Goal: Task Accomplishment & Management: Complete application form

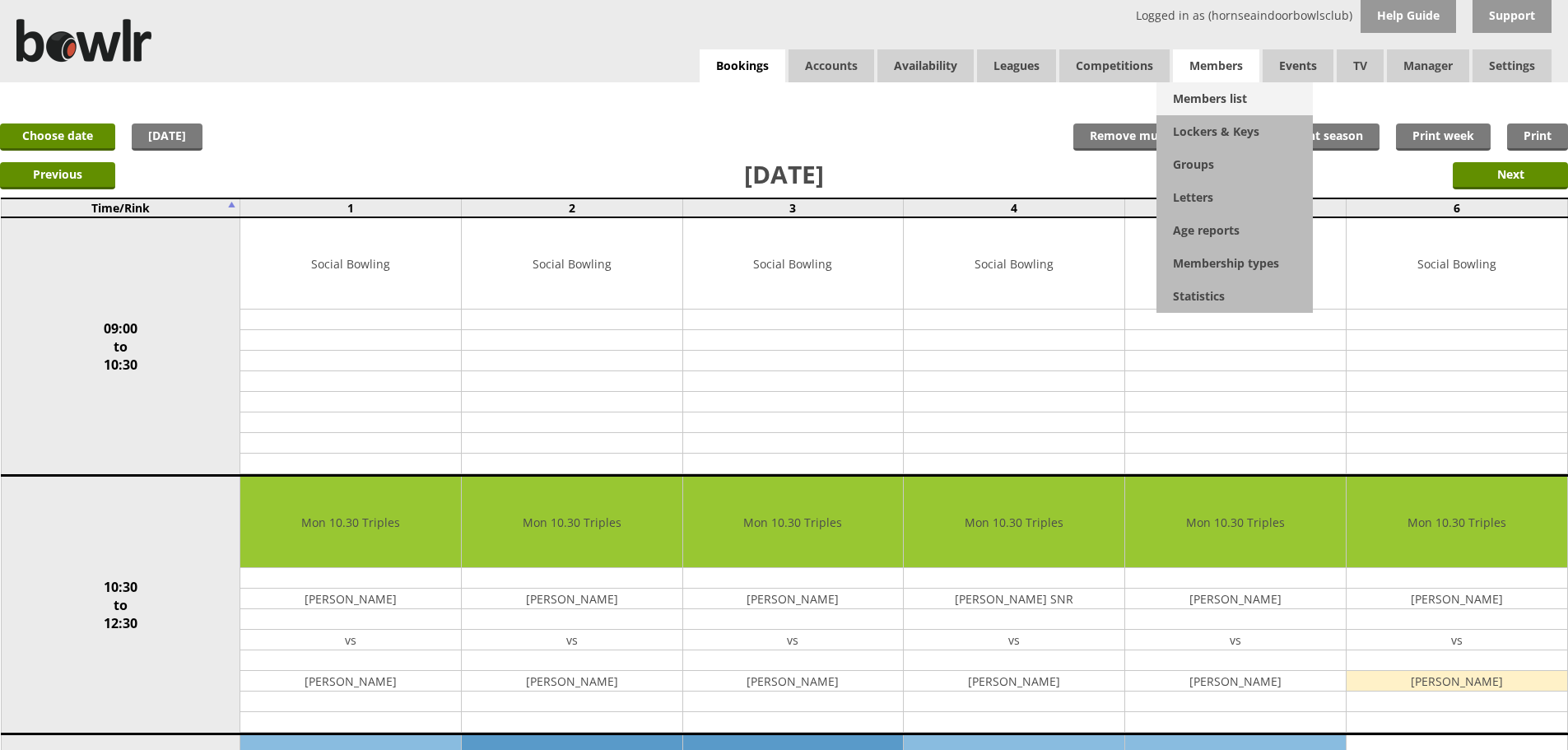
click at [1229, 98] on link "Members list" at bounding box center [1234, 98] width 156 height 32
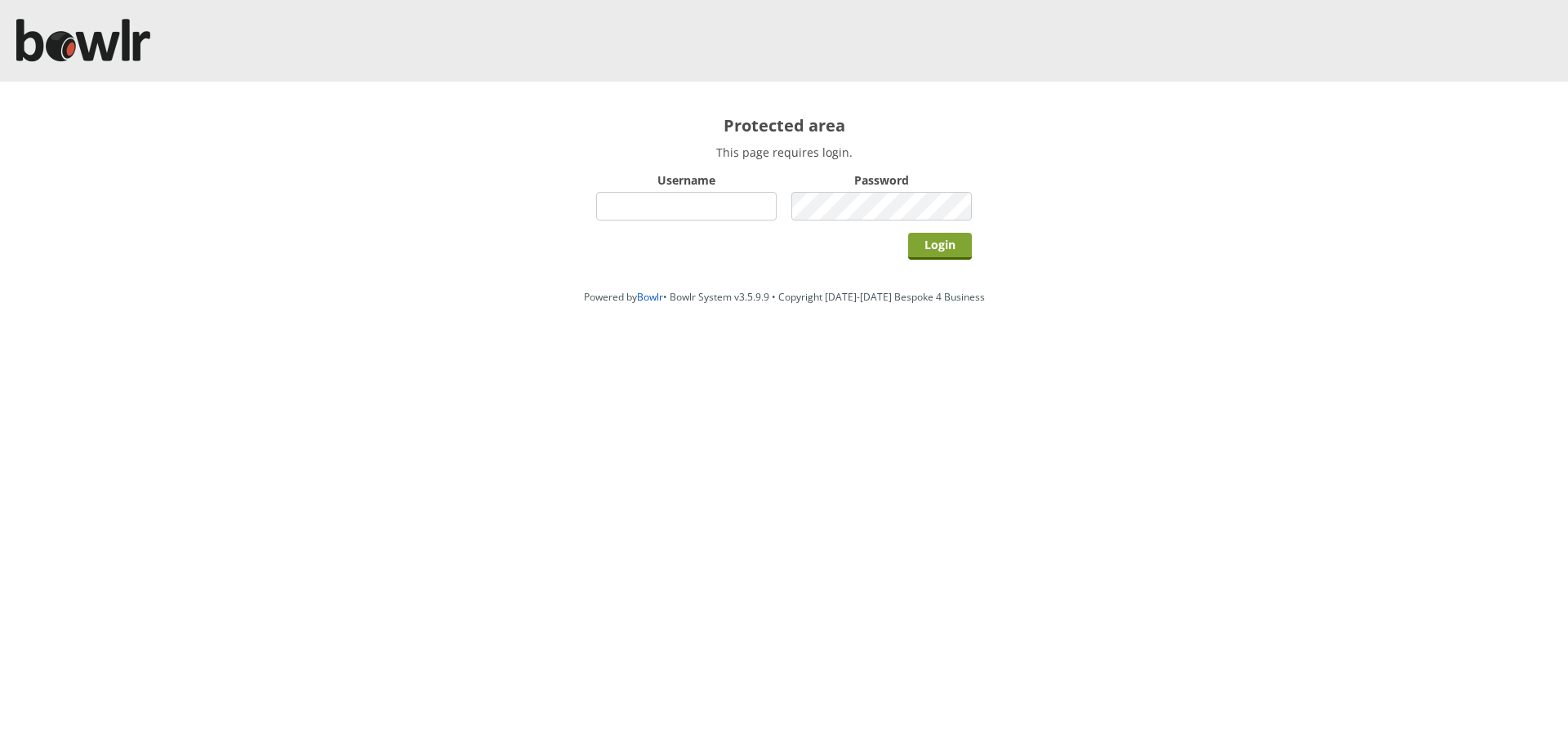
type input "hornseaindoorbowlsclub"
click at [924, 233] on input "Login" at bounding box center [939, 246] width 64 height 27
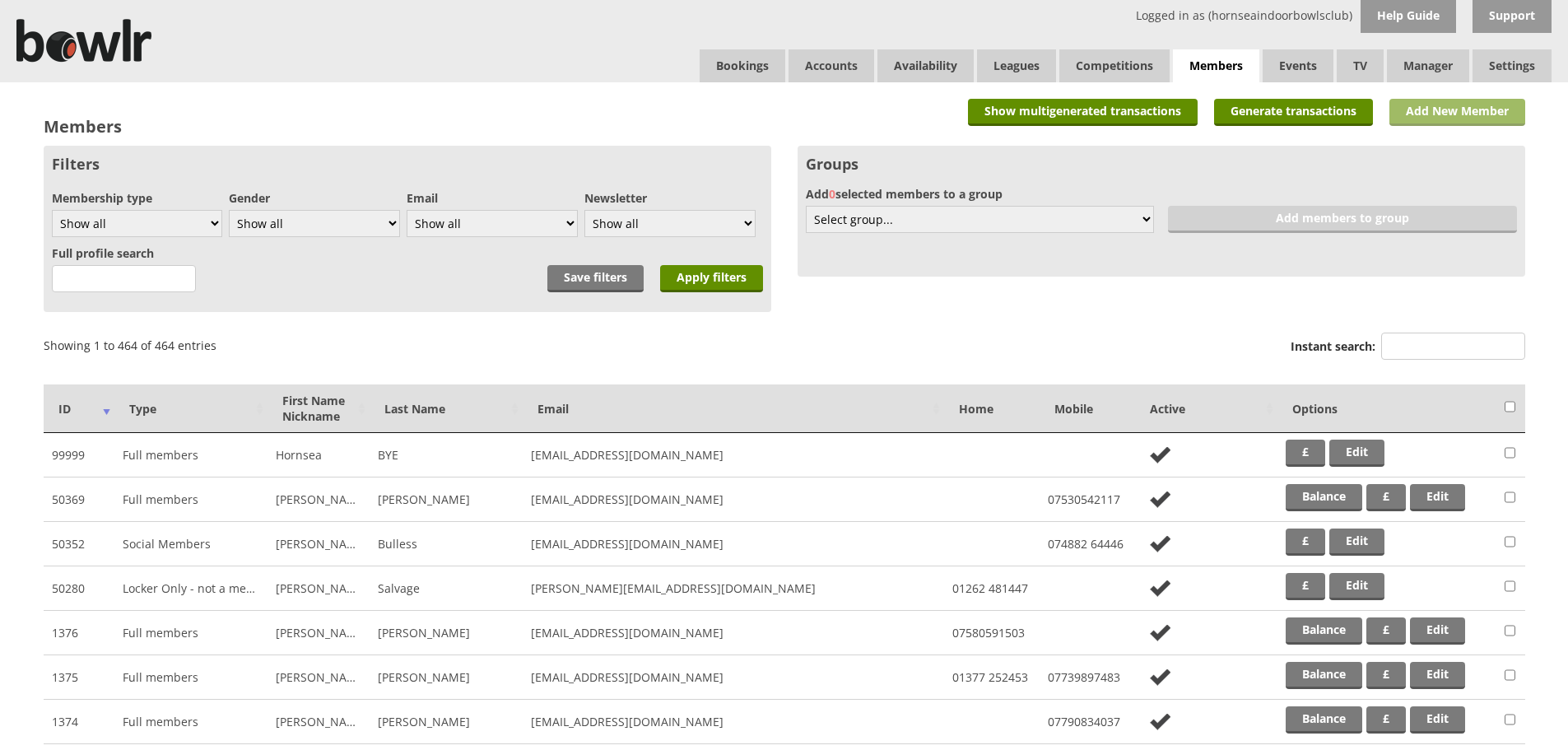
click at [1422, 125] on link "Add New Member" at bounding box center [1457, 112] width 136 height 27
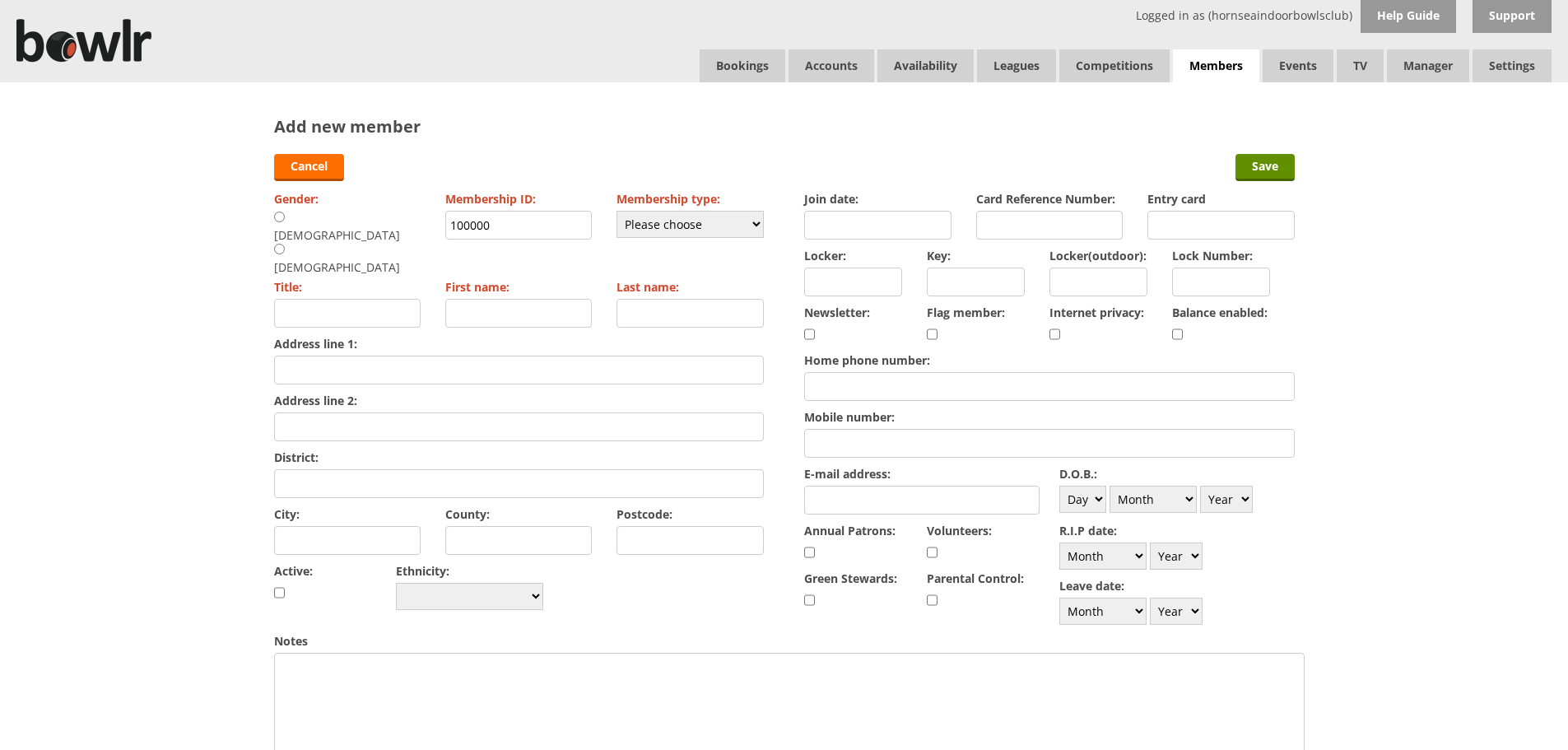
click at [284, 243] on input "radio" at bounding box center [279, 249] width 11 height 12
radio input "true"
type input "Mrs"
click at [402, 236] on div "Gender: Male Female Membership ID: 100000 Membership type: Please choose Full m…" at bounding box center [519, 400] width 490 height 428
type input "1128"
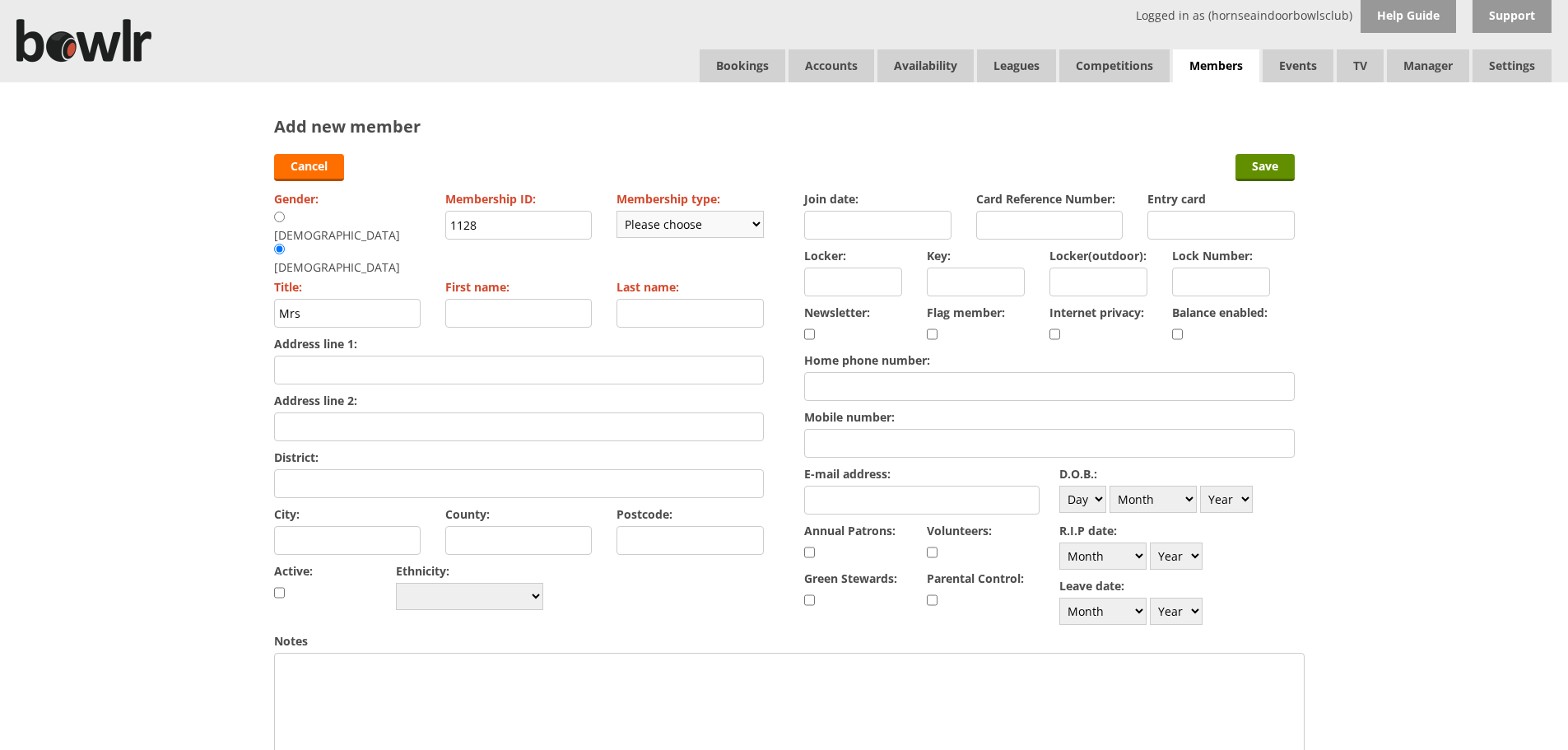
click at [693, 231] on select "Please choose Full members Rollabowl Juniors Social Members Student Pending Lef…" at bounding box center [690, 224] width 147 height 27
select select "1"
click at [616, 211] on select "Please choose Full members Rollabowl Juniors Social Members Student Pending Lef…" at bounding box center [690, 224] width 147 height 27
checkbox input "true"
click at [837, 212] on div "Join date:" at bounding box center [878, 215] width 147 height 57
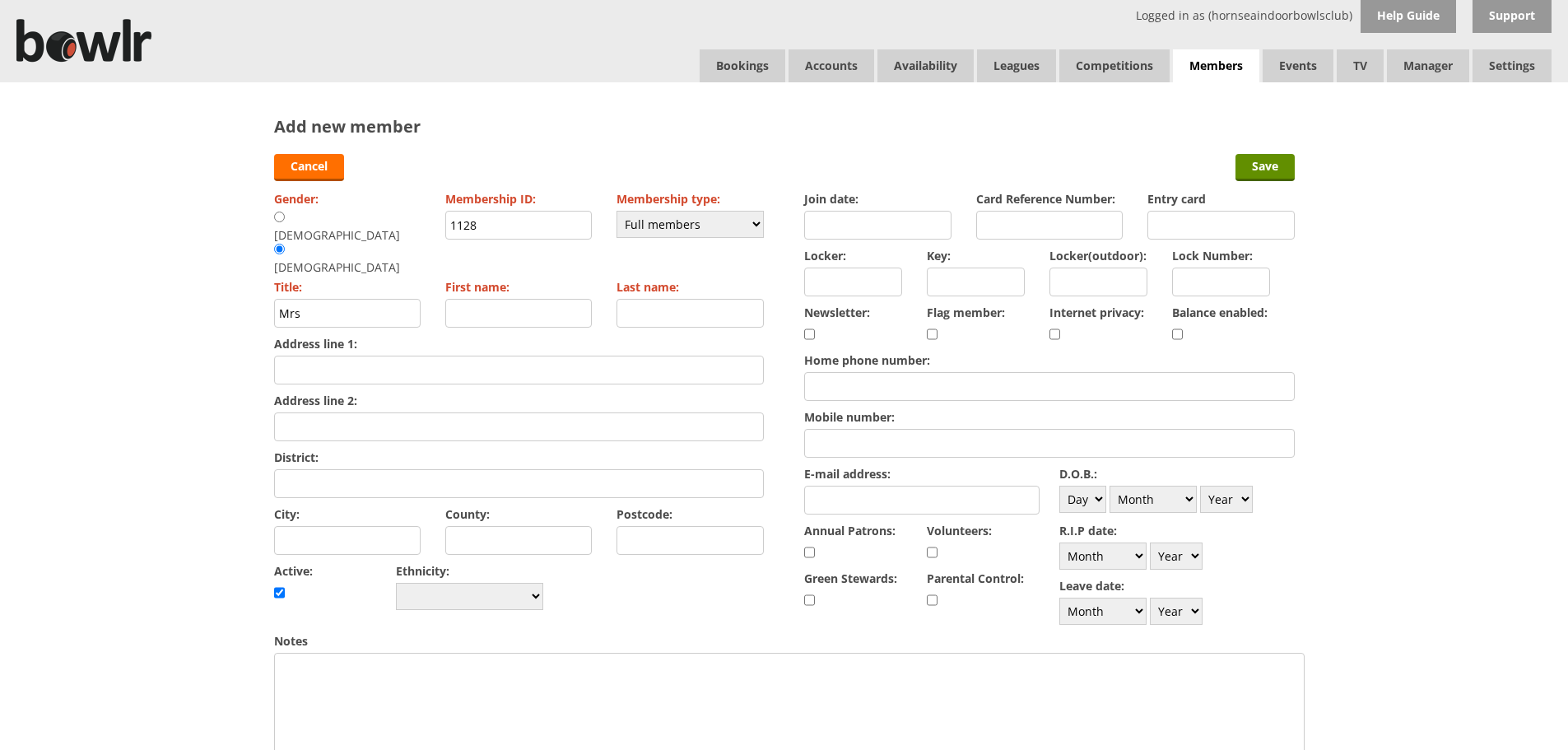
click at [837, 220] on input "Join date:" at bounding box center [878, 225] width 147 height 29
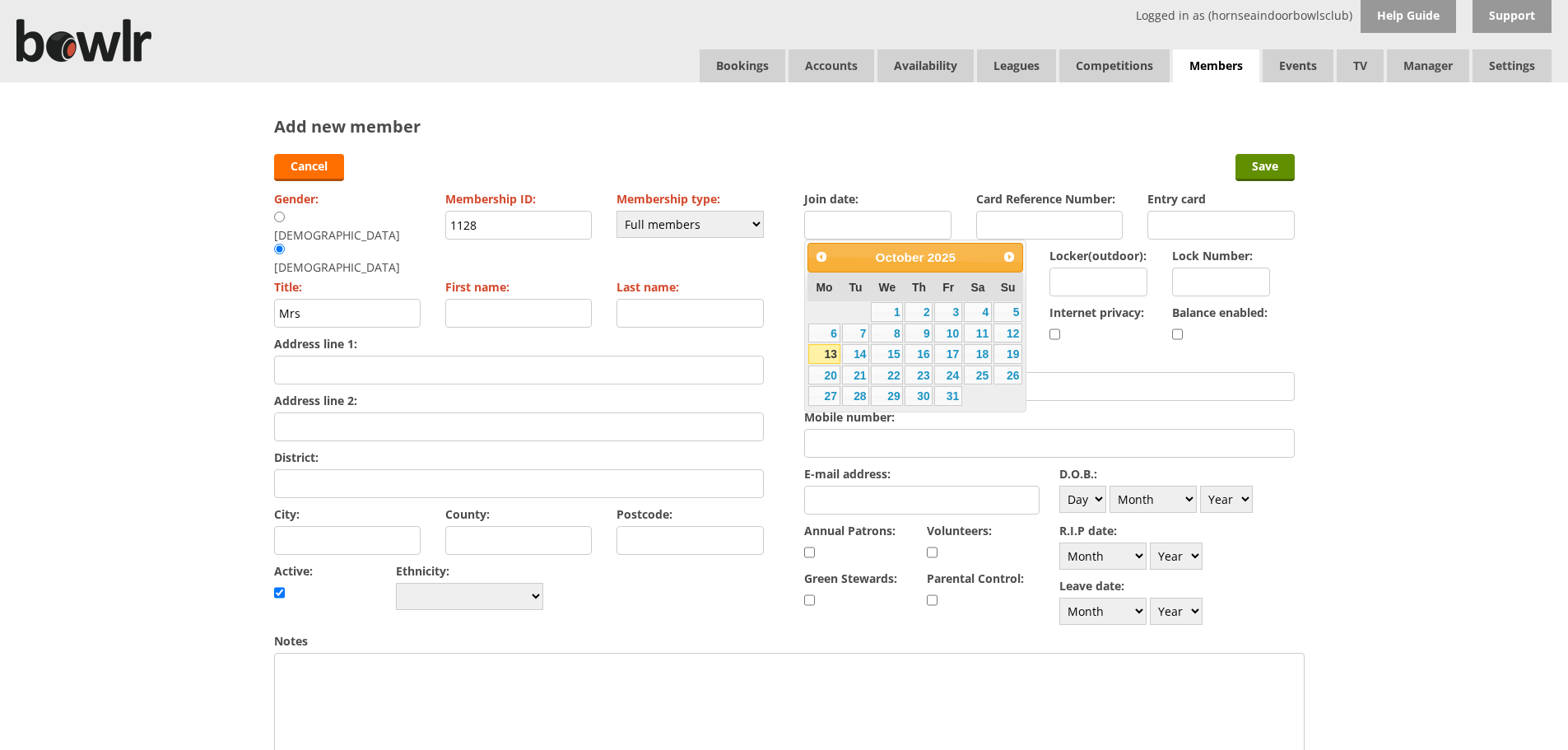
click at [819, 357] on link "13" at bounding box center [824, 354] width 32 height 19
type input "13-10-2025"
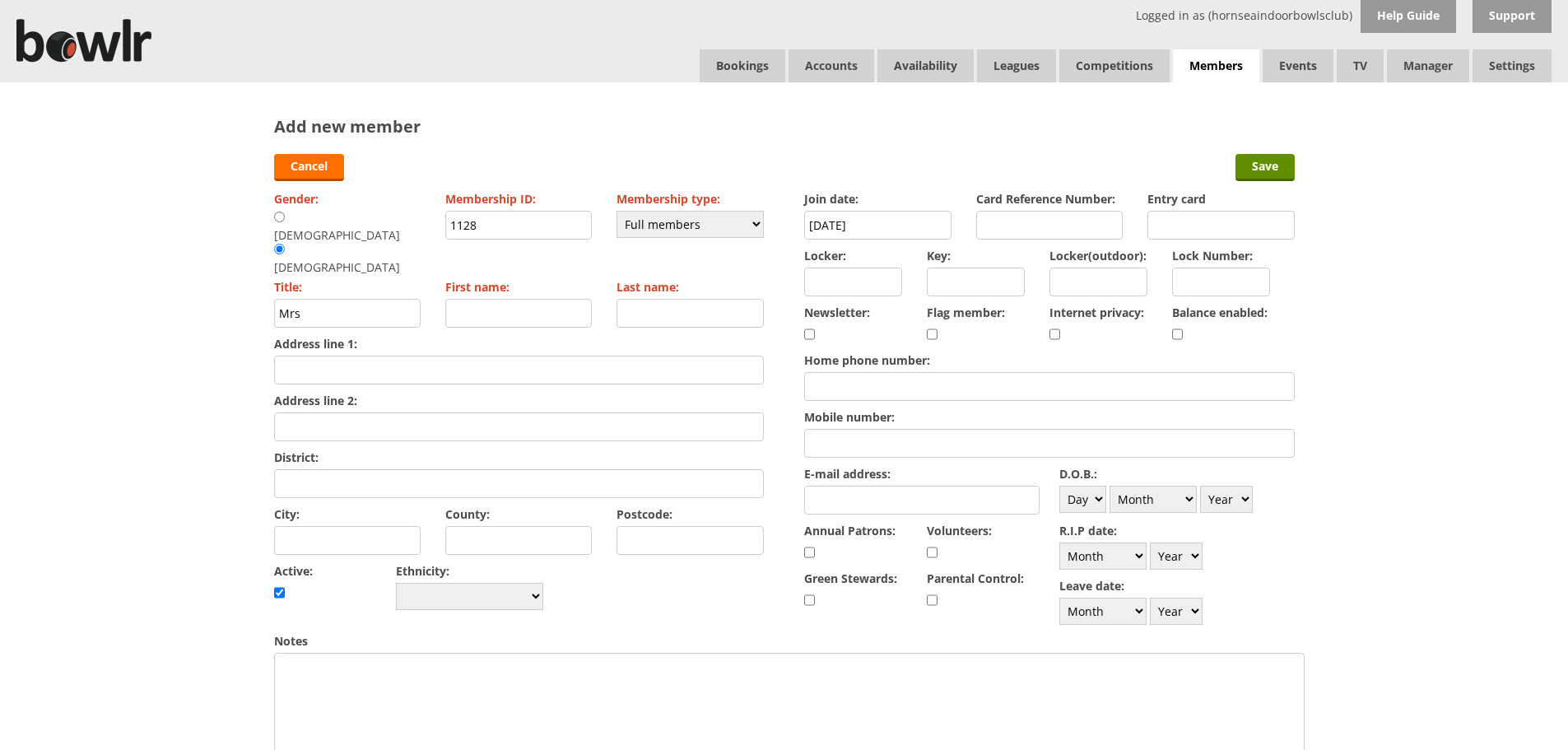
click at [888, 292] on input "Locker:" at bounding box center [853, 282] width 98 height 29
type input "R71"
click at [1183, 335] on div "Balance enabled:" at bounding box center [1234, 324] width 123 height 47
click at [1177, 335] on input "checkbox" at bounding box center [1177, 334] width 11 height 19
checkbox input "true"
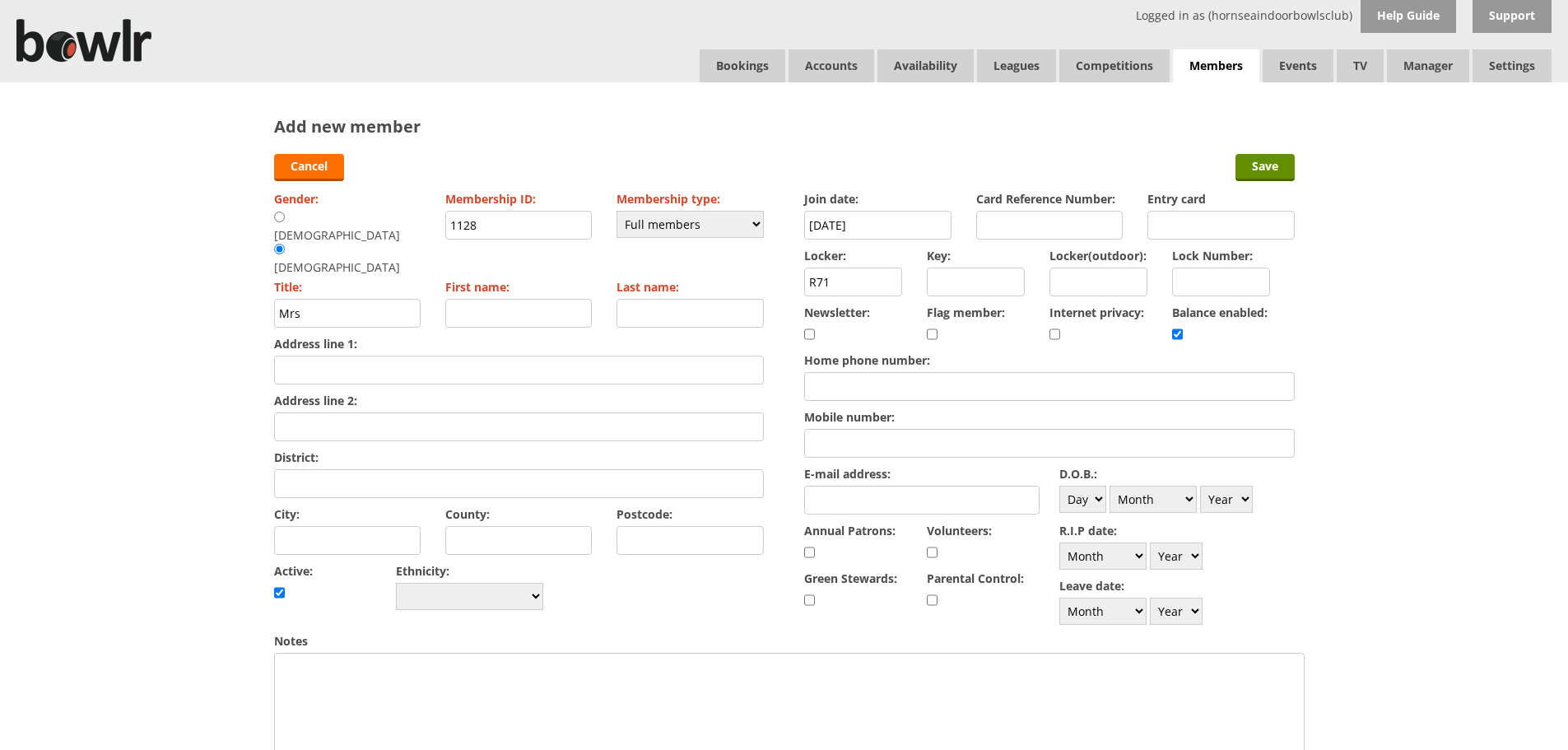
click at [851, 501] on input "E-mail address:" at bounding box center [922, 500] width 235 height 29
type input ";"
type input "li3pack190@gmail.com"
click at [1207, 501] on select "Year 1900 1901 1902 1903 1904 1905 1906 1907 1908 1909 1910 1911 1912 1913 1914…" at bounding box center [1226, 499] width 53 height 27
select select "1971"
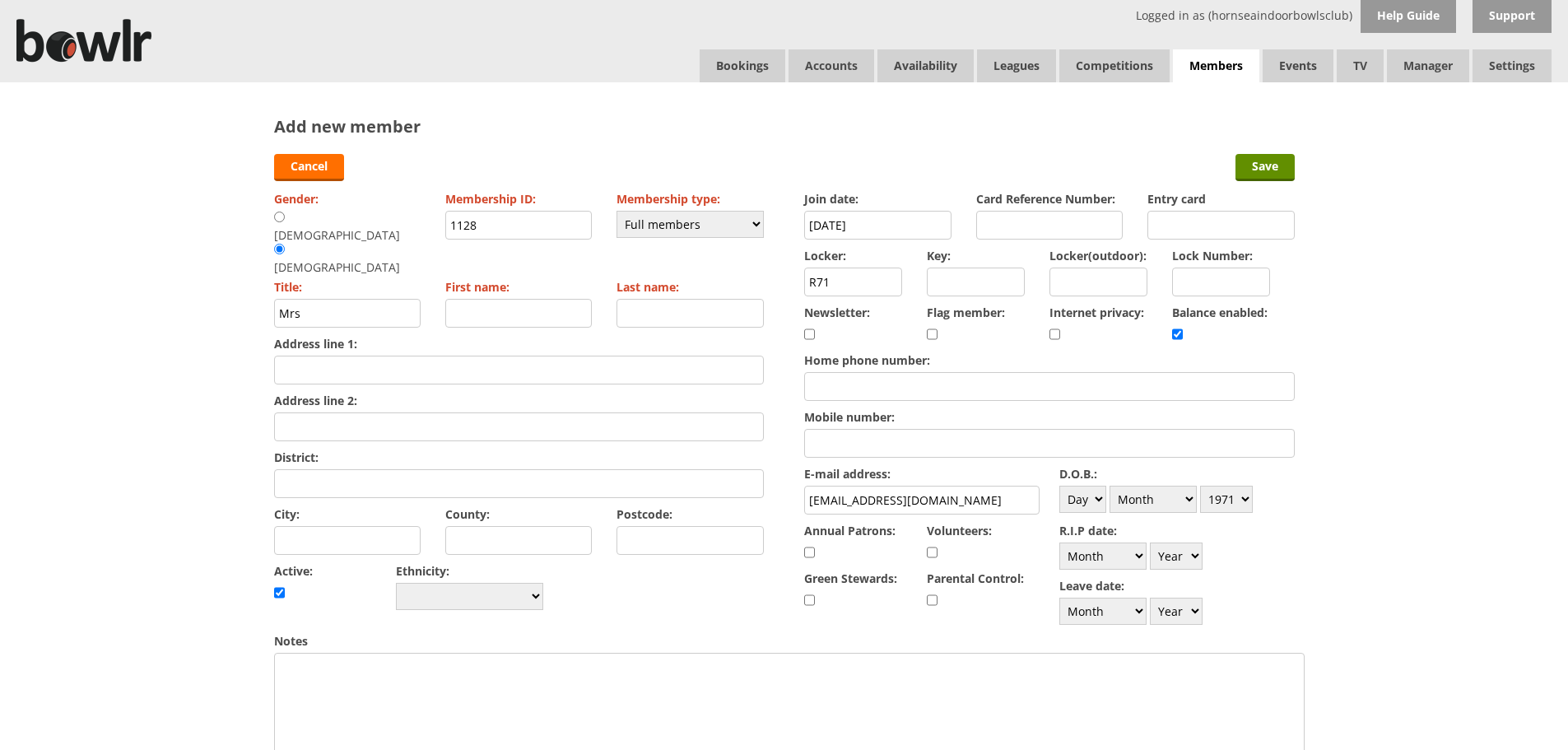
click at [1200, 486] on select "Year 1900 1901 1902 1903 1904 1905 1906 1907 1908 1909 1910 1911 1912 1913 1914…" at bounding box center [1226, 499] width 53 height 27
click at [1098, 508] on select "Day 1 2 3 4 5 6 7 8 9 10 11 12 13 14 15 16 17 18 19 20 21 22 23 24 25 26 27 28 …" at bounding box center [1082, 499] width 47 height 27
select select "28"
click at [1059, 486] on select "Day 1 2 3 4 5 6 7 8 9 10 11 12 13 14 15 16 17 18 19 20 21 22 23 24 25 26 27 28 …" at bounding box center [1082, 499] width 47 height 27
click at [1136, 496] on select "Month January February March April May June July August September October Novem…" at bounding box center [1153, 499] width 87 height 27
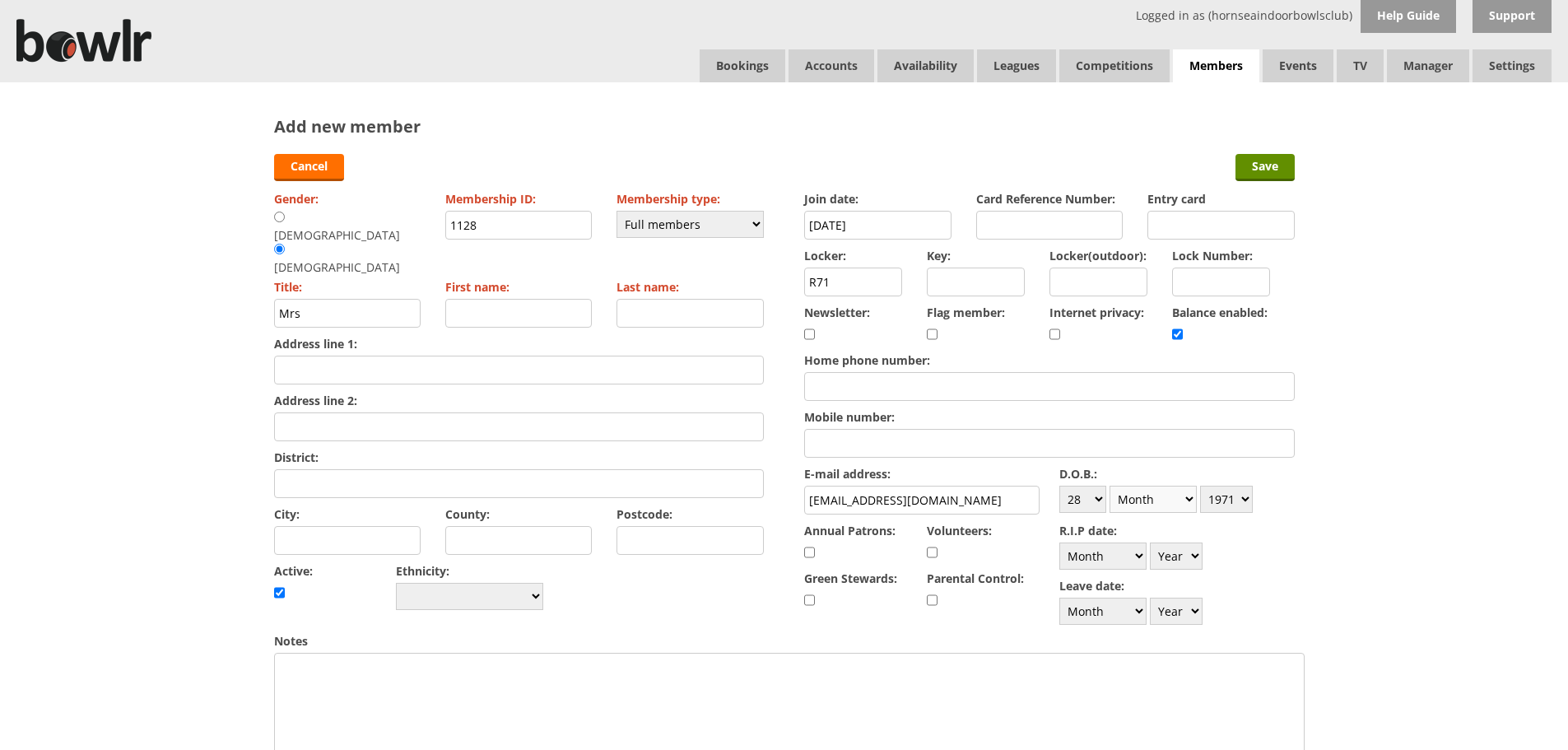
select select "10"
click at [1110, 486] on select "Month January February March April May June July August September October Novem…" at bounding box center [1153, 499] width 87 height 27
click at [379, 526] on input "City:" at bounding box center [348, 540] width 147 height 29
click at [283, 526] on input "nafferton" at bounding box center [348, 540] width 147 height 29
type input "Nafferton"
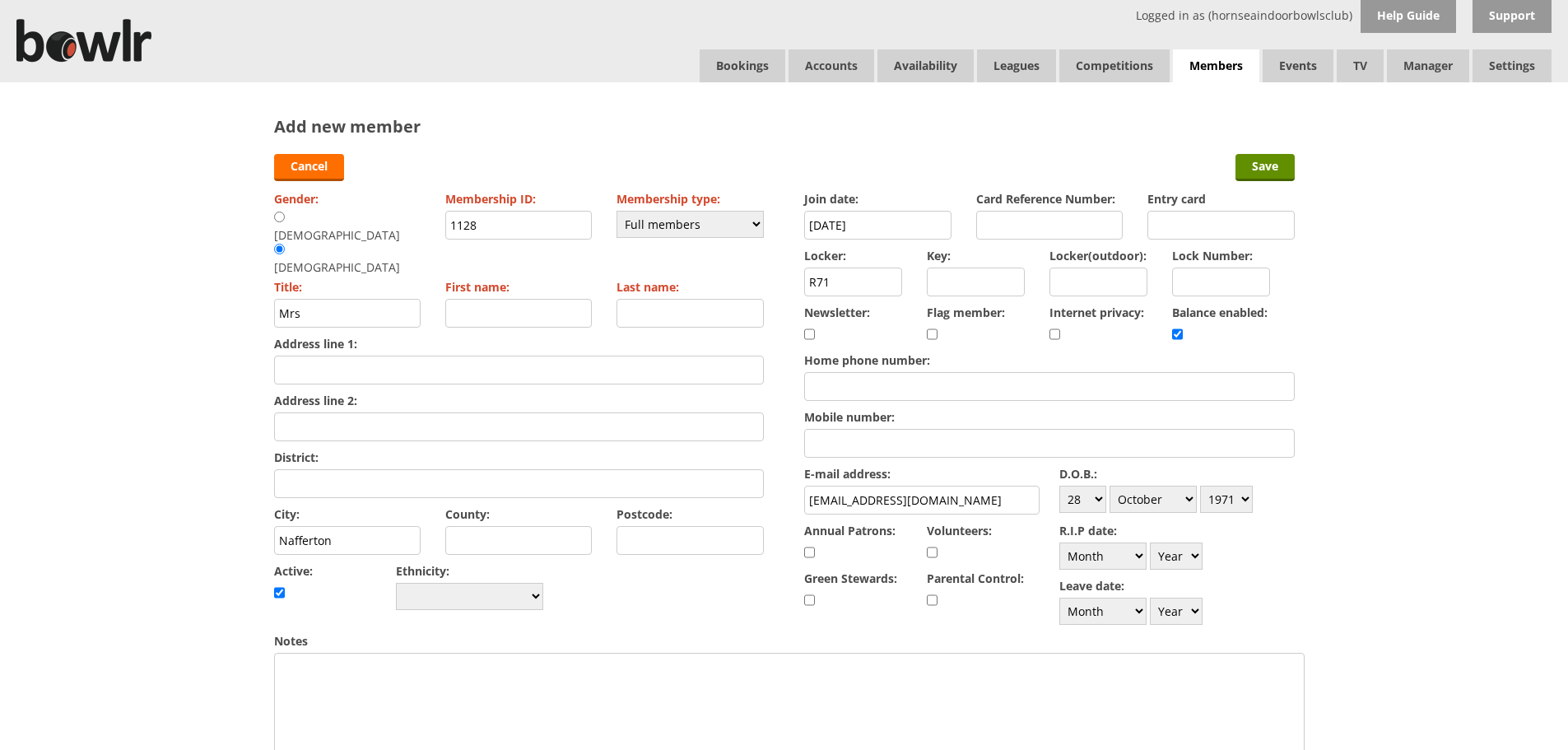
click at [665, 526] on input "Postcode:" at bounding box center [690, 540] width 147 height 29
type input "YO25 4QA"
click at [420, 356] on input "Address line 1:" at bounding box center [519, 370] width 490 height 29
type input "59 Westend Falls"
click at [846, 440] on input "Mobile number:" at bounding box center [1049, 443] width 490 height 29
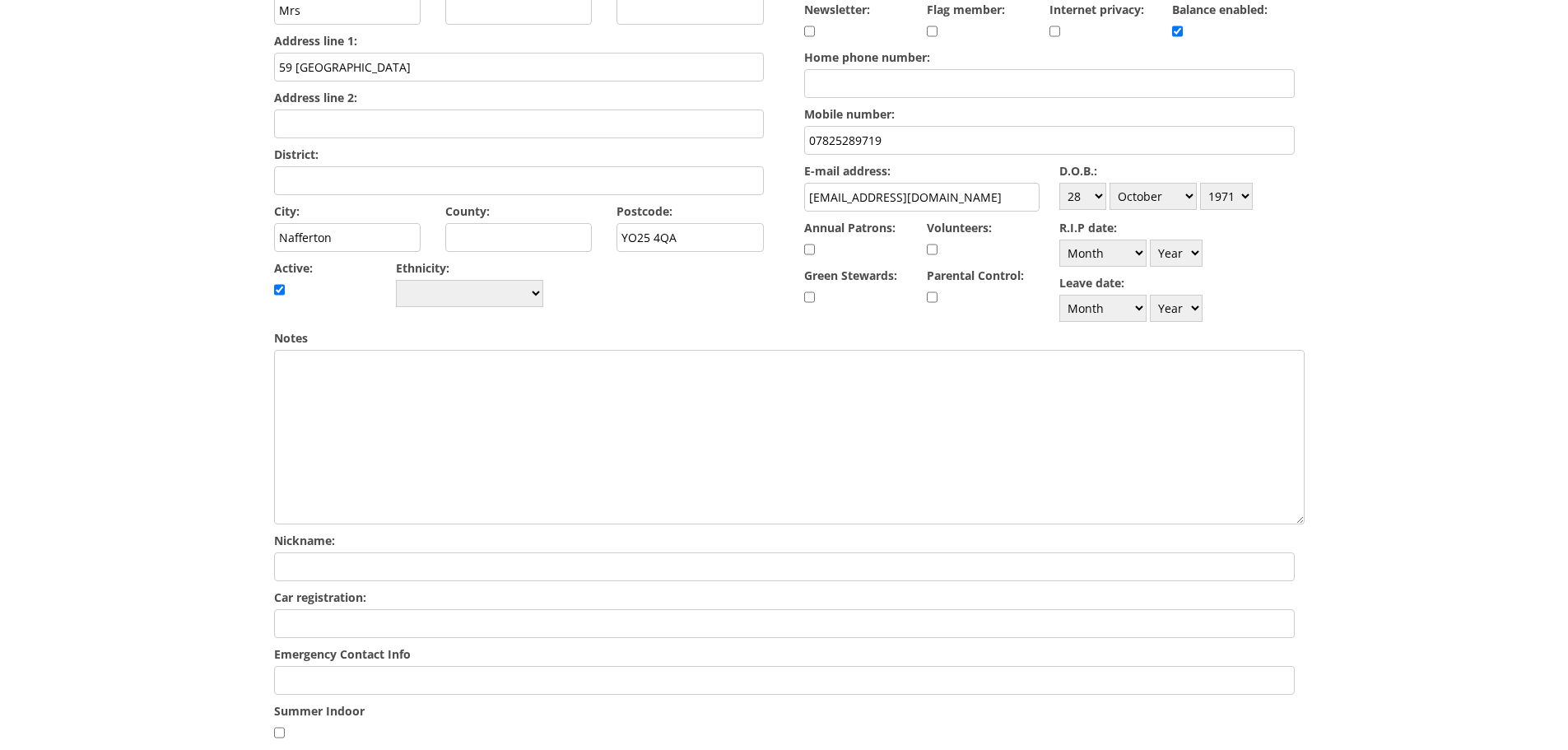
scroll to position [576, 0]
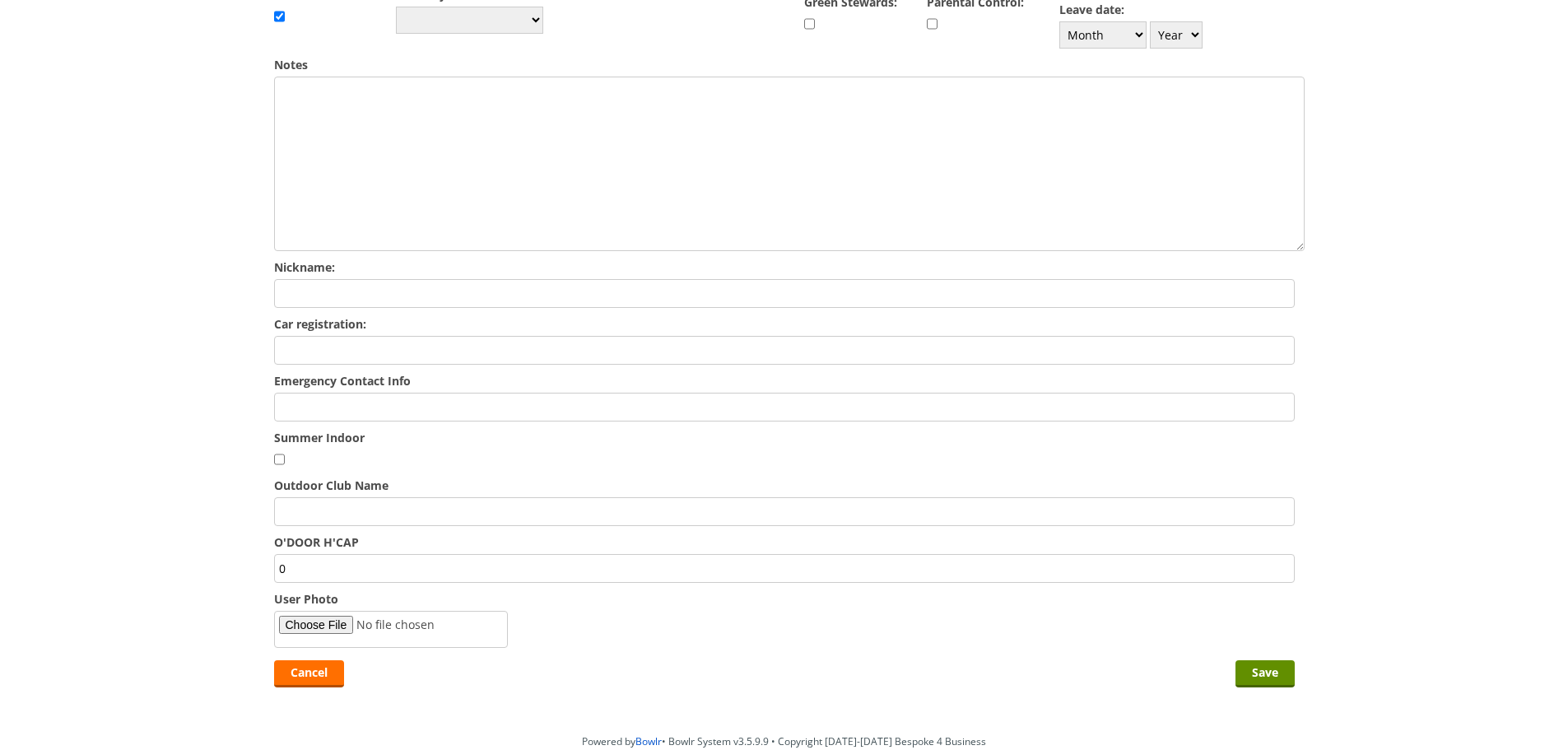
type input "07825289719"
click at [469, 421] on input "Emergency Contact Info" at bounding box center [784, 407] width 1020 height 29
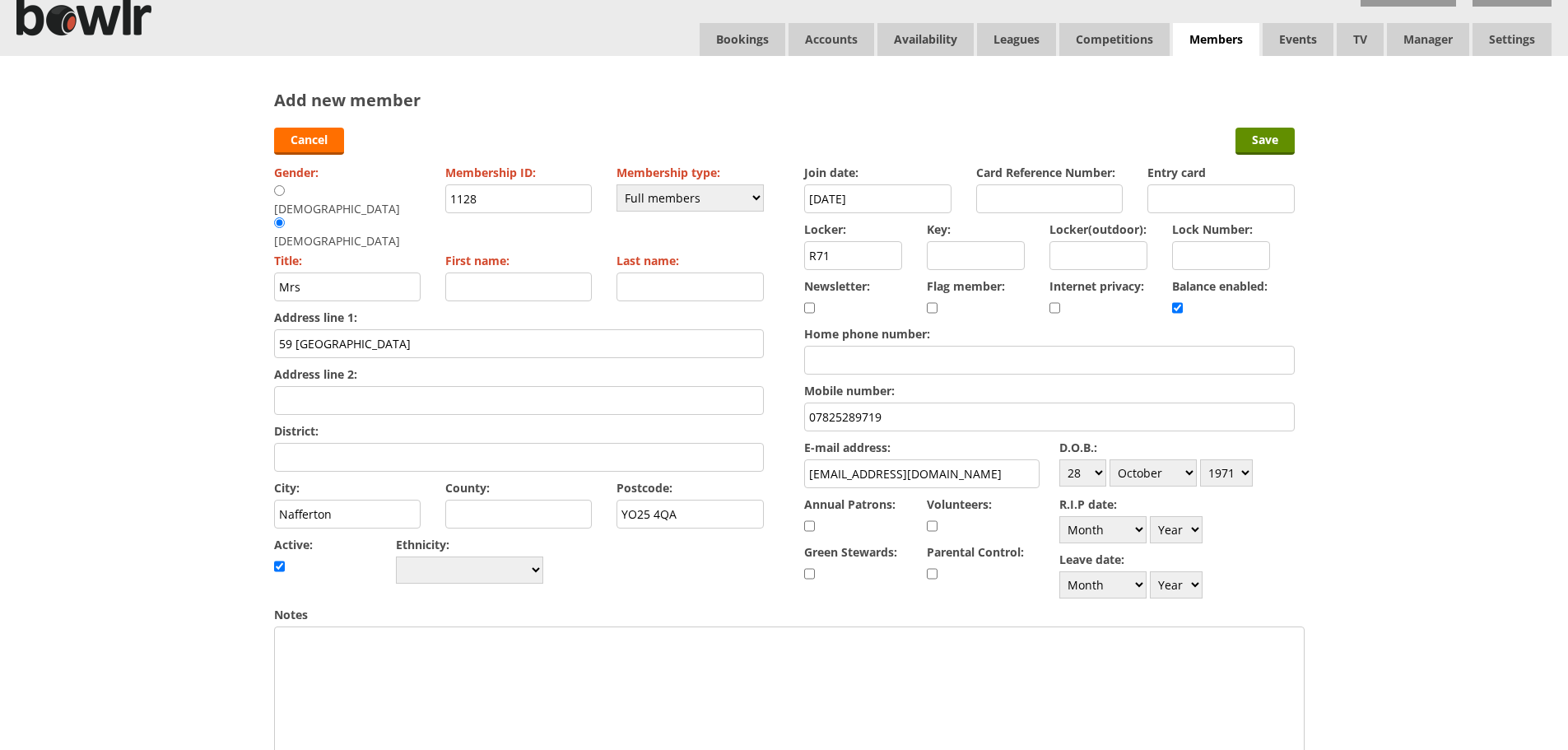
scroll to position [247, 0]
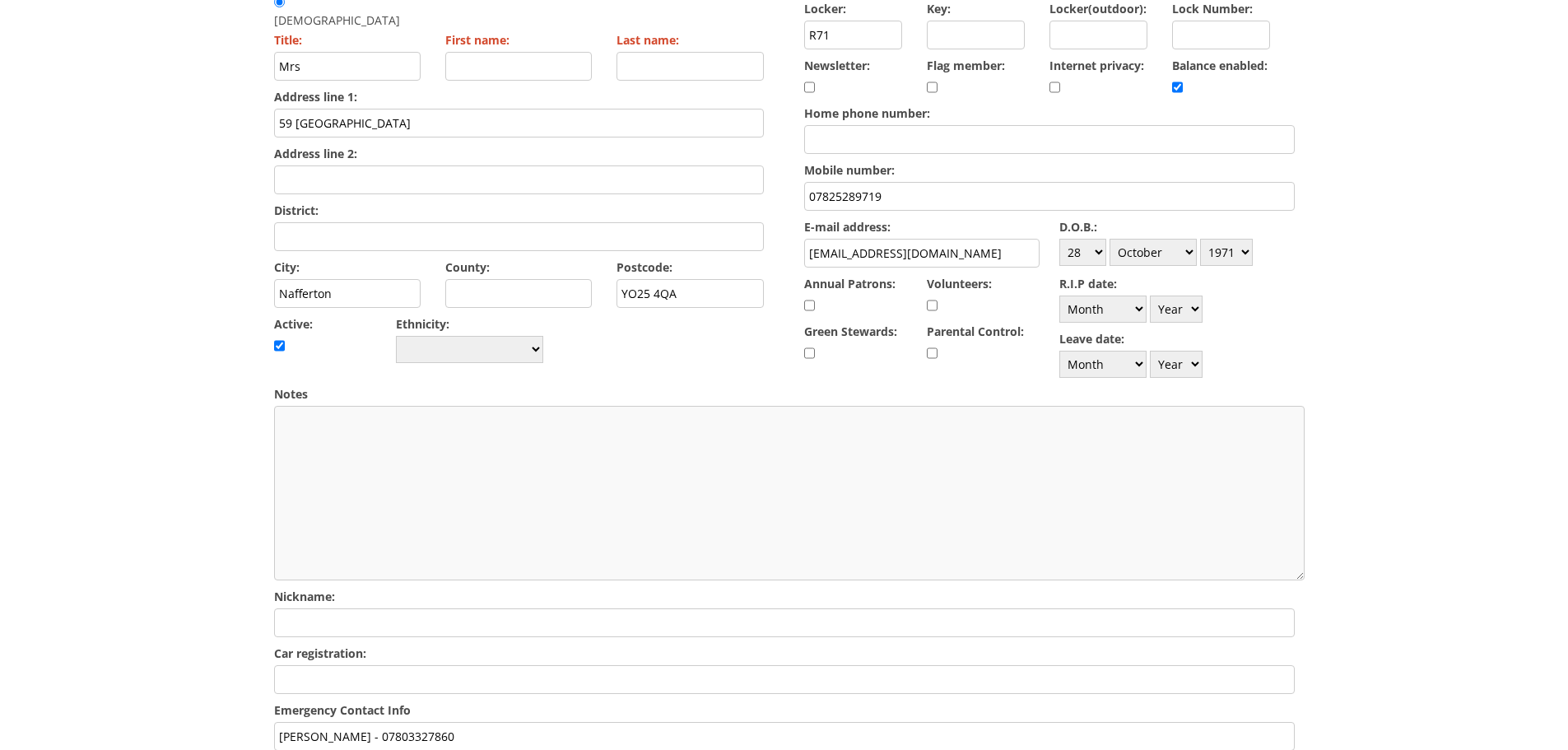
type input "Mike Pack - 07803327860"
drag, startPoint x: 526, startPoint y: 425, endPoint x: 155, endPoint y: 444, distance: 371.5
click at [155, 444] on div "Add new member Cancel Save Gender: Male Female Membership ID: 1128 Membership t…" at bounding box center [784, 445] width 1568 height 1220
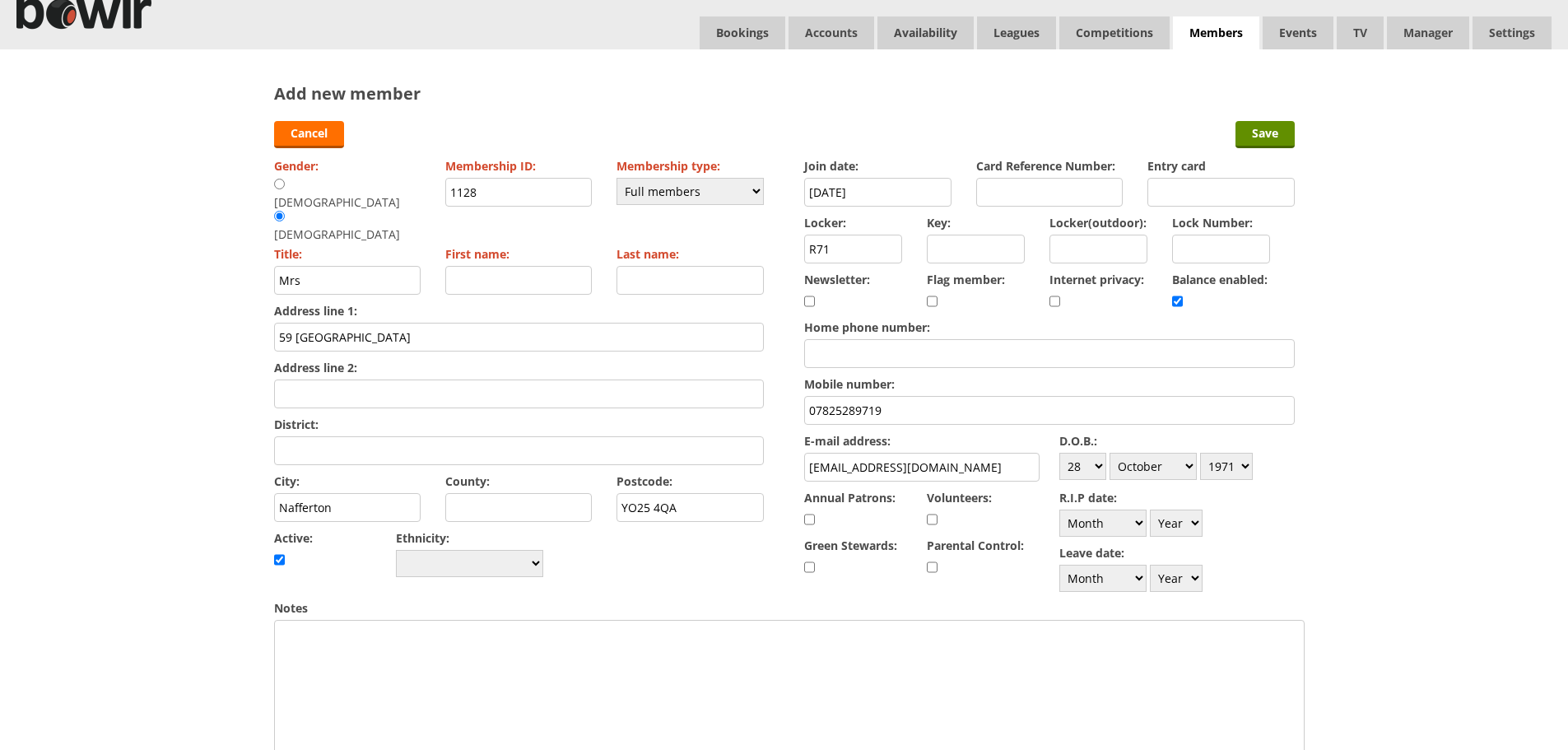
scroll to position [0, 0]
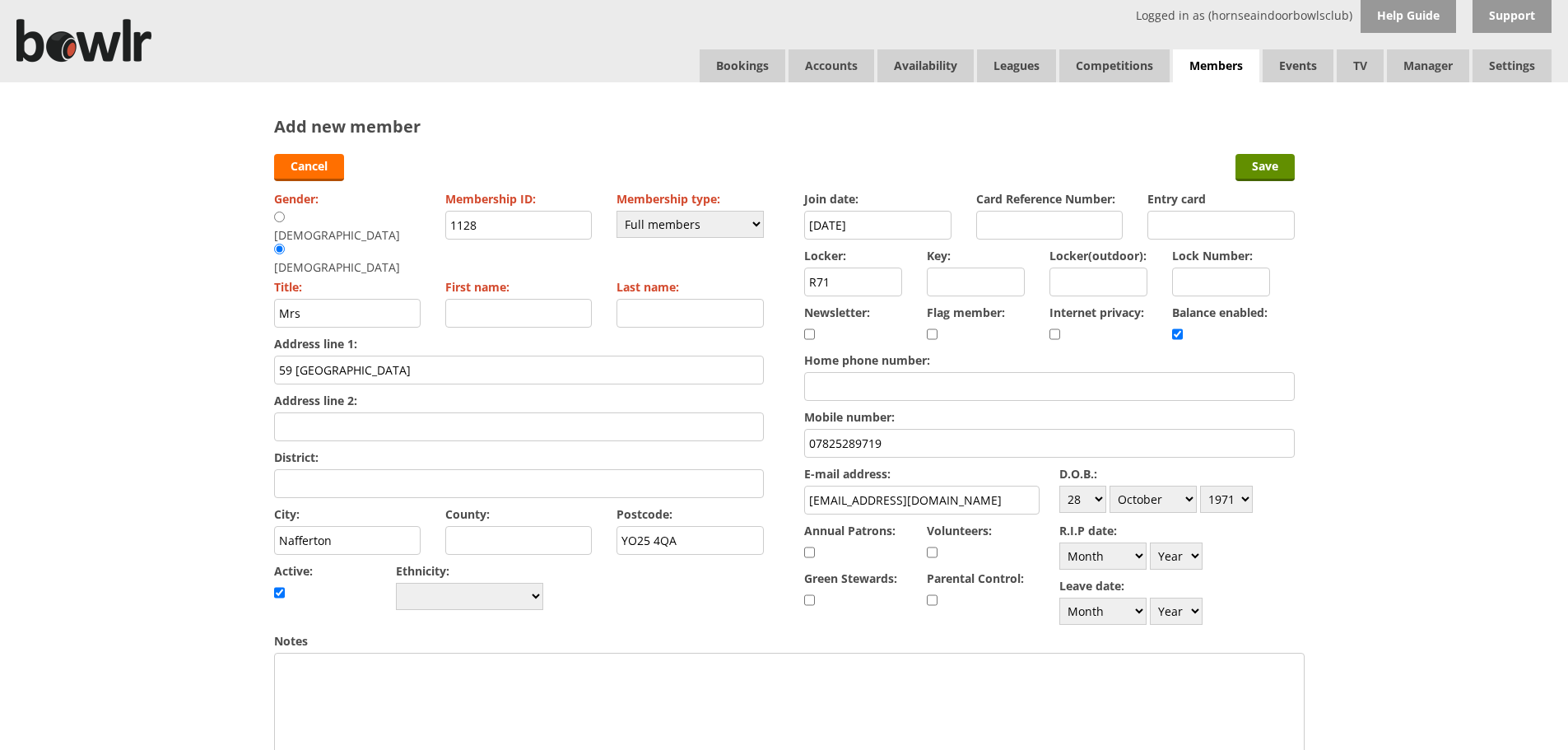
click at [472, 299] on input "First name:" at bounding box center [519, 313] width 147 height 29
type input "Liz"
click at [737, 299] on input "Last name:" at bounding box center [690, 313] width 147 height 29
type input "Pack"
click at [1281, 162] on input "Save" at bounding box center [1264, 167] width 59 height 27
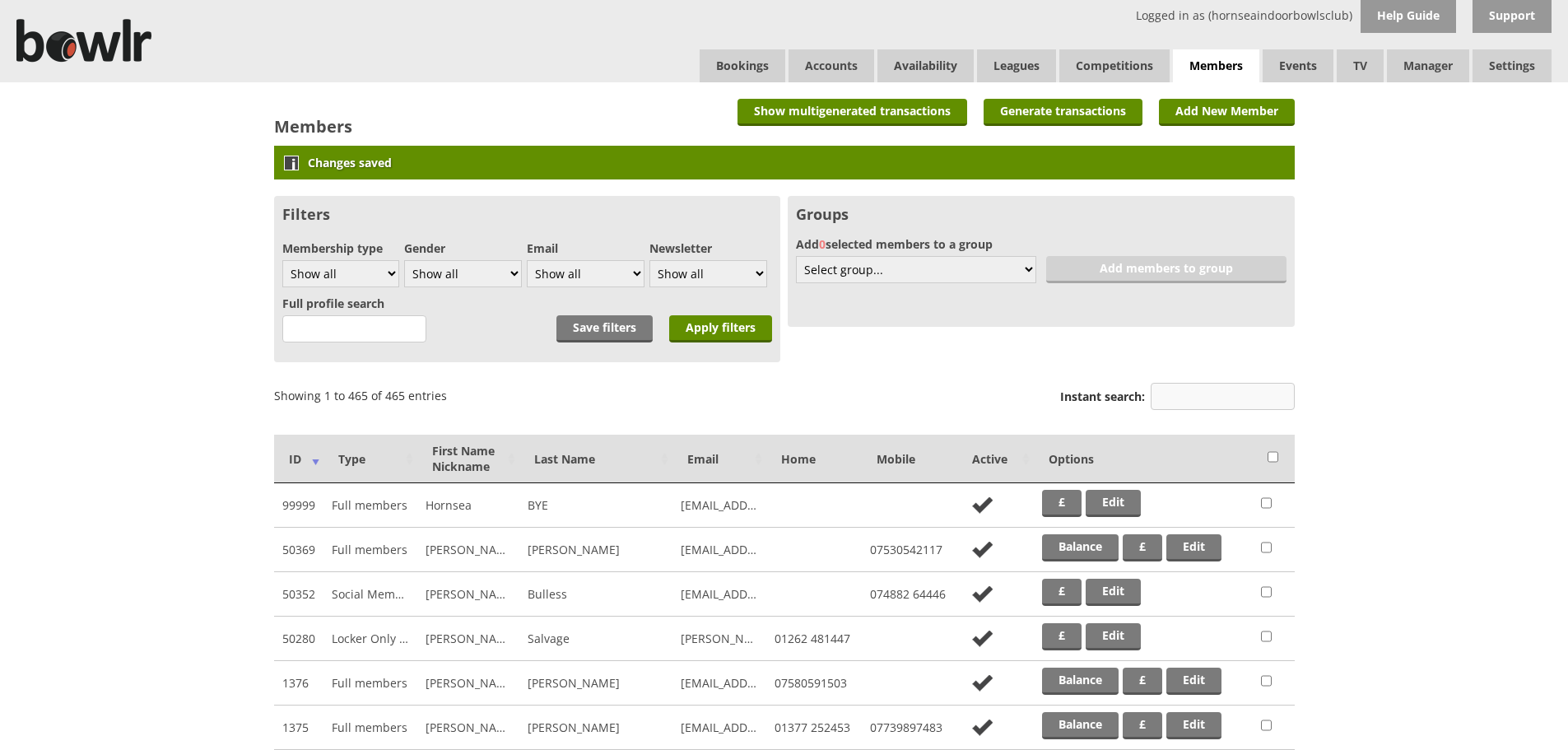
click at [1184, 401] on input "Instant search:" at bounding box center [1222, 396] width 144 height 27
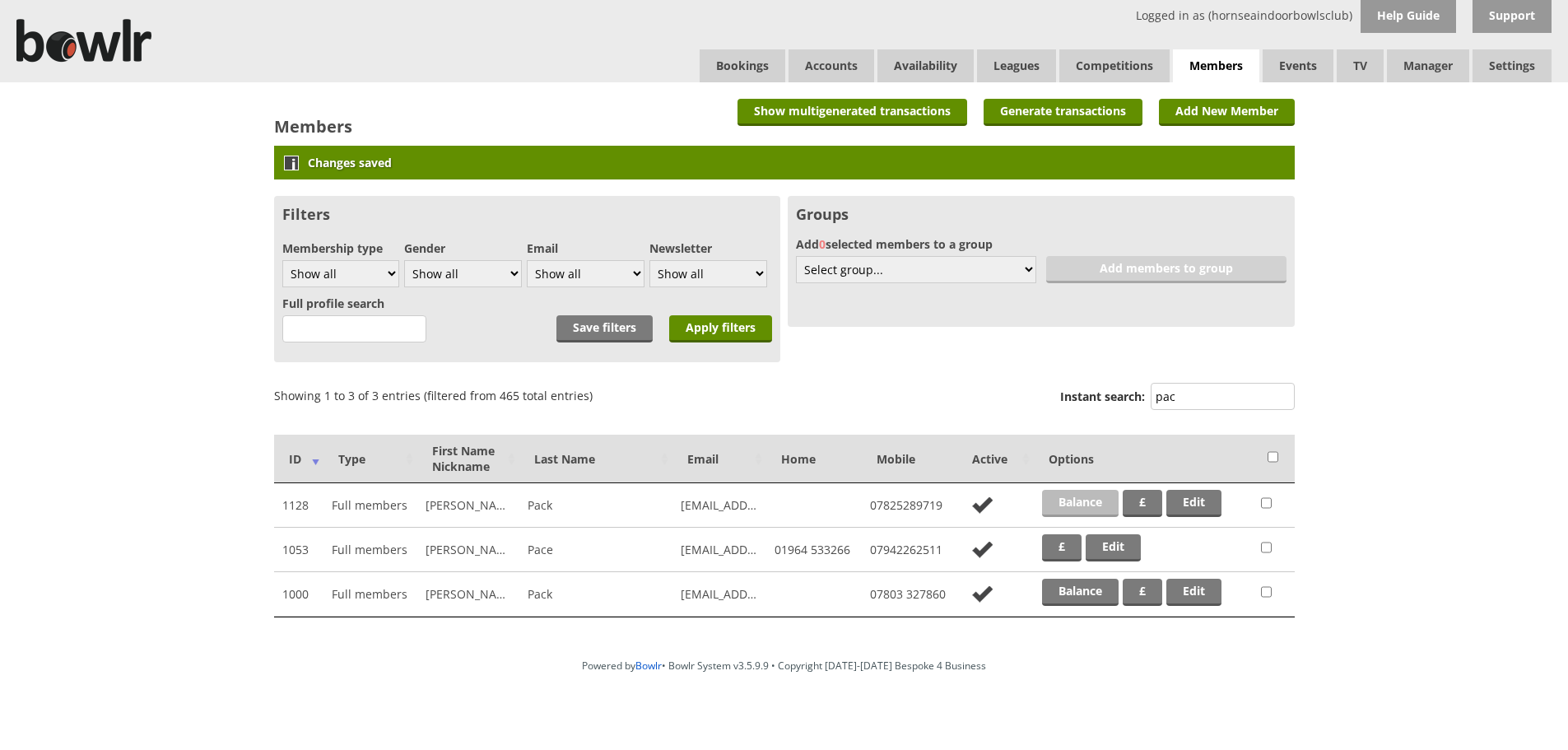
type input "pac"
click at [1070, 494] on link "Balance" at bounding box center [1080, 503] width 76 height 27
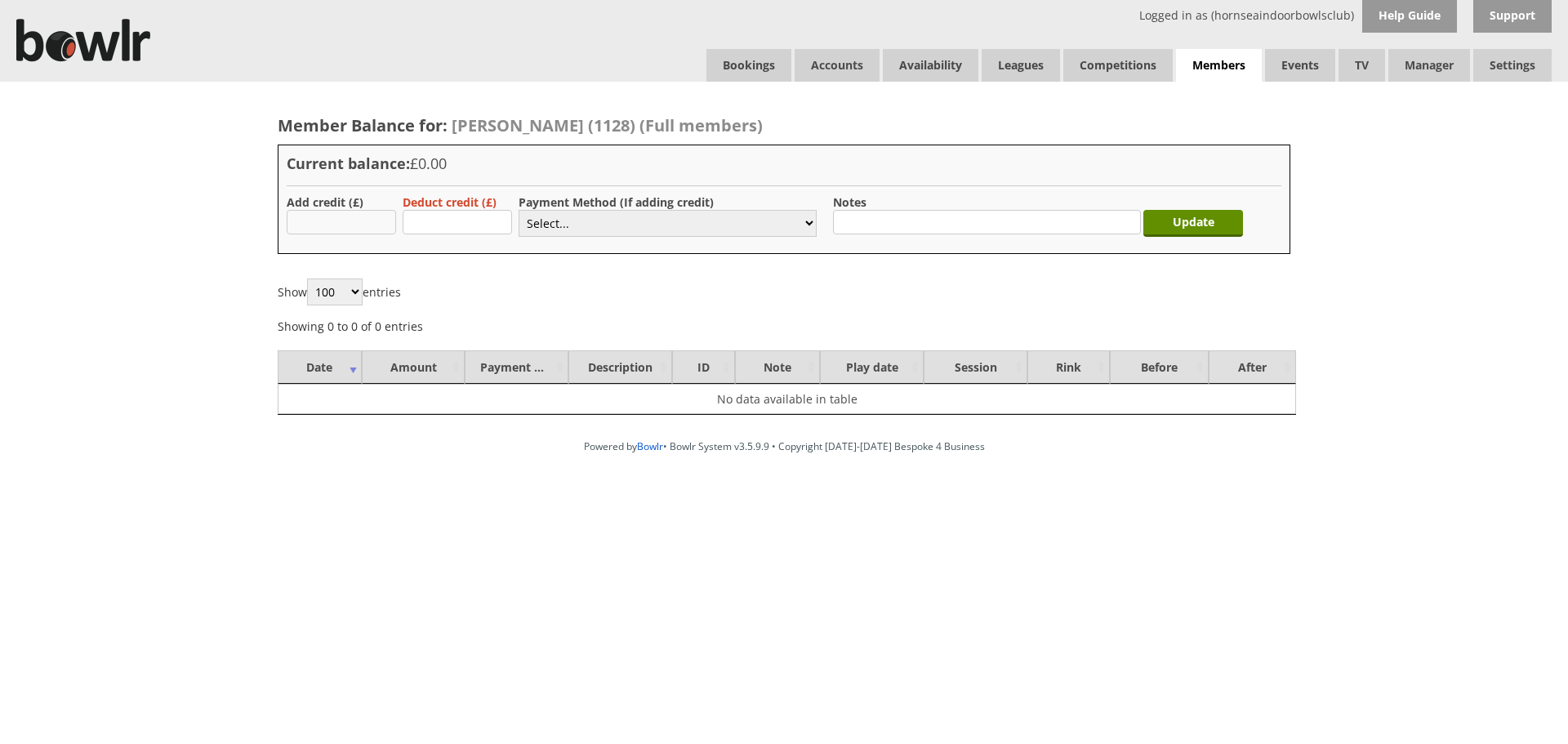
click at [374, 231] on input "text" at bounding box center [341, 222] width 110 height 24
type input "5.00"
click at [564, 226] on select "Select... Cash Card Cheque Bank Transfer Other Member Card Gift Voucher Balance" at bounding box center [667, 223] width 298 height 27
select select "2"
click at [518, 210] on select "Select... Cash Card Cheque Bank Transfer Other Member Card Gift Voucher Balance" at bounding box center [667, 223] width 298 height 27
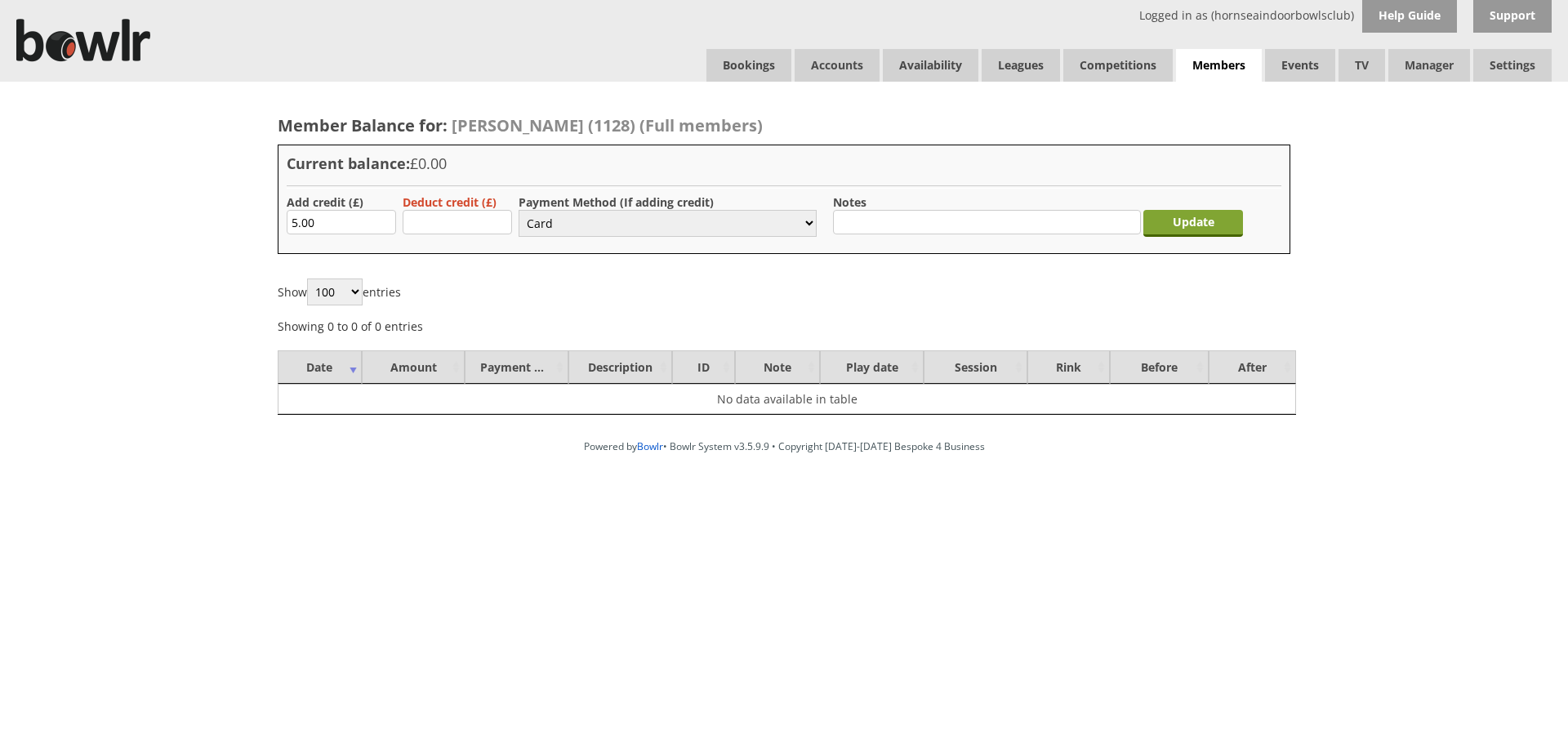
click at [1198, 218] on input "Update" at bounding box center [1193, 223] width 99 height 27
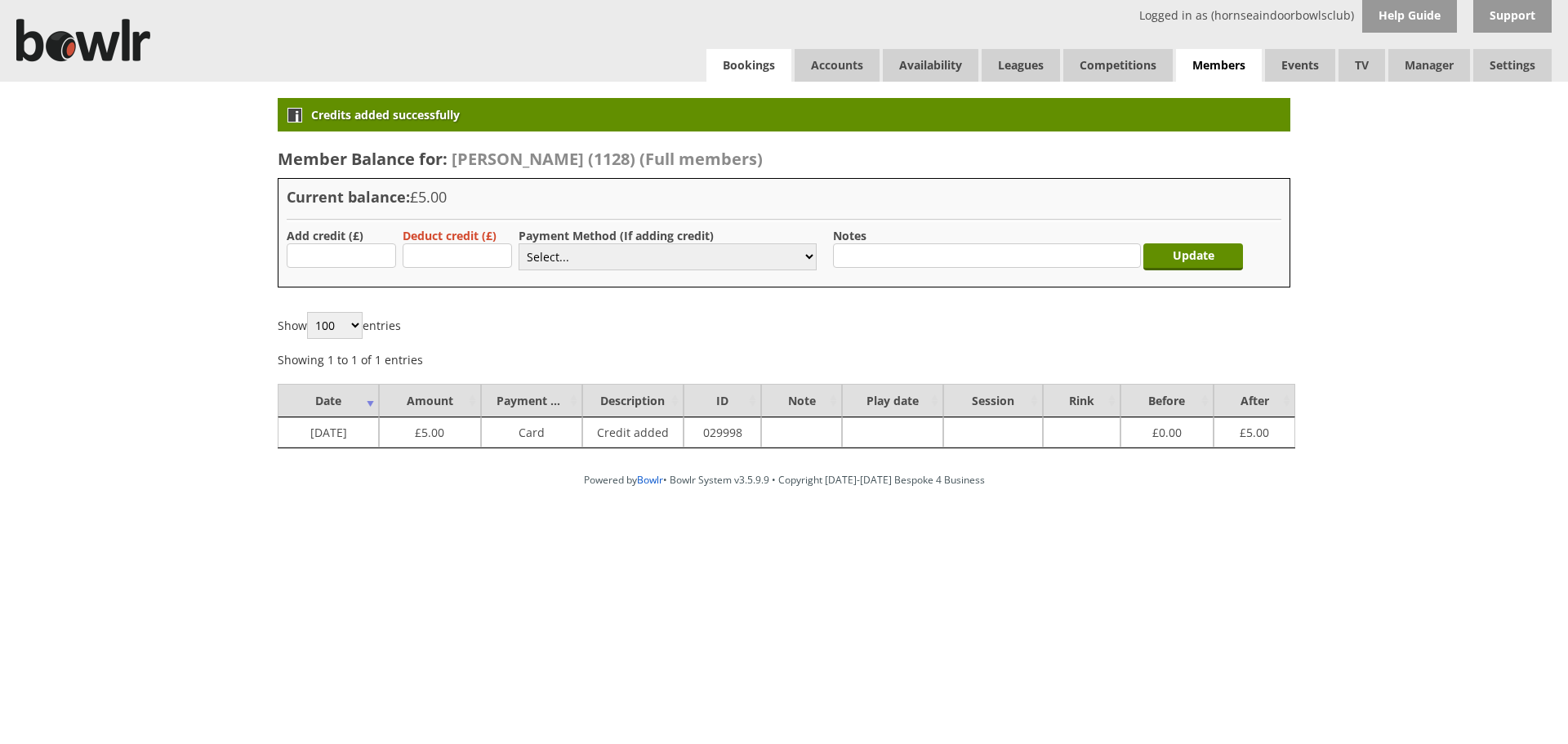
click at [719, 64] on link "Bookings" at bounding box center [748, 64] width 84 height 32
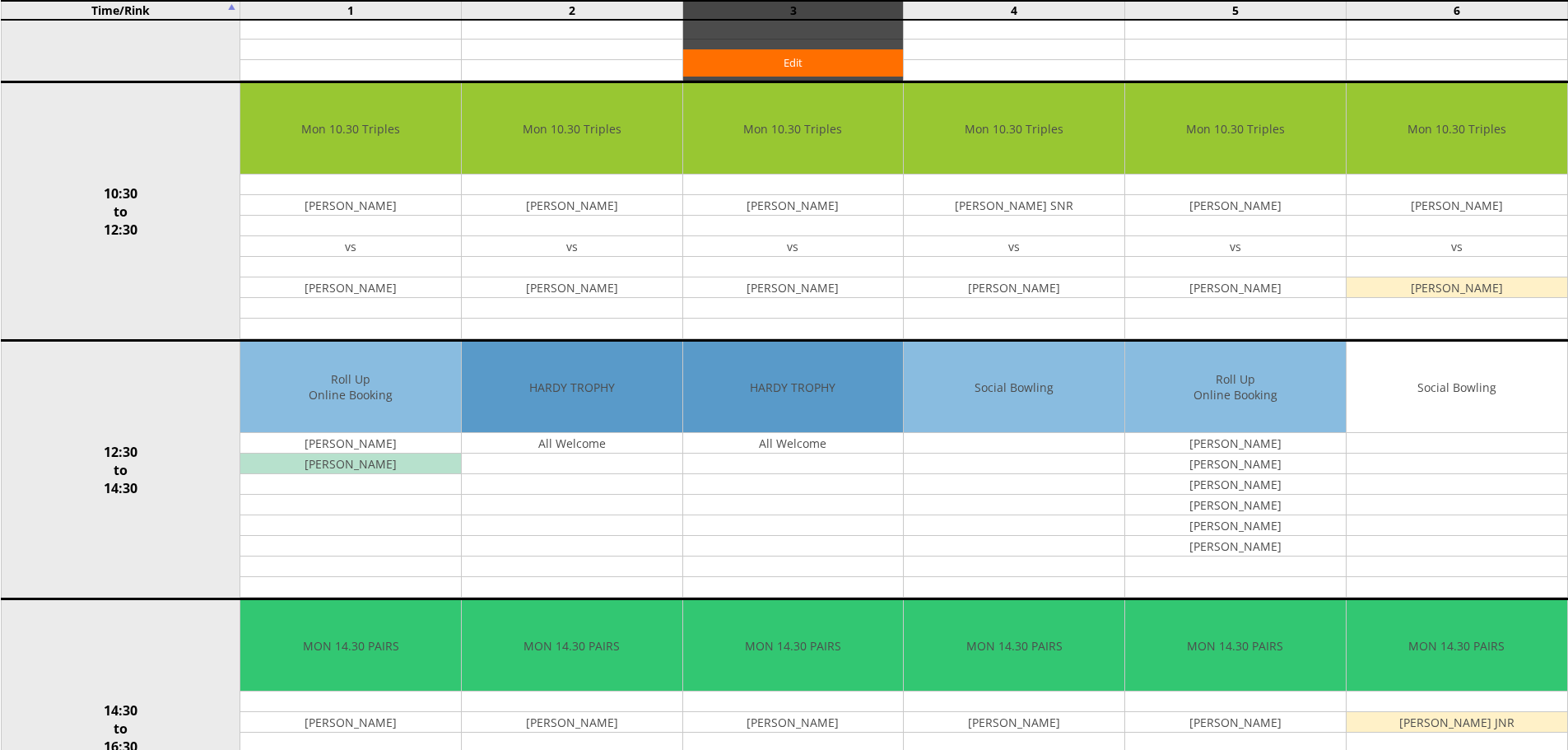
scroll to position [576, 0]
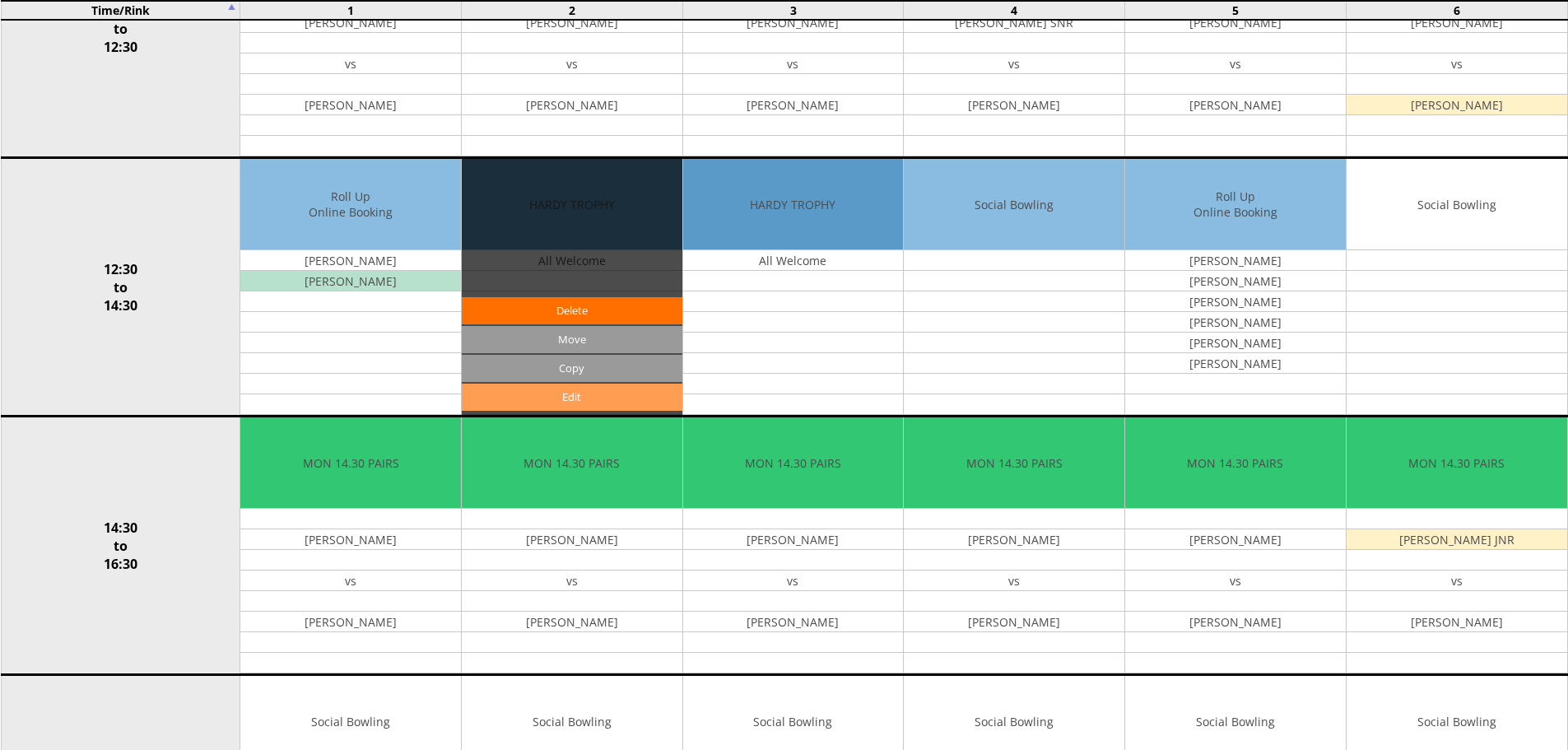
click at [621, 393] on link "Edit" at bounding box center [572, 397] width 220 height 27
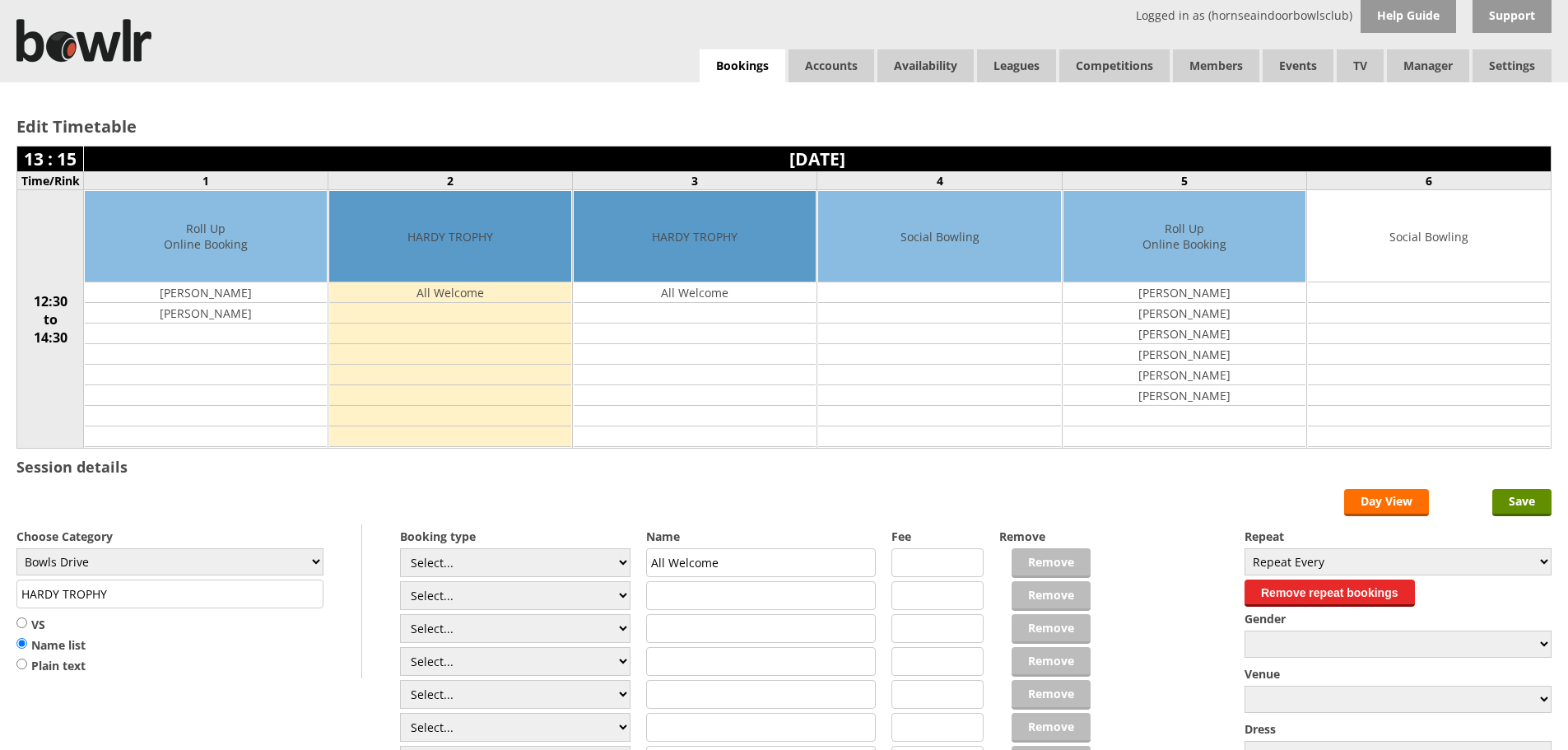
drag, startPoint x: 205, startPoint y: 602, endPoint x: 0, endPoint y: 615, distance: 205.4
click at [0, 615] on div "Edit Timetable 13 : 15 Monday 13th October 2025 Time/Rink 1 2 3 4 5 6 12:30 to …" at bounding box center [784, 472] width 1568 height 778
click at [486, 596] on select "Select... Club Competition (Member) Club Competition (Visitor) National (Member…" at bounding box center [515, 595] width 230 height 29
select select "1_50"
click at [400, 581] on select "Select... Club Competition (Member) Club Competition (Visitor) National (Member…" at bounding box center [515, 595] width 230 height 29
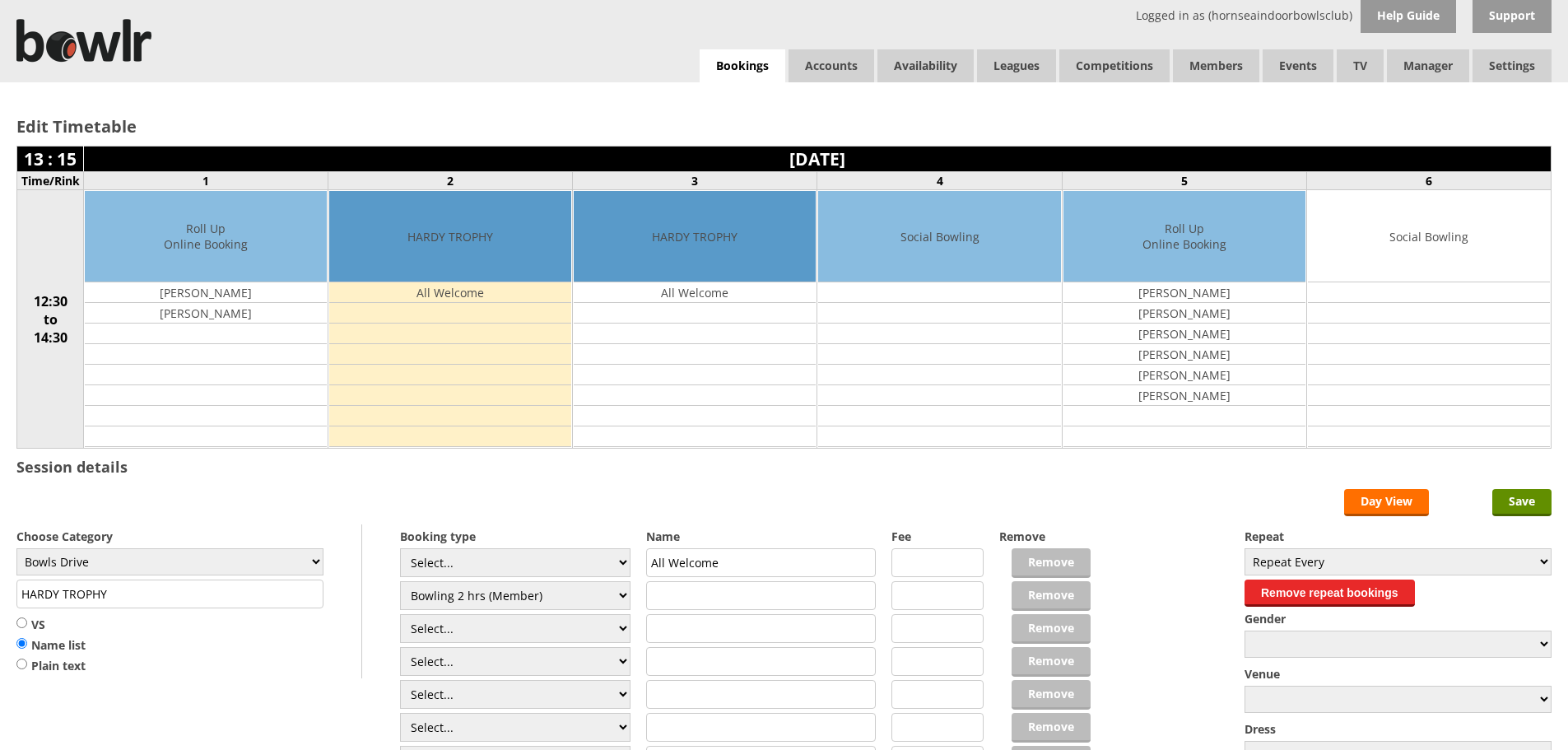
type input "Bowls Drive"
type input "5.0000"
drag, startPoint x: 461, startPoint y: 627, endPoint x: 463, endPoint y: 617, distance: 10.2
click at [461, 627] on select "Select... Club Competition (Member) Club Competition (Visitor) National (Member…" at bounding box center [515, 628] width 230 height 29
select select "1_50"
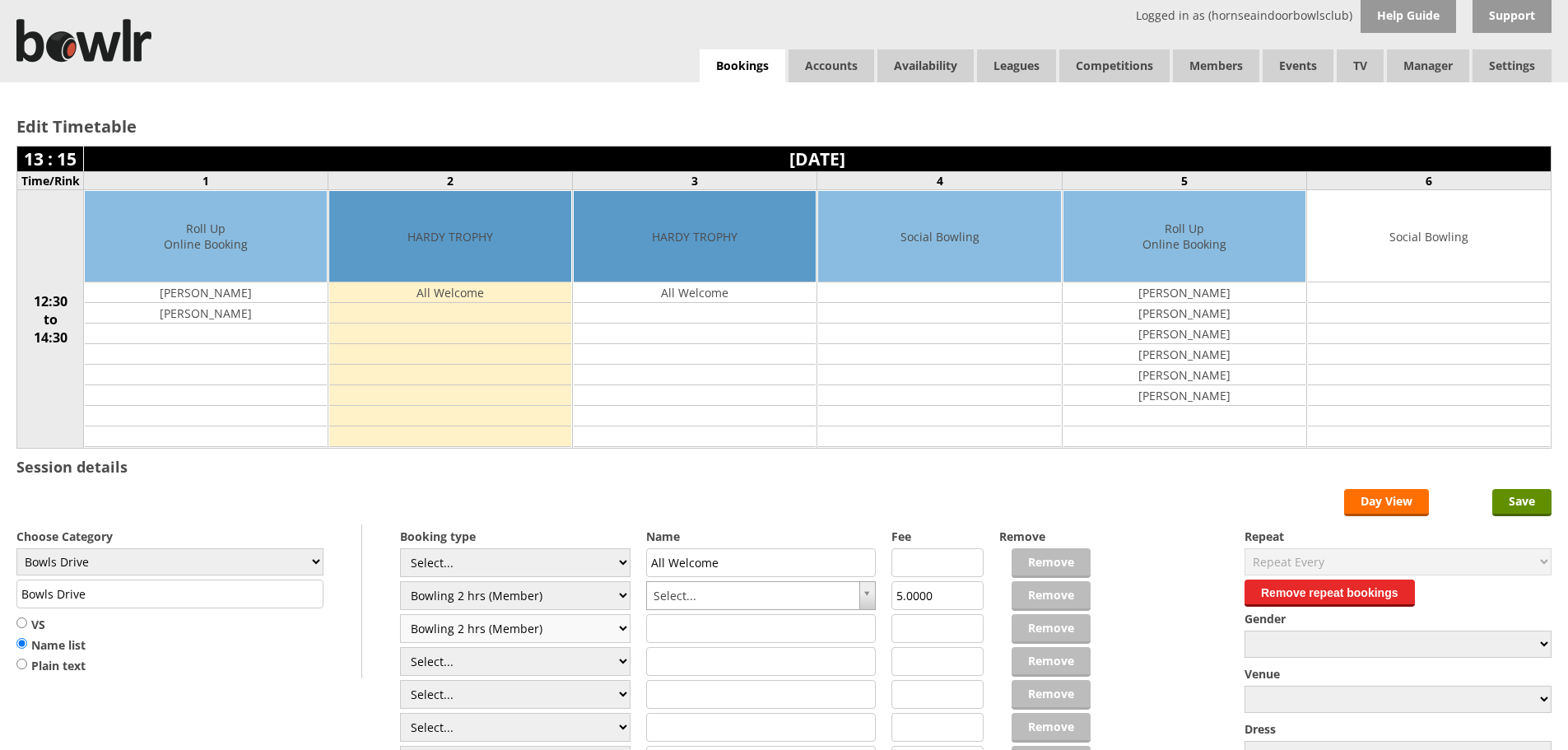
click at [400, 614] on select "Select... Club Competition (Member) Club Competition (Visitor) National (Member…" at bounding box center [515, 628] width 230 height 29
type input "5.0000"
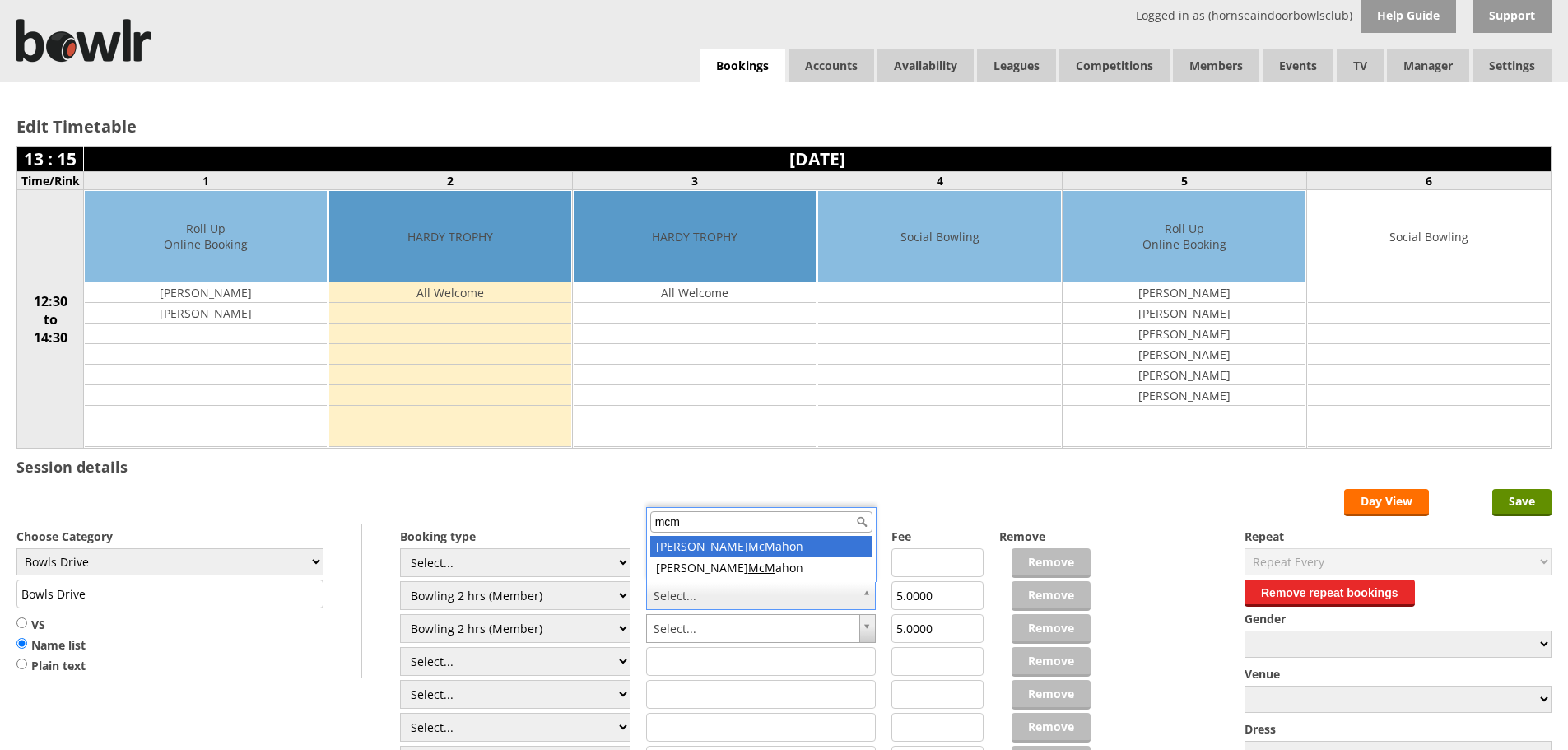
type input "mcm"
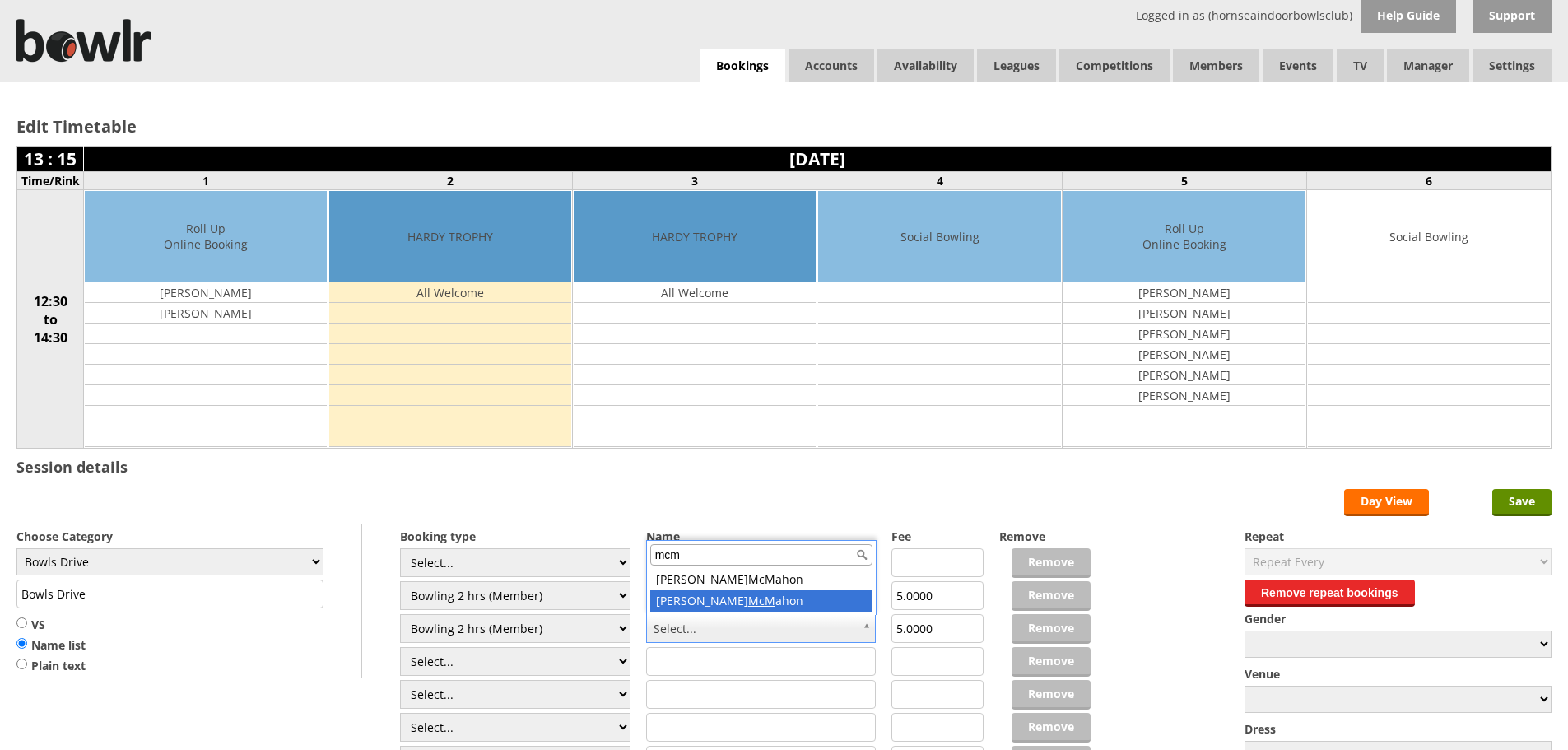
type input "mcm"
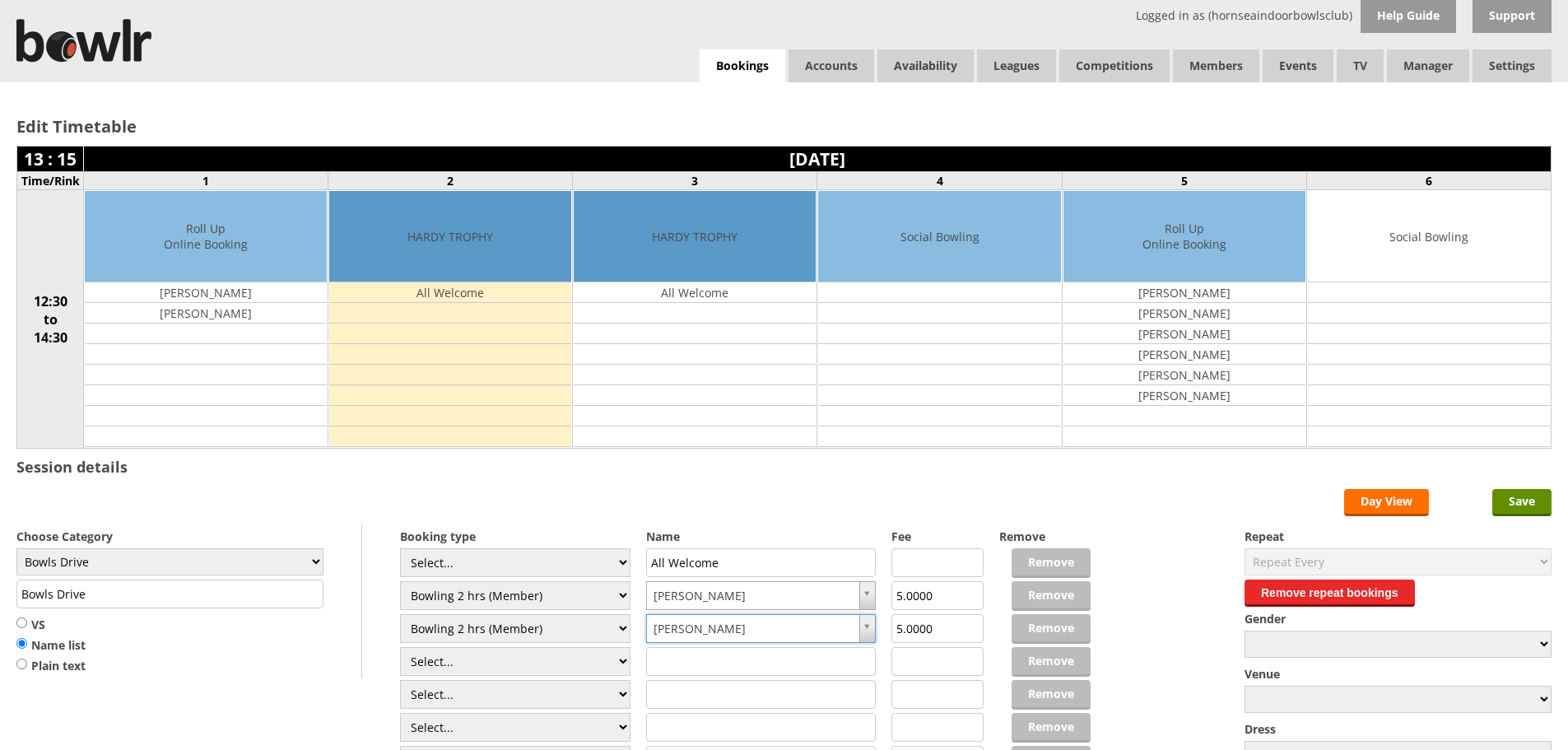
drag, startPoint x: 125, startPoint y: 597, endPoint x: 0, endPoint y: 608, distance: 125.5
click at [0, 608] on div "Edit Timetable 13 : 15 Monday 13th October 2025 Time/Rink 1 2 3 4 5 6 12:30 to …" at bounding box center [784, 472] width 1568 height 778
paste input "HARDY TROPHY"
type input "HARDY TROPHY"
click at [1523, 508] on input "Save" at bounding box center [1521, 502] width 59 height 27
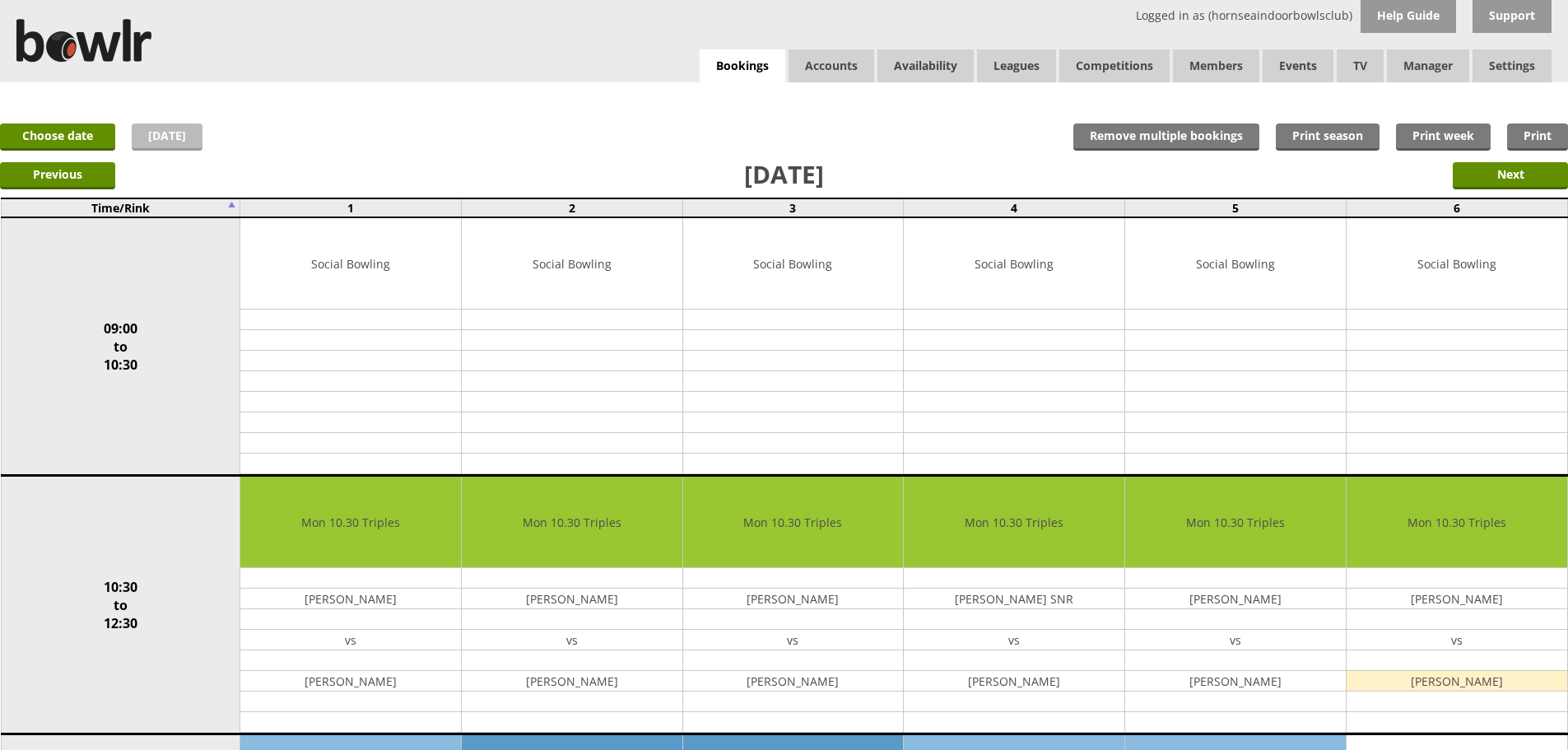
click at [151, 134] on link "[DATE]" at bounding box center [167, 137] width 71 height 27
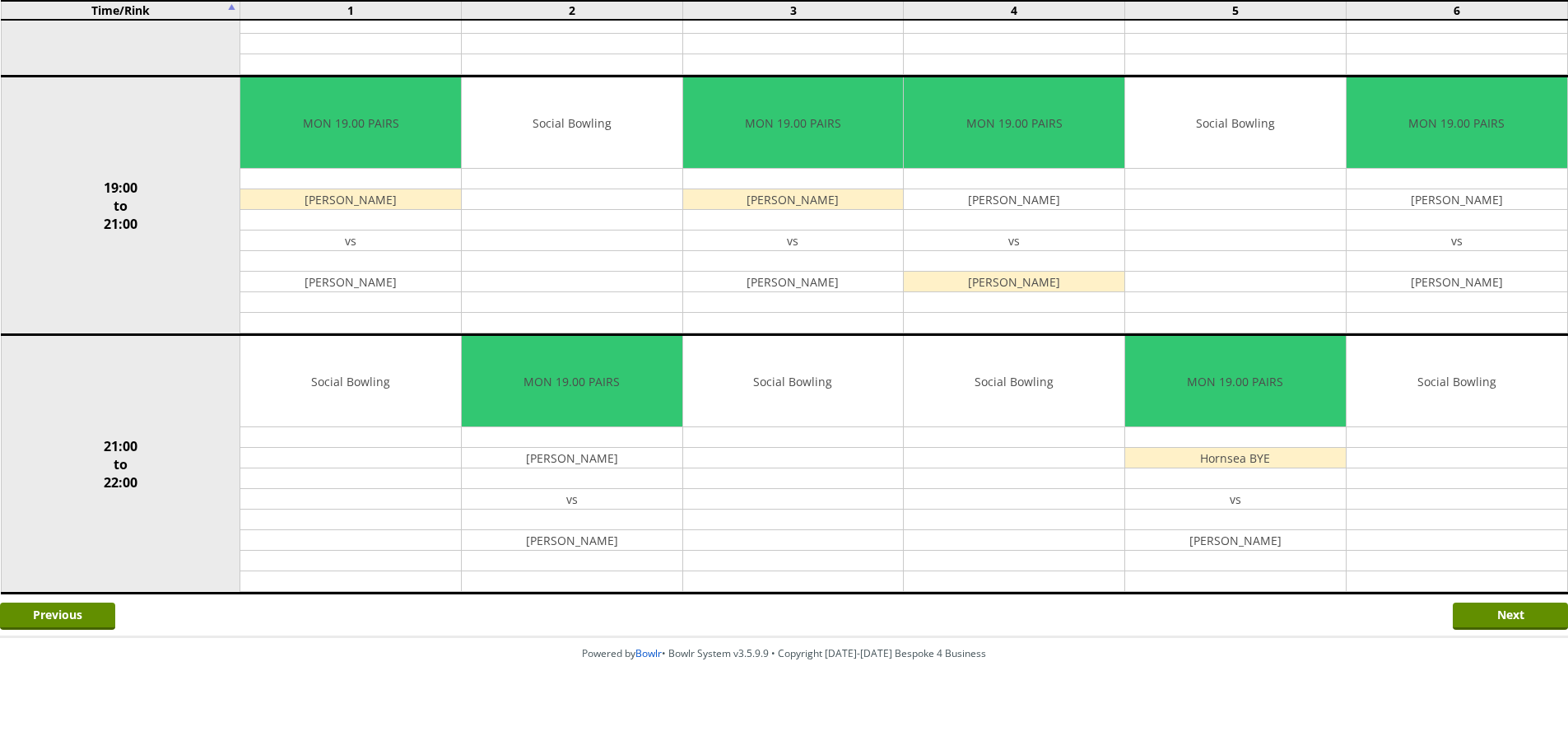
scroll to position [1437, 0]
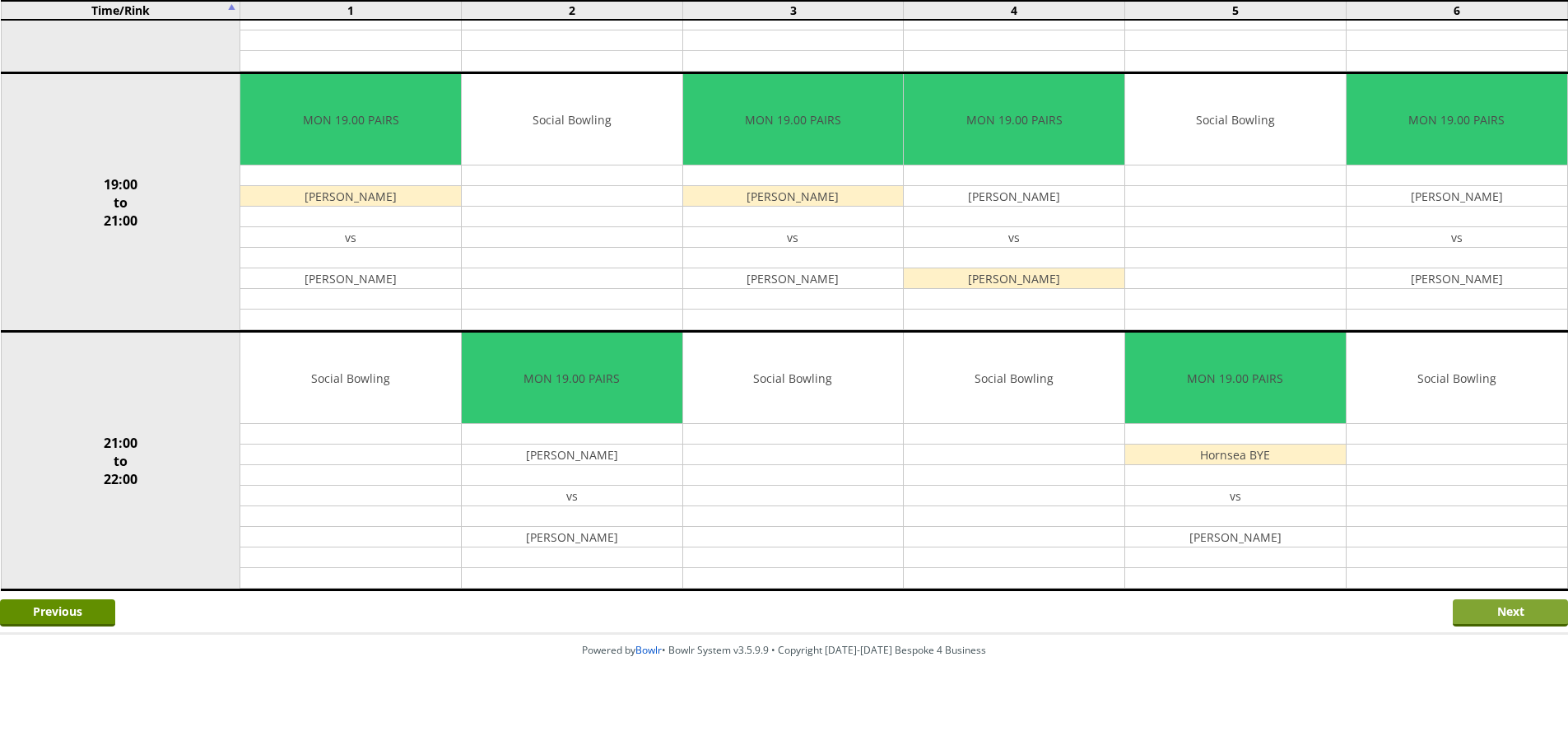
click at [1515, 601] on input "Next" at bounding box center [1510, 612] width 115 height 27
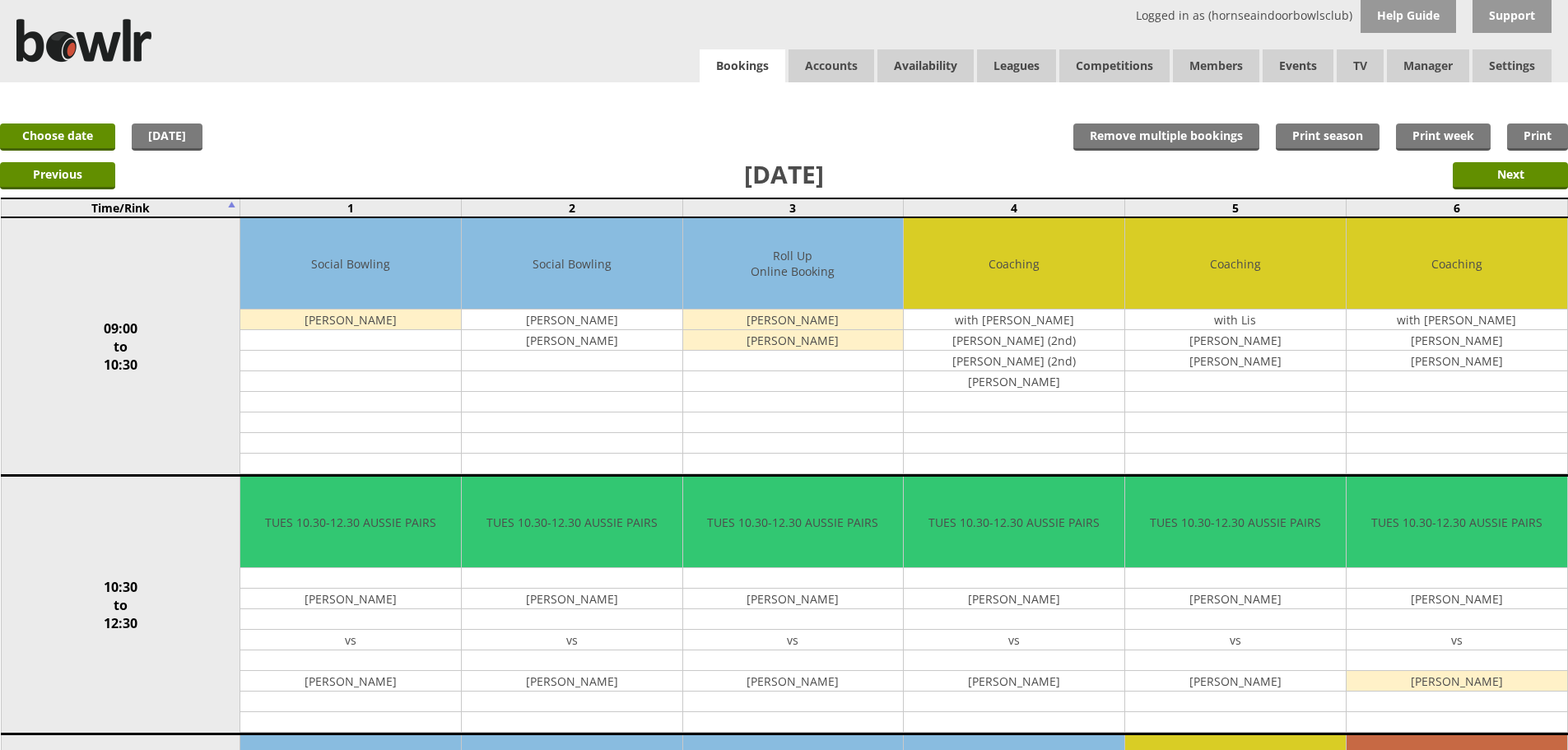
click at [707, 58] on link "Bookings" at bounding box center [742, 66] width 85 height 33
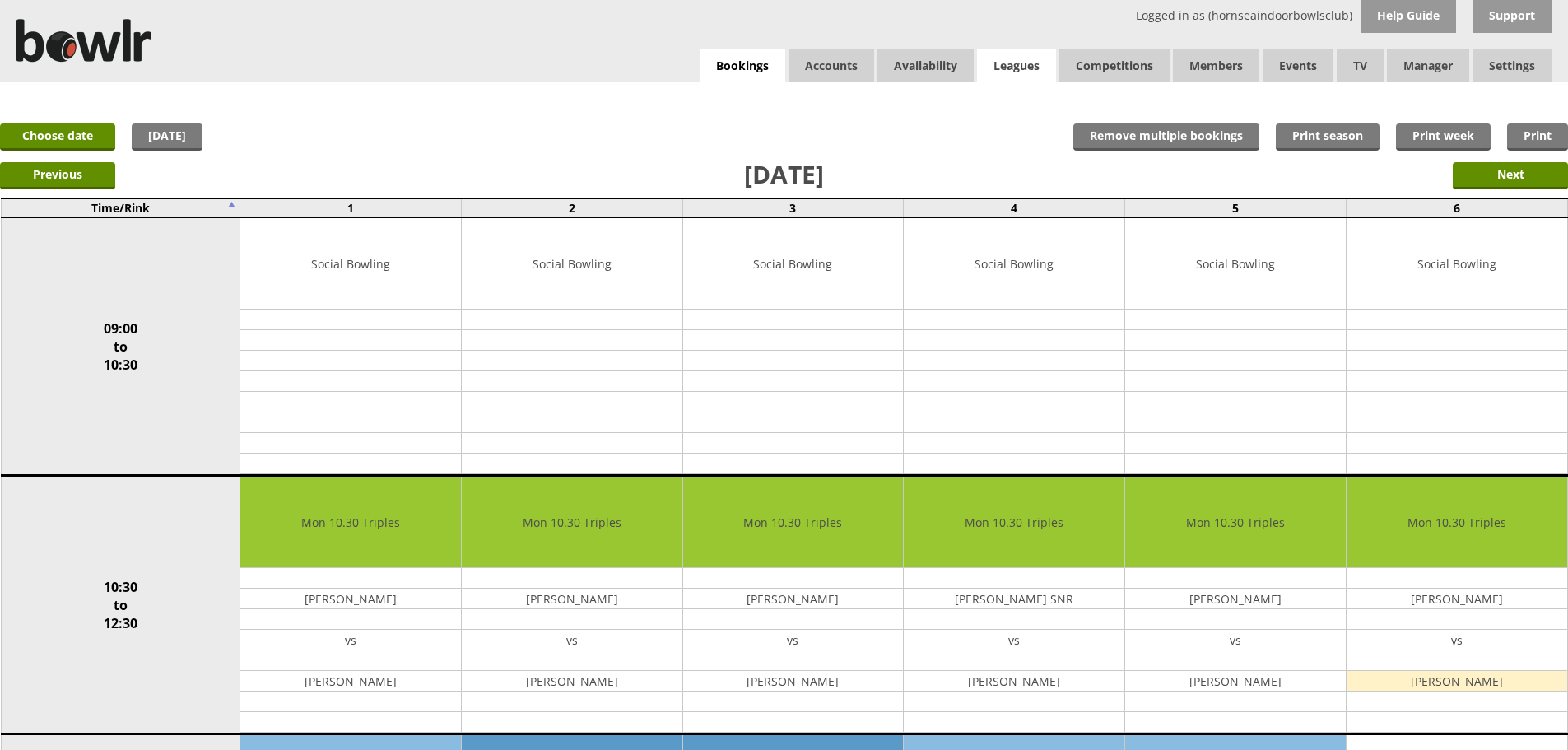
click at [1026, 69] on link "Leagues" at bounding box center [1017, 65] width 79 height 32
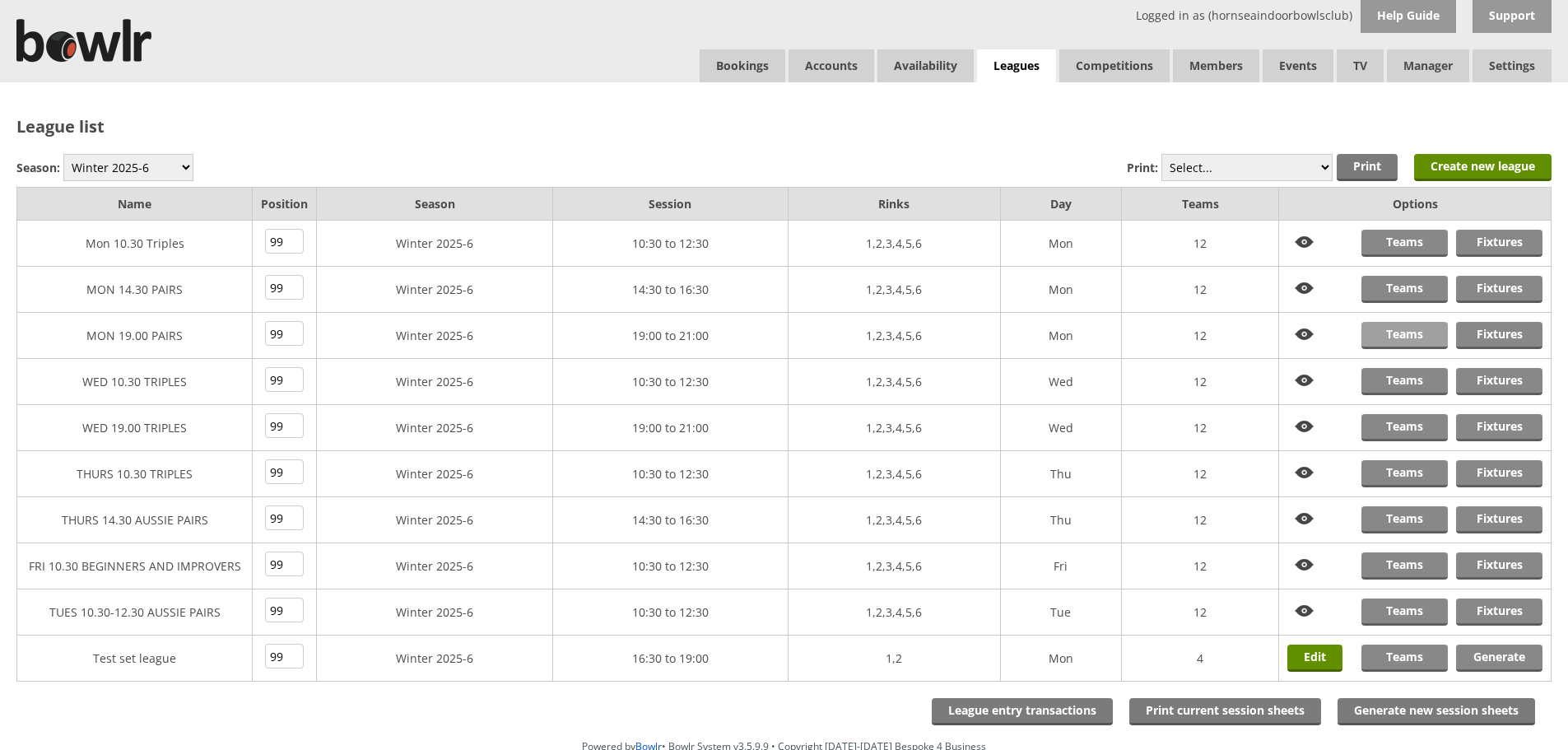
click at [1378, 342] on link "Teams" at bounding box center [1404, 335] width 86 height 27
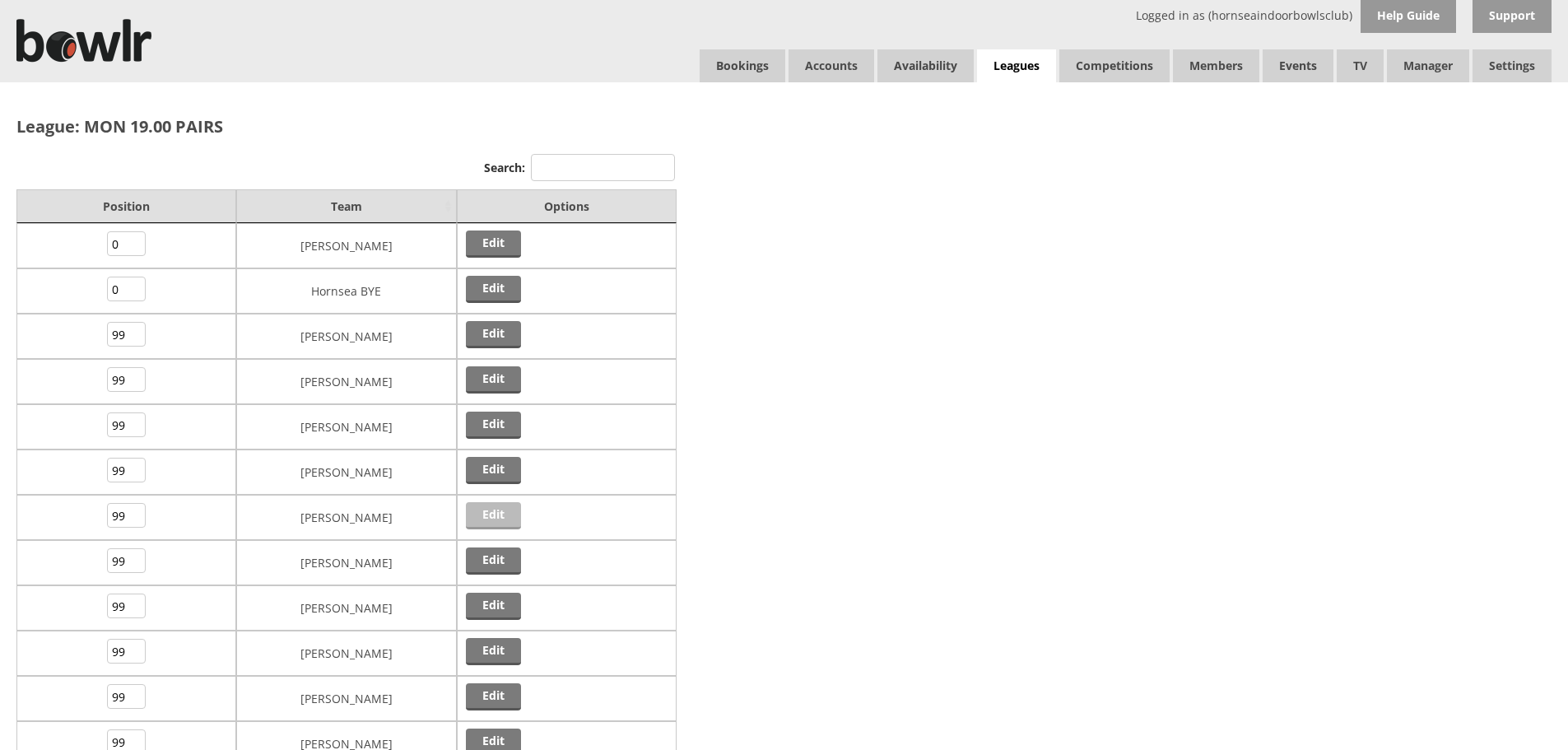
scroll to position [83, 0]
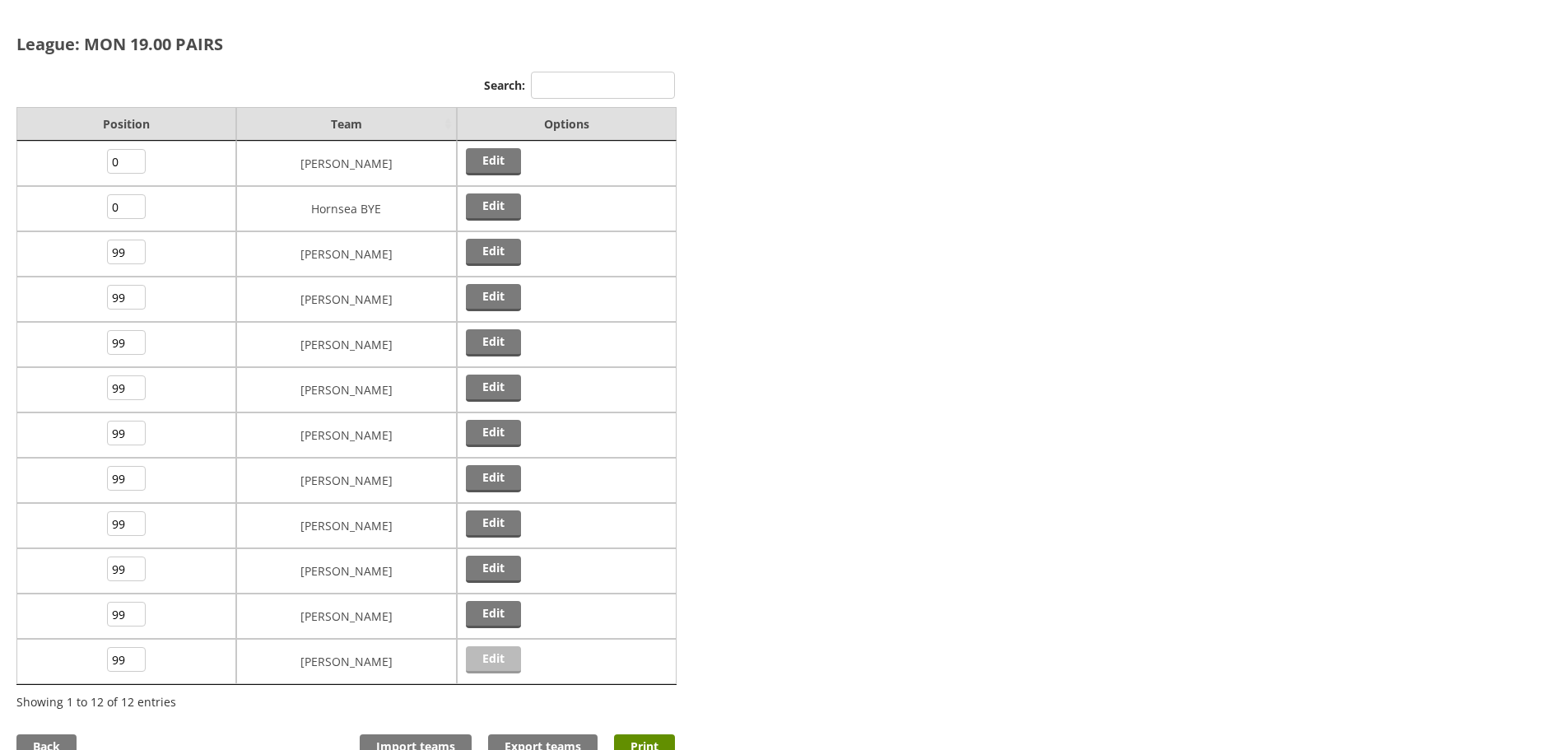
drag, startPoint x: 486, startPoint y: 674, endPoint x: 491, endPoint y: 665, distance: 10.3
click at [487, 669] on td "Edit" at bounding box center [566, 661] width 219 height 46
click at [491, 665] on link "Edit" at bounding box center [493, 660] width 55 height 27
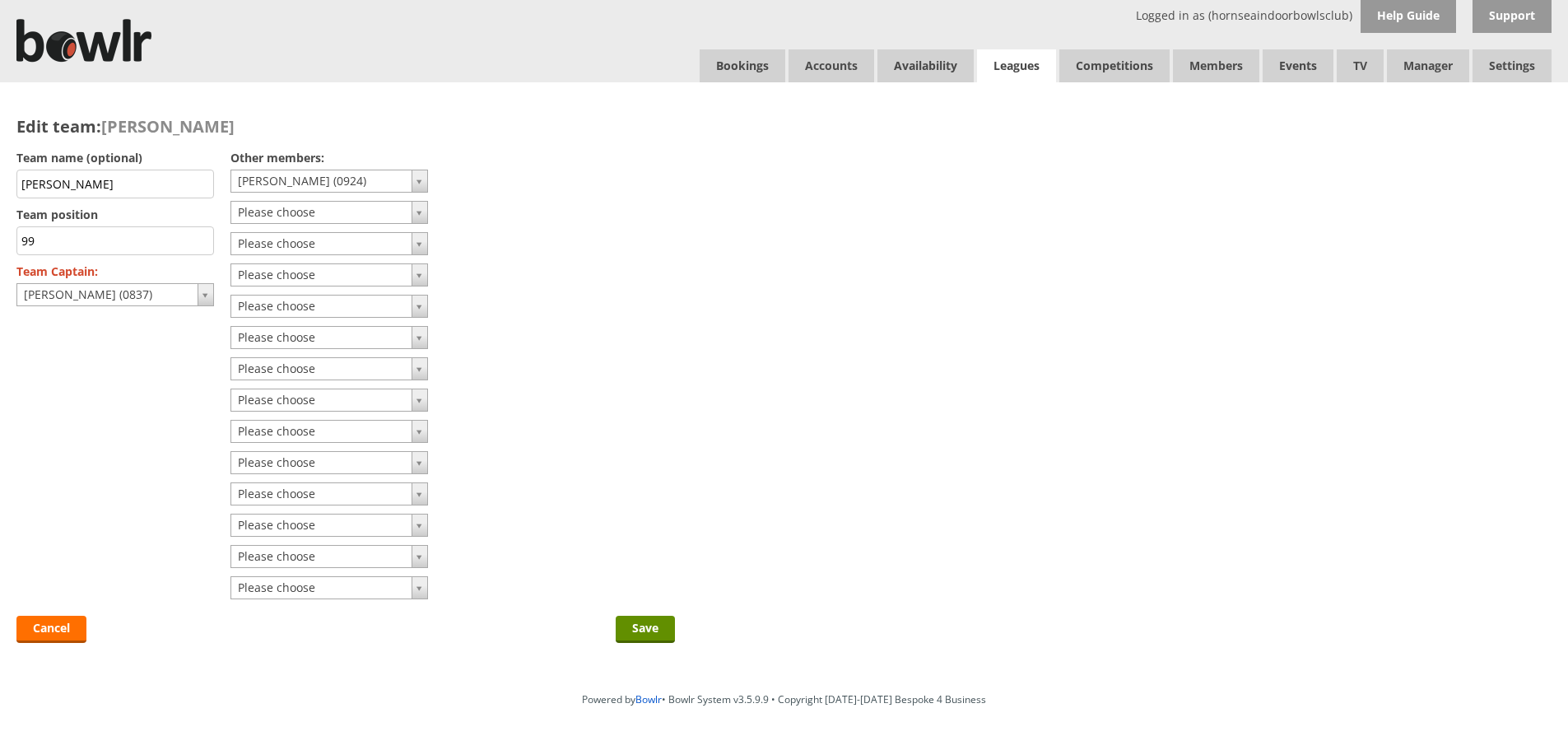
click at [1034, 70] on link "Leagues" at bounding box center [1017, 66] width 79 height 33
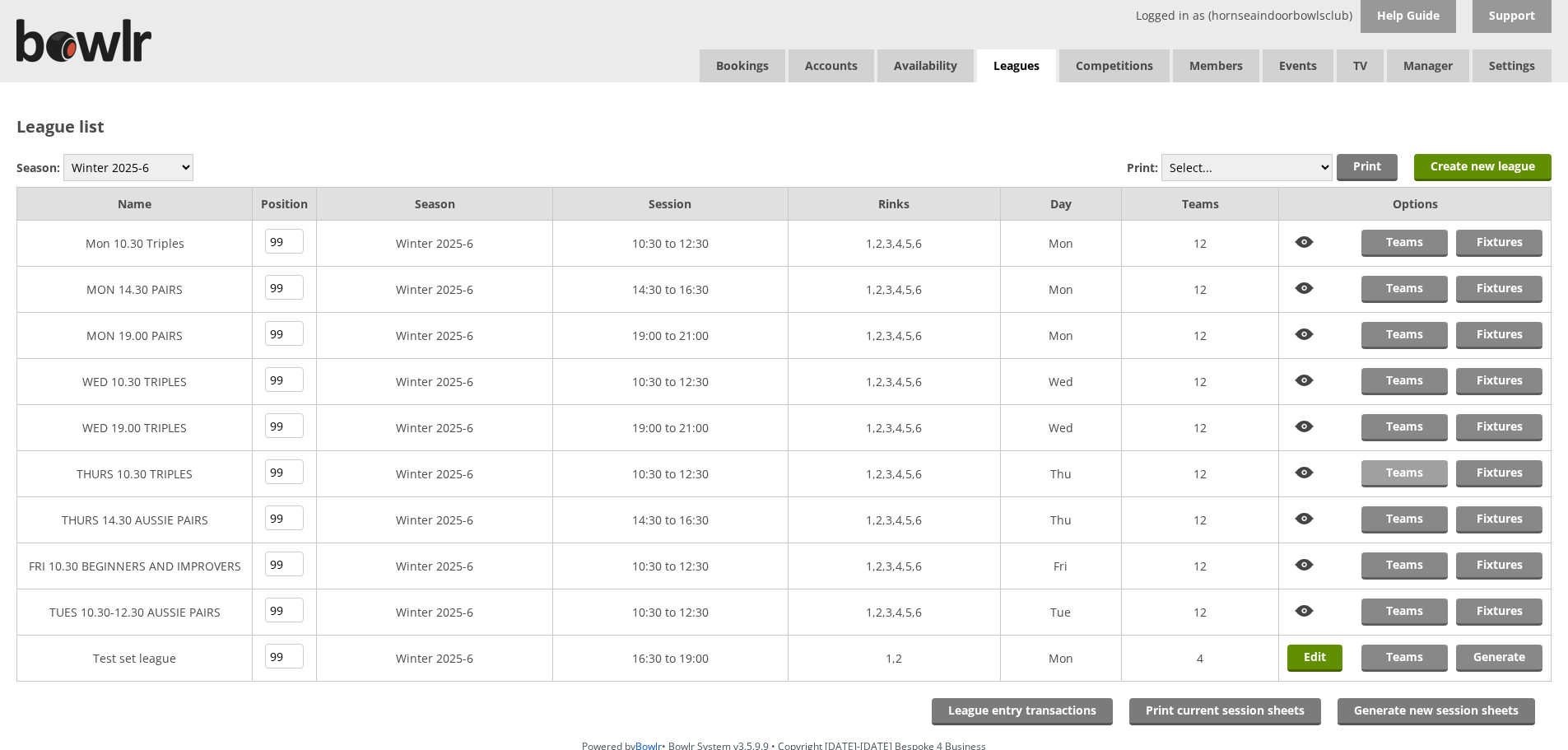
click at [1400, 480] on link "Teams" at bounding box center [1404, 473] width 86 height 27
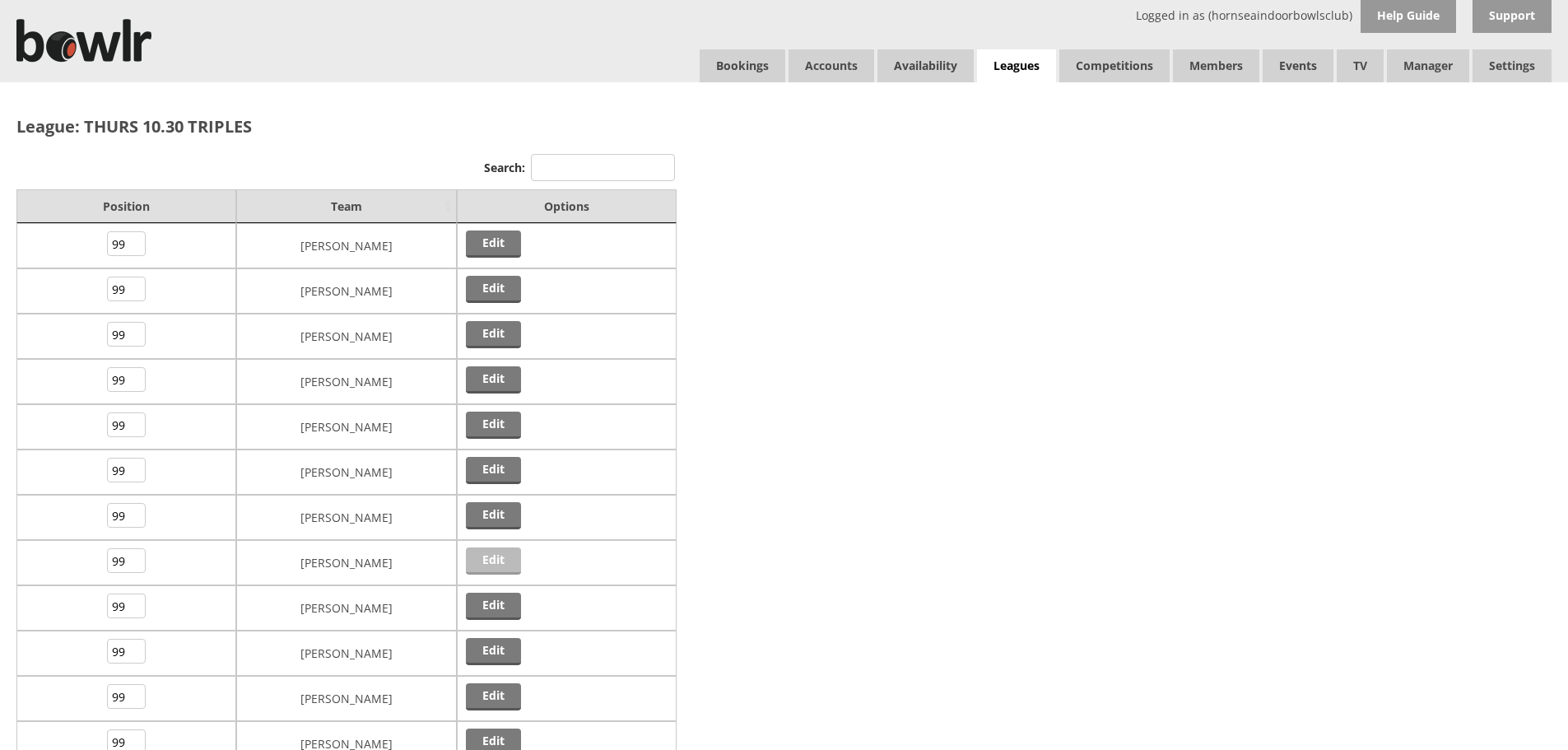
click at [507, 552] on link "Edit" at bounding box center [493, 560] width 55 height 27
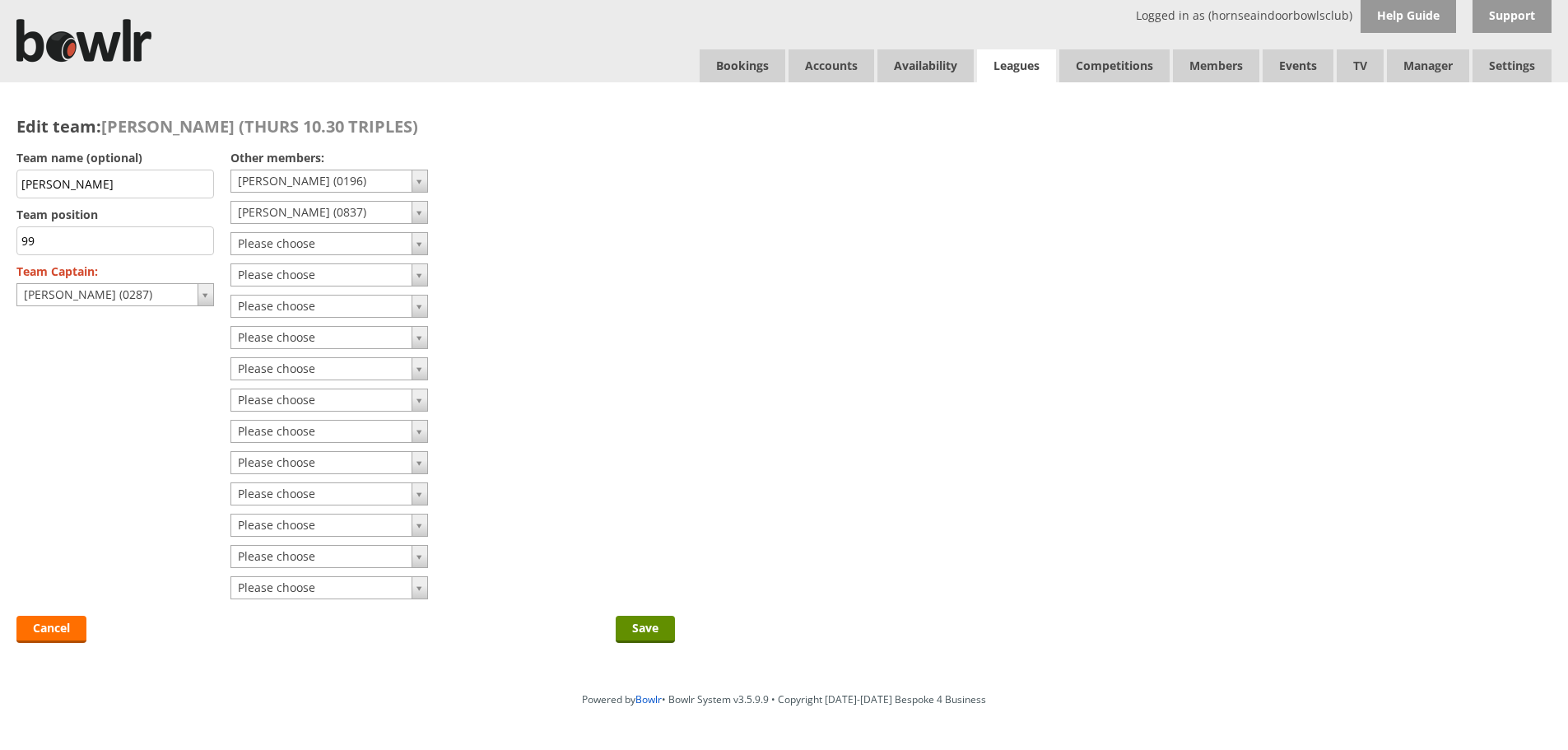
click at [997, 71] on link "Leagues" at bounding box center [1017, 66] width 79 height 33
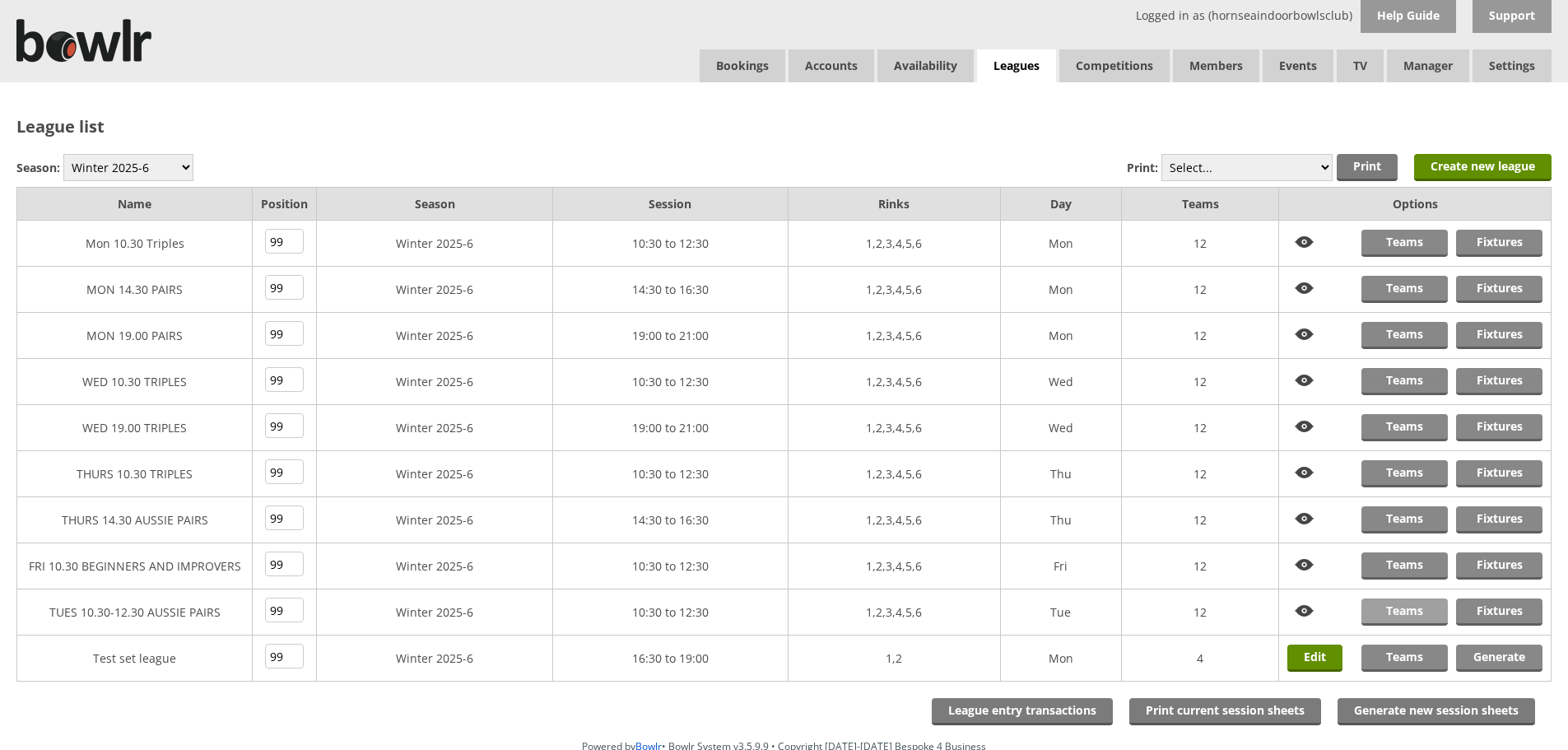
click at [1413, 614] on link "Teams" at bounding box center [1404, 611] width 86 height 27
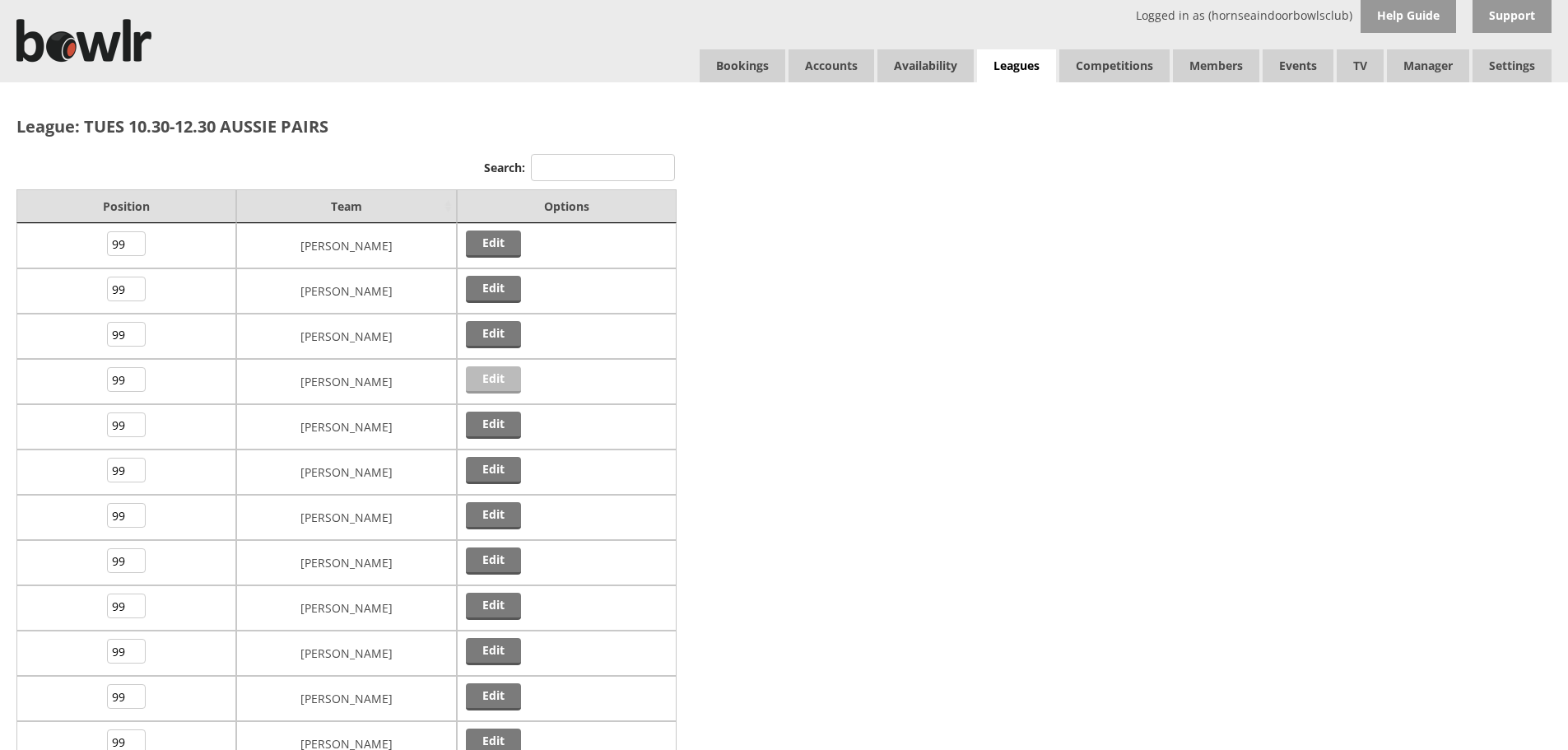
click at [486, 379] on link "Edit" at bounding box center [493, 379] width 55 height 27
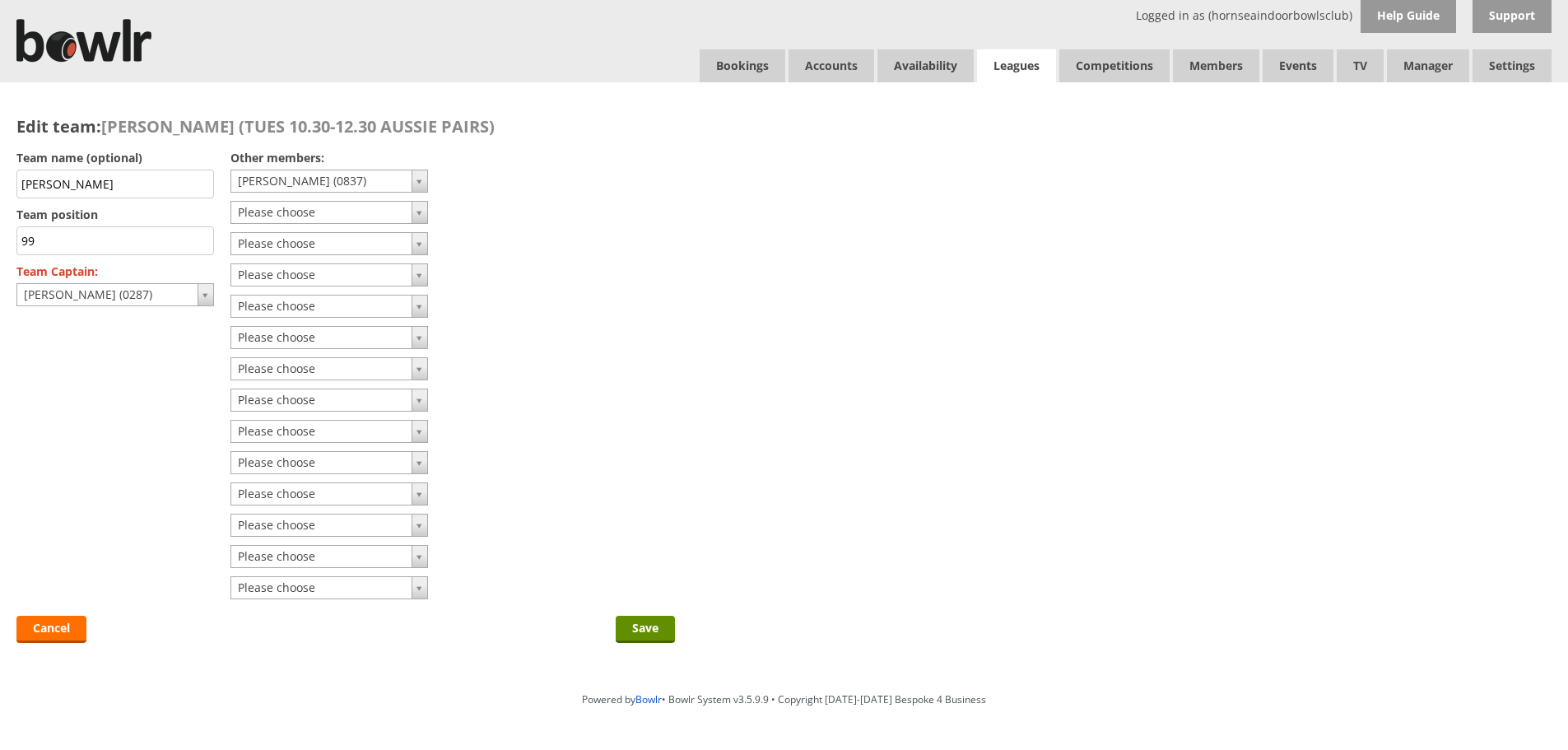
click at [997, 69] on link "Leagues" at bounding box center [1017, 66] width 79 height 33
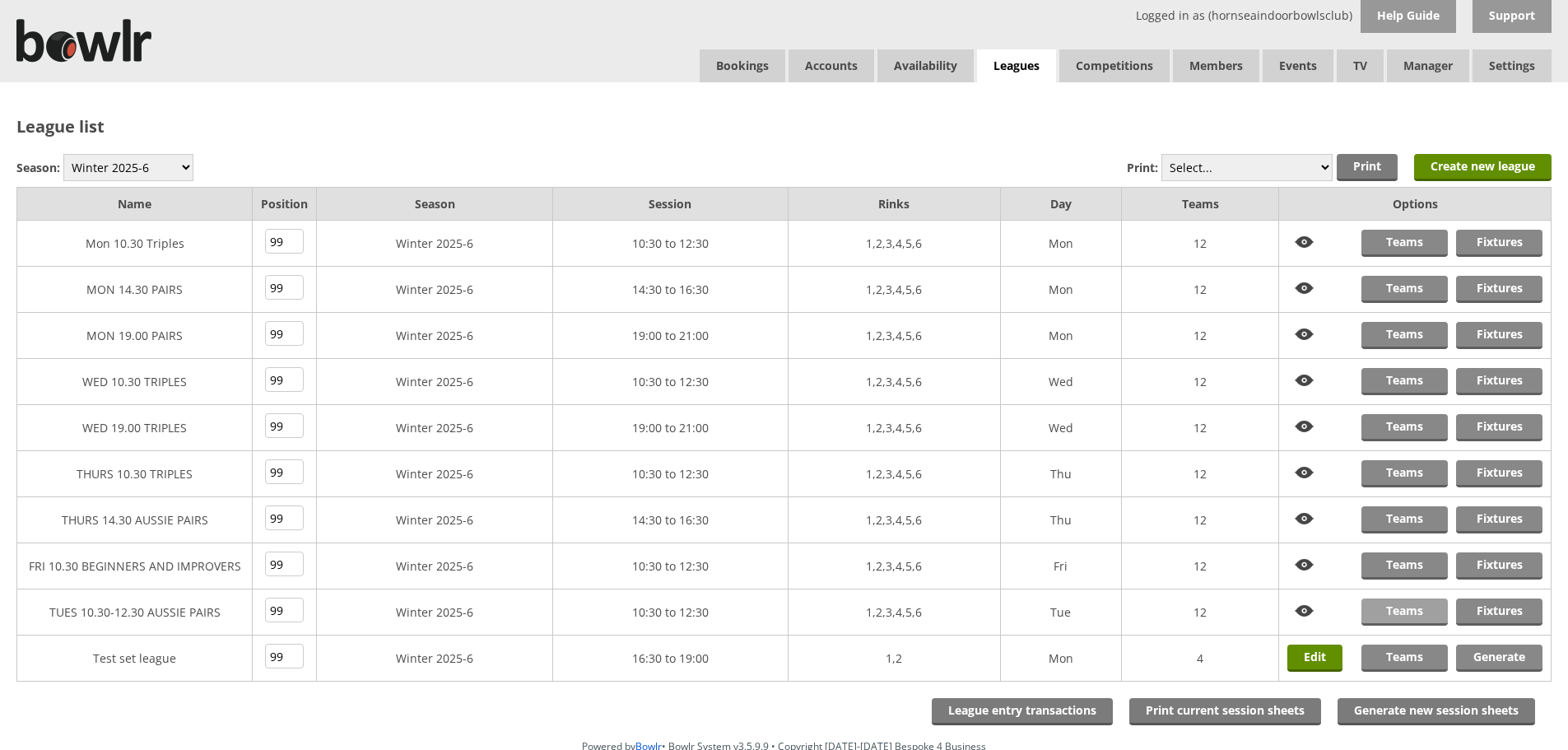
click at [1388, 606] on link "Teams" at bounding box center [1404, 611] width 86 height 27
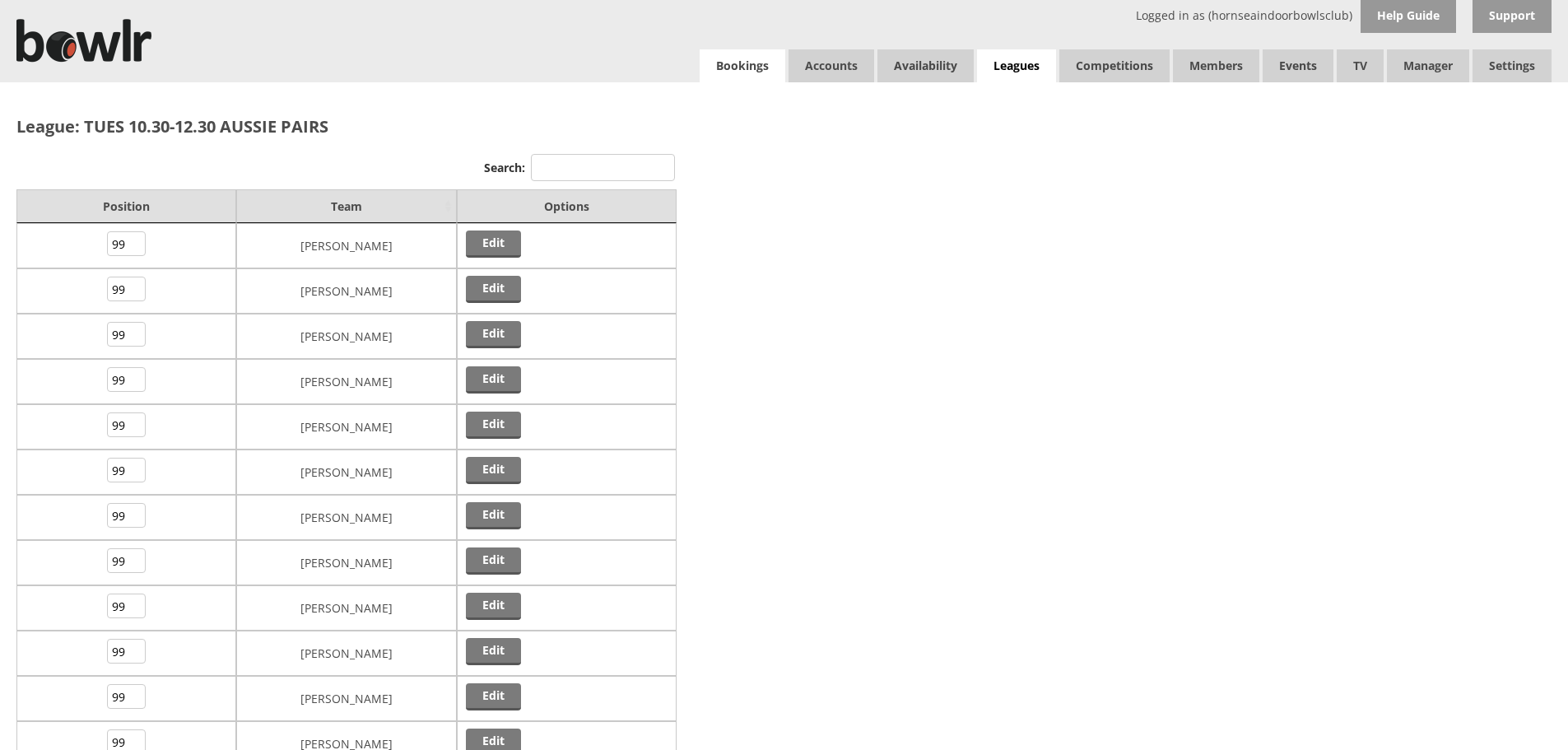
click at [752, 65] on link "Bookings" at bounding box center [742, 65] width 85 height 32
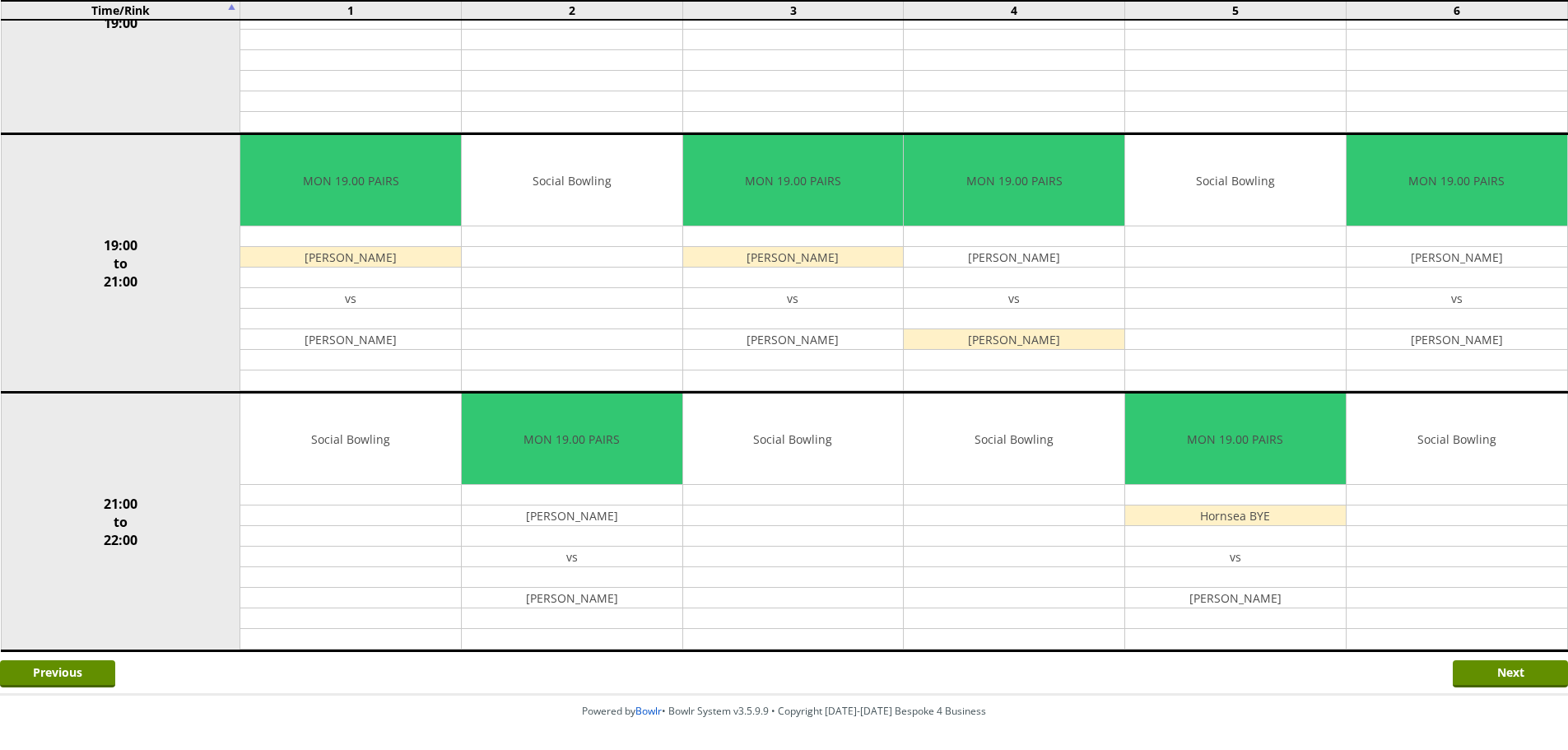
scroll to position [1437, 0]
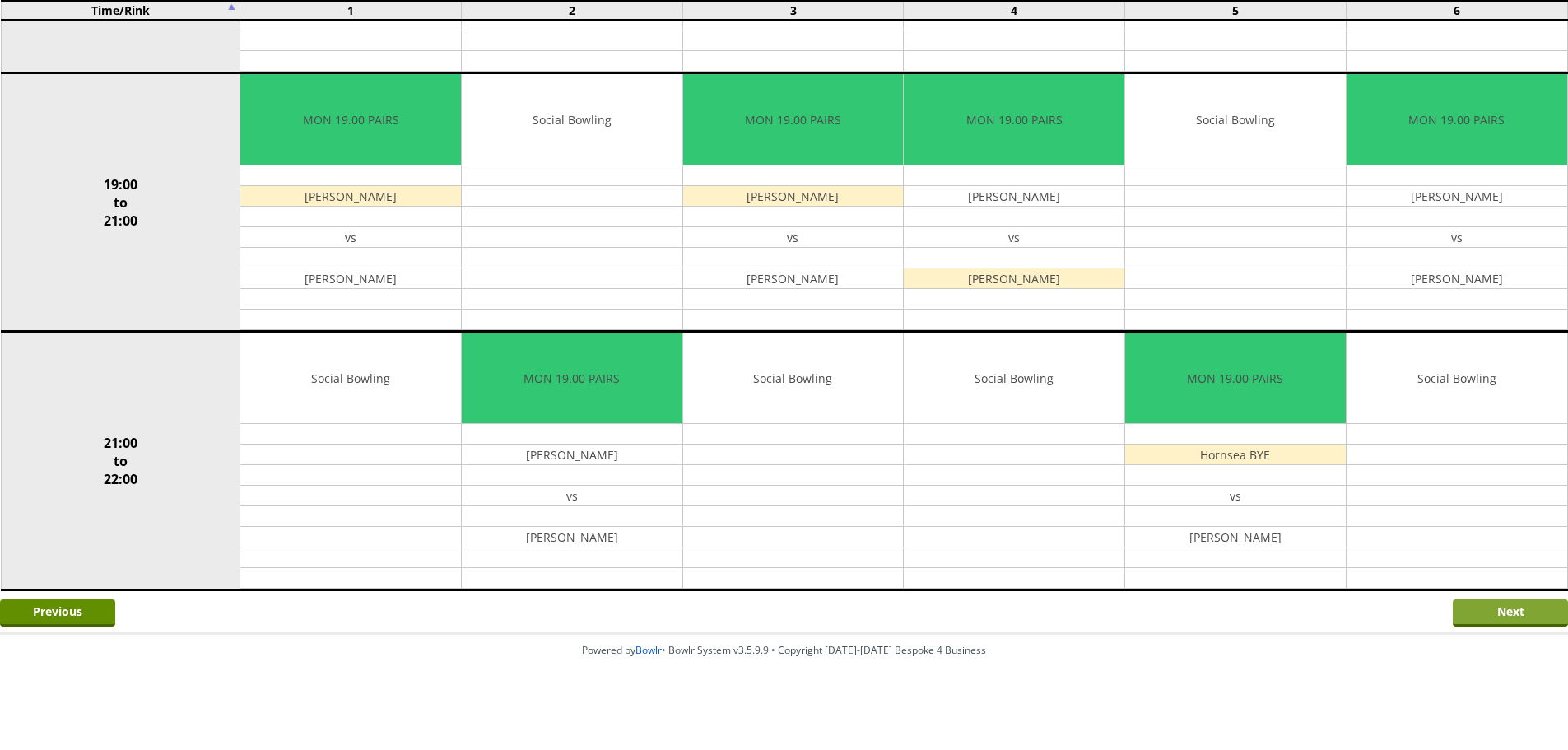
click at [1468, 607] on input "Next" at bounding box center [1510, 612] width 115 height 27
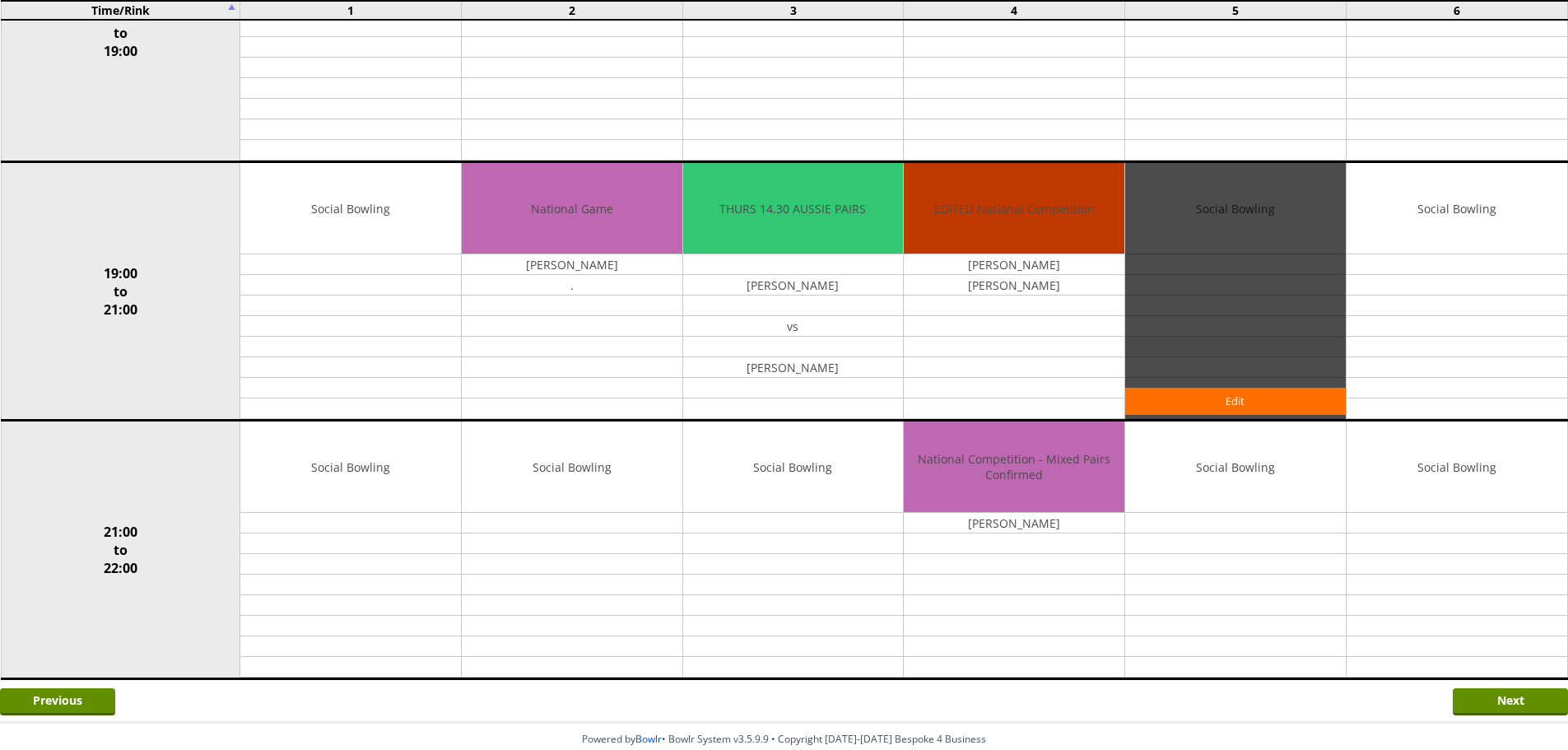
scroll to position [1437, 0]
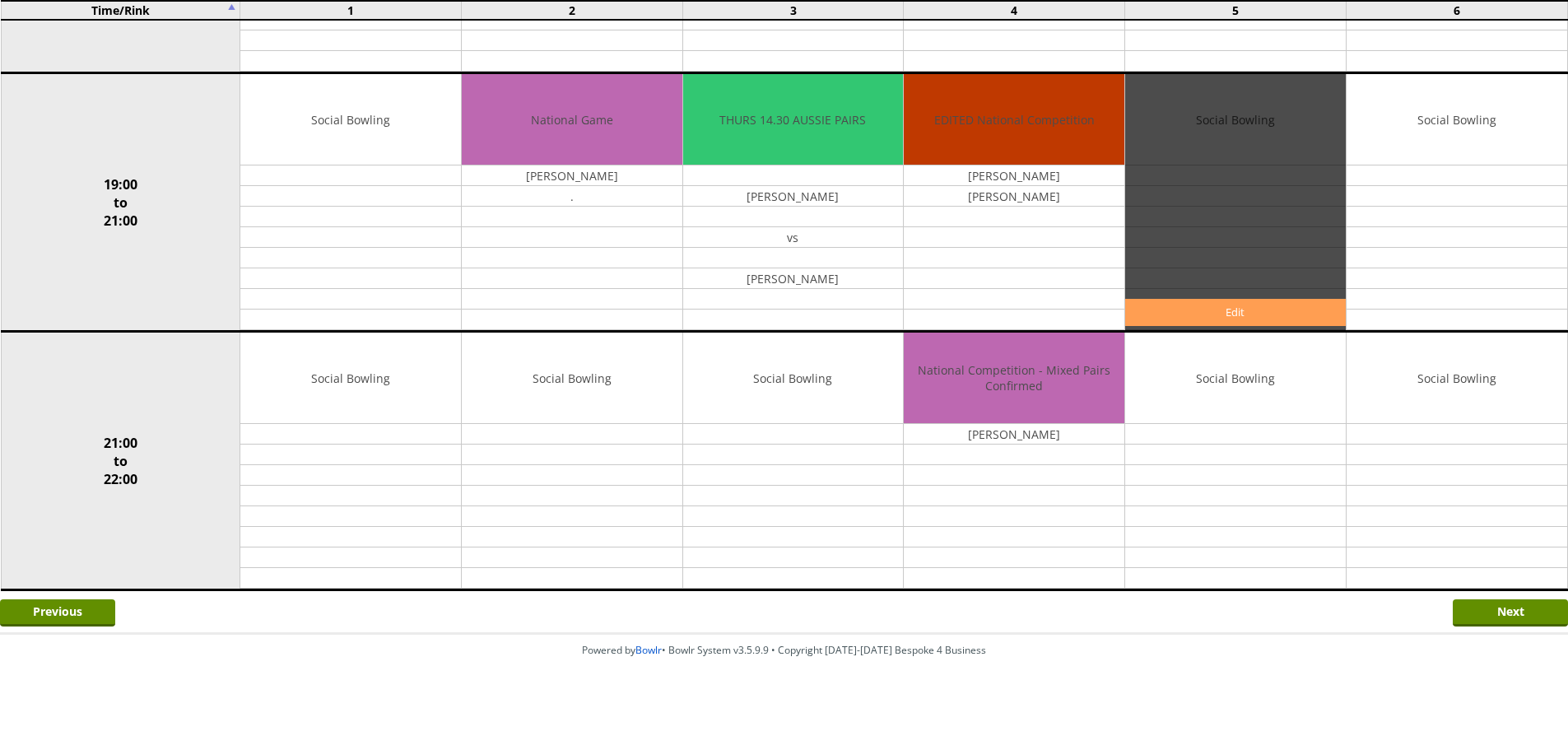
click at [1181, 309] on link "Edit" at bounding box center [1234, 312] width 220 height 27
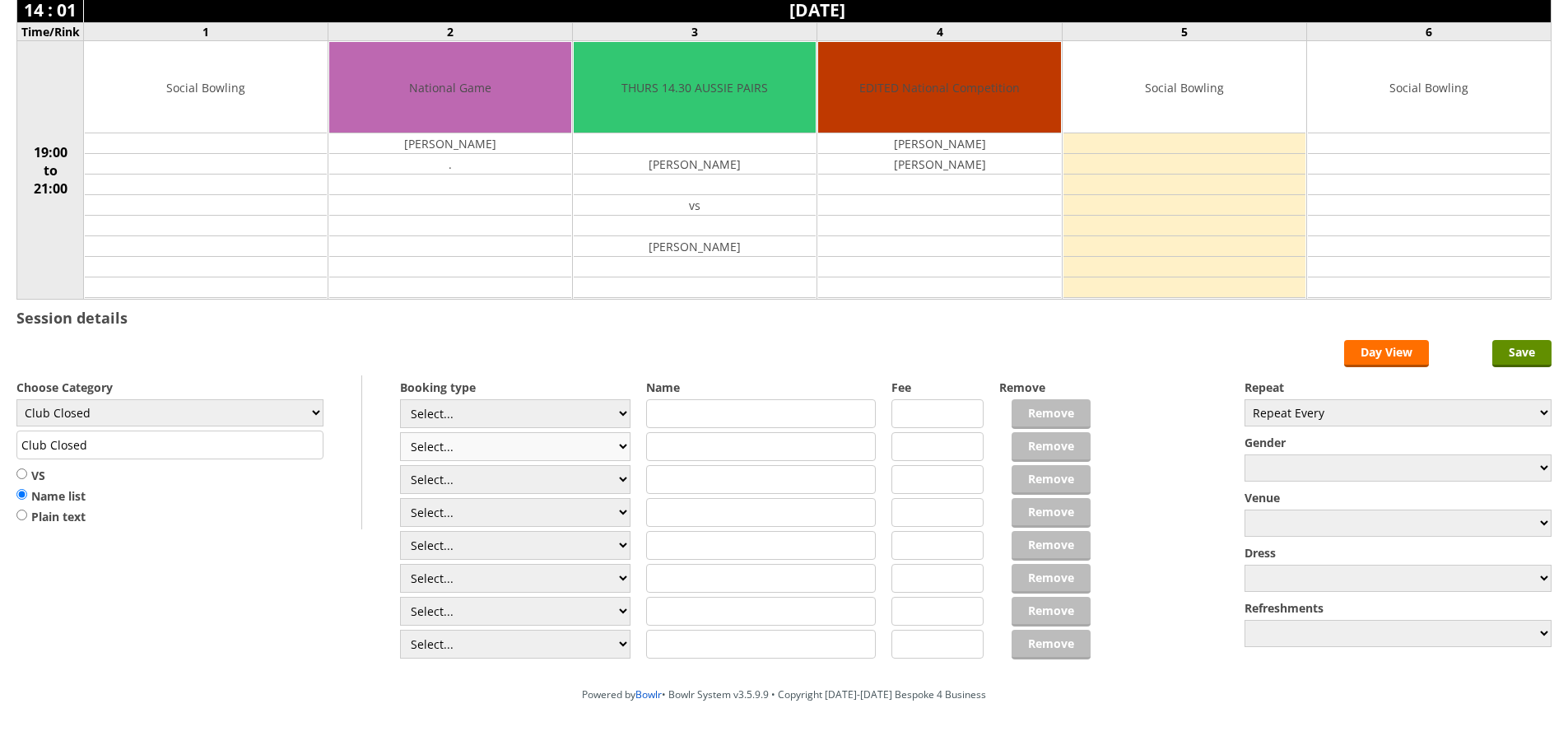
scroll to position [164, 0]
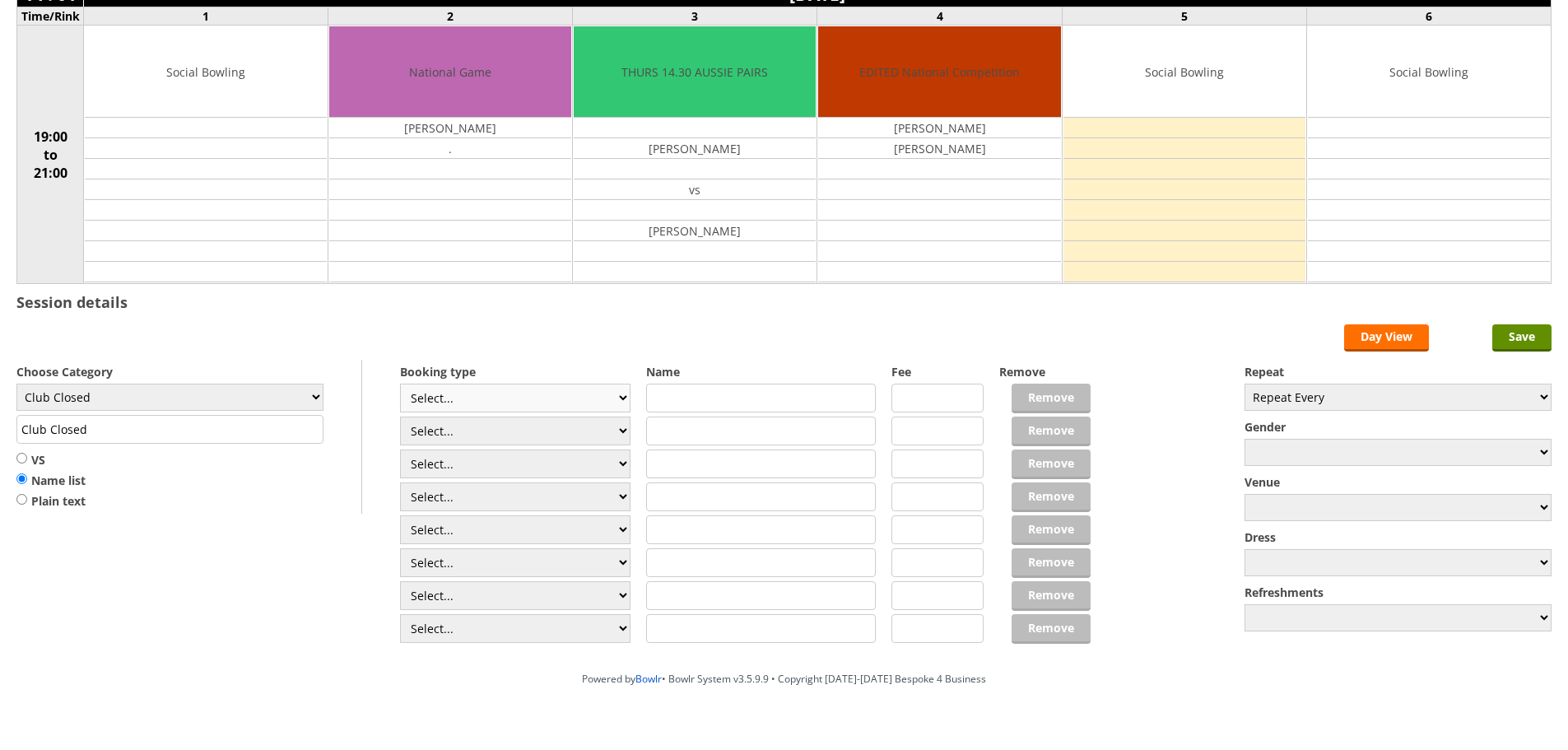
click at [536, 399] on select "Select... Club Competition (Member) Club Competition (Visitor) National (Member…" at bounding box center [515, 398] width 230 height 29
select select "1_54"
click at [400, 384] on select "Select... Club Competition (Member) Club Competition (Visitor) National (Member…" at bounding box center [515, 398] width 230 height 29
type input "3.0000"
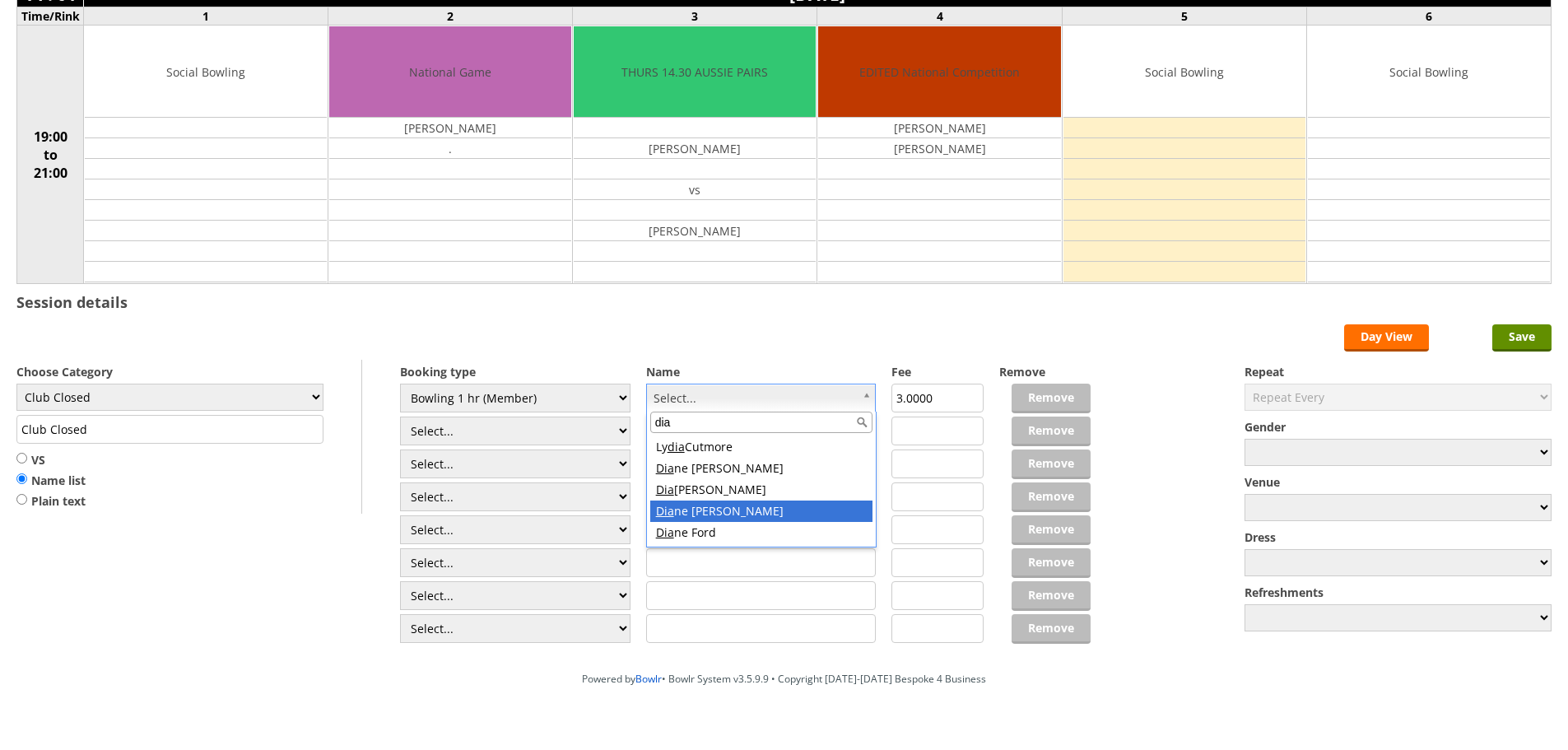
type input "dia"
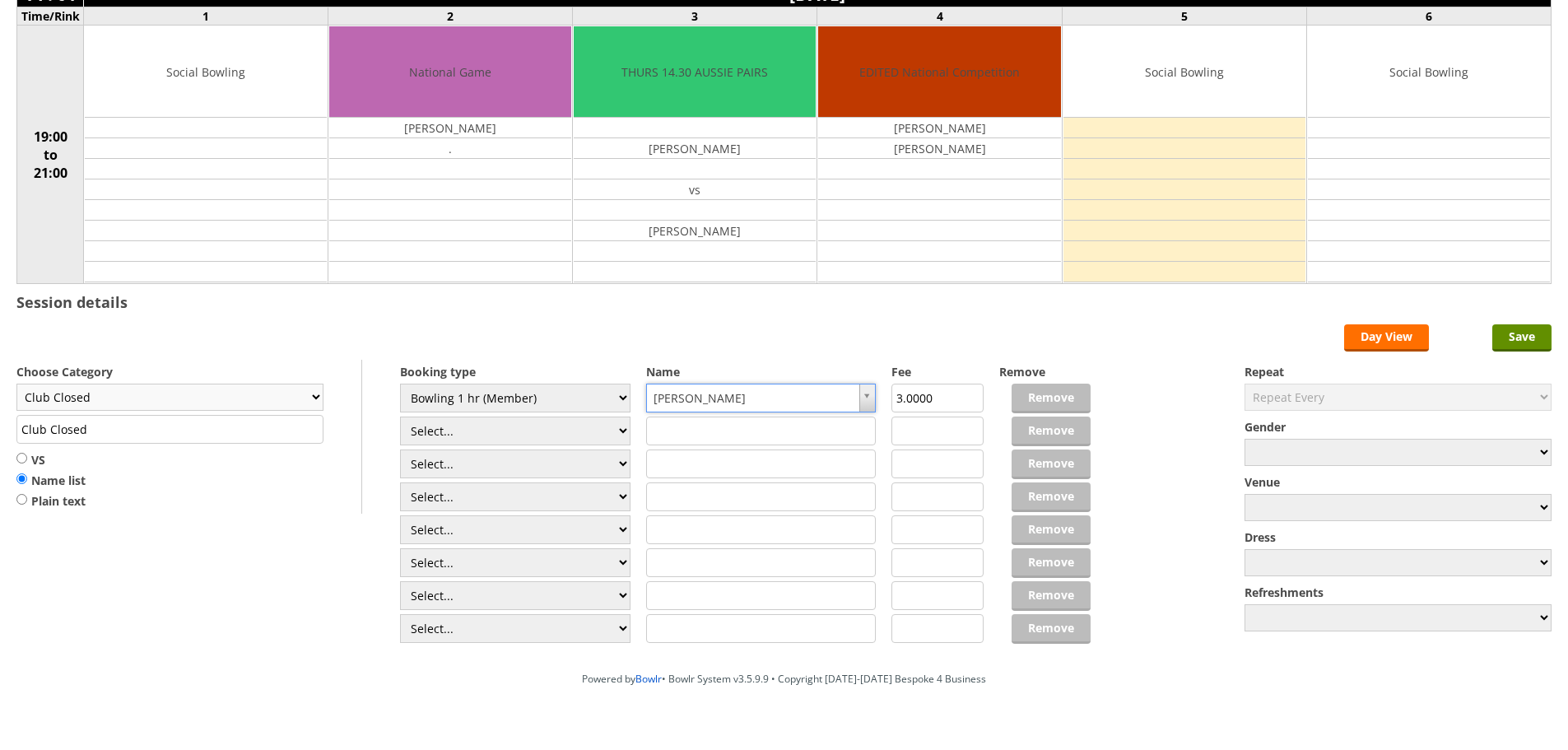
click at [288, 402] on select "Club Closed Singles League Triples League Pairs League Friendly Social Bowling …" at bounding box center [170, 397] width 307 height 27
select select "132"
click at [17, 384] on select "Club Closed Singles League Triples League Pairs League Friendly Social Bowling …" at bounding box center [170, 397] width 307 height 27
type input "Social Bowling"
click at [1522, 327] on input "Save" at bounding box center [1521, 337] width 59 height 27
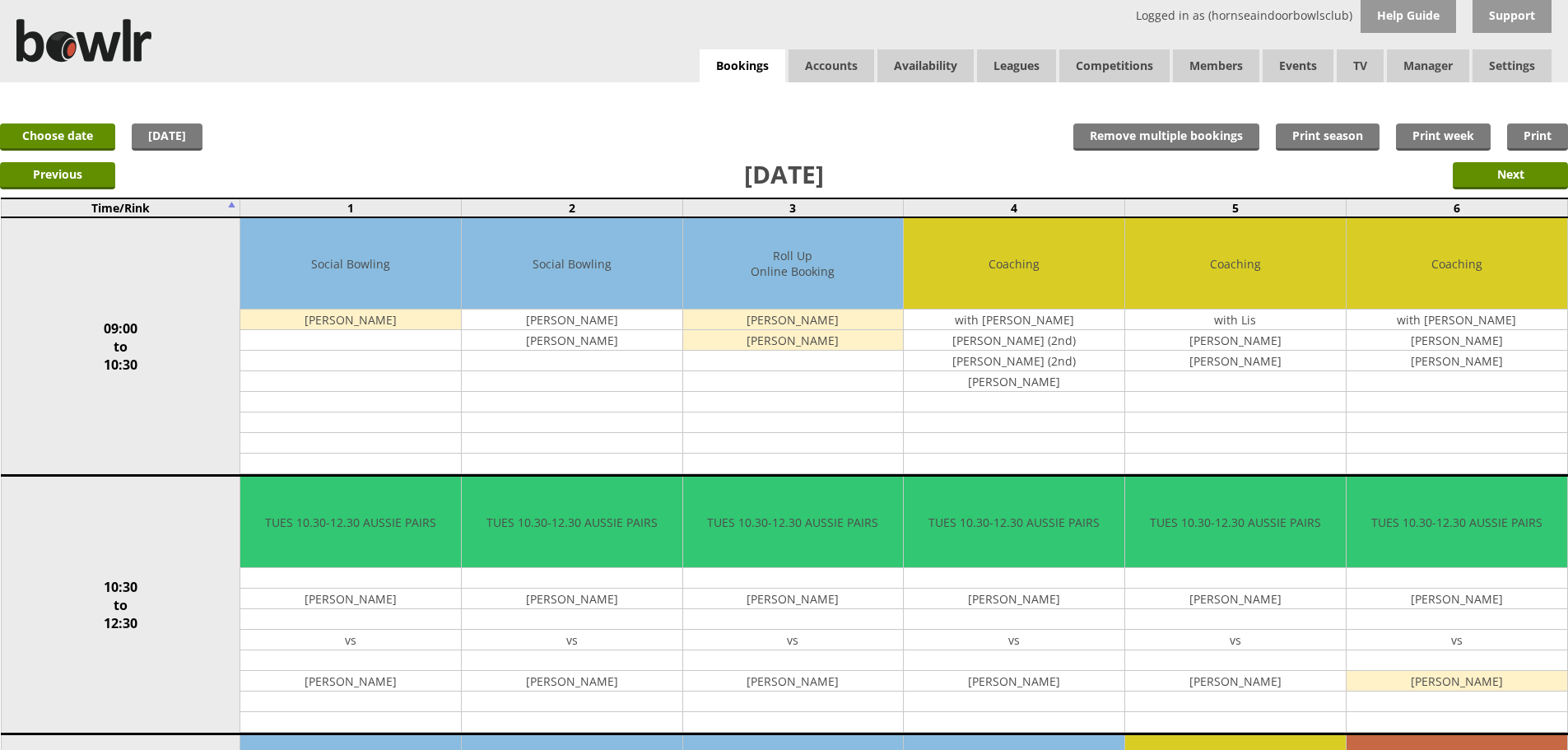
click at [66, 112] on div "x Move Booking Move to other date: [DATE] 09:00 to 10:30 10:30 to 12:30 12:30 t…" at bounding box center [784, 98] width 1568 height 32
click at [69, 125] on link "Choose date" at bounding box center [57, 137] width 115 height 27
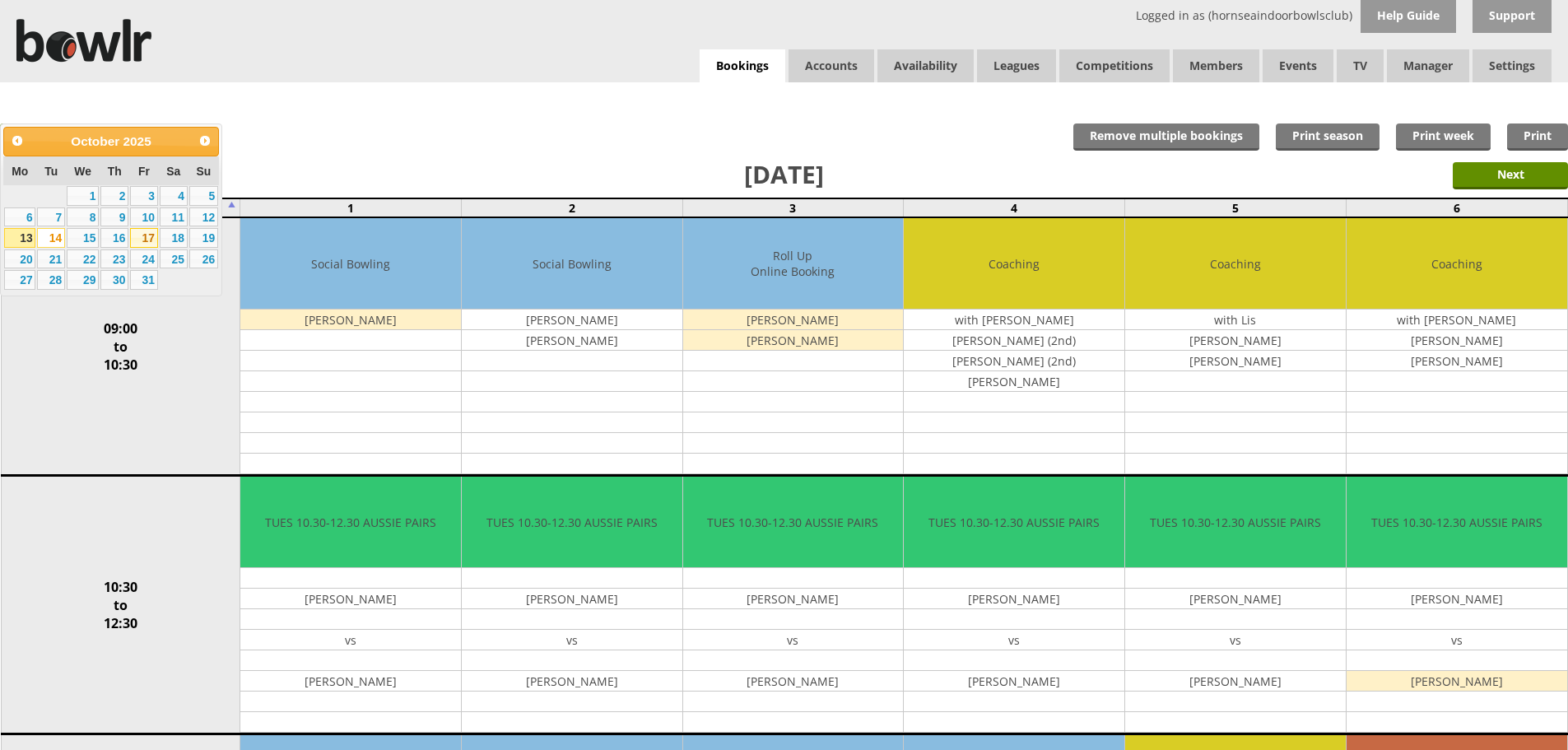
click at [144, 243] on link "17" at bounding box center [144, 238] width 28 height 19
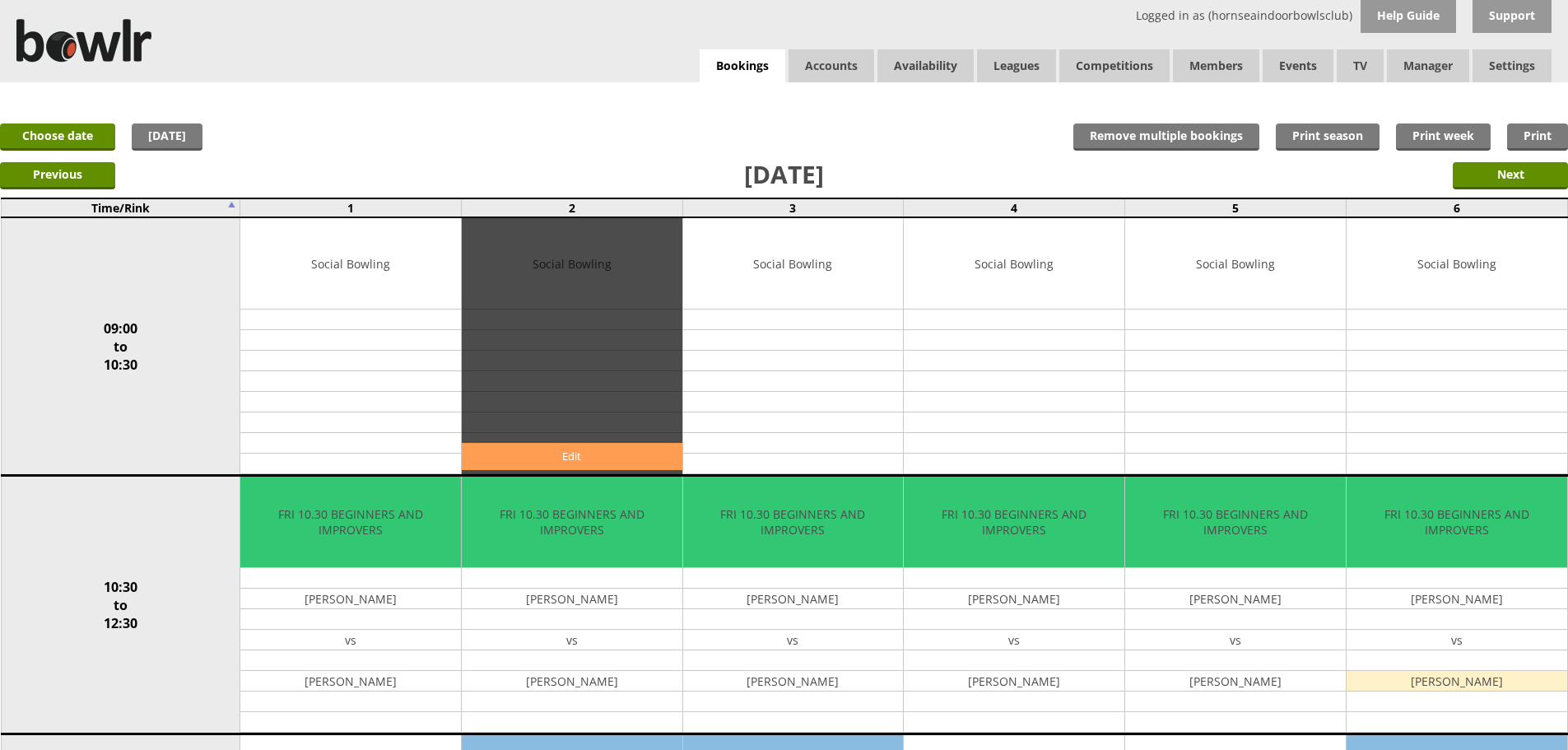
click at [529, 454] on link "Edit" at bounding box center [572, 456] width 220 height 27
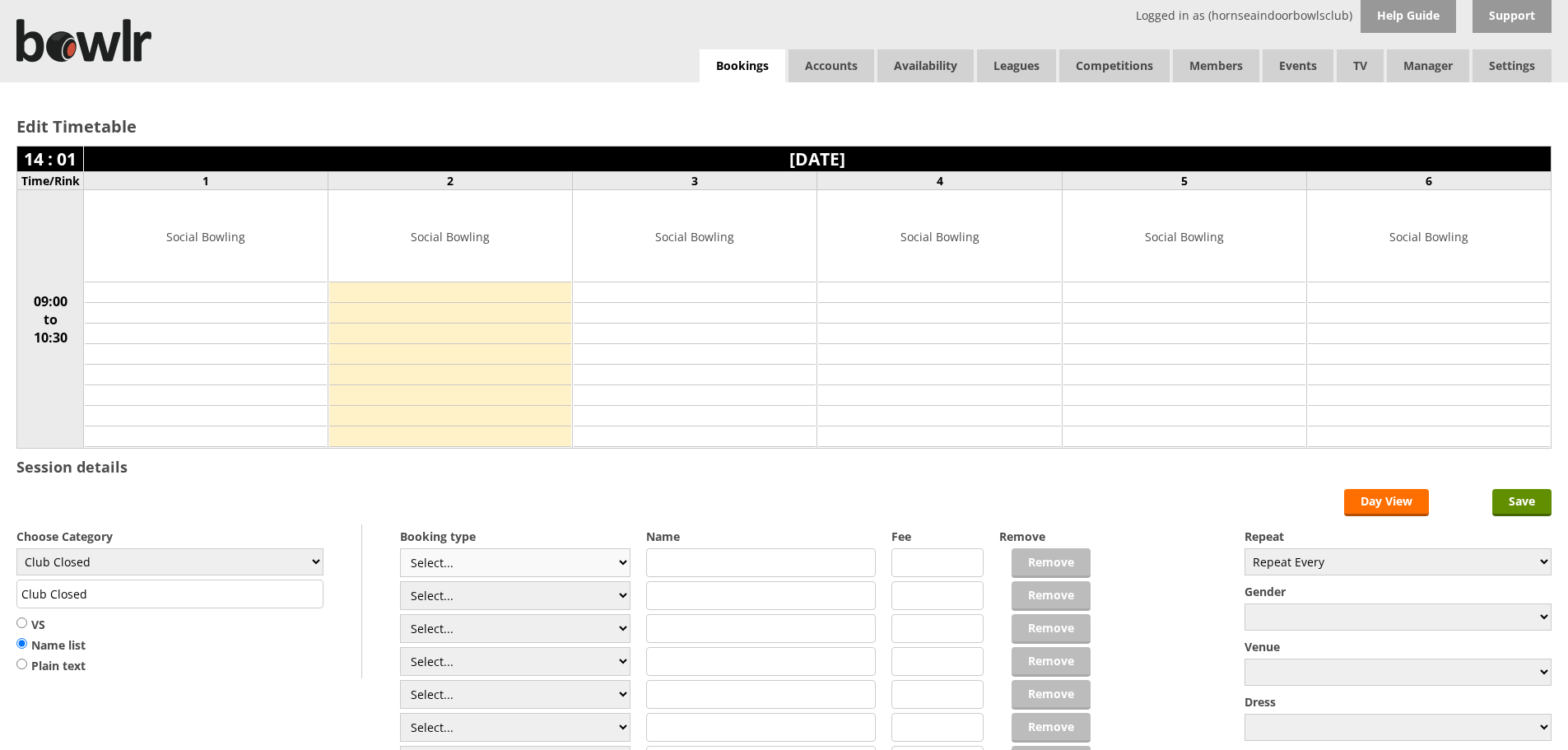
click at [527, 559] on select "Select... Club Competition (Member) Club Competition (Visitor) National (Member…" at bounding box center [515, 562] width 230 height 29
select select "1_54"
click at [400, 548] on select "Select... Club Competition (Member) Club Competition (Visitor) National (Member…" at bounding box center [515, 562] width 230 height 29
type input "3.0000"
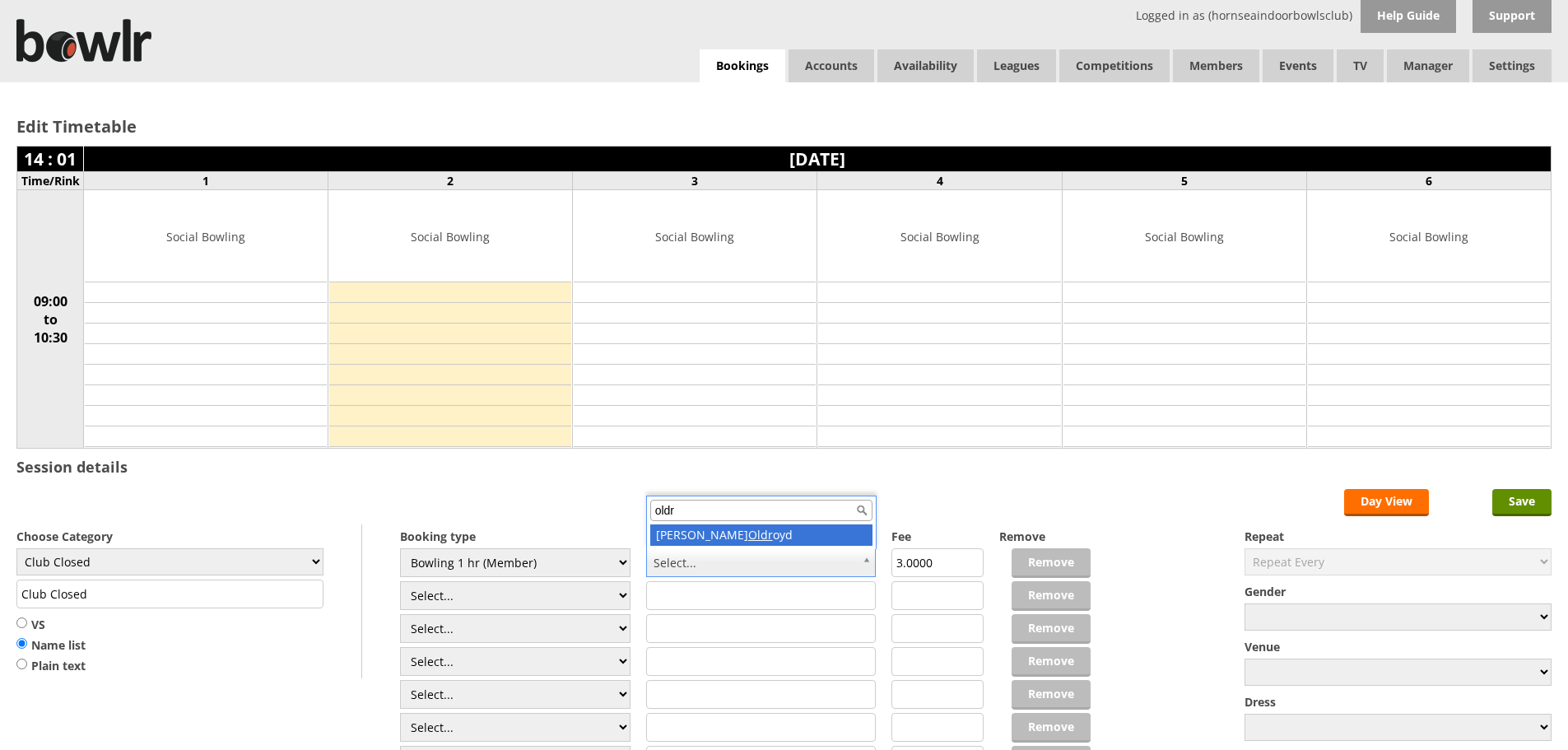
type input "oldr"
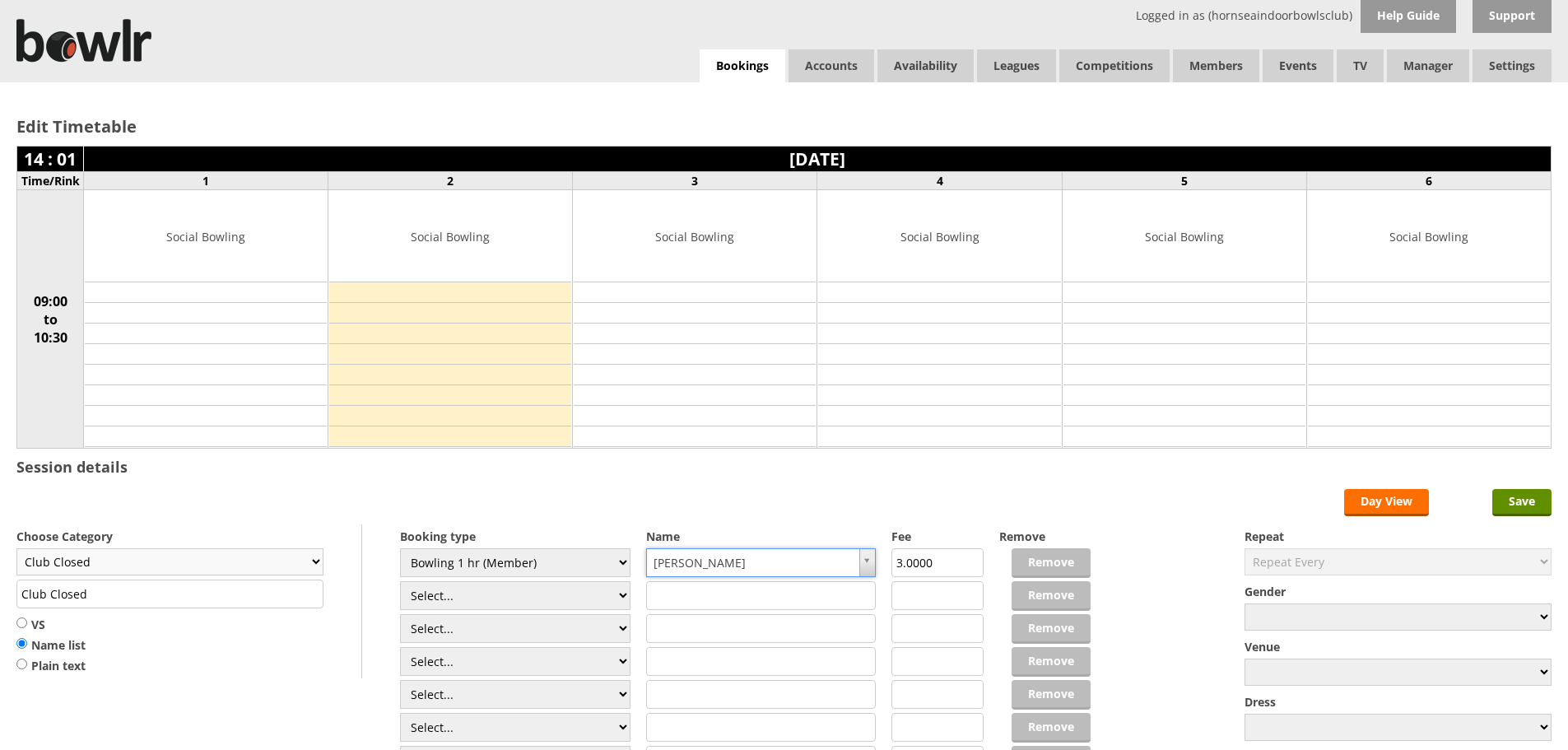
click at [98, 548] on select "Club Closed Singles League Triples League Pairs League Friendly Social Bowling …" at bounding box center [170, 561] width 307 height 27
select select "132"
click at [17, 548] on select "Club Closed Singles League Triples League Pairs League Friendly Social Bowling …" at bounding box center [170, 561] width 307 height 27
type input "Social Bowling"
click at [1531, 497] on input "Save" at bounding box center [1521, 502] width 59 height 27
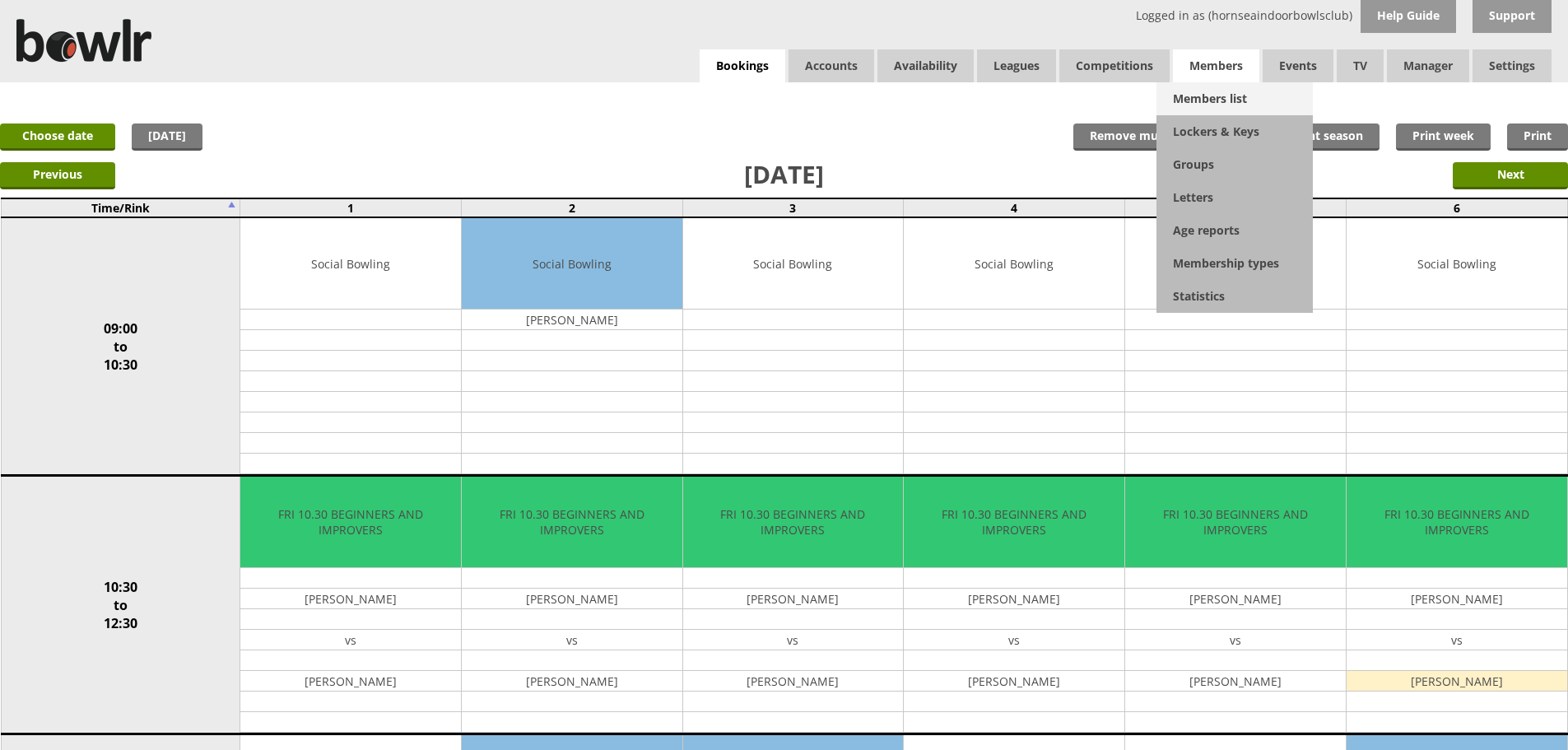
click at [1227, 100] on link "Members list" at bounding box center [1234, 98] width 156 height 32
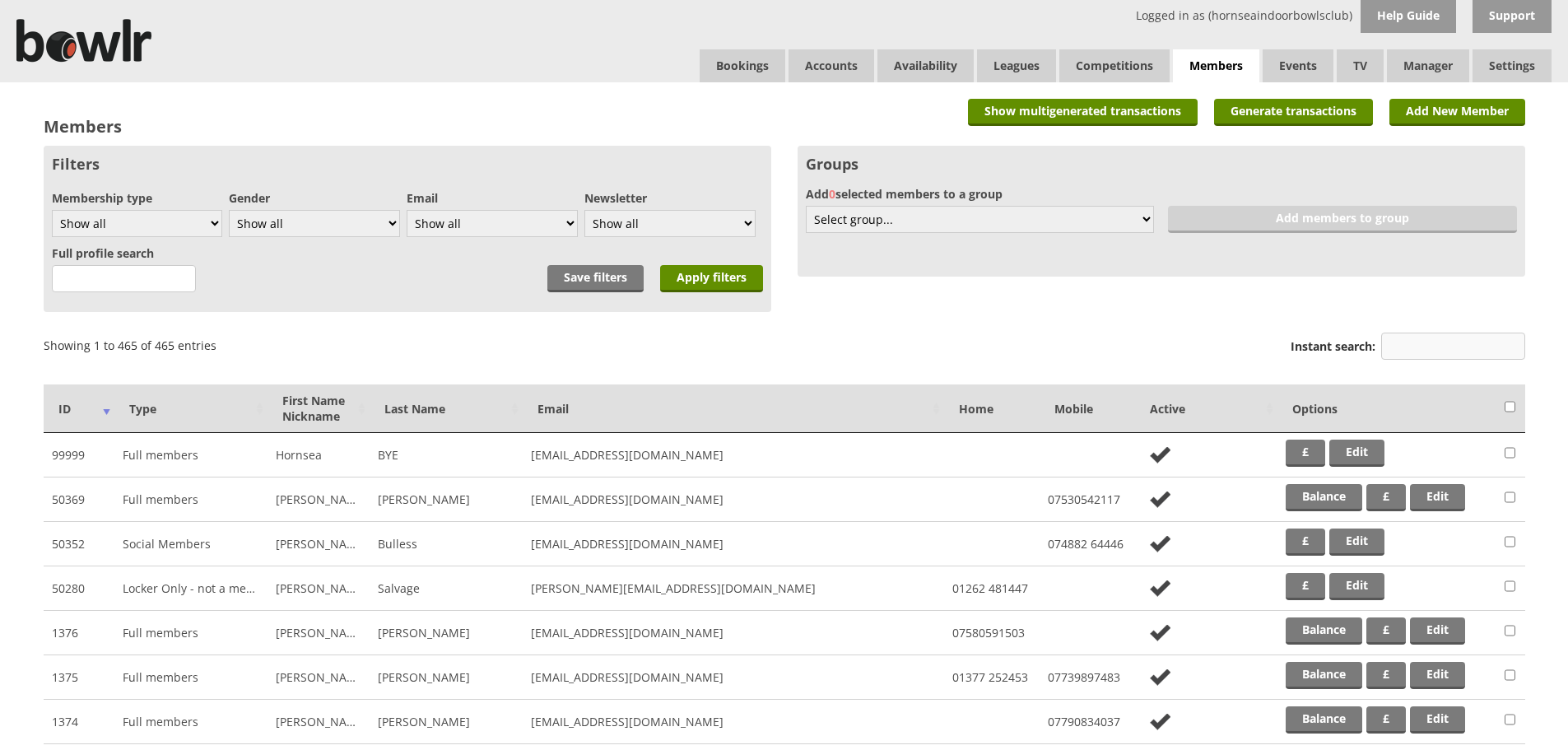
click at [1490, 350] on input "Instant search:" at bounding box center [1453, 346] width 144 height 27
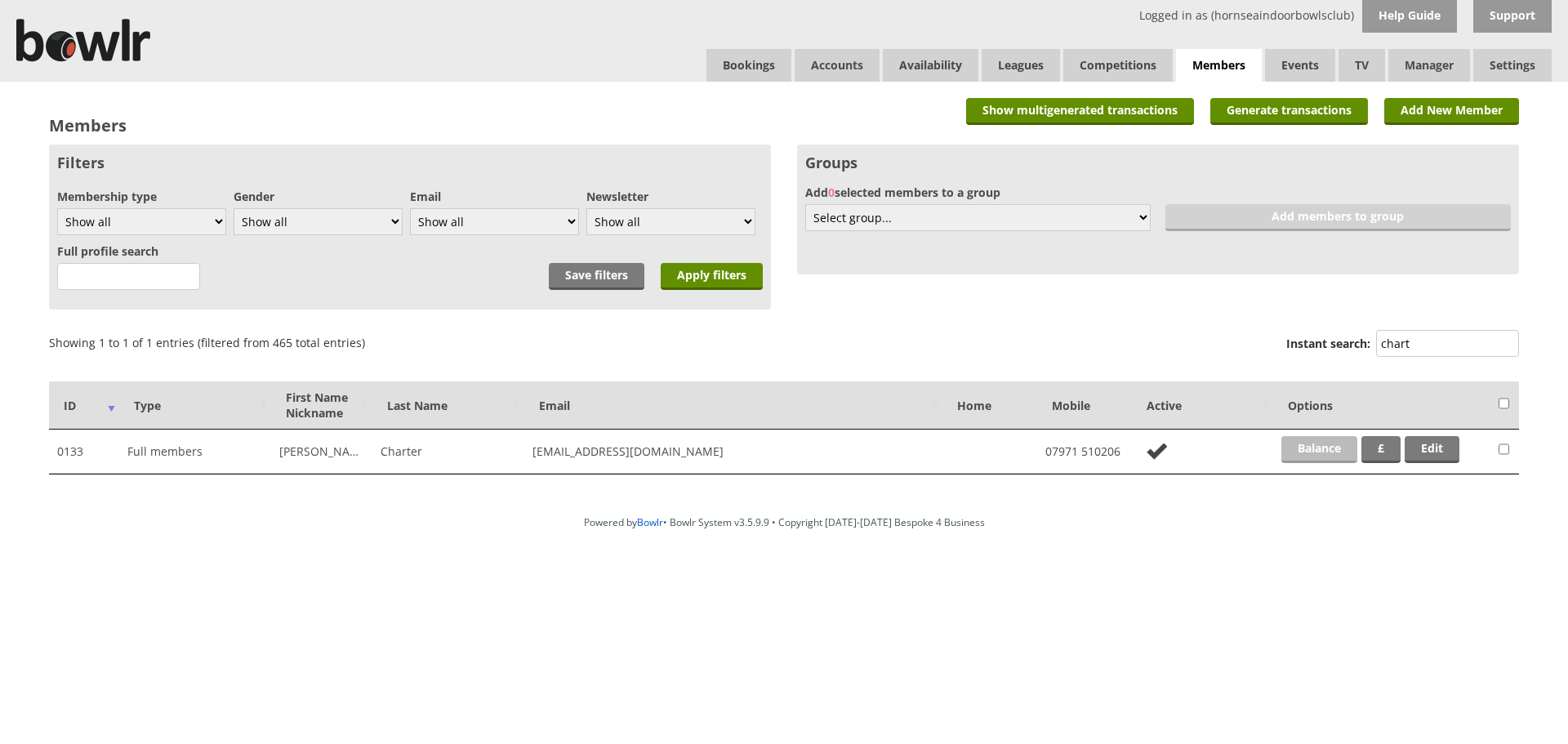
type input "chart"
click at [1319, 461] on link "Balance" at bounding box center [1319, 450] width 76 height 27
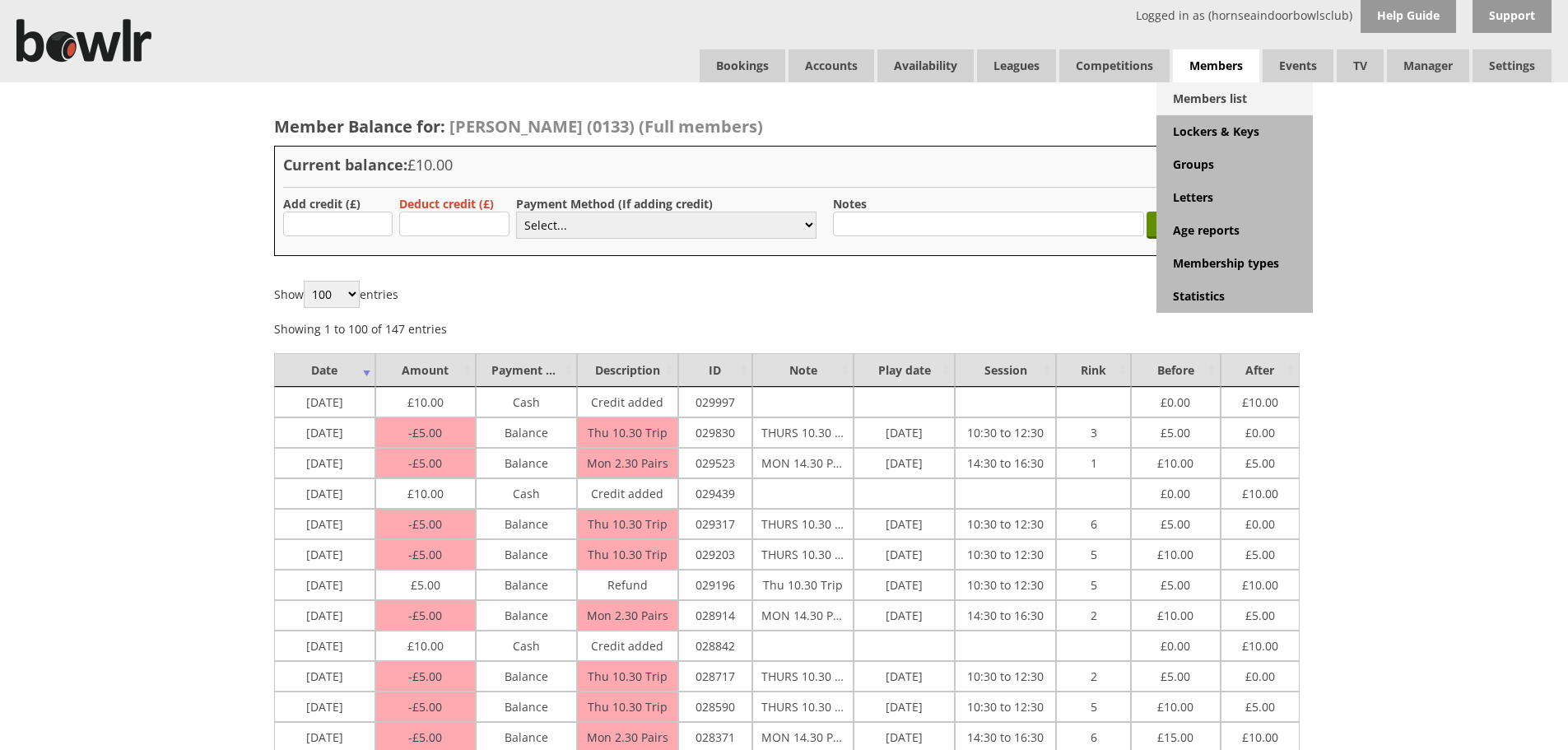
click at [1229, 90] on link "Members list" at bounding box center [1234, 98] width 156 height 32
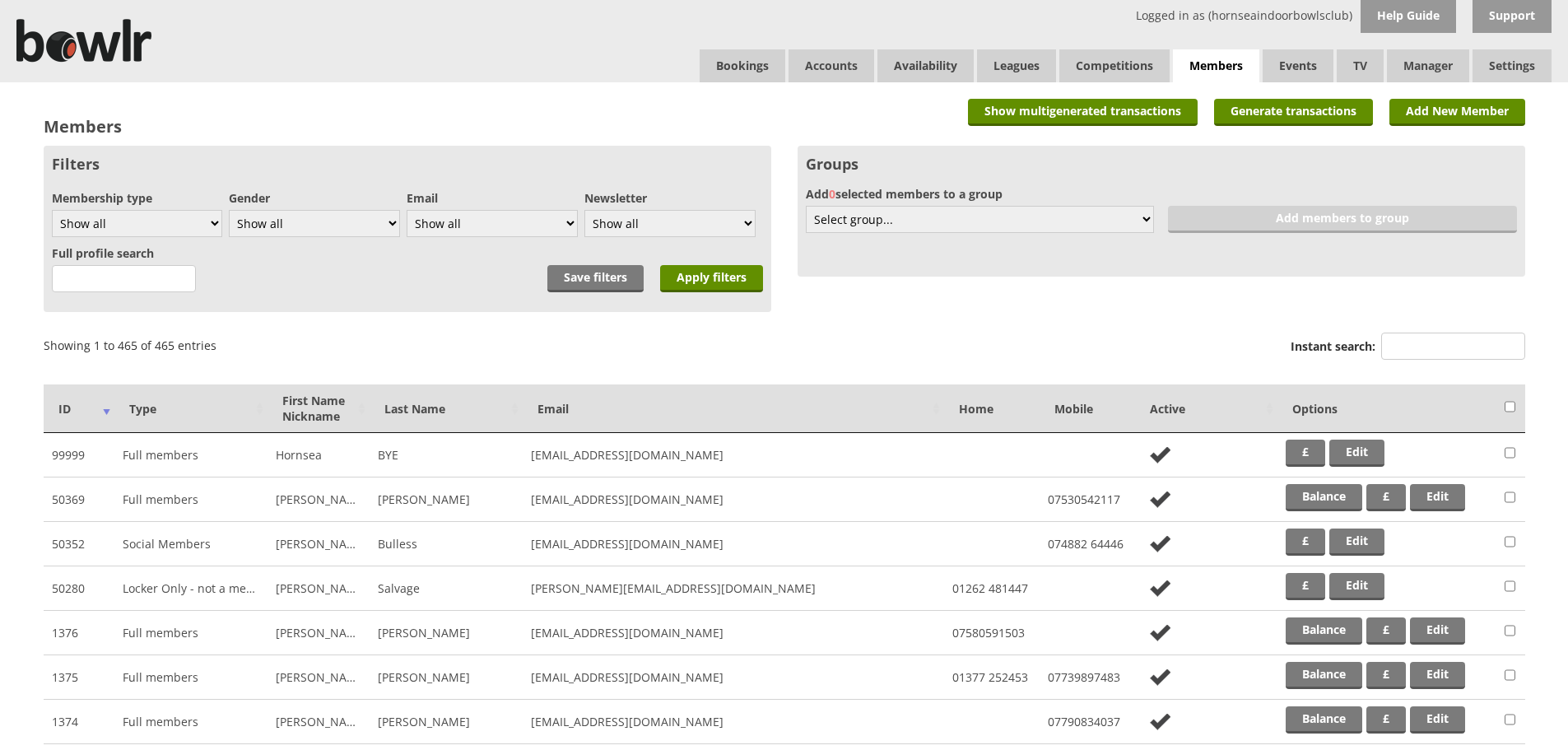
click at [1414, 362] on label "Instant search:" at bounding box center [1407, 349] width 234 height 32
click at [1414, 360] on input "Instant search:" at bounding box center [1453, 346] width 144 height 27
drag, startPoint x: 1409, startPoint y: 357, endPoint x: 1400, endPoint y: 362, distance: 10.3
click at [1408, 357] on input "Instant search:" at bounding box center [1453, 346] width 144 height 27
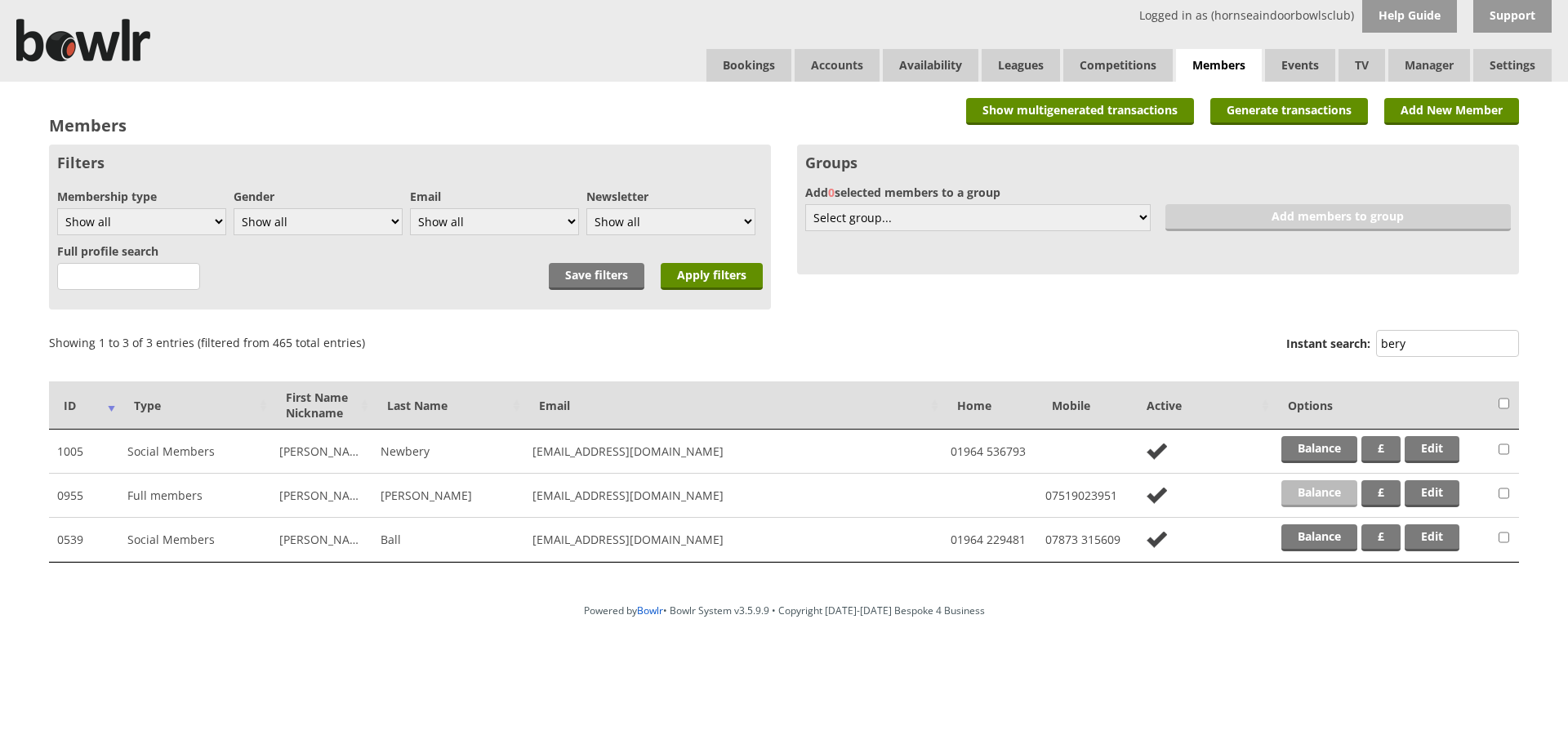
type input "bery"
click at [1298, 487] on link "Balance" at bounding box center [1319, 493] width 76 height 27
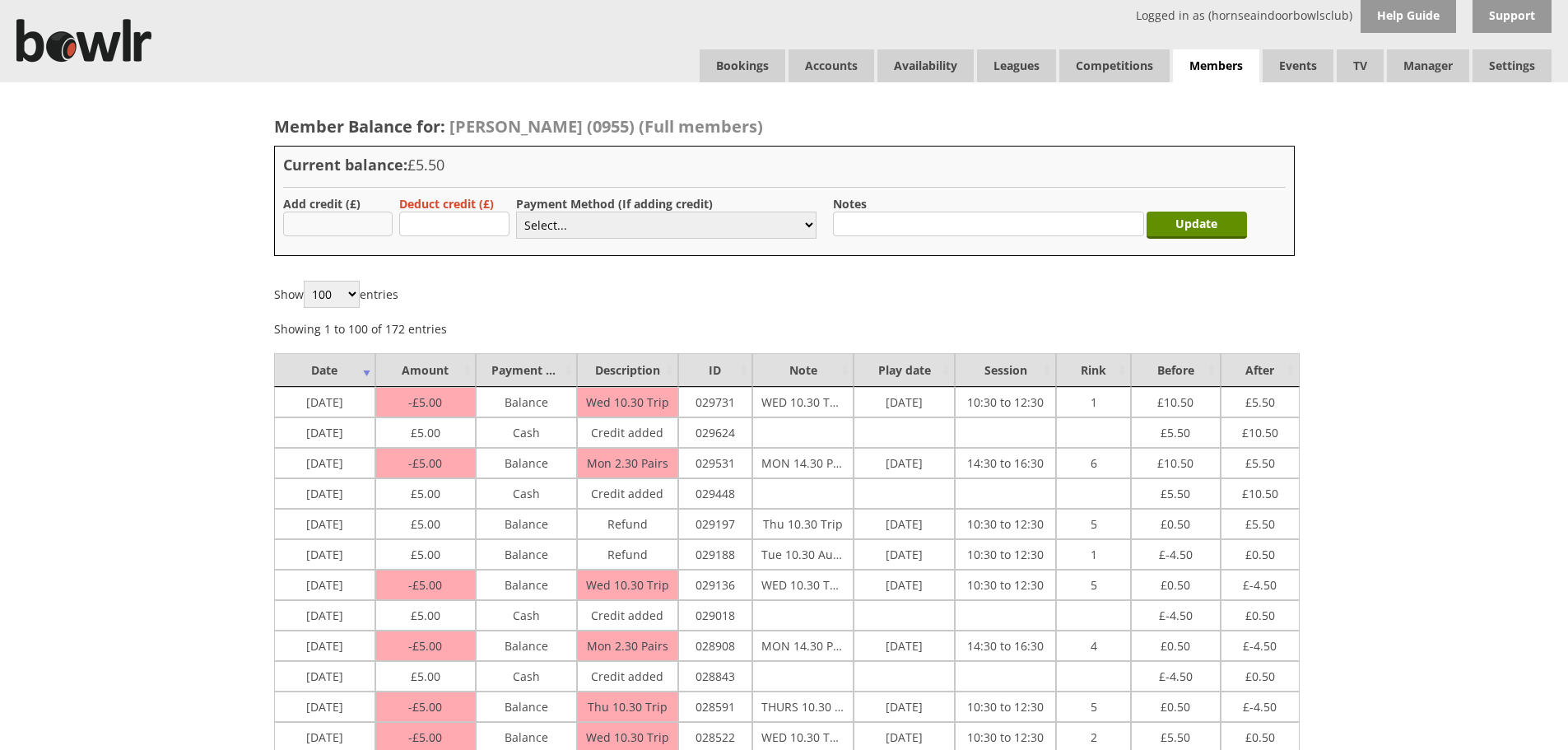
click at [357, 222] on input "text" at bounding box center [338, 224] width 111 height 25
type input "5.00"
click at [581, 232] on select "Select... Cash Card Cheque Bank Transfer Other Member Card Gift Voucher Balance" at bounding box center [666, 225] width 300 height 27
select select "1"
click at [516, 212] on select "Select... Cash Card Cheque Bank Transfer Other Member Card Gift Voucher Balance" at bounding box center [666, 225] width 300 height 27
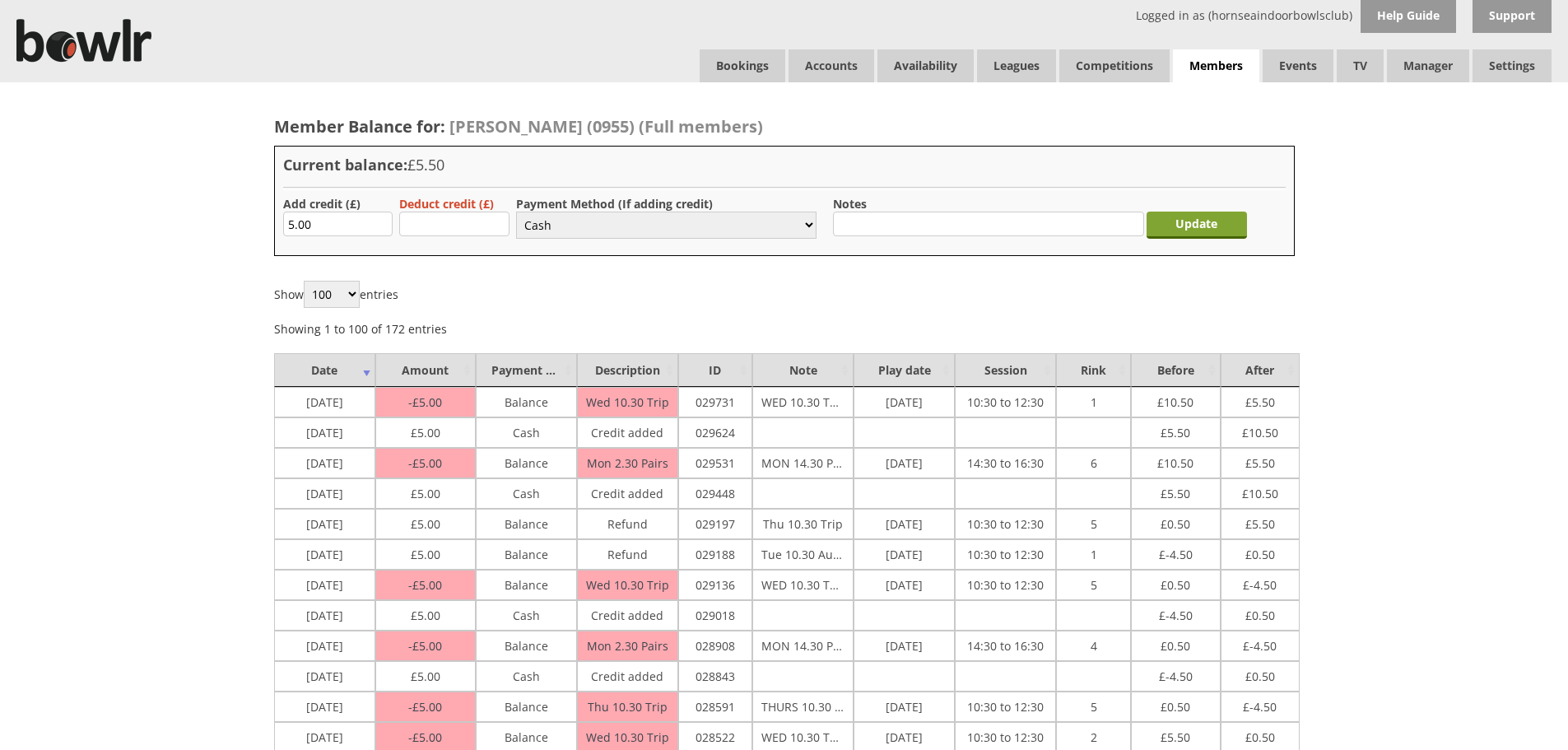
click at [1183, 231] on input "Update" at bounding box center [1197, 225] width 100 height 27
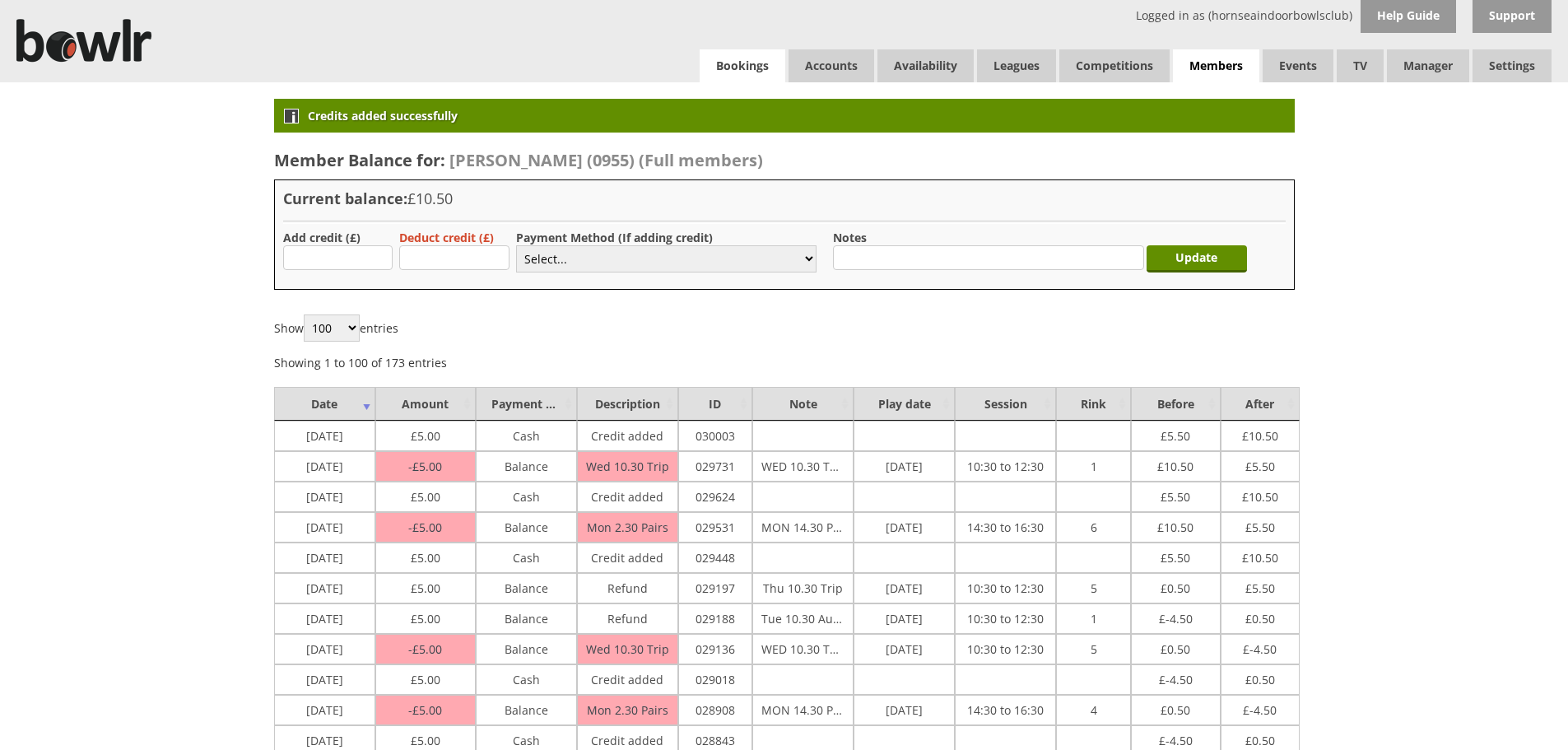
click at [752, 75] on link "Bookings" at bounding box center [742, 65] width 85 height 32
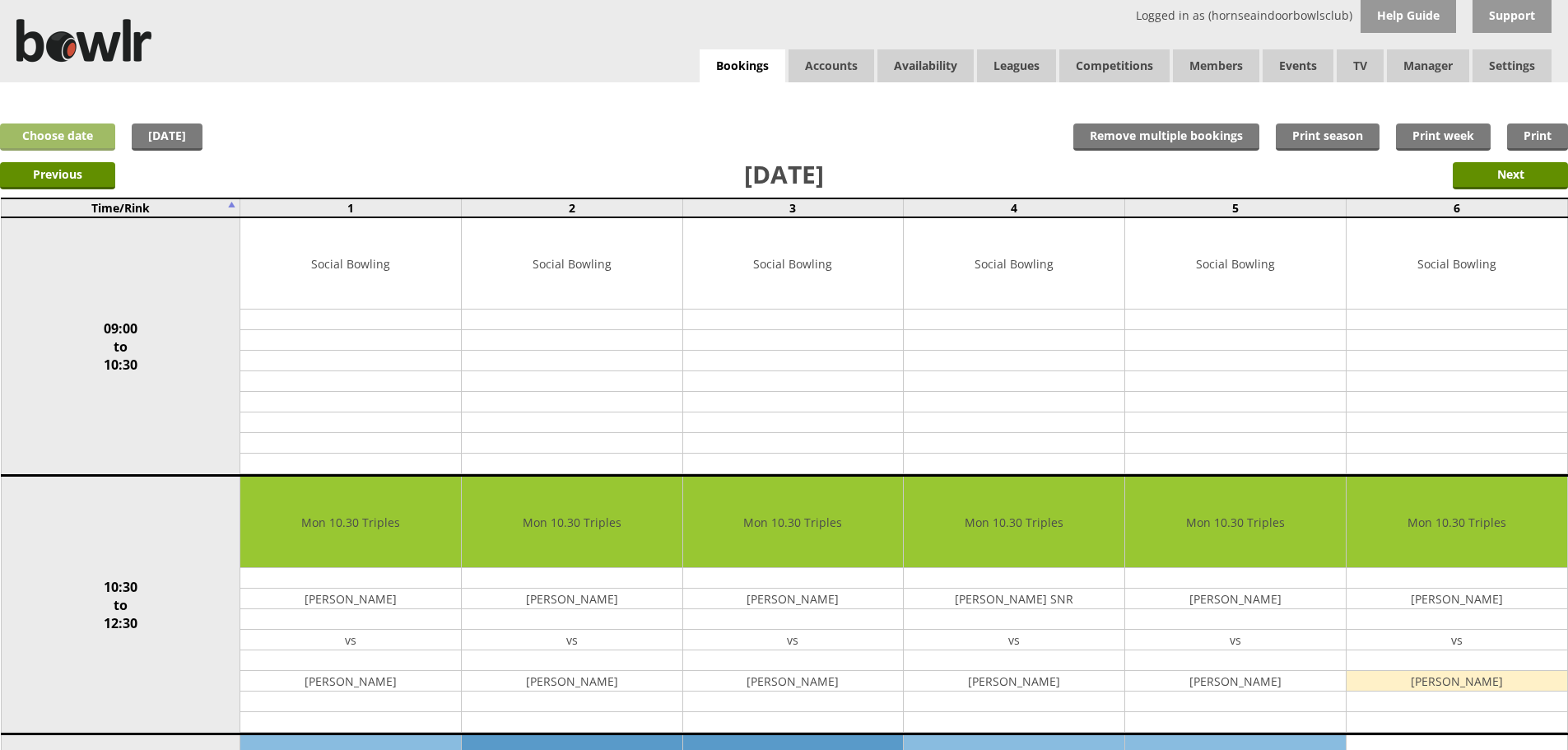
click at [47, 143] on link "Choose date" at bounding box center [57, 137] width 115 height 27
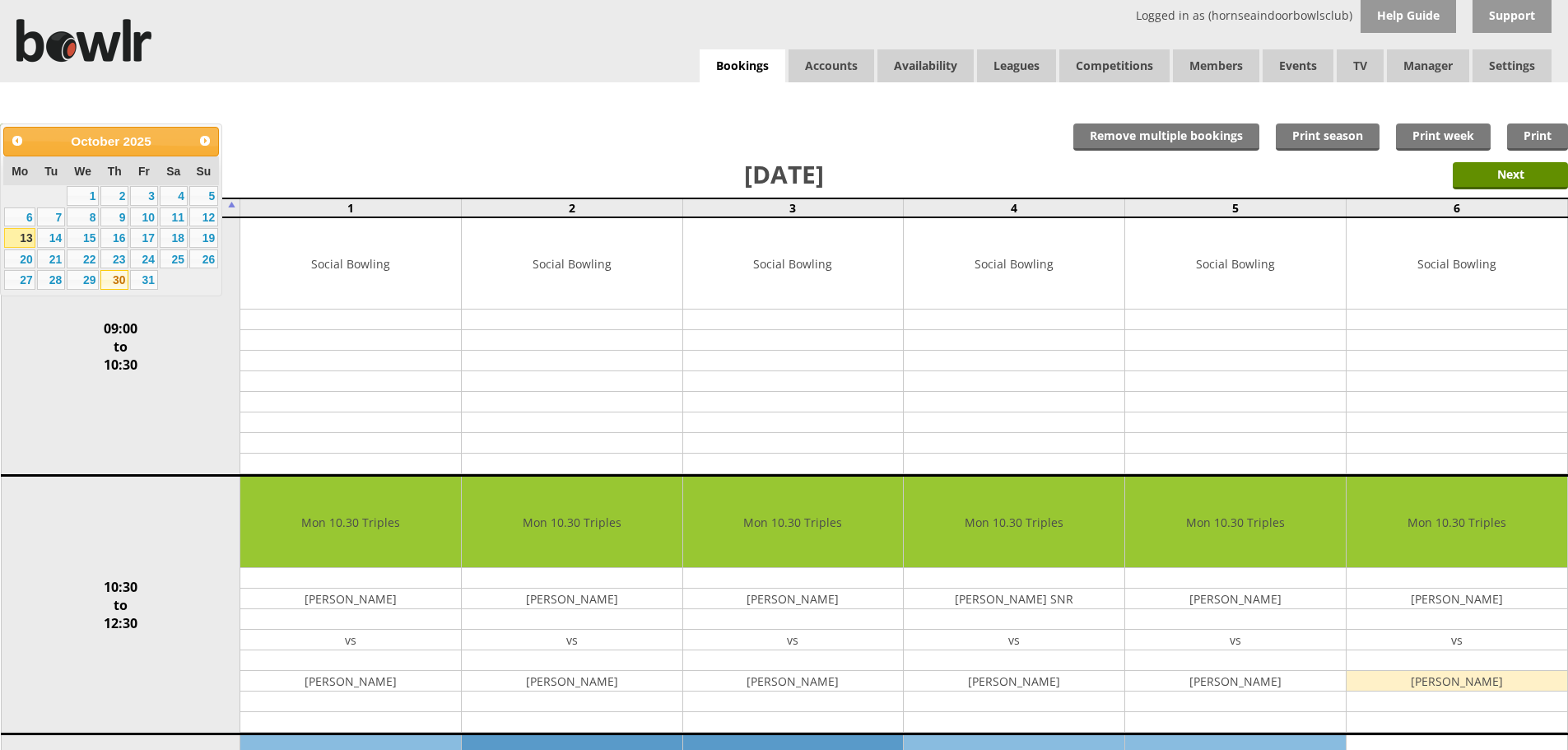
click at [117, 281] on link "30" at bounding box center [114, 279] width 28 height 19
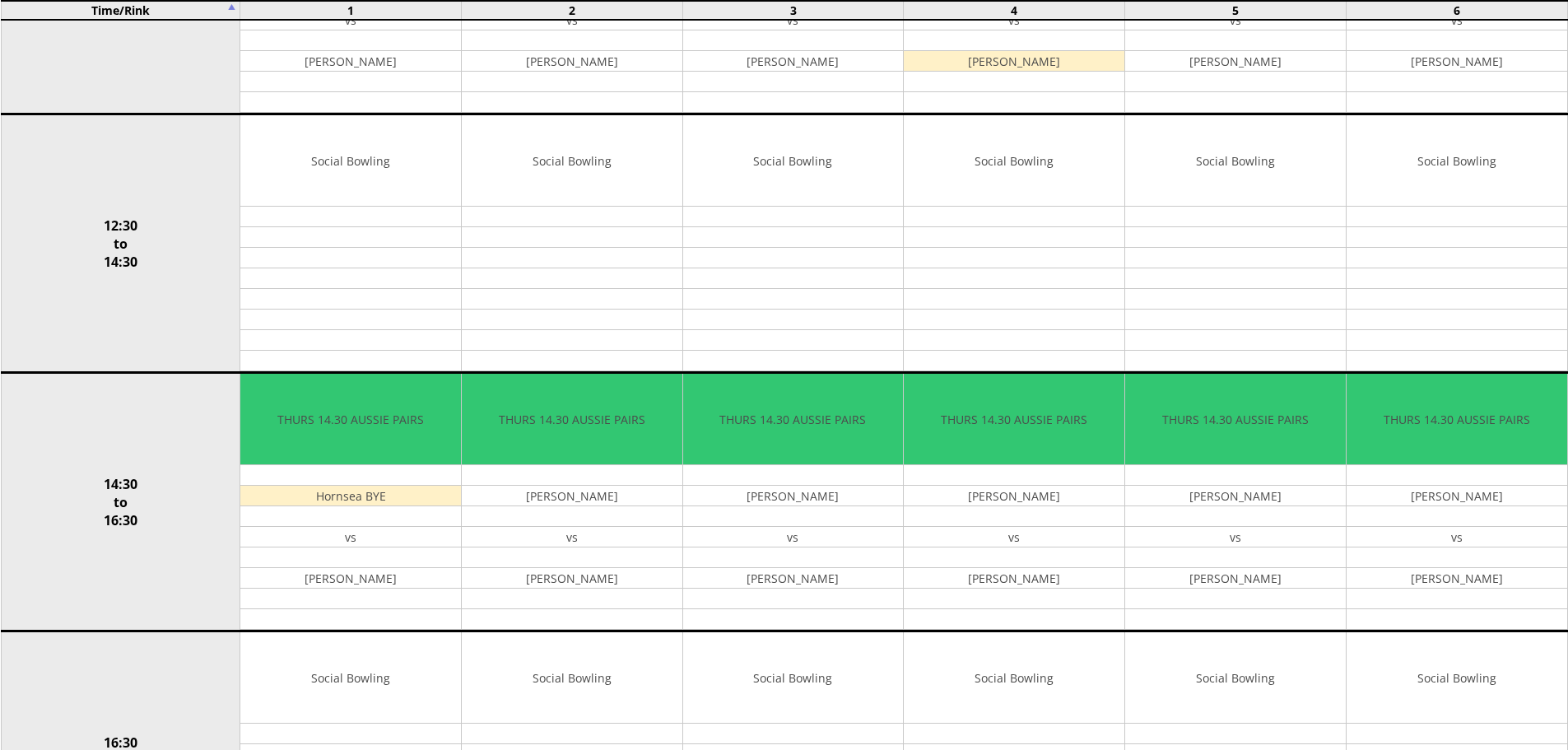
scroll to position [659, 0]
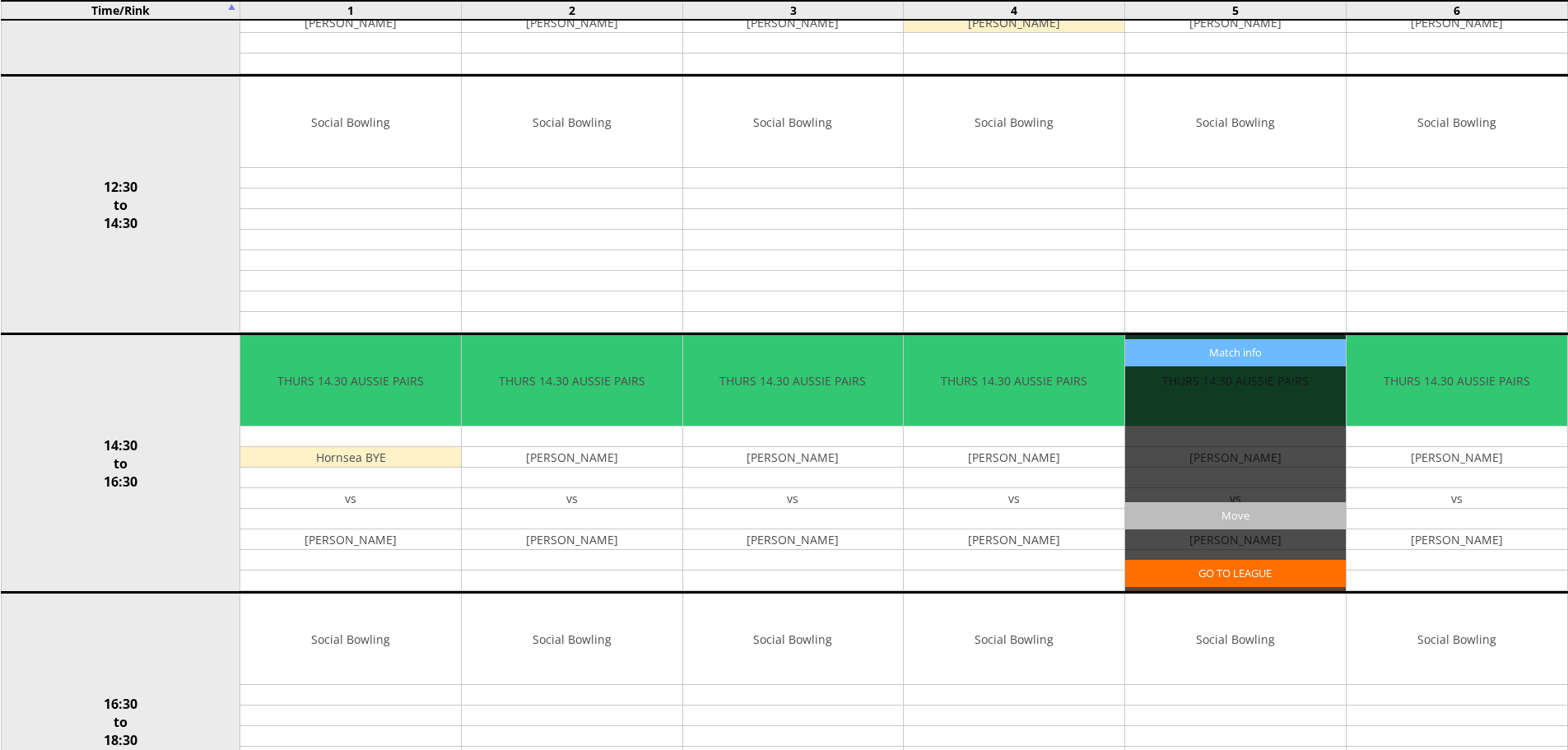
click at [1269, 509] on input "Move" at bounding box center [1234, 516] width 220 height 27
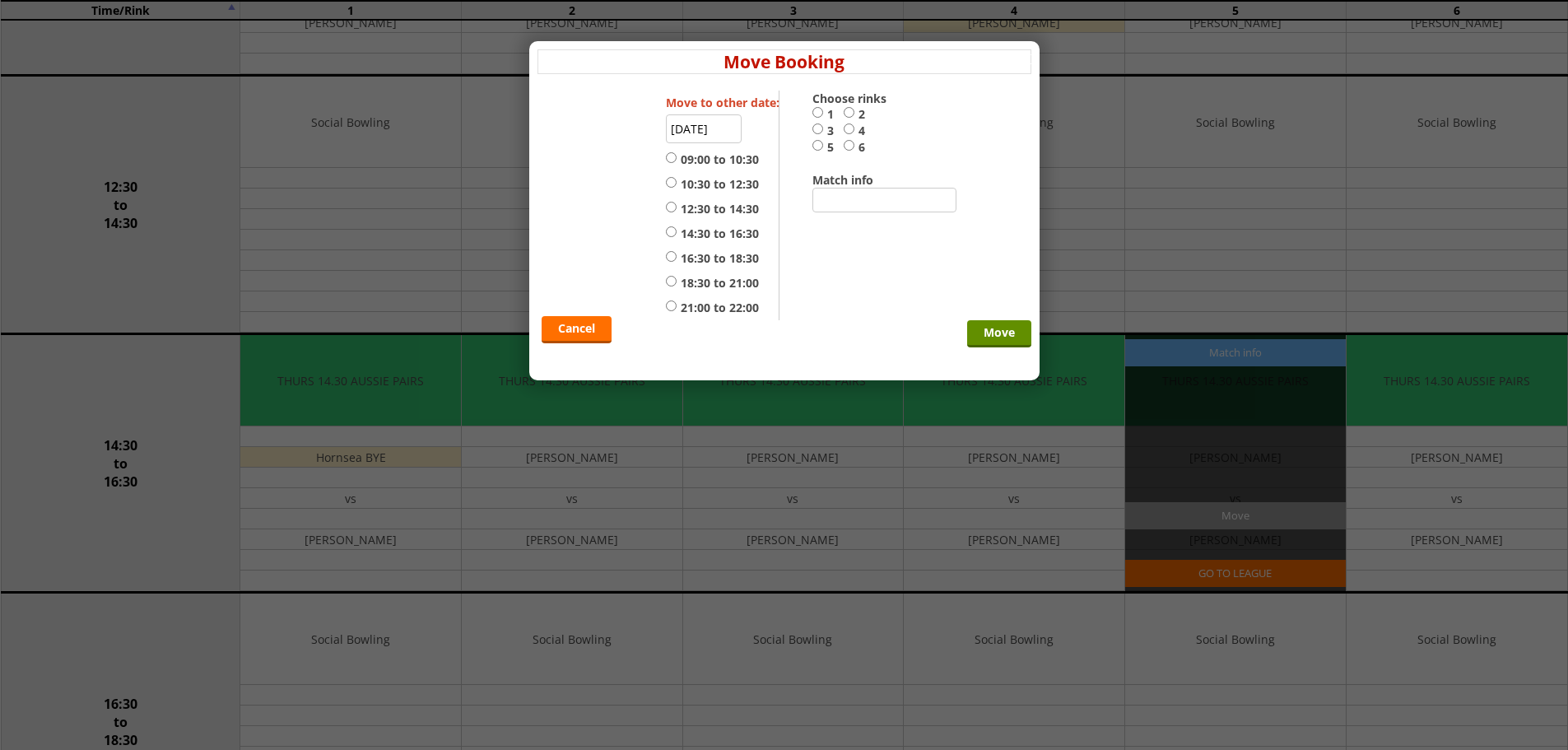
click at [713, 127] on input "[DATE]" at bounding box center [703, 128] width 76 height 29
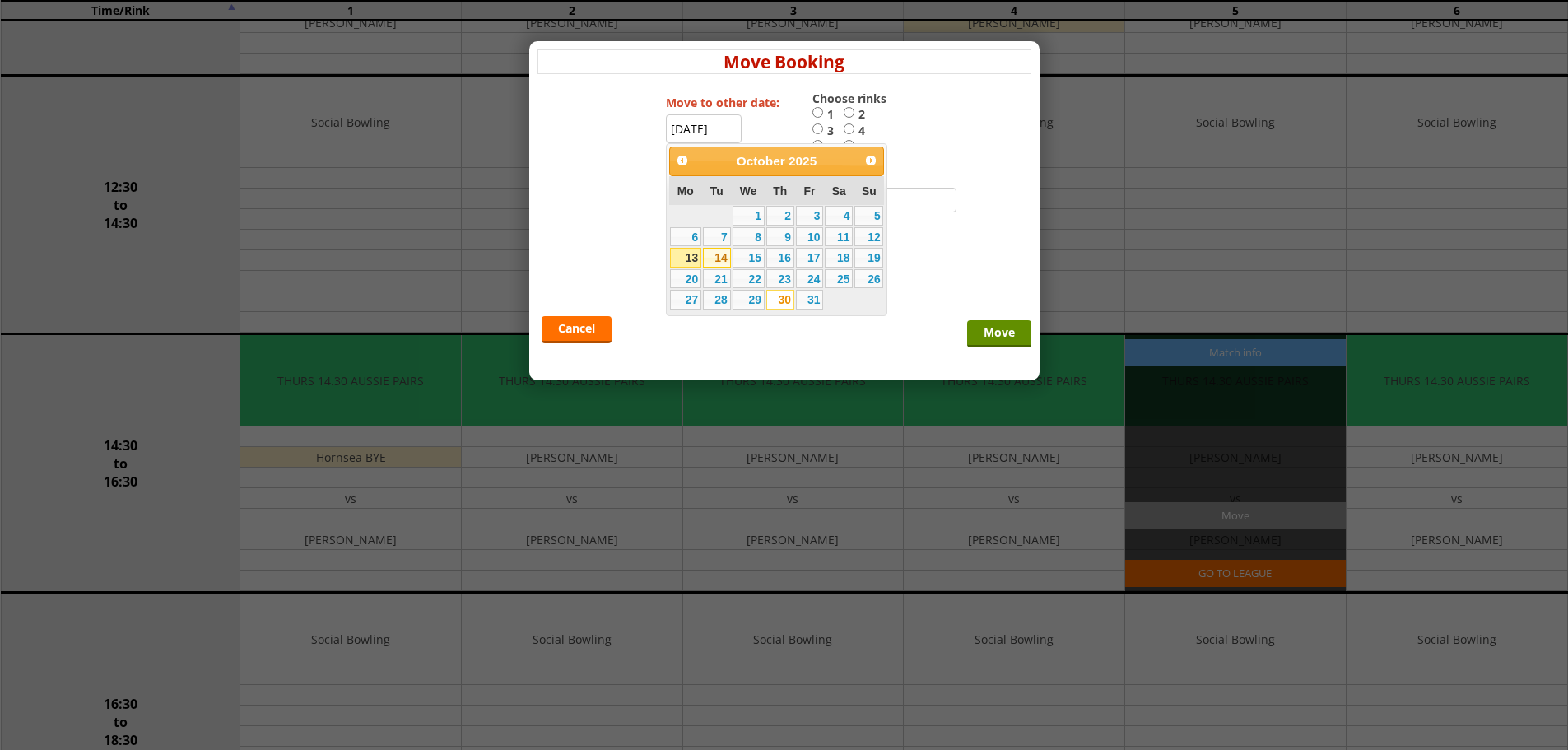
click at [716, 258] on link "14" at bounding box center [717, 257] width 28 height 19
type input "[DATE]"
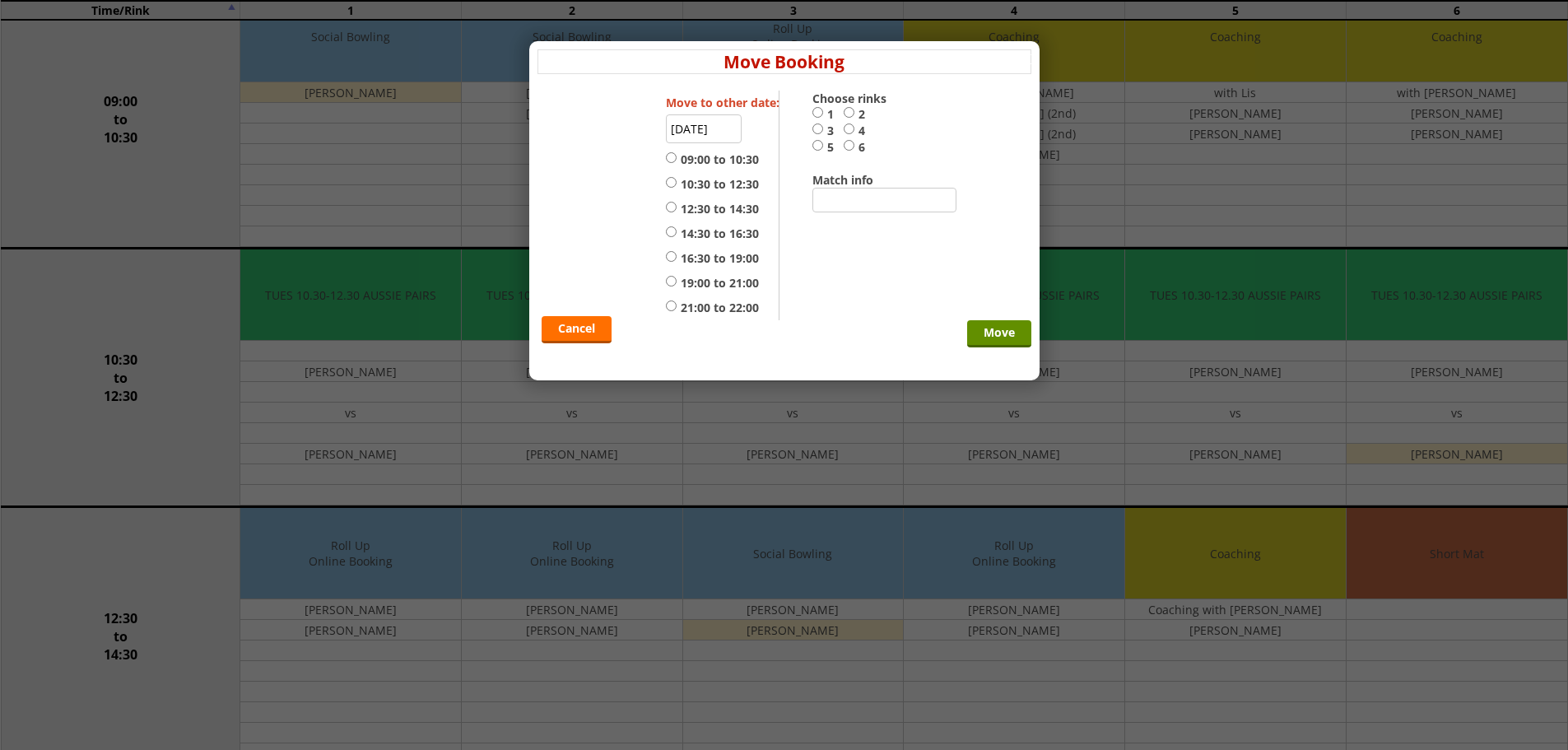
scroll to position [494, 0]
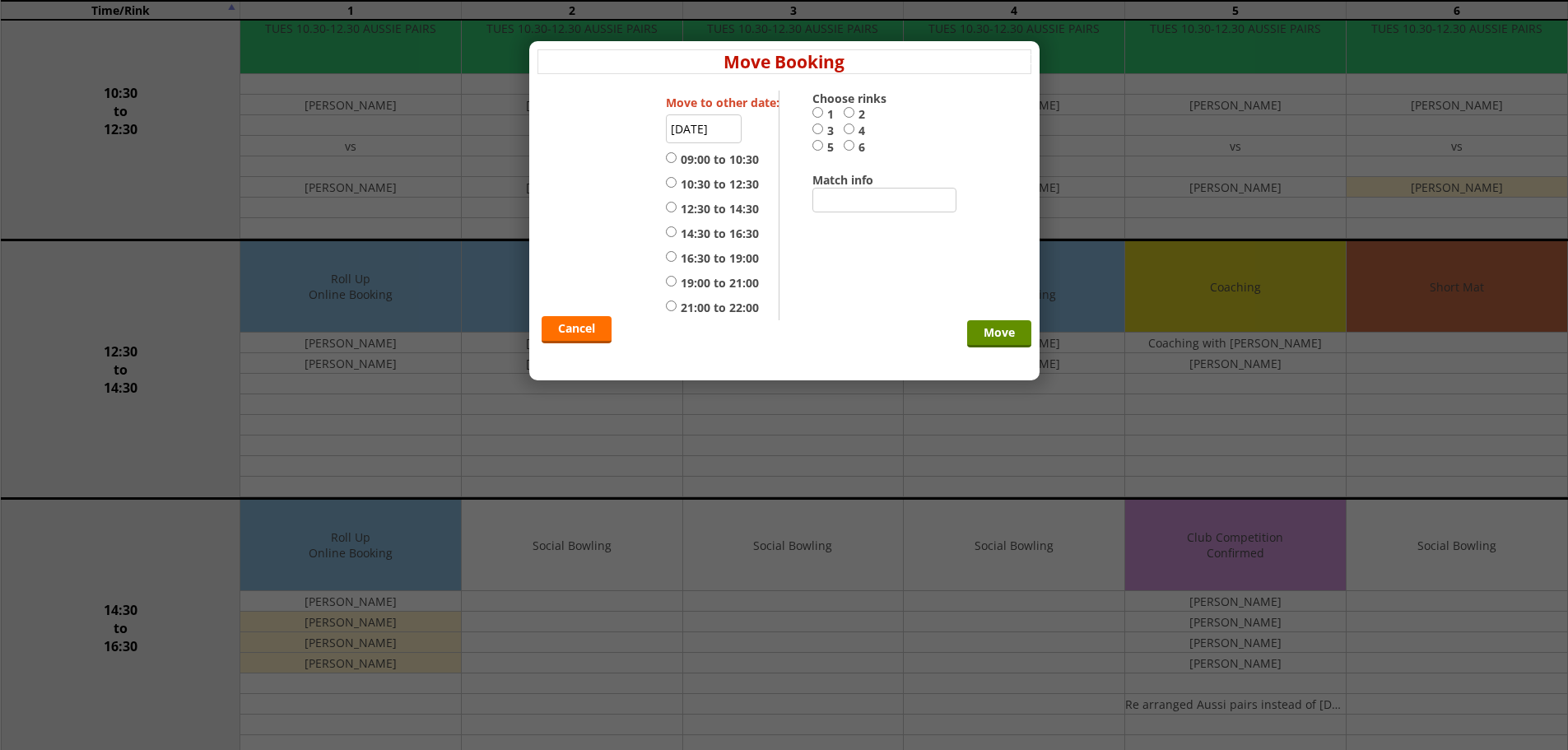
click at [822, 144] on input "5" at bounding box center [817, 145] width 11 height 12
radio input "true"
click at [830, 148] on label "5" at bounding box center [828, 147] width 32 height 17
click at [823, 148] on input "5" at bounding box center [817, 145] width 11 height 12
click at [852, 134] on input "4" at bounding box center [849, 129] width 11 height 12
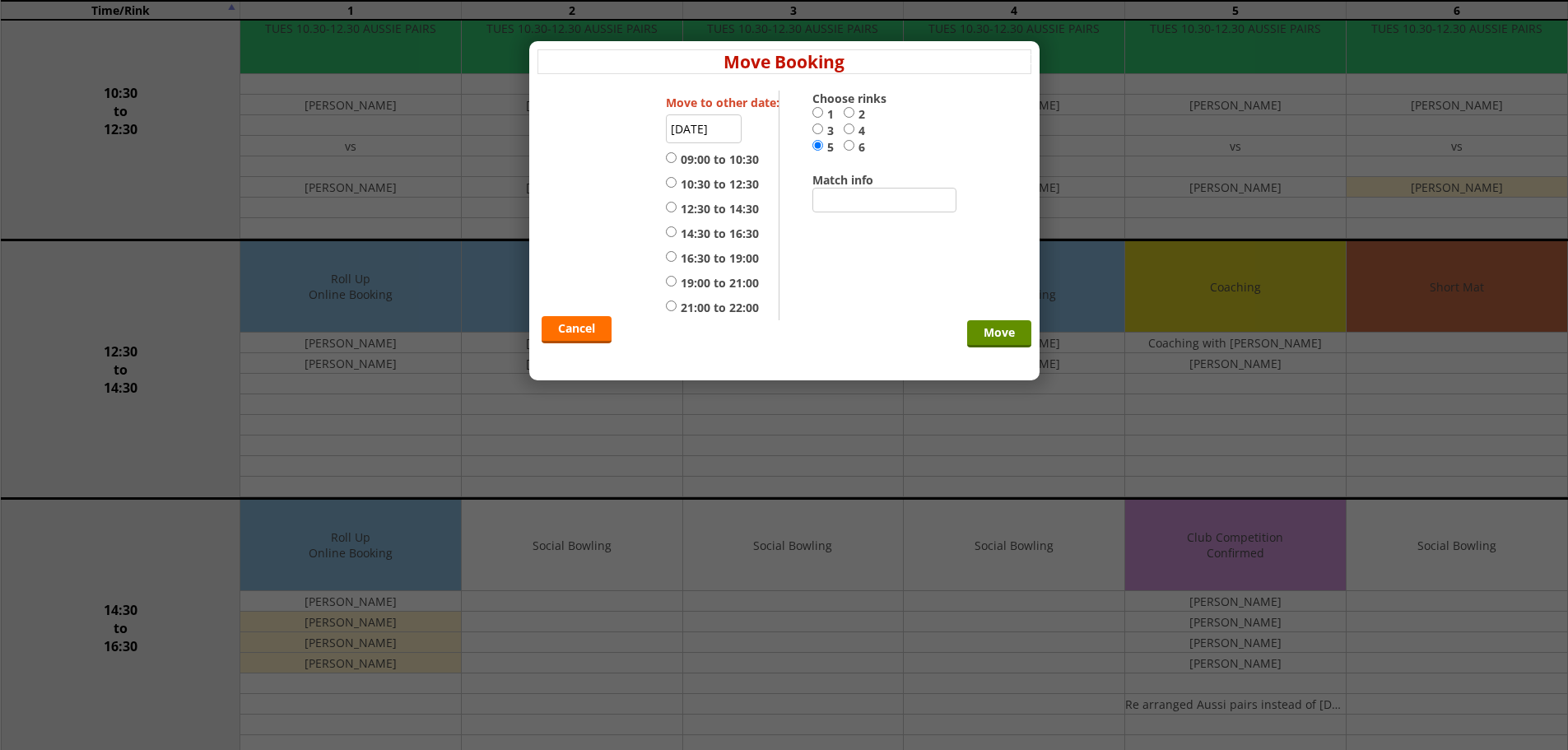
radio input "true"
click at [708, 229] on label "14:30 to 16:30" at bounding box center [712, 234] width 93 height 17
click at [677, 229] on input "14:30 to 16:30" at bounding box center [671, 232] width 11 height 12
radio input "true"
click at [1019, 331] on input "Move" at bounding box center [998, 334] width 64 height 27
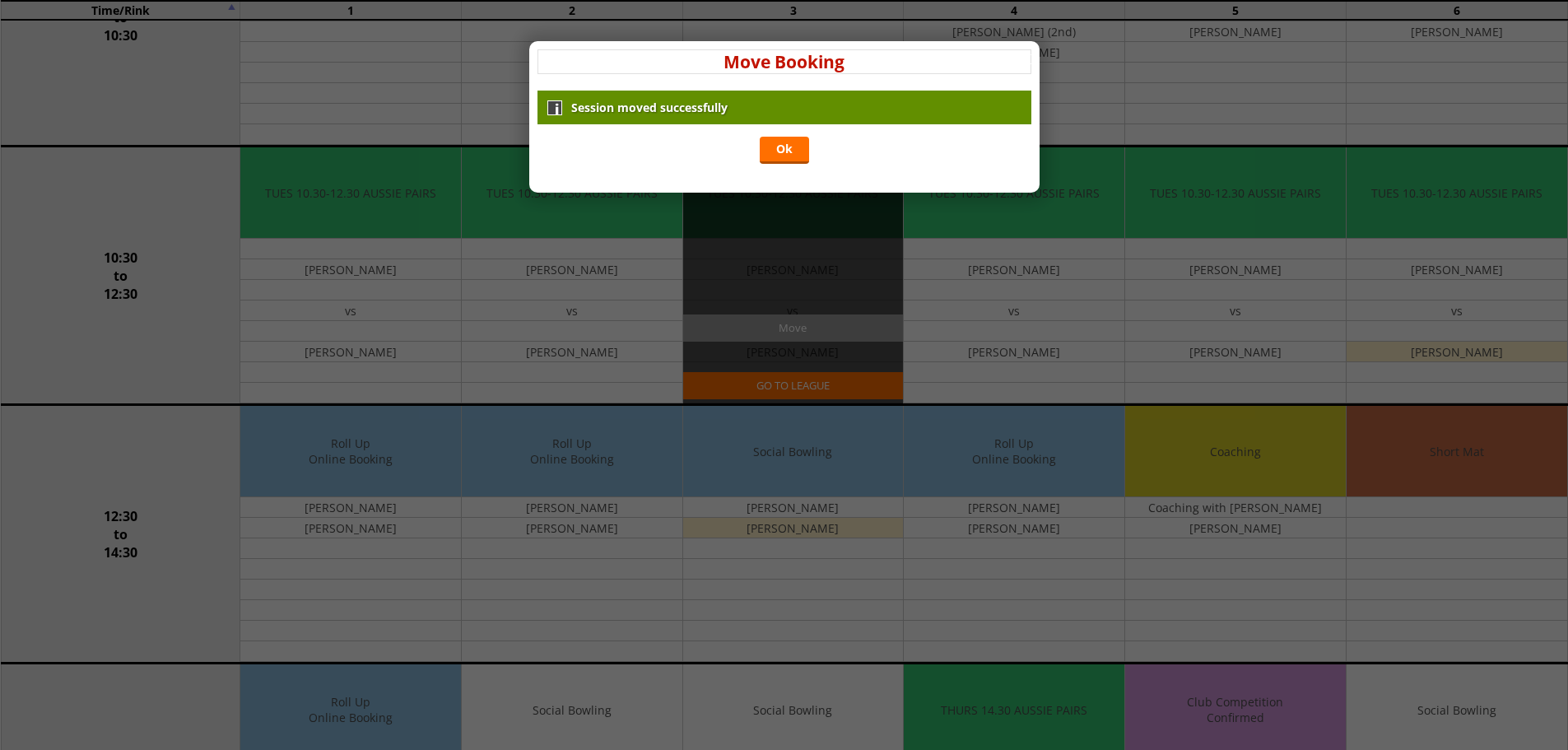
drag, startPoint x: 782, startPoint y: 153, endPoint x: 794, endPoint y: 162, distance: 15.0
click at [781, 153] on link "Ok" at bounding box center [784, 150] width 49 height 27
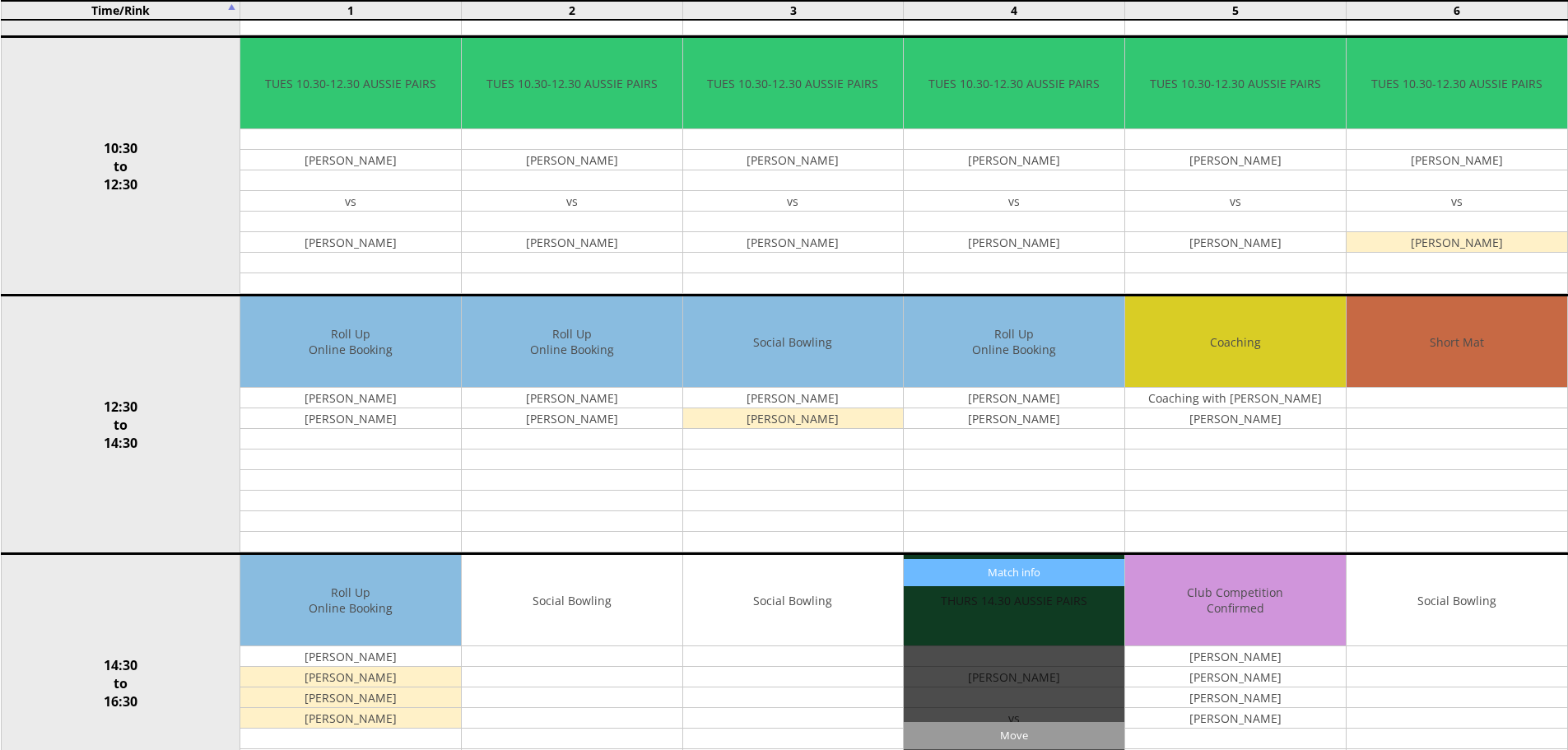
scroll to position [741, 0]
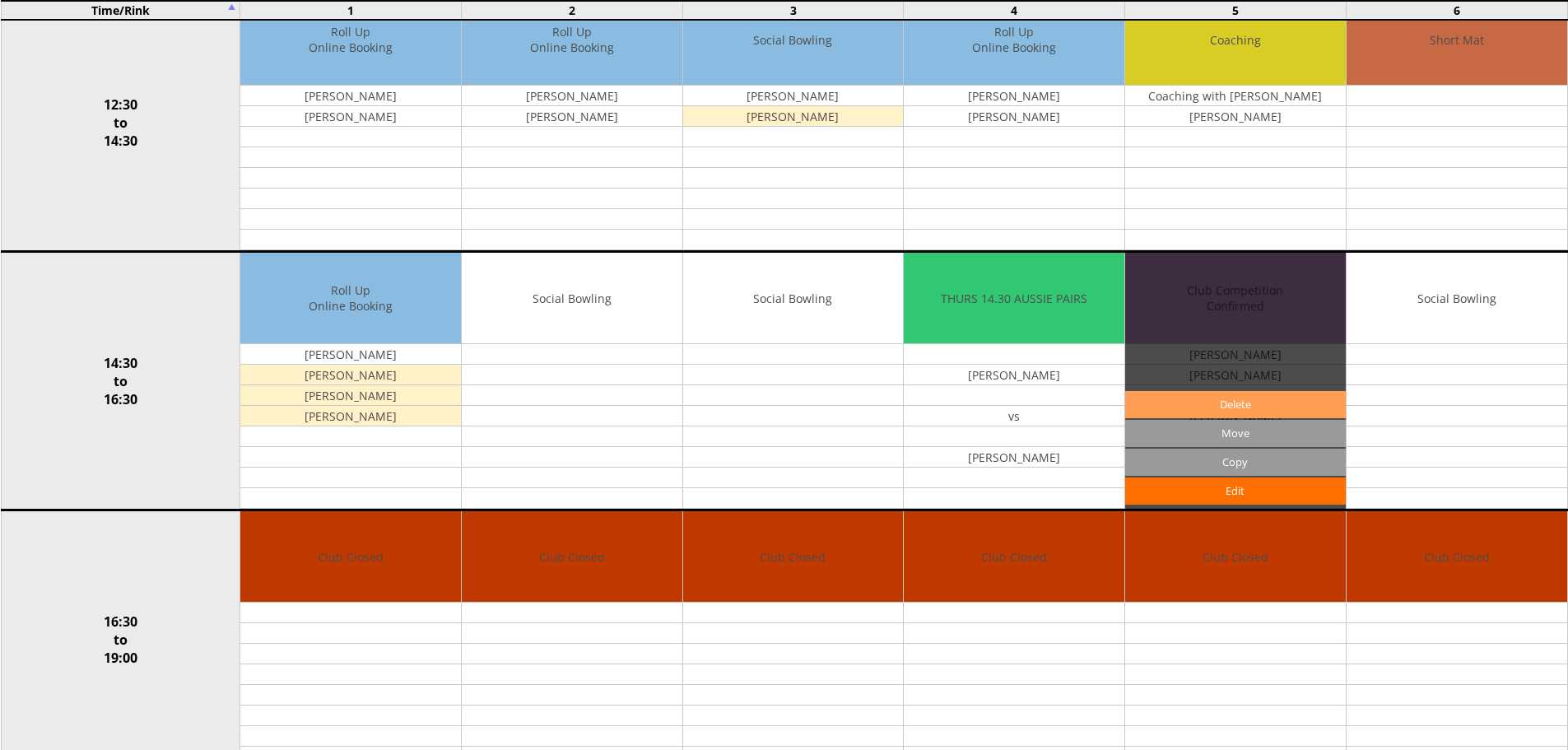
click at [1213, 408] on link "Delete" at bounding box center [1234, 404] width 220 height 27
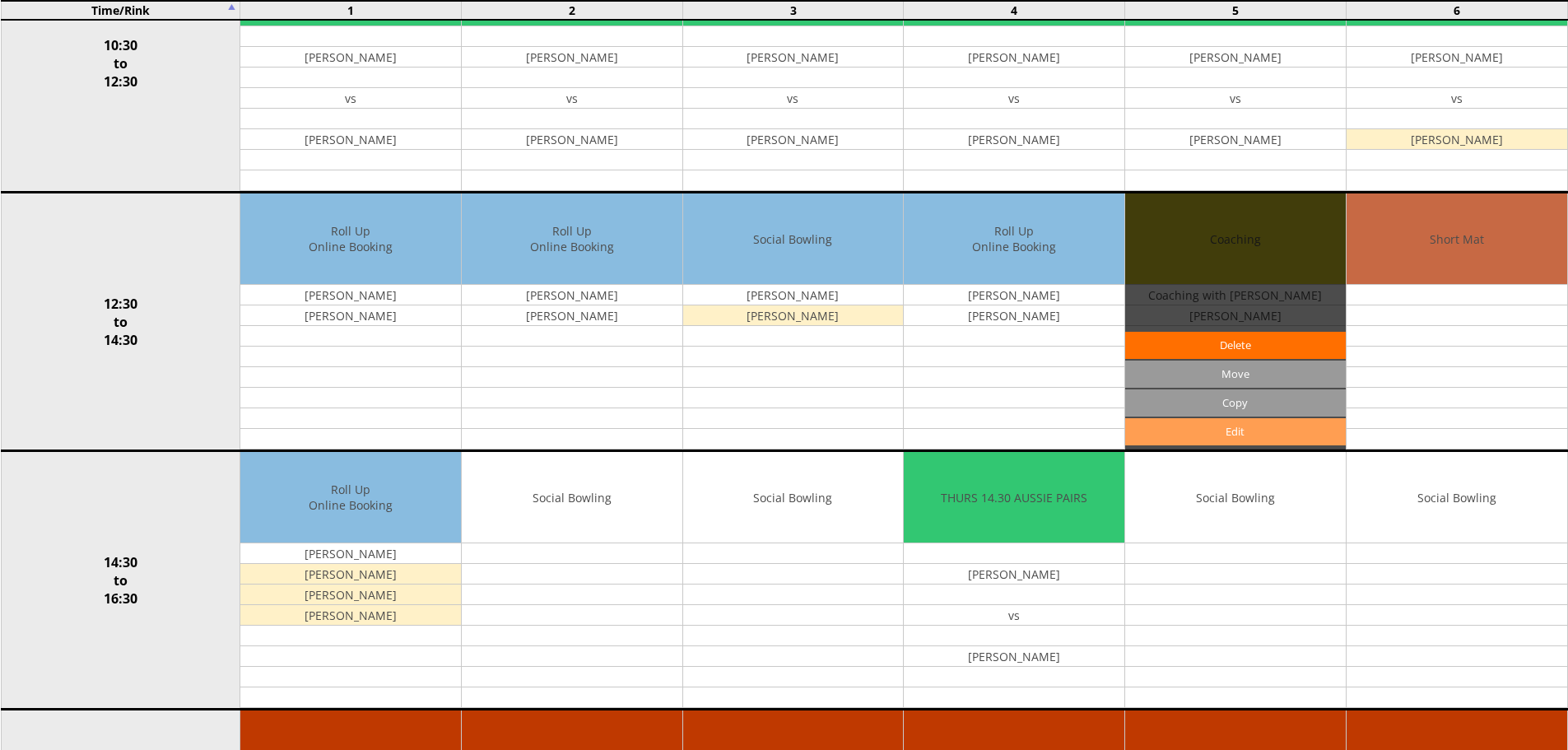
scroll to position [741, 0]
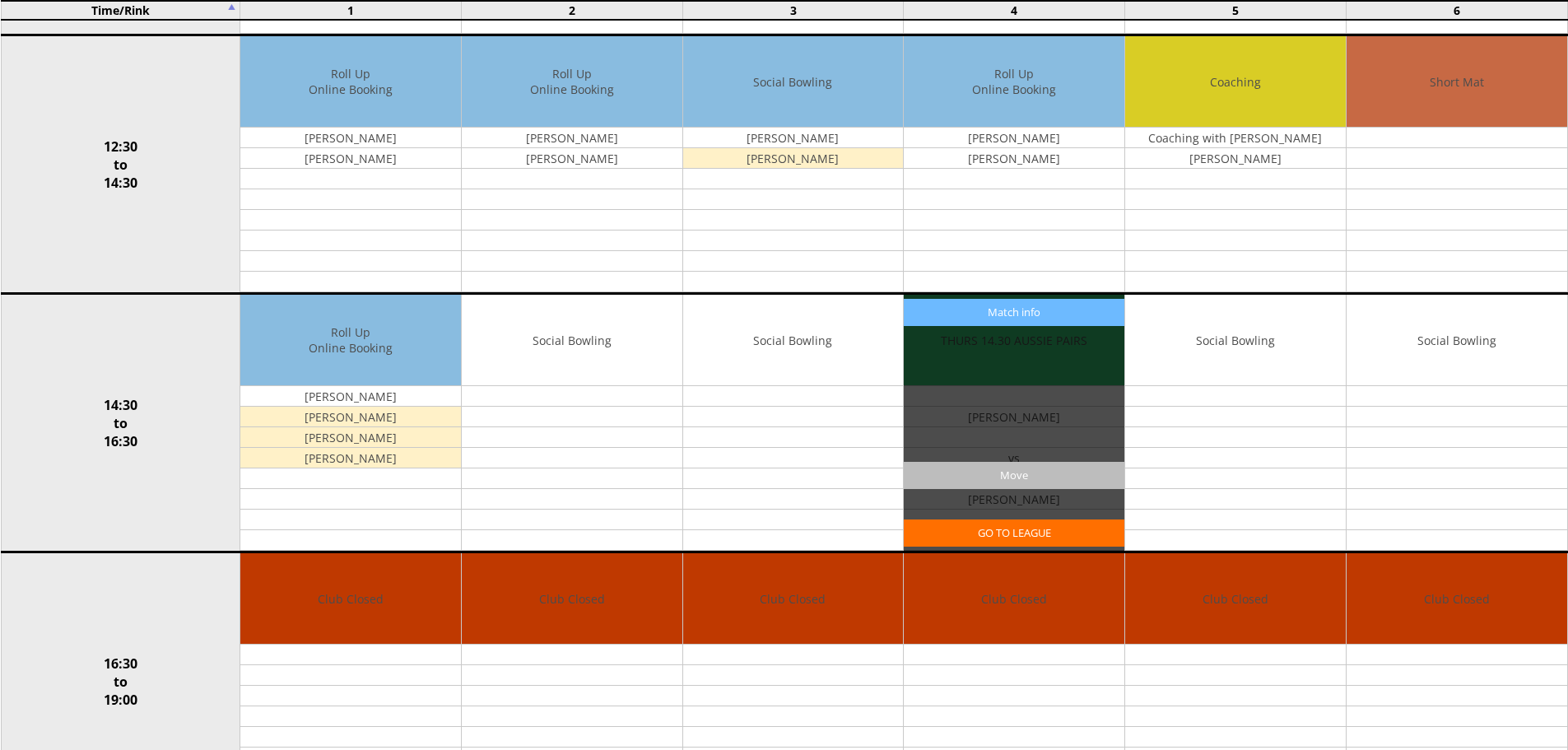
click at [1061, 473] on input "Move" at bounding box center [1013, 475] width 220 height 27
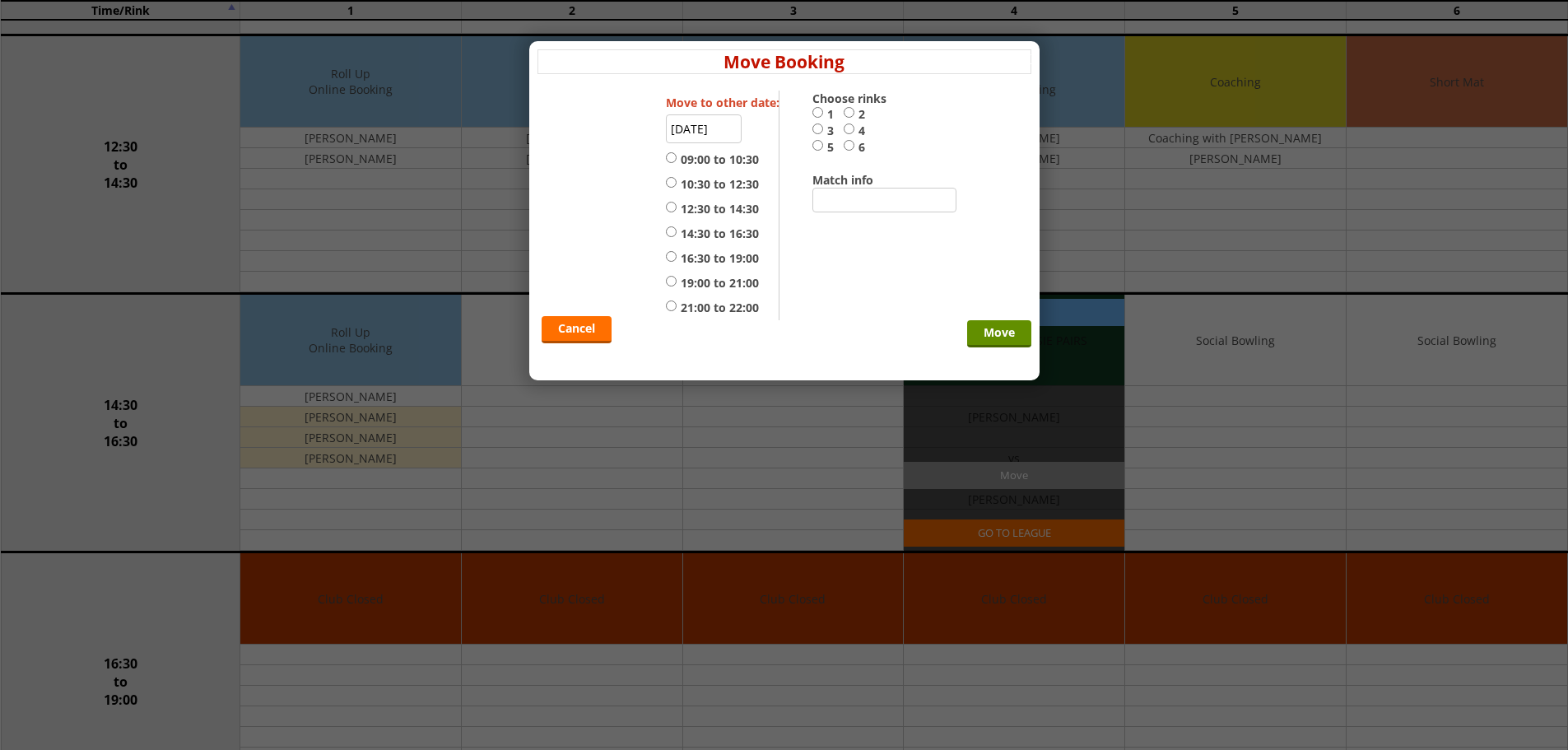
click at [818, 153] on label "5" at bounding box center [828, 147] width 32 height 17
click at [818, 151] on input "5" at bounding box center [817, 145] width 11 height 12
radio input "true"
click at [706, 231] on label "14:30 to 16:30" at bounding box center [712, 234] width 93 height 17
click at [677, 231] on input "14:30 to 16:30" at bounding box center [671, 232] width 11 height 12
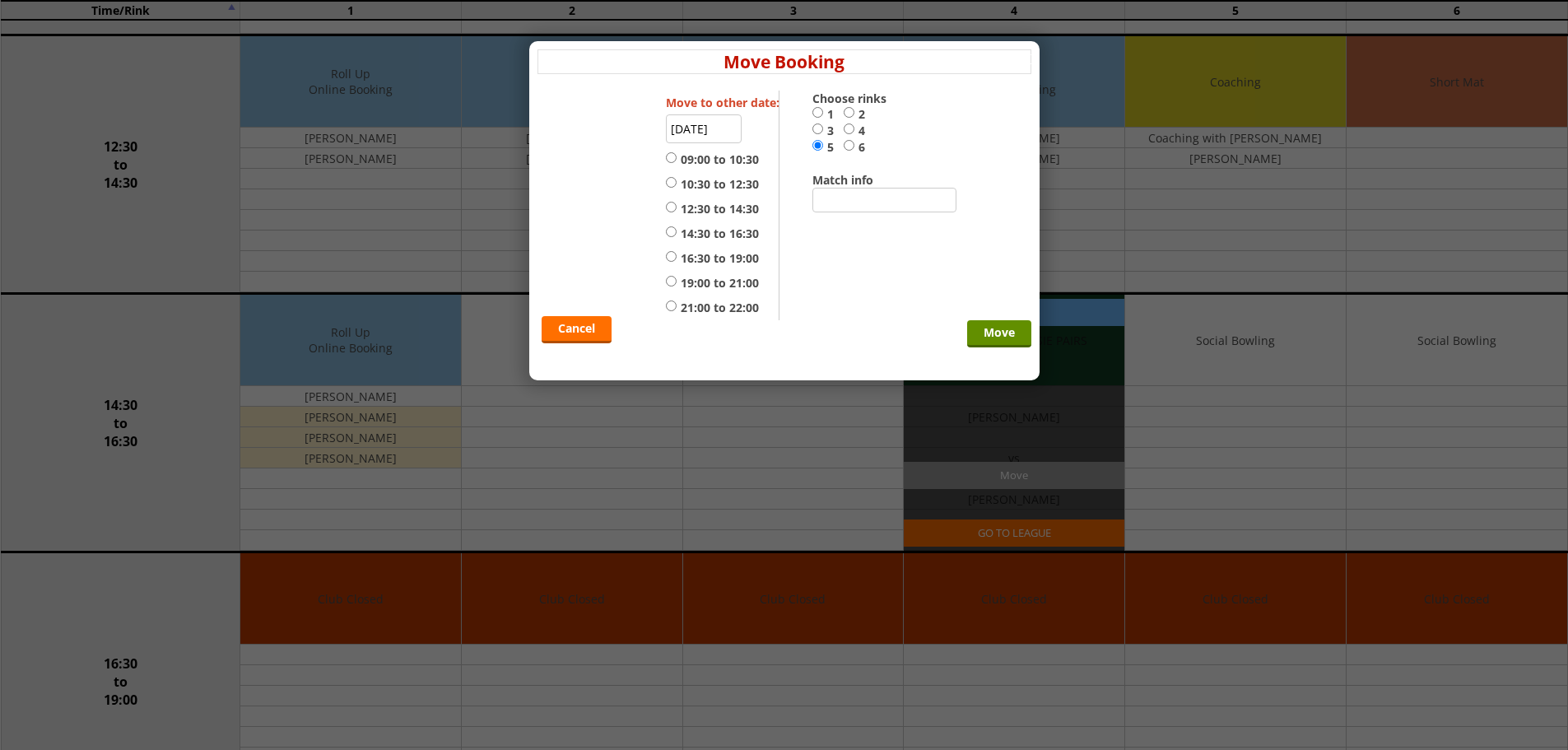
radio input "true"
click at [980, 329] on input "Move" at bounding box center [998, 334] width 64 height 27
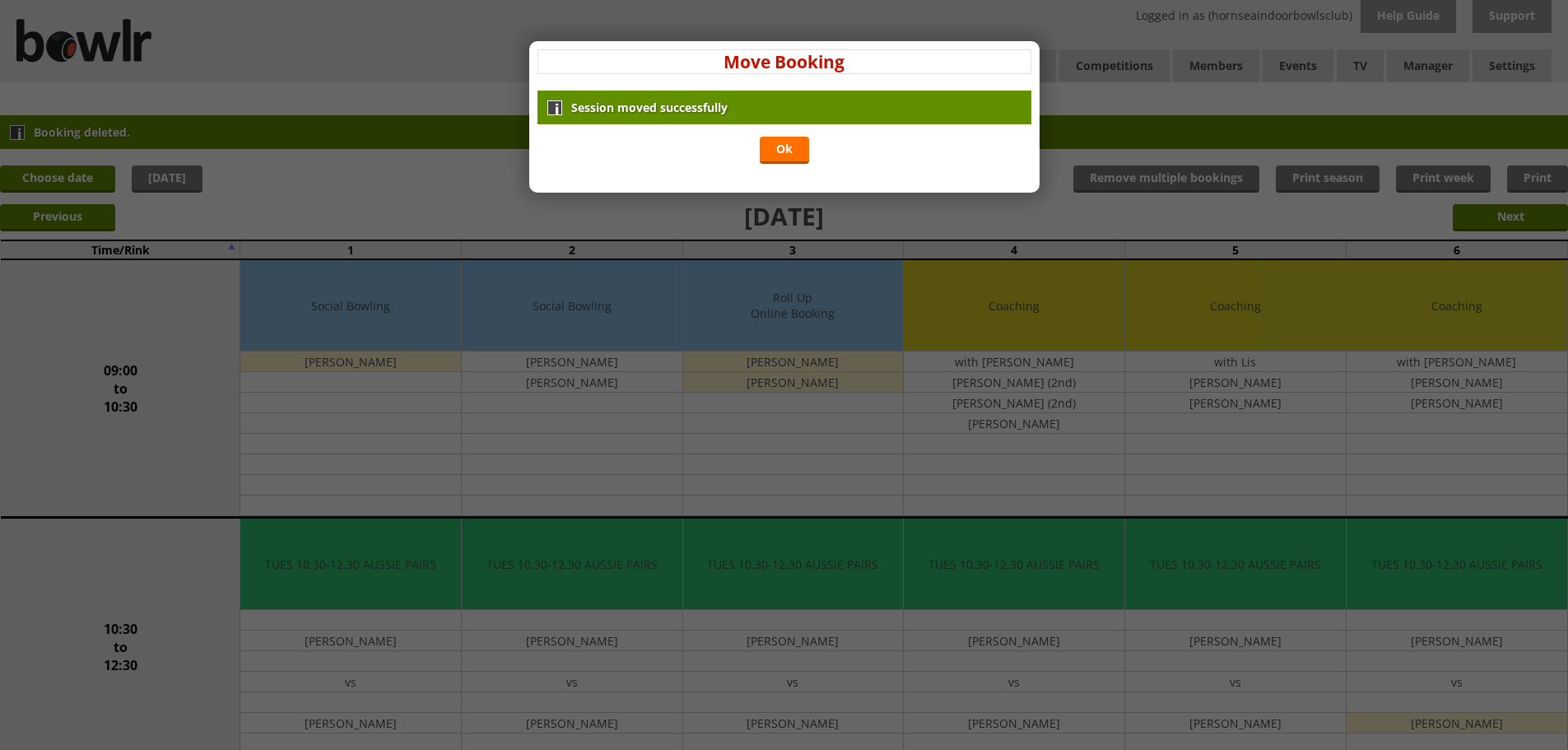
click at [795, 162] on link "Ok" at bounding box center [784, 150] width 49 height 27
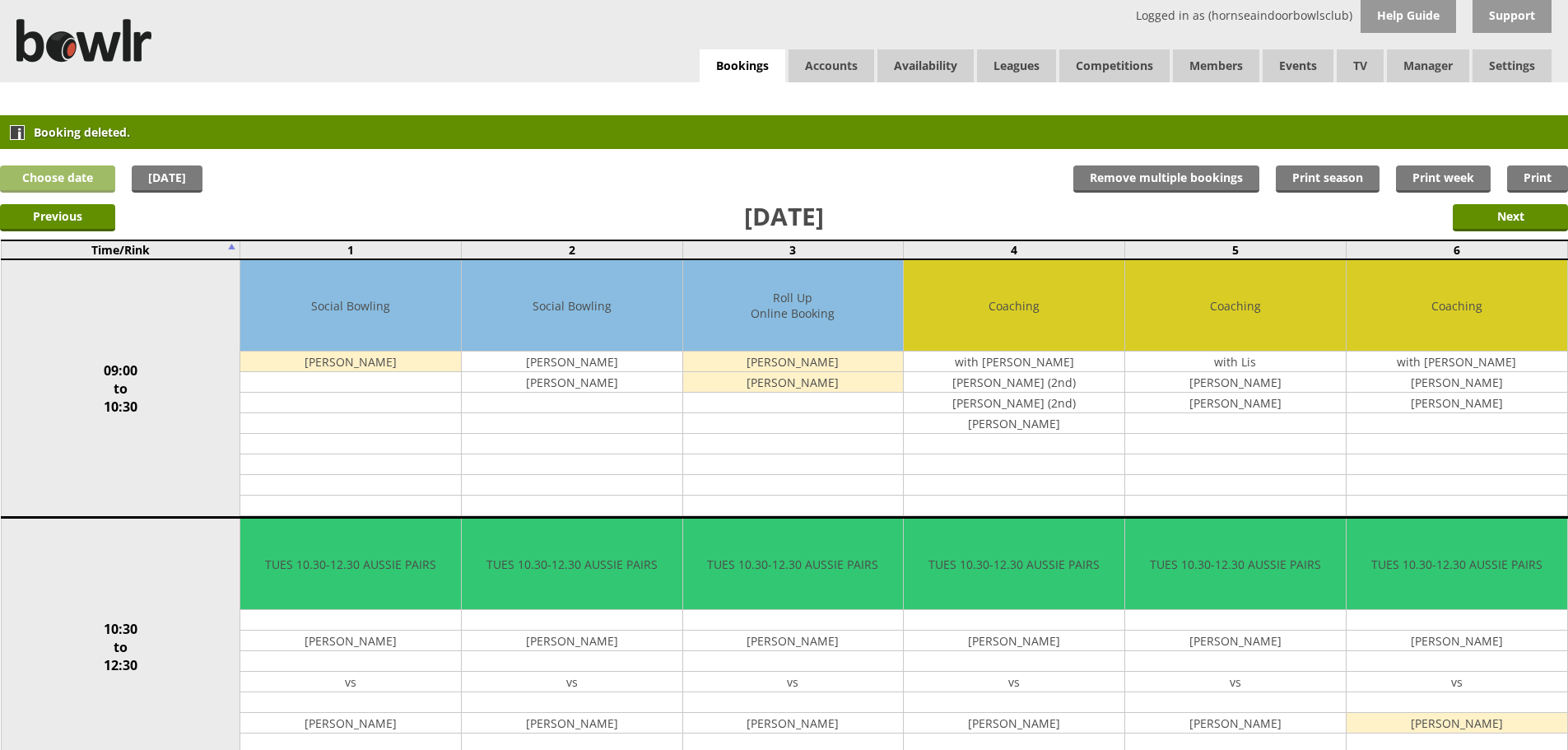
click at [89, 177] on link "Choose date" at bounding box center [57, 178] width 115 height 27
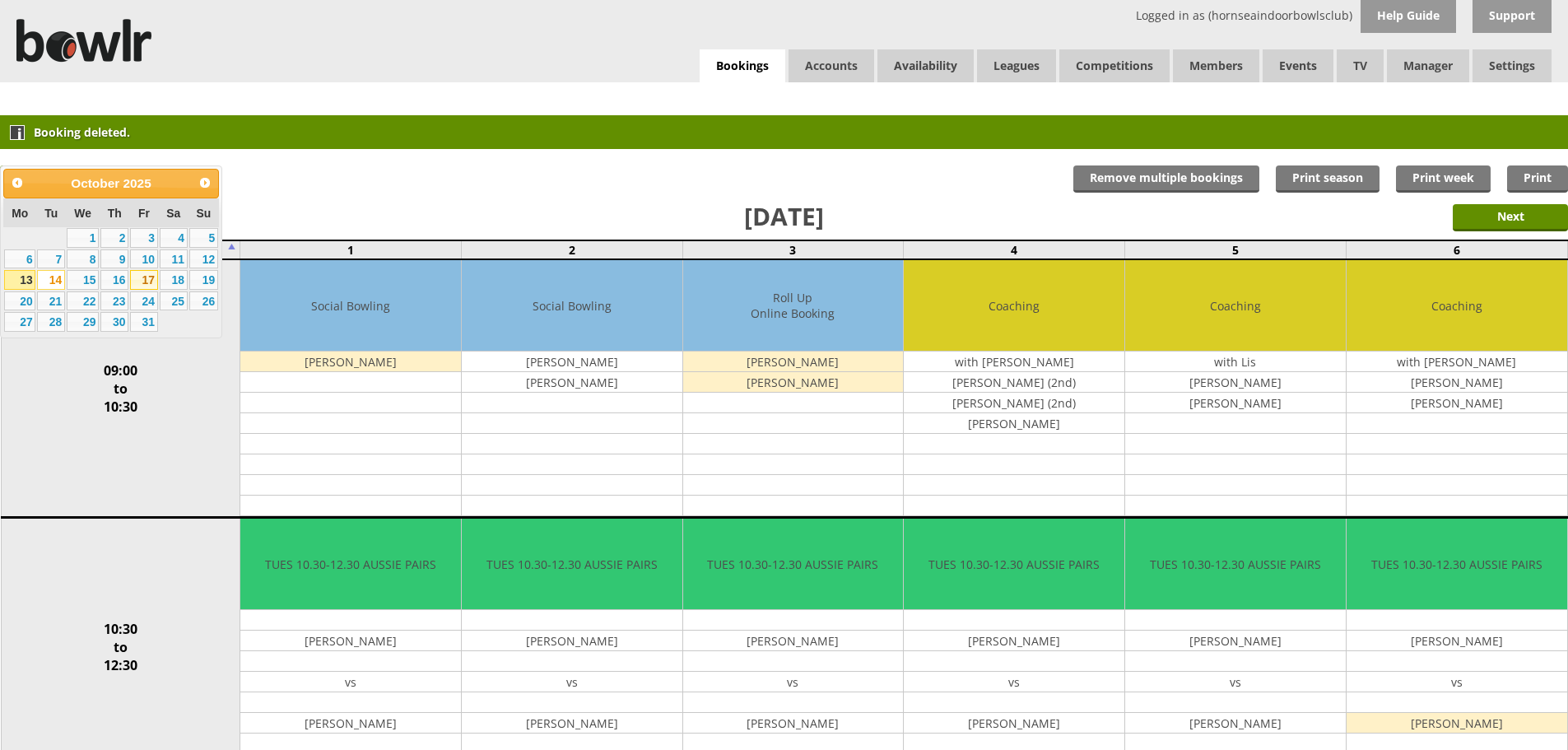
click at [151, 278] on link "17" at bounding box center [144, 279] width 28 height 19
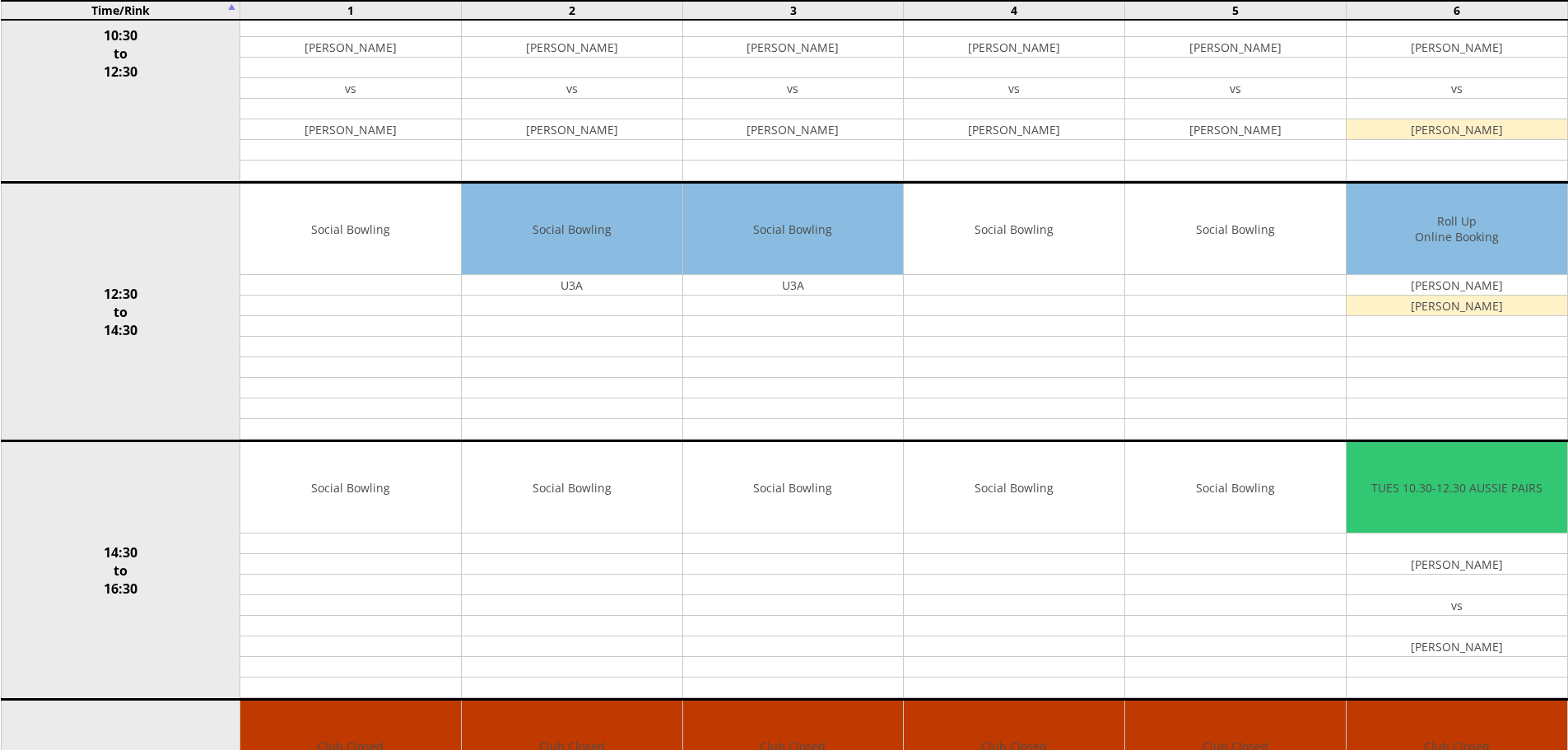
scroll to position [576, 0]
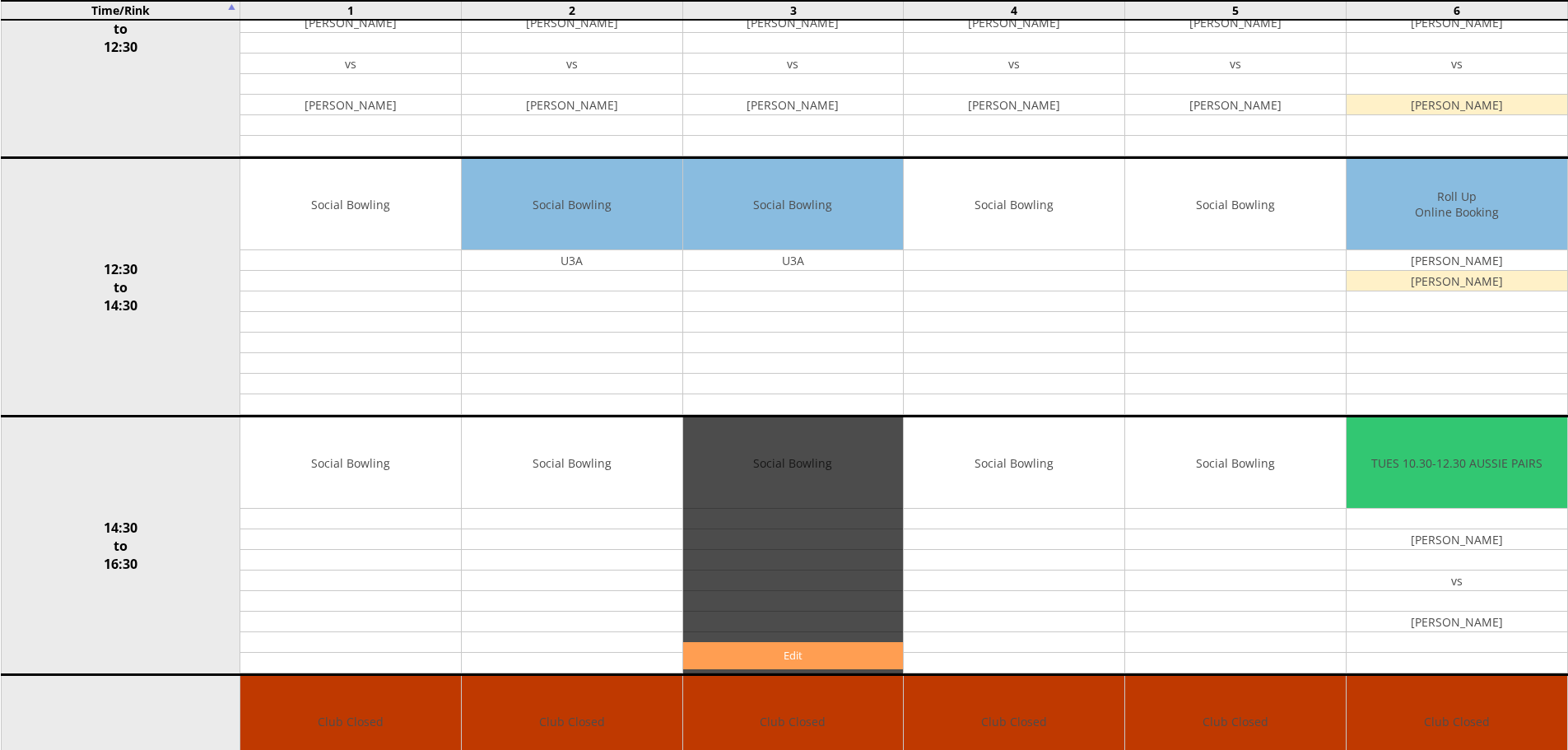
click at [818, 652] on link "Edit" at bounding box center [793, 655] width 220 height 27
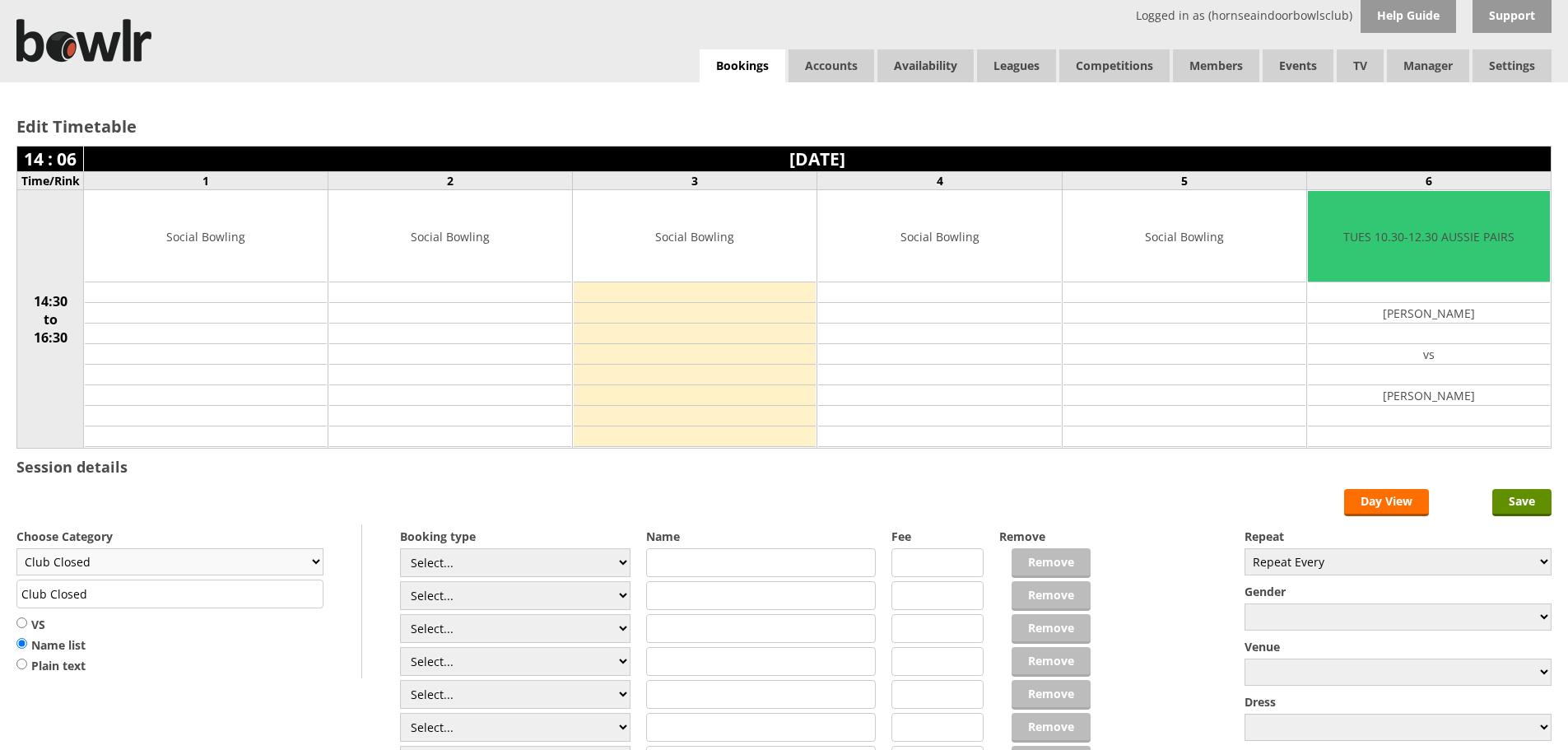
click at [201, 558] on select "Club Closed Singles League Triples League Pairs League Friendly Social Bowling …" at bounding box center [170, 561] width 307 height 27
select select "132"
click at [17, 548] on select "Club Closed Singles League Triples League Pairs League Friendly Social Bowling …" at bounding box center [170, 561] width 307 height 27
type input "Social Bowling"
click at [508, 557] on select "Select... Club Competition (Member) Club Competition (Visitor) National (Member…" at bounding box center [515, 562] width 230 height 29
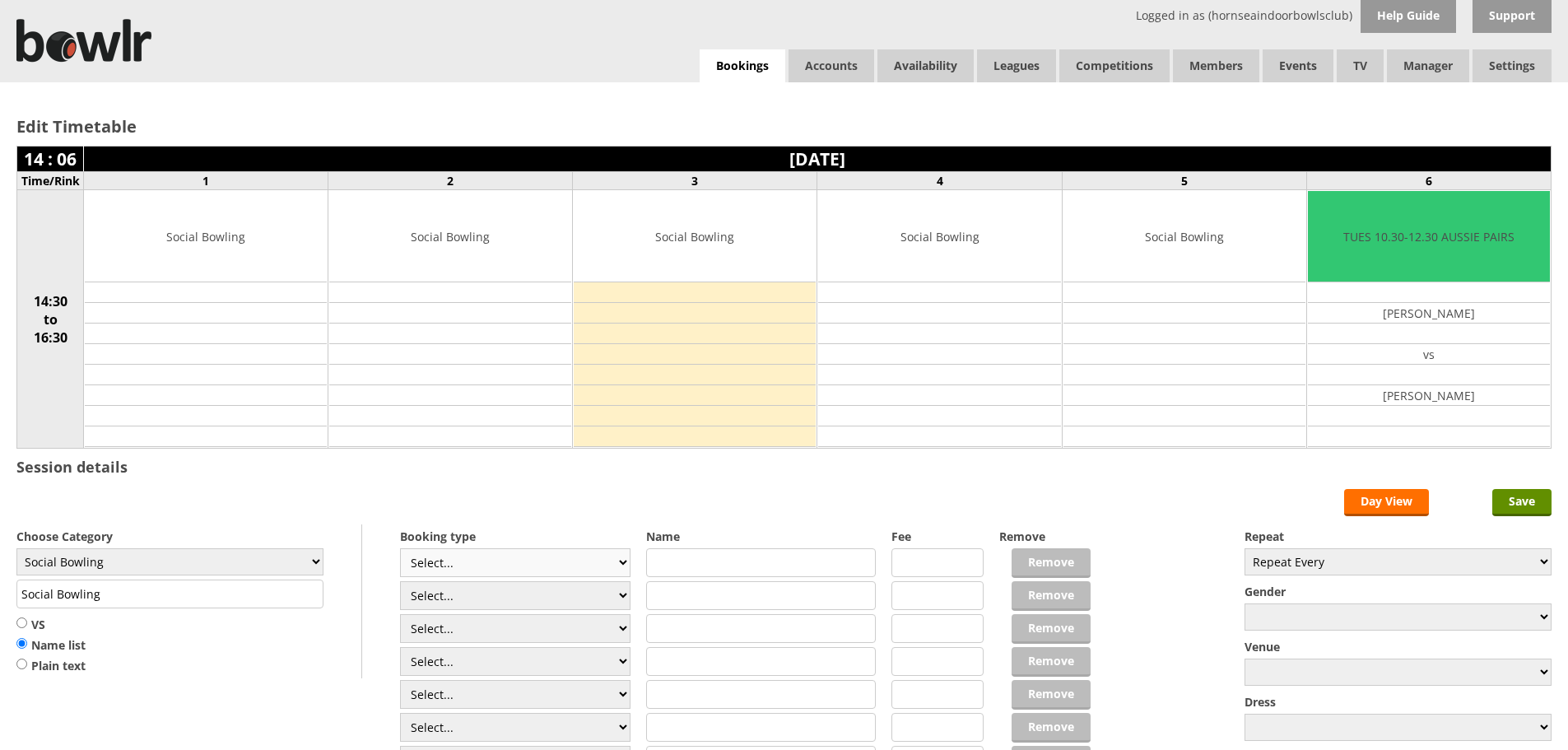
select select "1_50"
click at [400, 548] on select "Select... Club Competition (Member) Club Competition (Visitor) National (Member…" at bounding box center [515, 562] width 230 height 29
type input "5.0000"
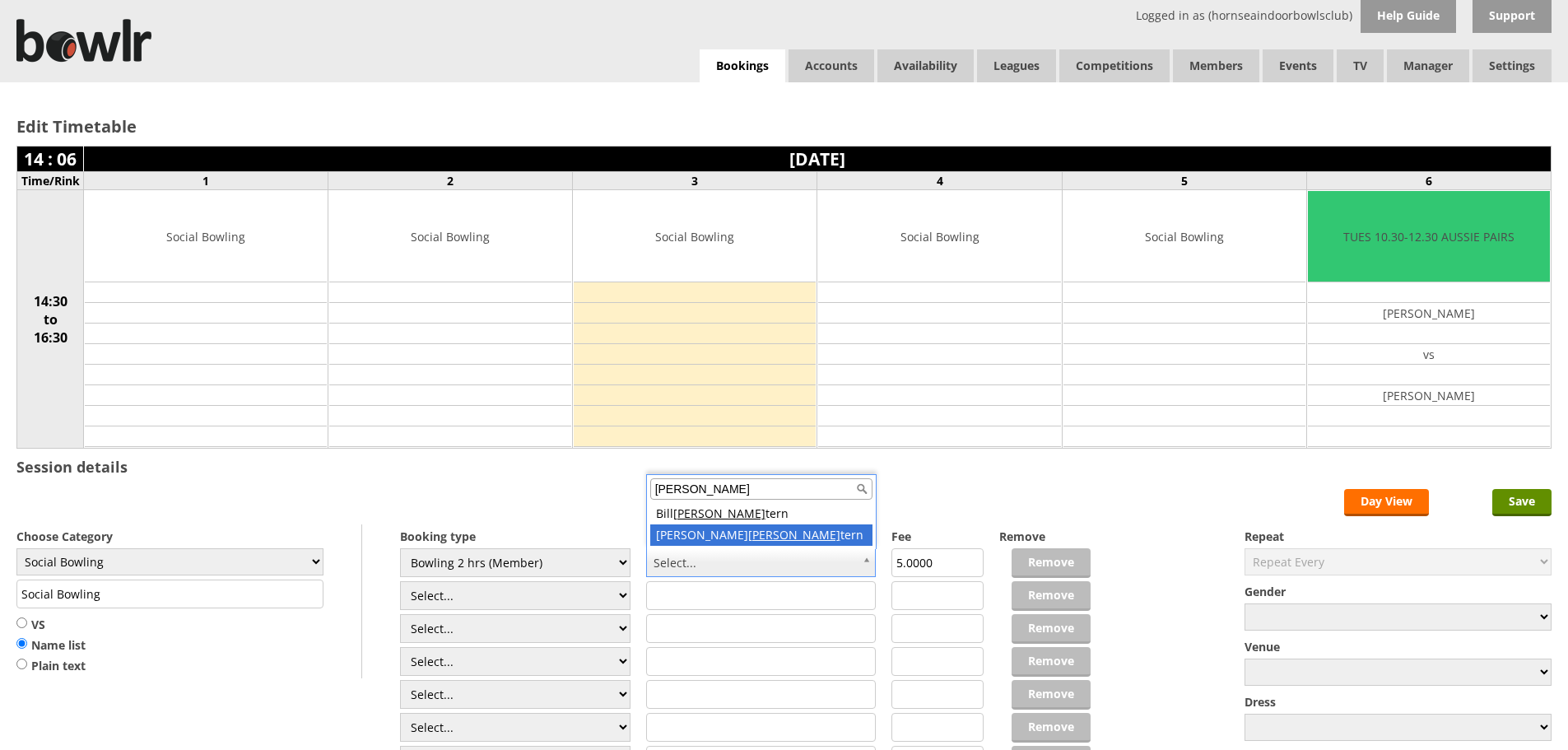
type input "wes"
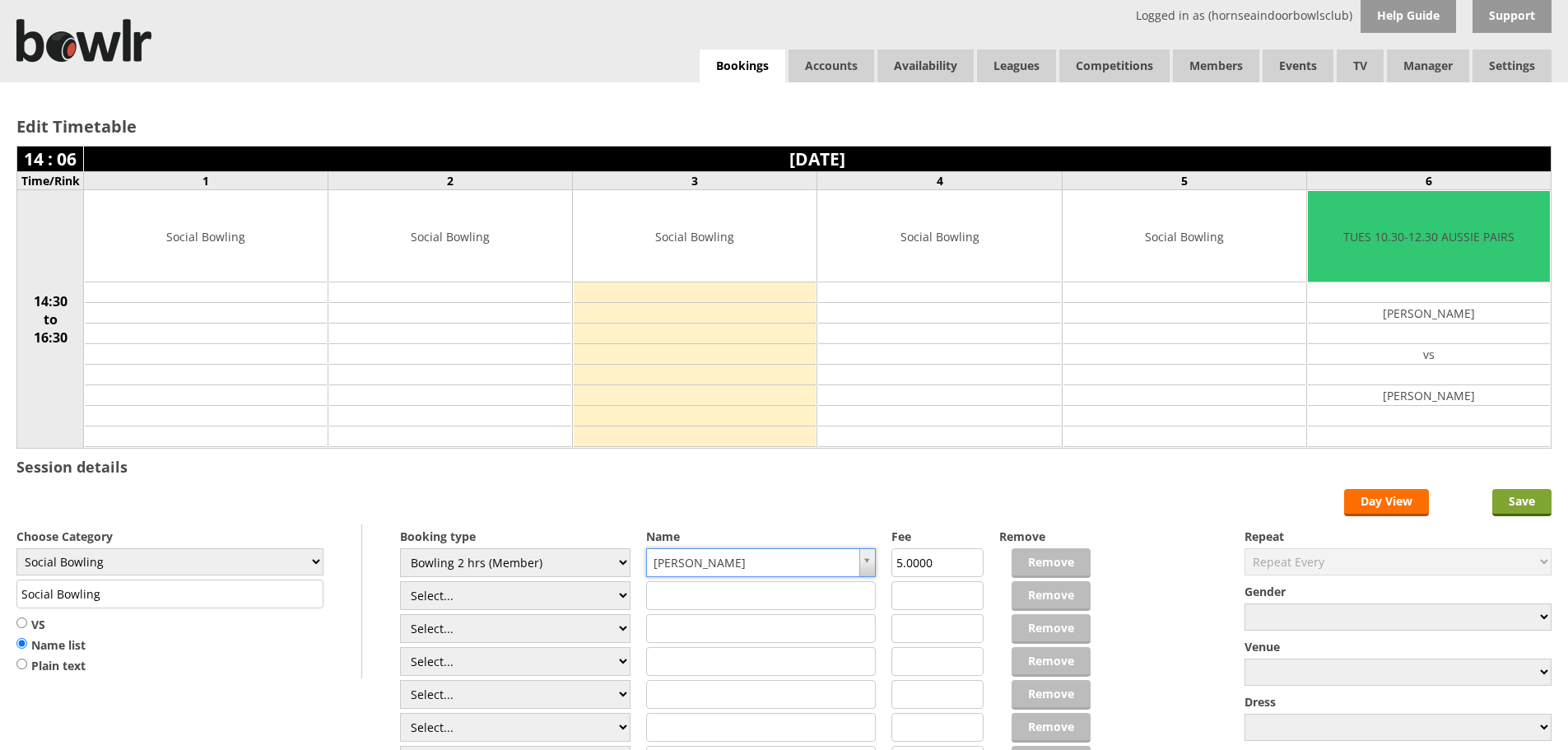
click at [1516, 503] on input "Save" at bounding box center [1521, 502] width 59 height 27
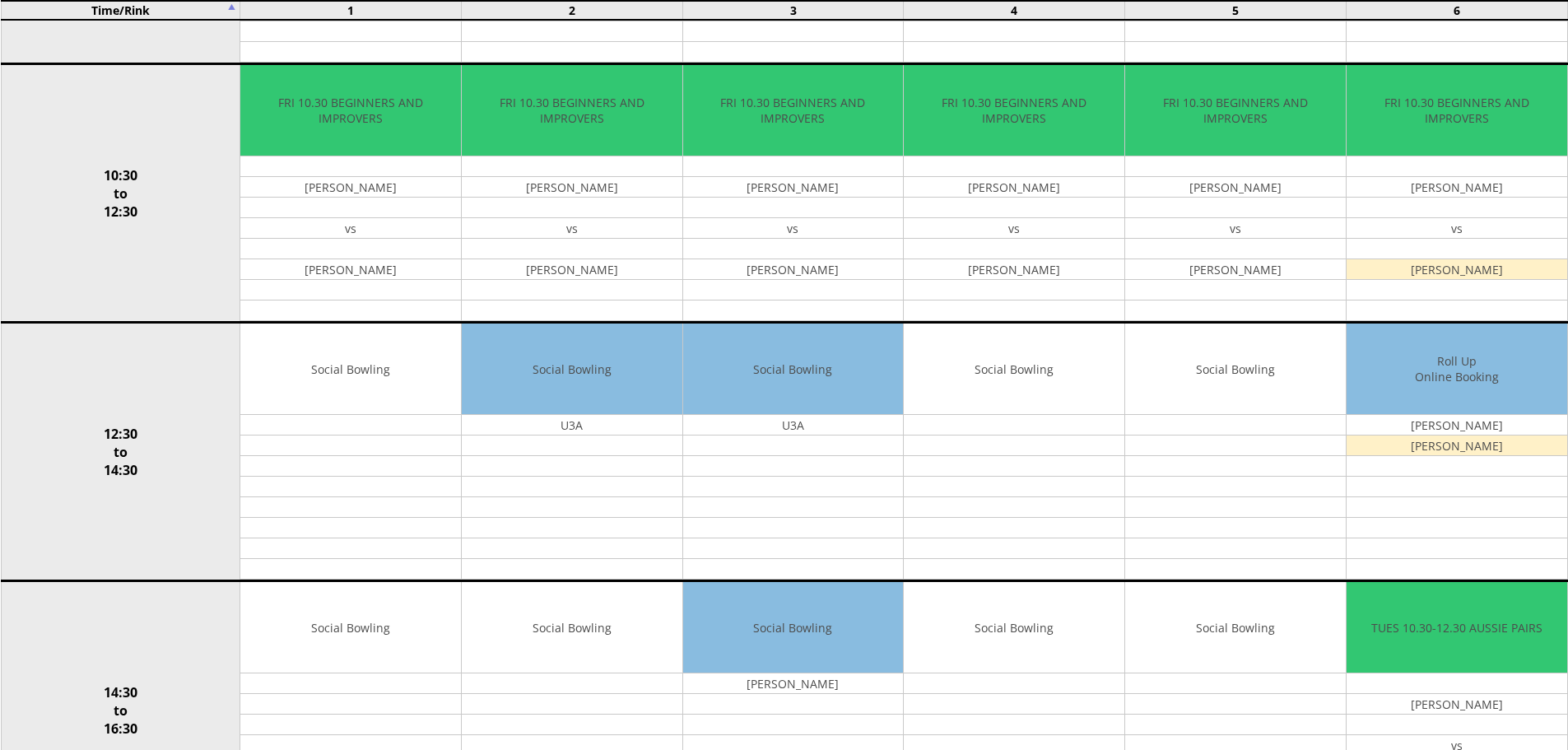
scroll to position [823, 0]
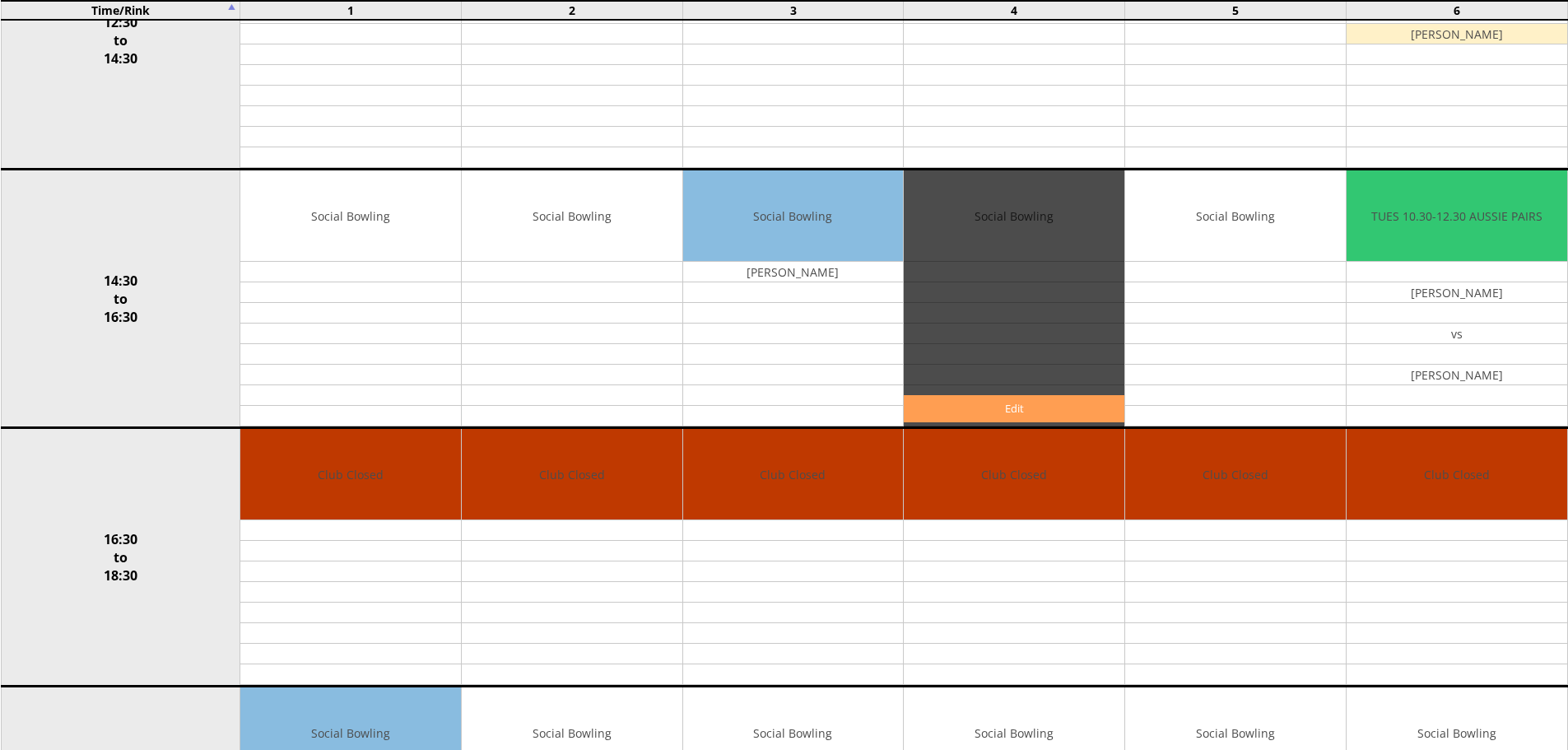
click at [990, 415] on link "Edit" at bounding box center [1013, 408] width 220 height 27
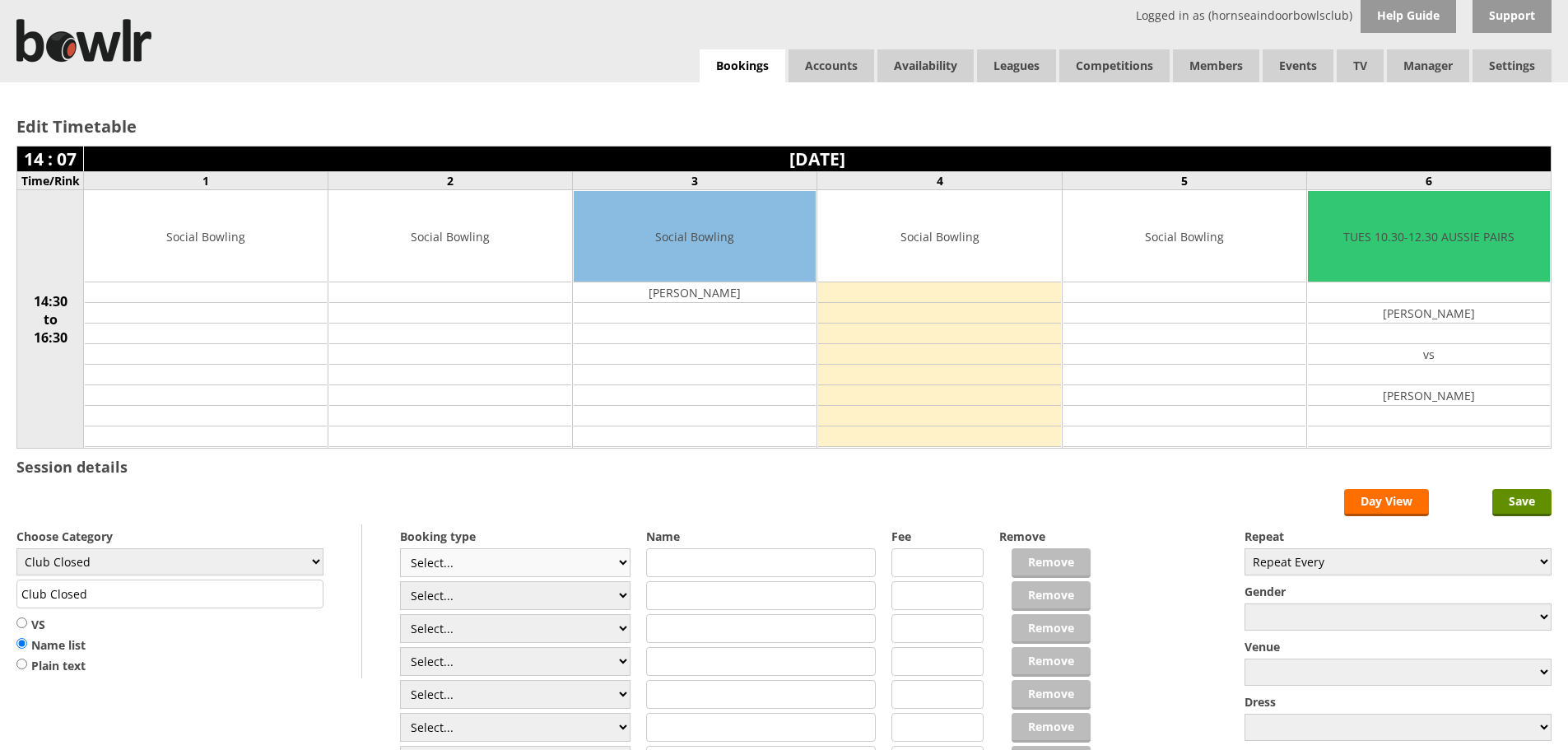
click at [570, 558] on select "Select... Club Competition (Member) Club Competition (Visitor) National (Member…" at bounding box center [515, 562] width 230 height 29
select select "1_50"
click at [400, 548] on select "Select... Club Competition (Member) Club Competition (Visitor) National (Member…" at bounding box center [515, 562] width 230 height 29
type input "5.0000"
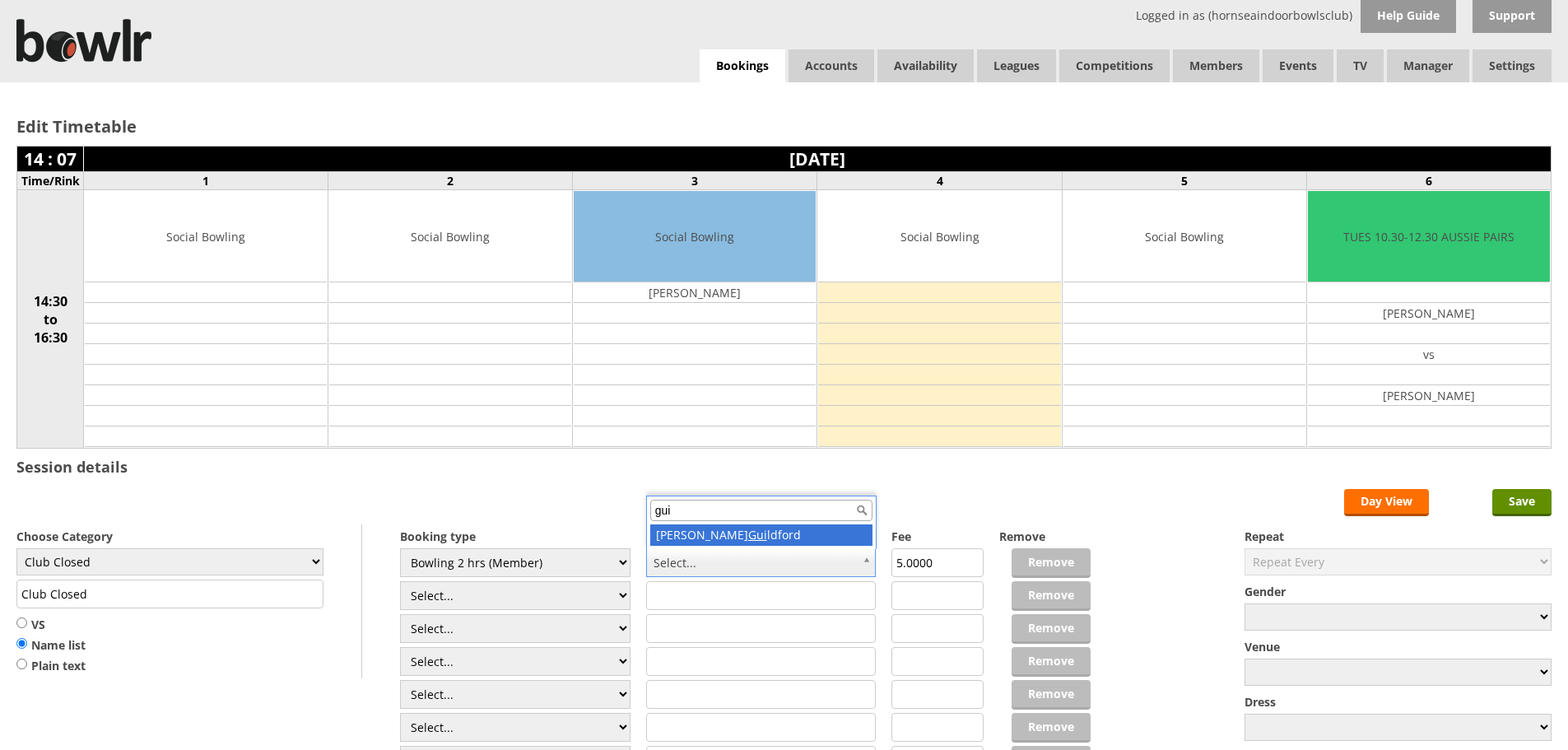
type input "gui"
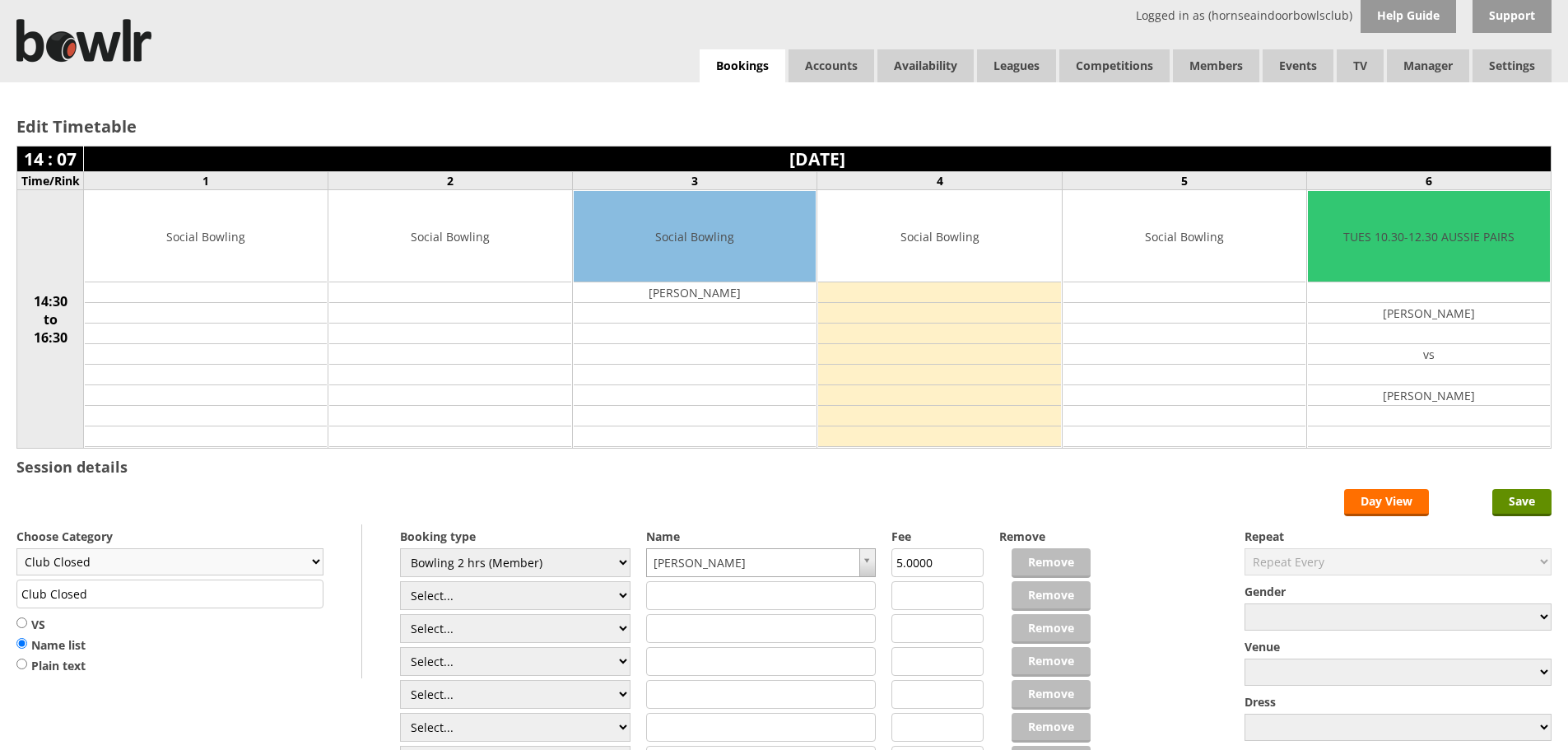
click at [308, 561] on select "Club Closed Singles League Triples League Pairs League Friendly Social Bowling …" at bounding box center [170, 561] width 307 height 27
select select "132"
click at [17, 548] on select "Club Closed Singles League Triples League Pairs League Friendly Social Bowling …" at bounding box center [170, 561] width 307 height 27
type input "Social Bowling"
click at [1518, 508] on input "Save" at bounding box center [1521, 502] width 59 height 27
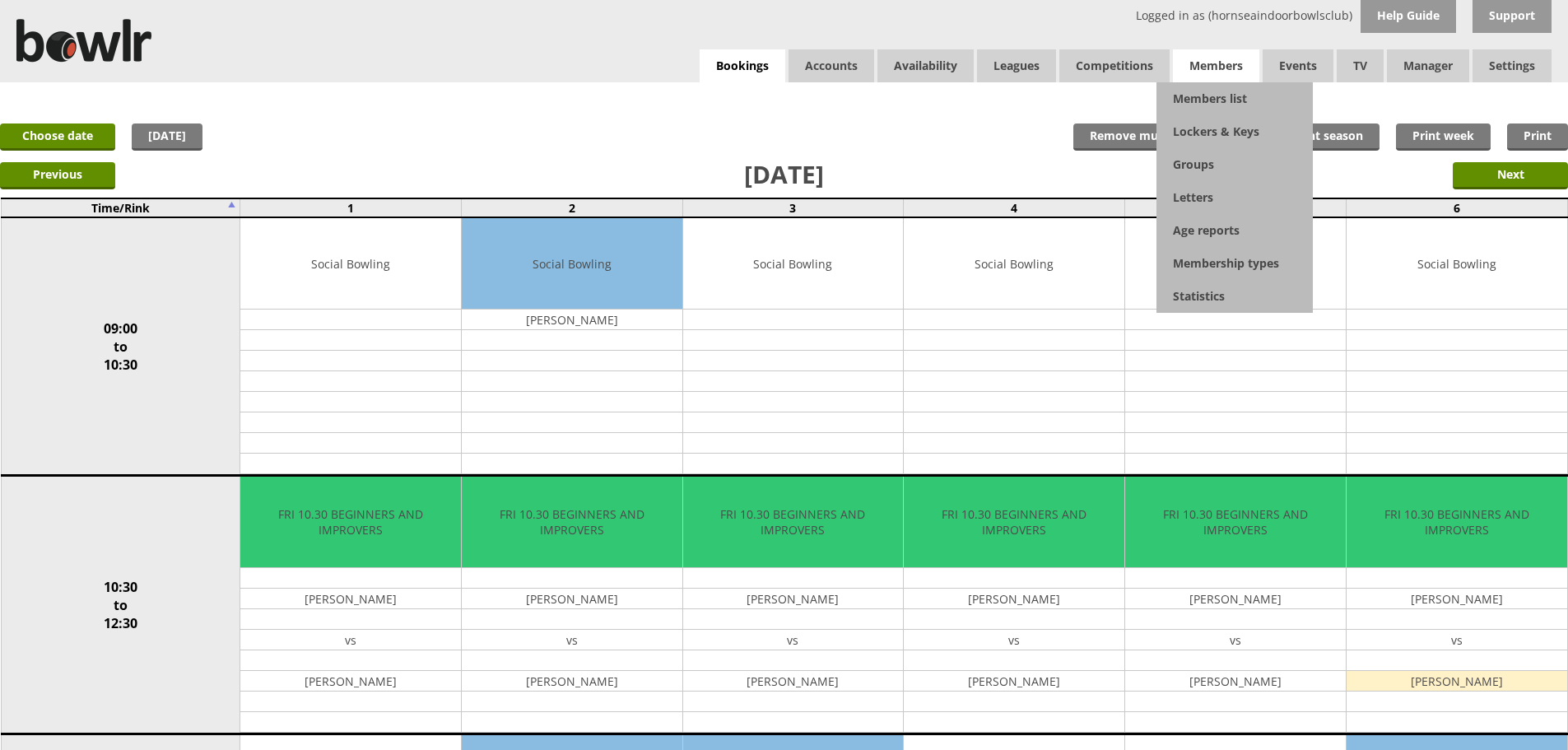
click at [1216, 81] on span "Members" at bounding box center [1216, 65] width 86 height 32
click at [1220, 91] on link "Members list" at bounding box center [1234, 98] width 156 height 32
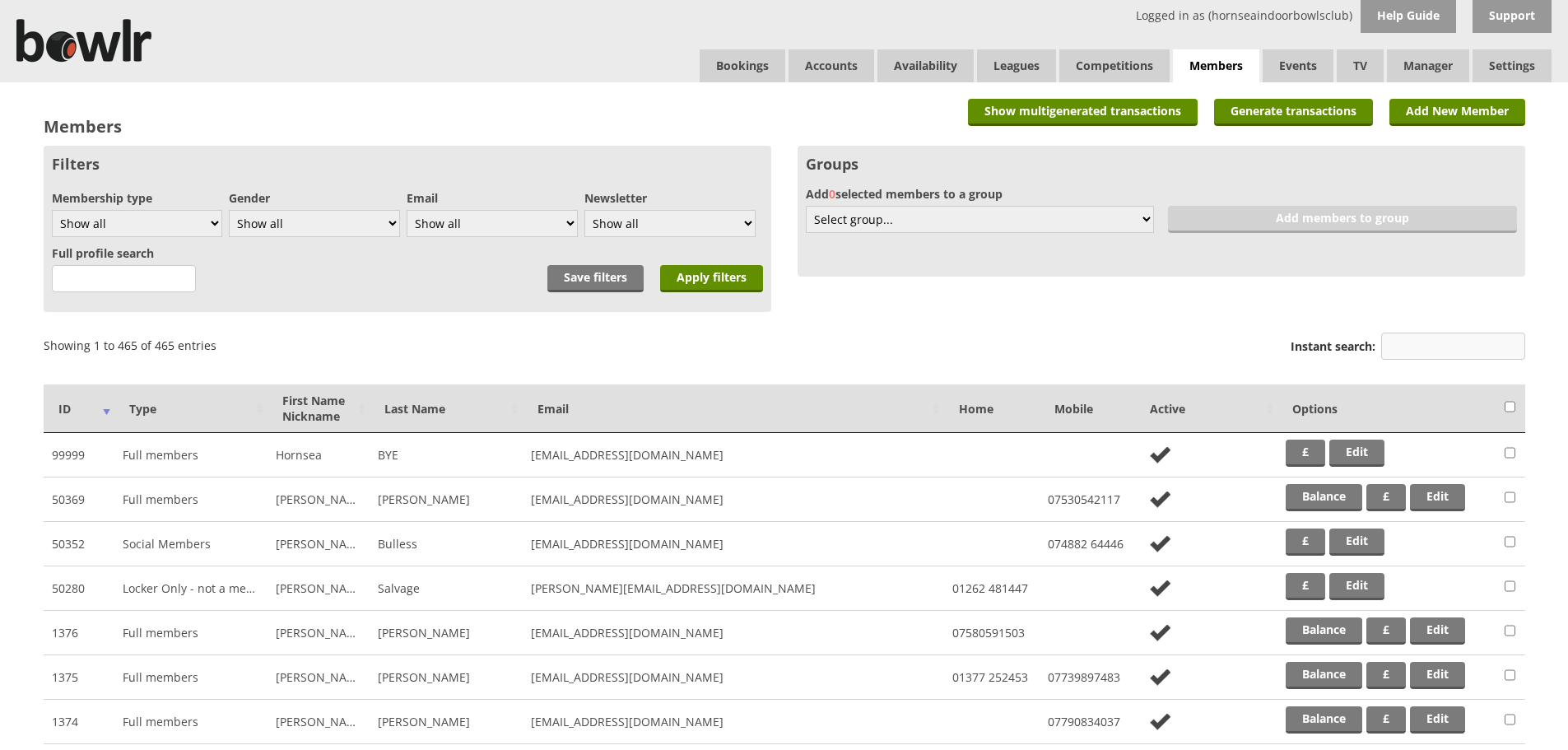
click at [1434, 347] on input "Instant search:" at bounding box center [1453, 346] width 144 height 27
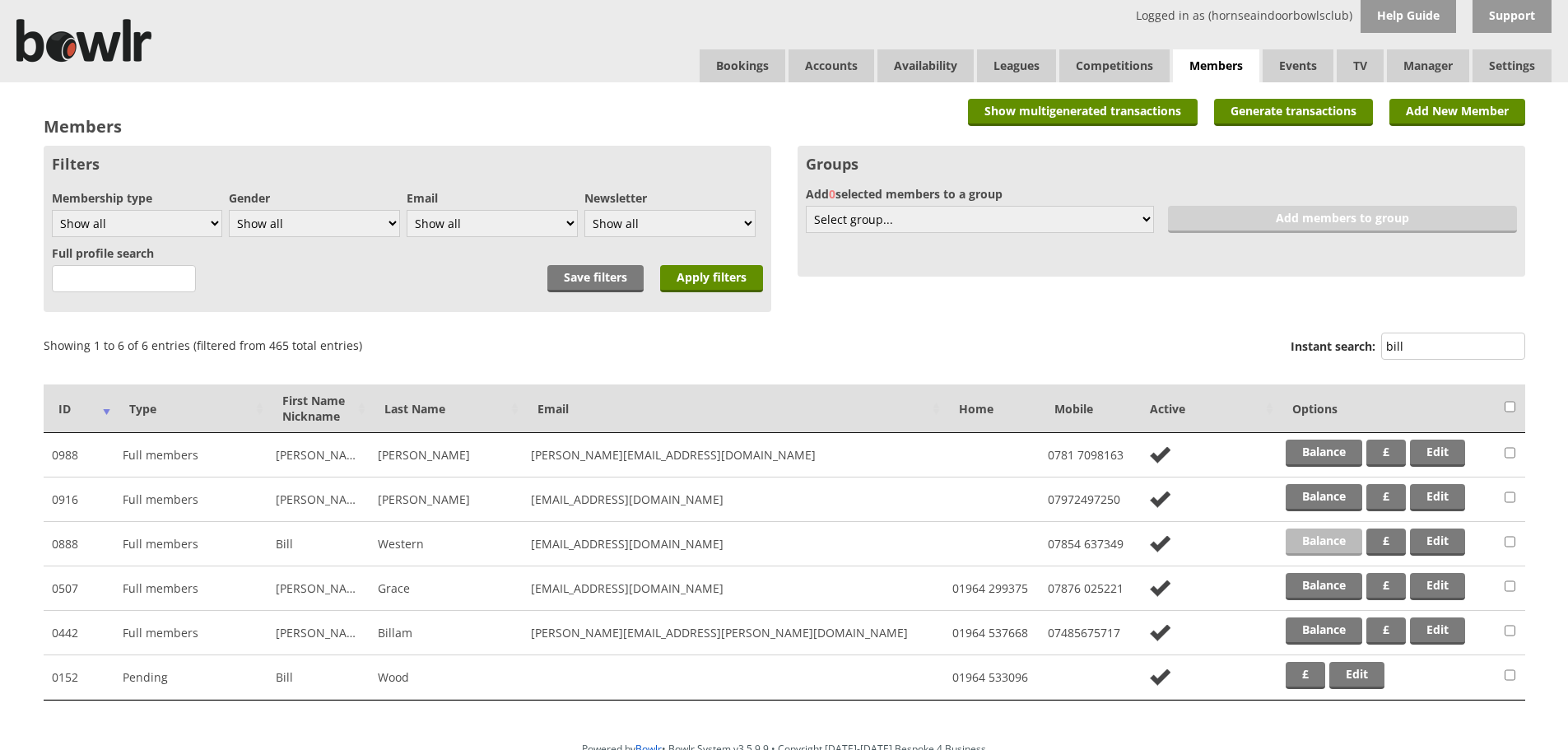
type input "bill"
click at [1298, 546] on link "Balance" at bounding box center [1323, 542] width 76 height 27
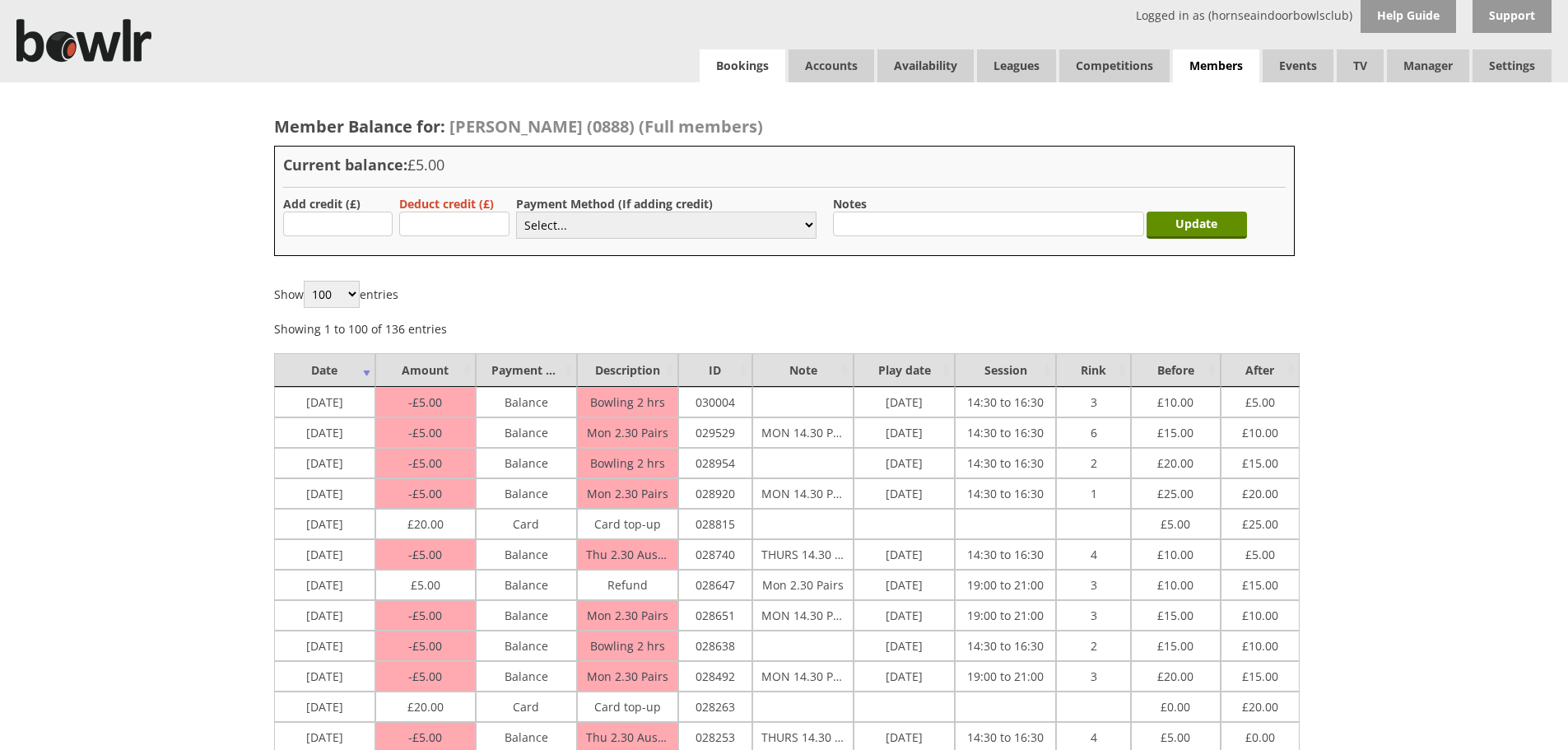
click at [714, 59] on link "Bookings" at bounding box center [742, 65] width 85 height 32
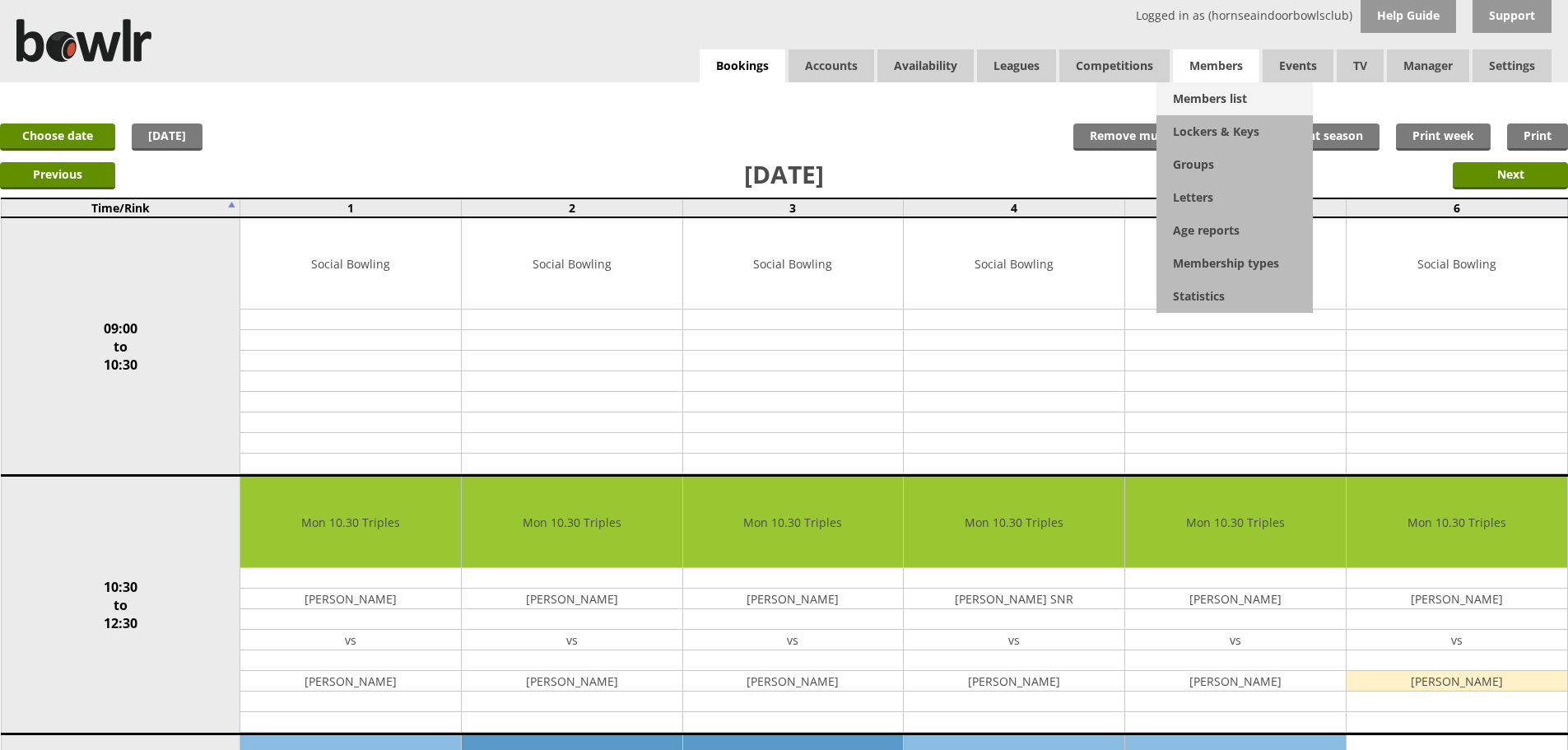
click at [1198, 101] on link "Members list" at bounding box center [1234, 98] width 156 height 32
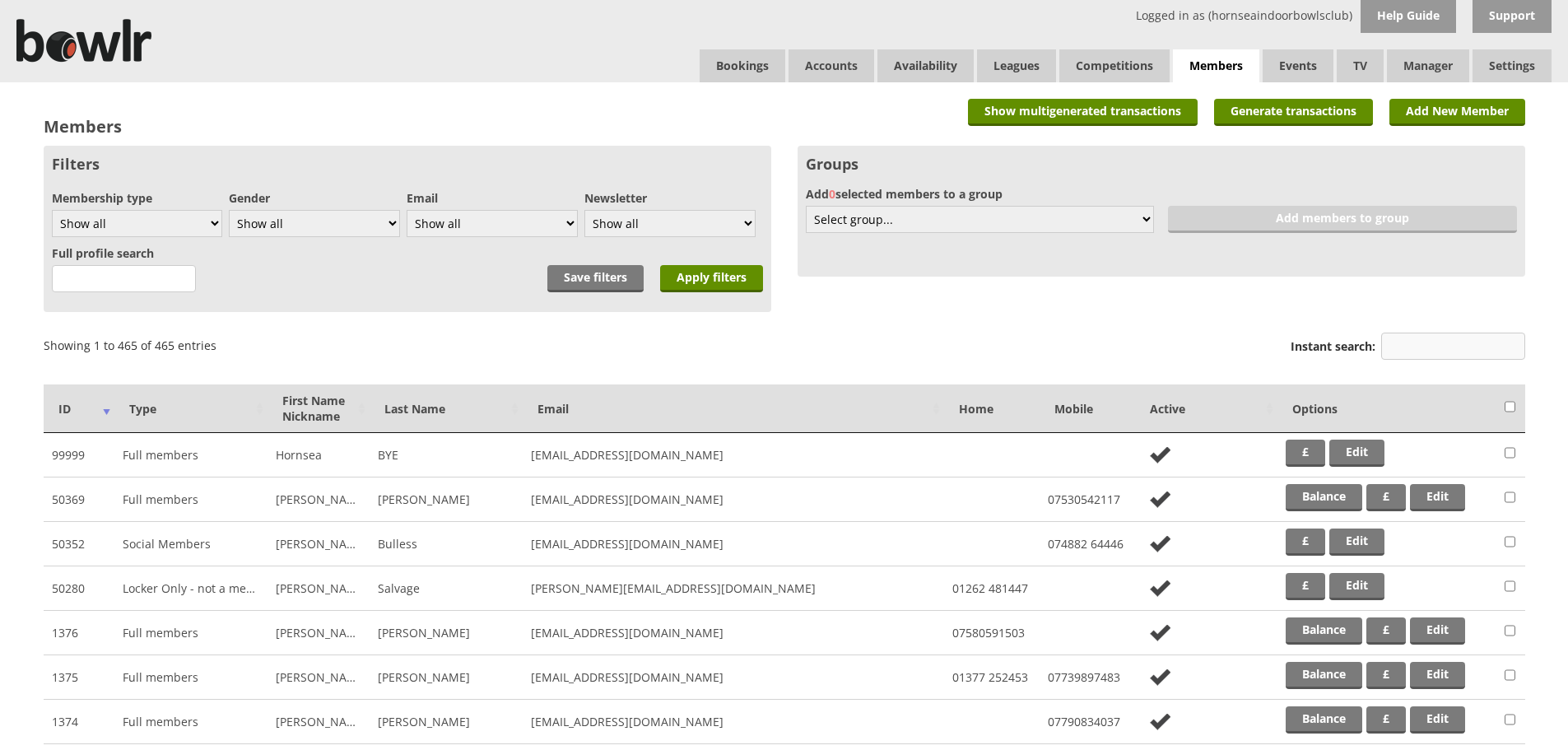
click at [1509, 353] on input "Instant search:" at bounding box center [1453, 346] width 144 height 27
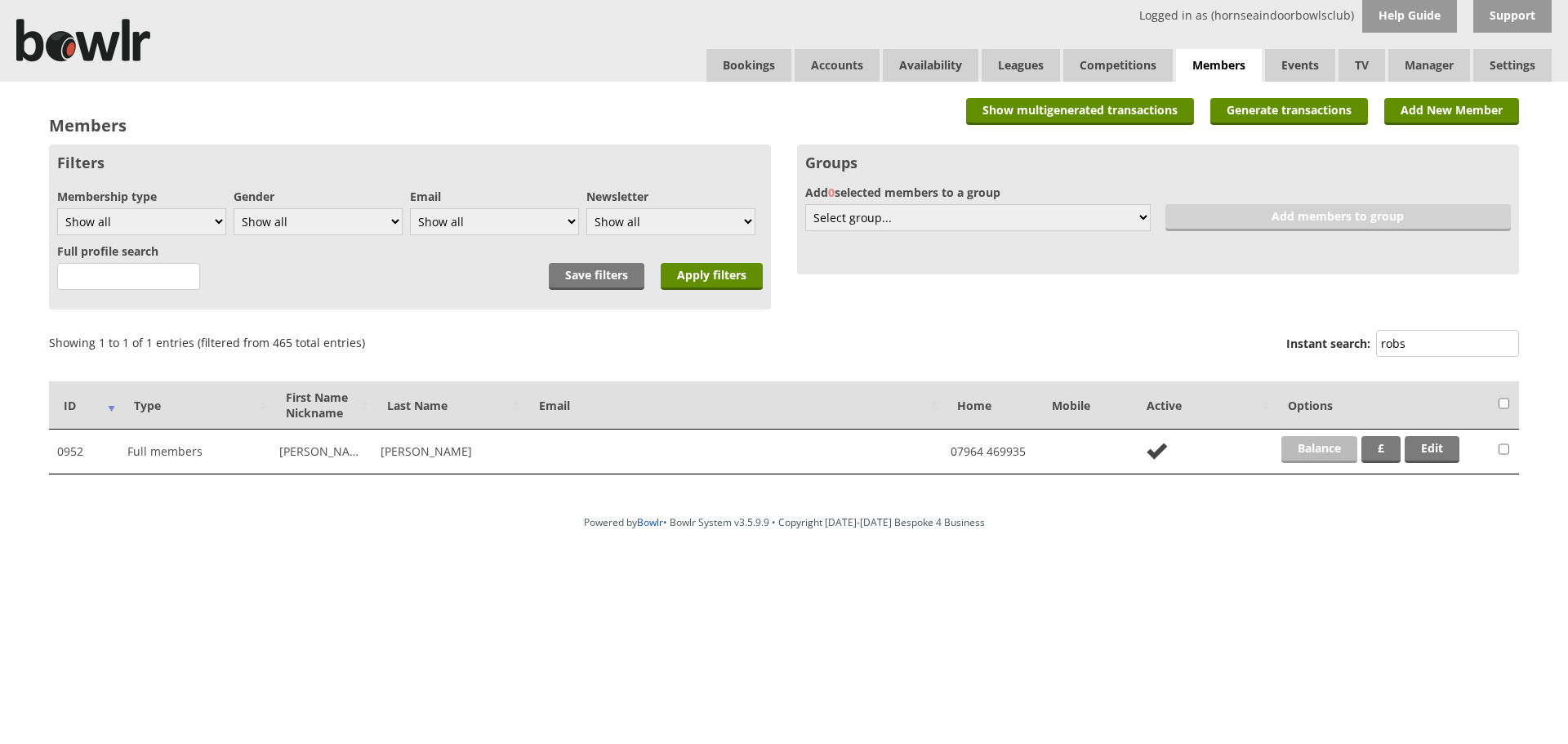
type input "robs"
click at [1343, 450] on link "Balance" at bounding box center [1319, 450] width 76 height 27
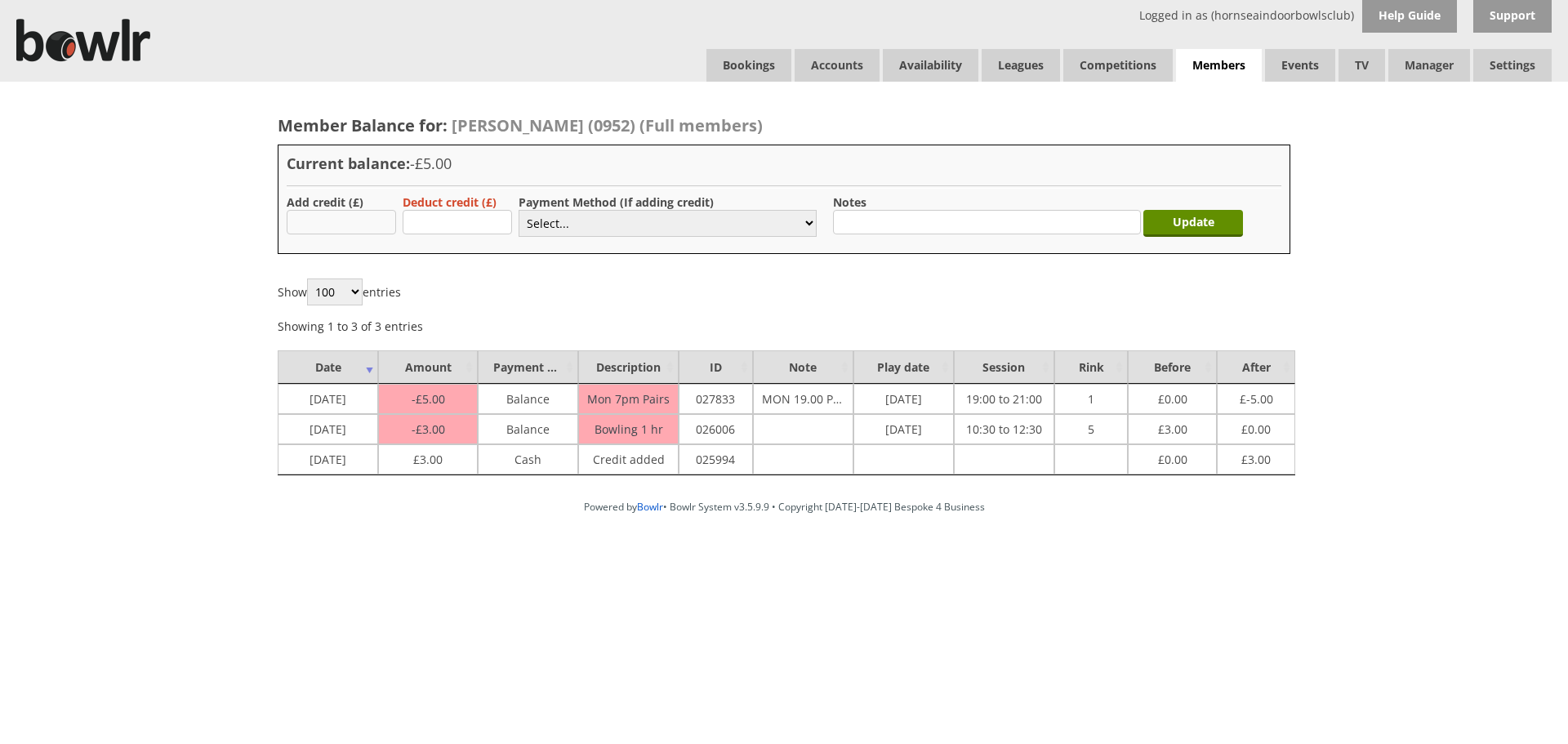
click at [322, 228] on input "text" at bounding box center [341, 222] width 110 height 24
type input "5.00"
click at [723, 211] on select "Select... Cash Card Cheque Bank Transfer Other Member Card Gift Voucher Balance" at bounding box center [667, 223] width 298 height 27
select select "2"
click at [518, 210] on select "Select... Cash Card Cheque Bank Transfer Other Member Card Gift Voucher Balance" at bounding box center [667, 223] width 298 height 27
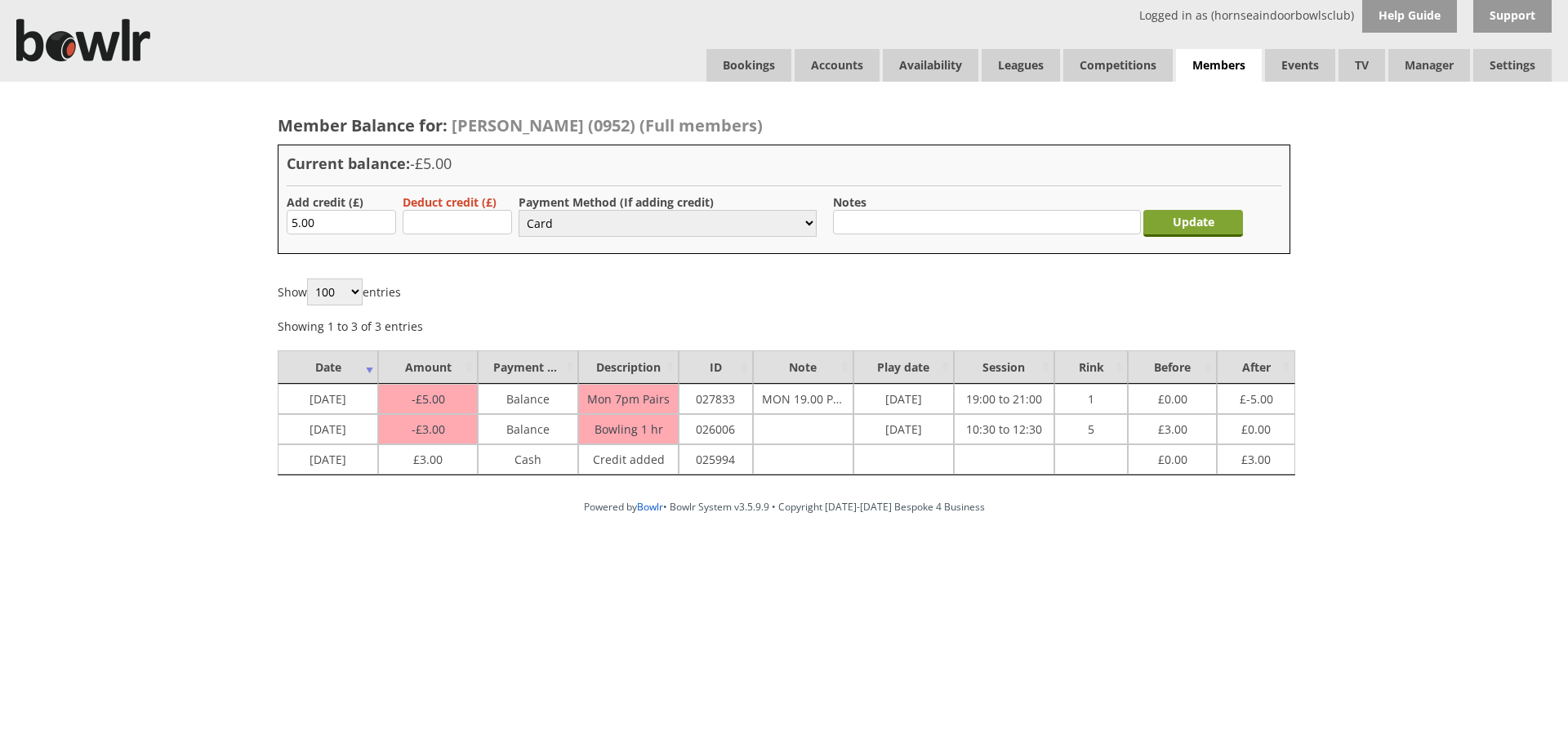
drag, startPoint x: 1210, startPoint y: 228, endPoint x: 1200, endPoint y: 227, distance: 10.0
click at [1209, 228] on input "Update" at bounding box center [1193, 223] width 99 height 27
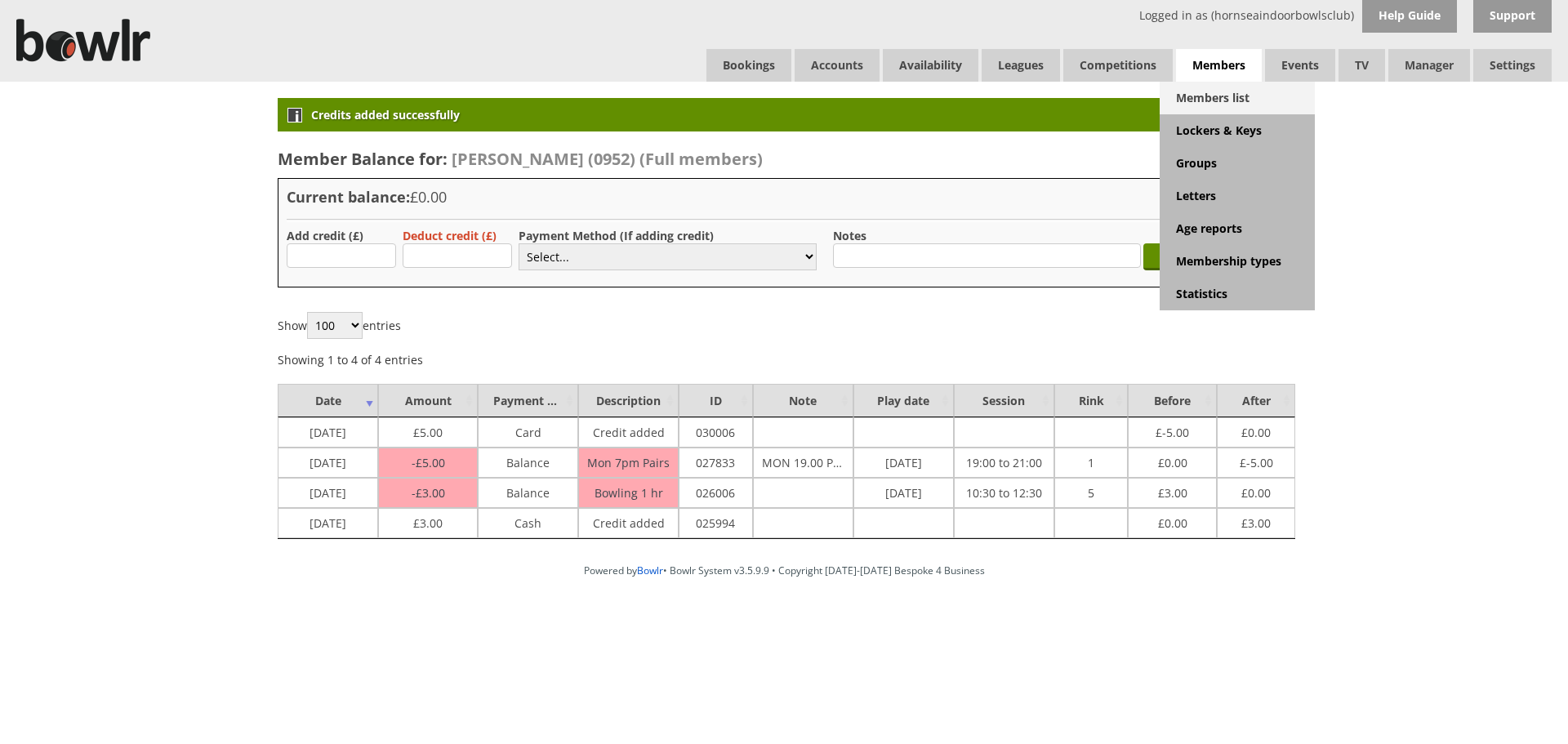
click at [1217, 98] on link "Members list" at bounding box center [1237, 98] width 155 height 32
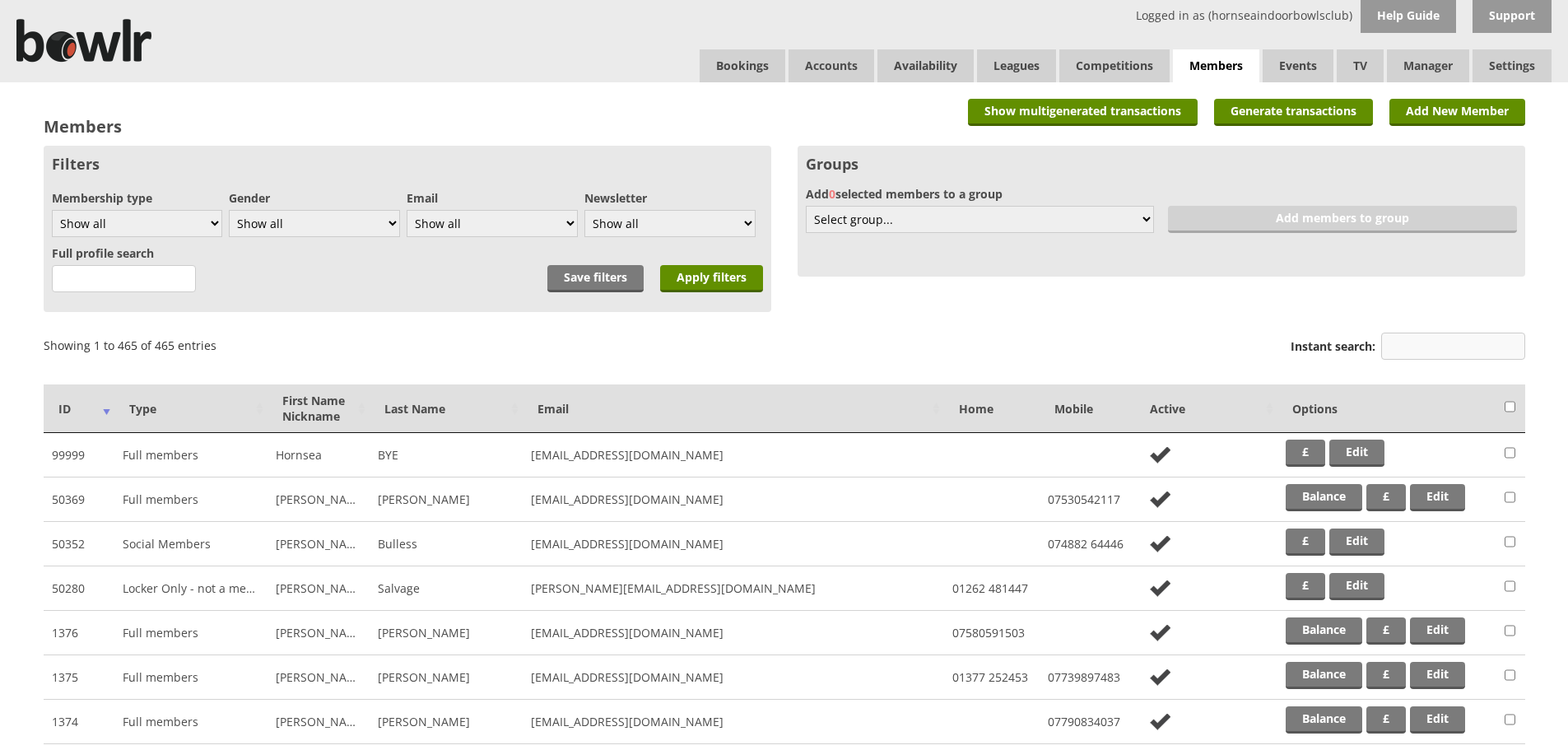
click at [1396, 337] on input "Instant search:" at bounding box center [1453, 346] width 144 height 27
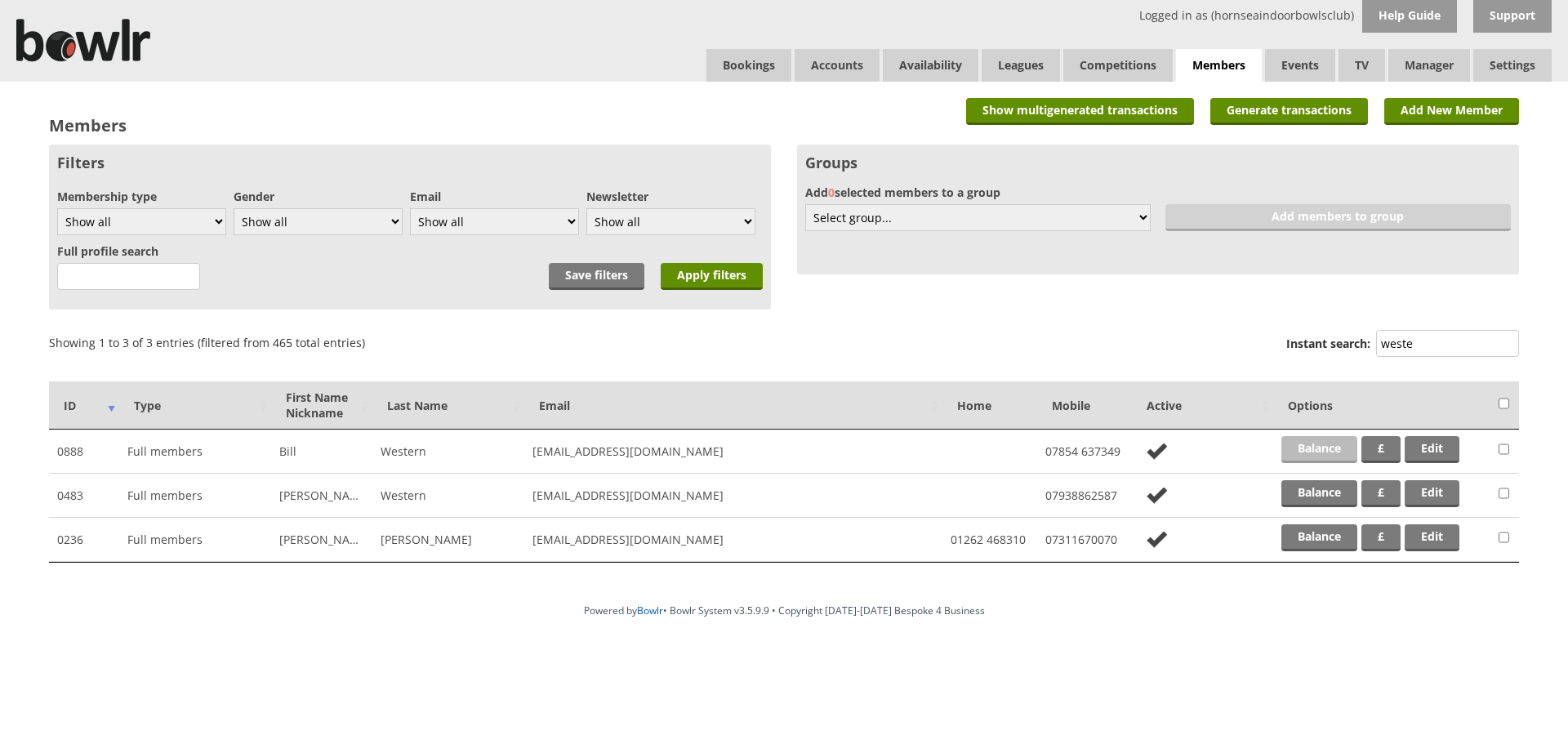
type input "weste"
click at [1305, 442] on link "Balance" at bounding box center [1319, 450] width 76 height 27
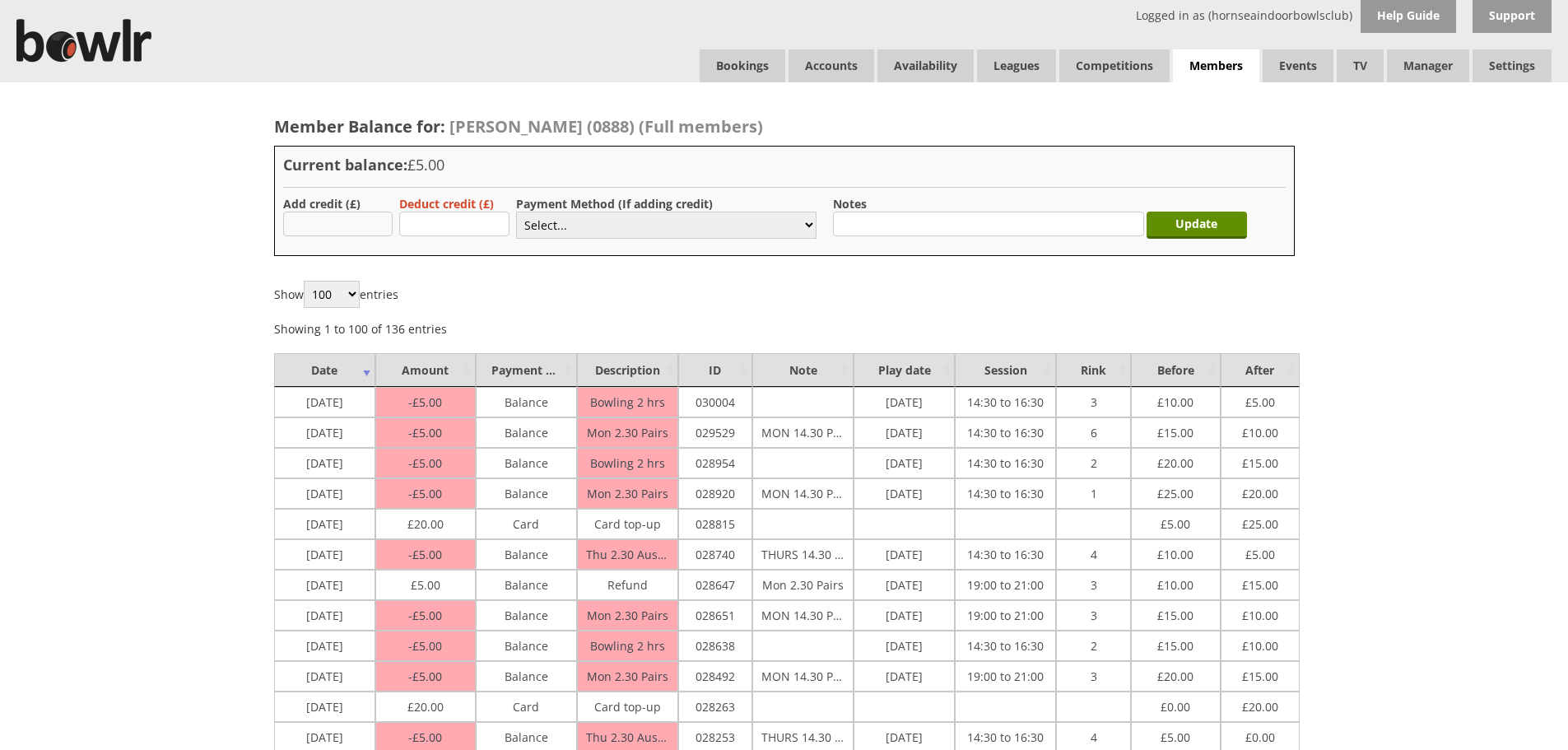
click at [336, 221] on input "text" at bounding box center [338, 224] width 111 height 25
type input "10.00"
click at [550, 234] on select "Select... Cash Card Cheque Bank Transfer Other Member Card Gift Voucher Balance" at bounding box center [666, 225] width 300 height 27
select select "2"
click at [516, 212] on select "Select... Cash Card Cheque Bank Transfer Other Member Card Gift Voucher Balance" at bounding box center [666, 225] width 300 height 27
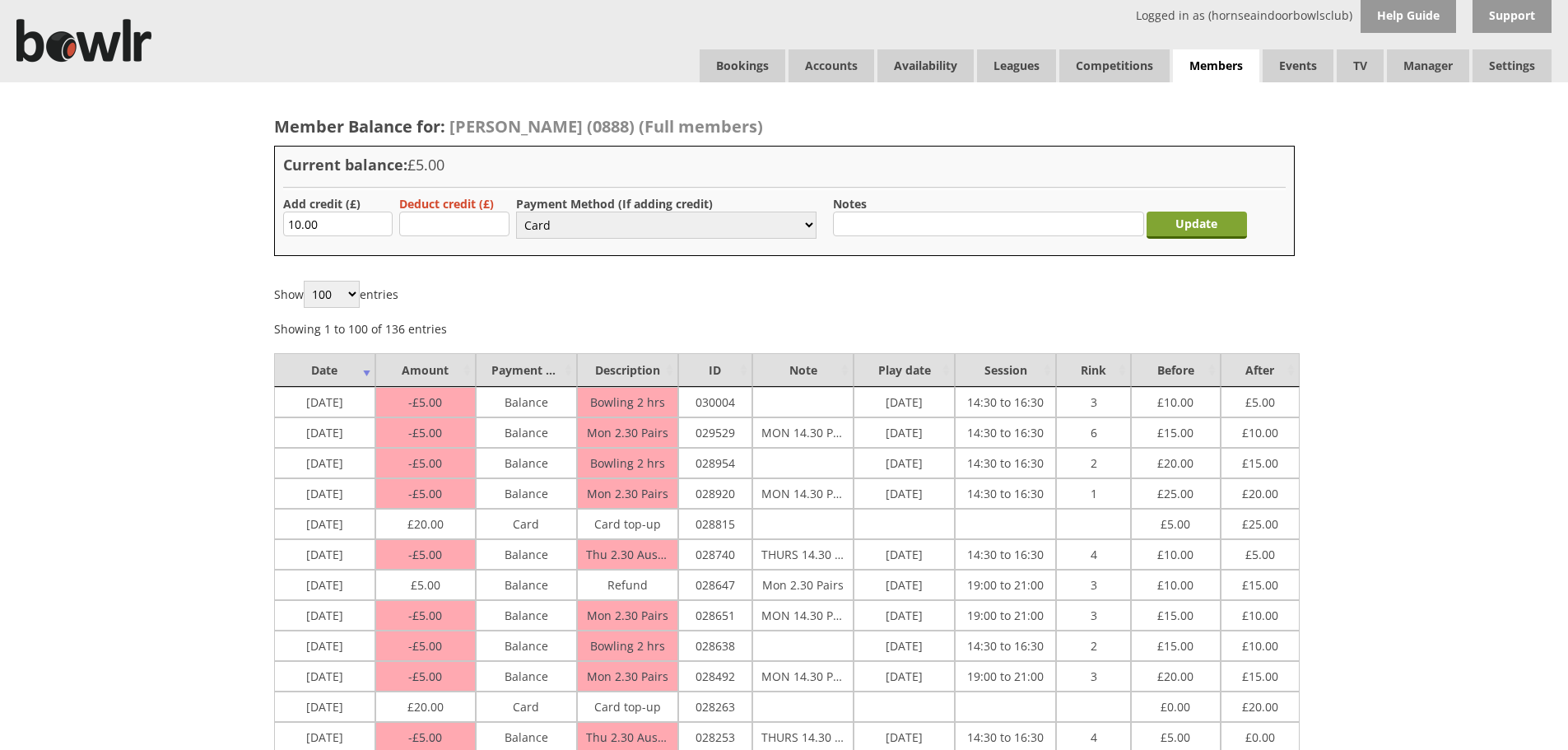
click at [1195, 234] on input "Update" at bounding box center [1197, 225] width 100 height 27
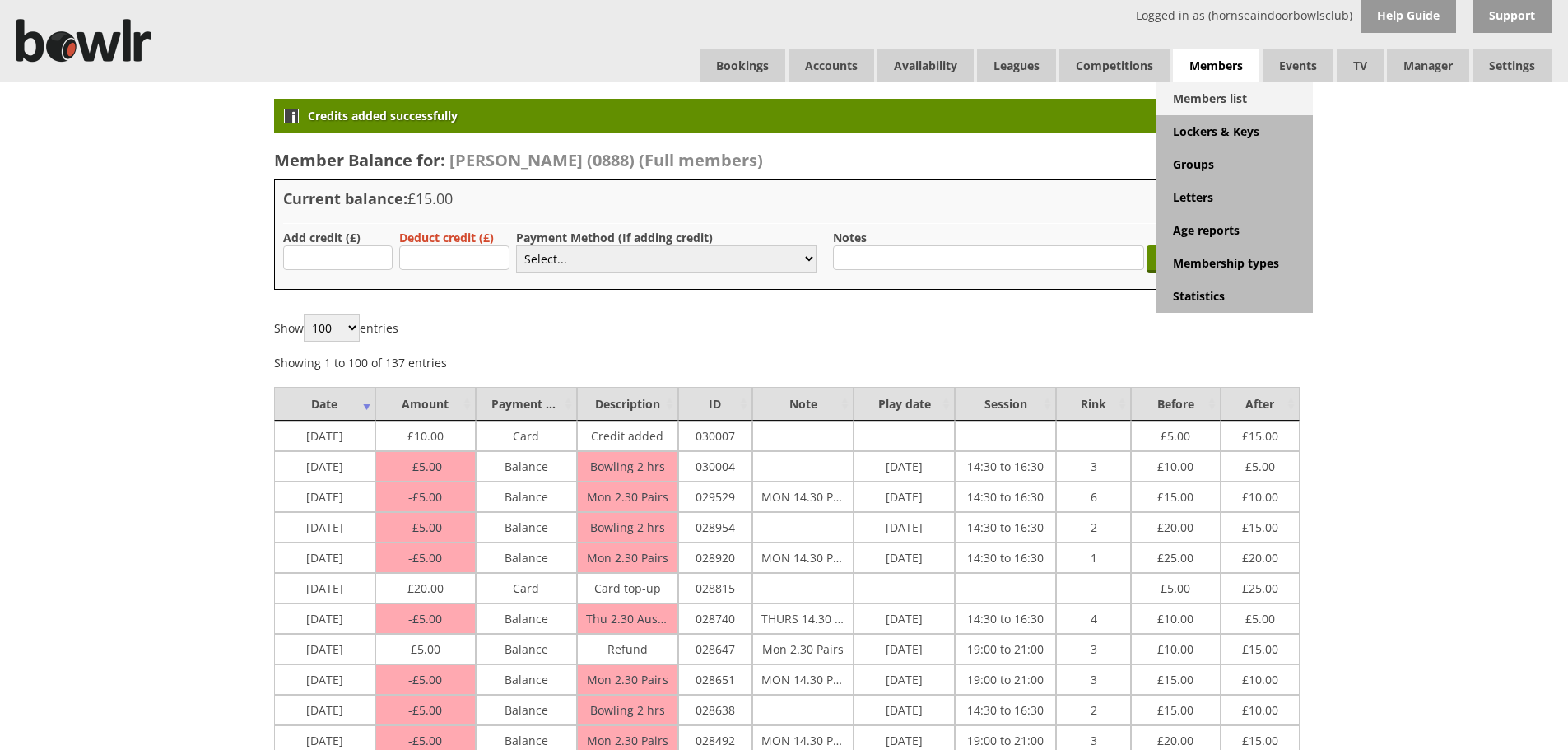
click at [1229, 97] on link "Members list" at bounding box center [1234, 98] width 156 height 32
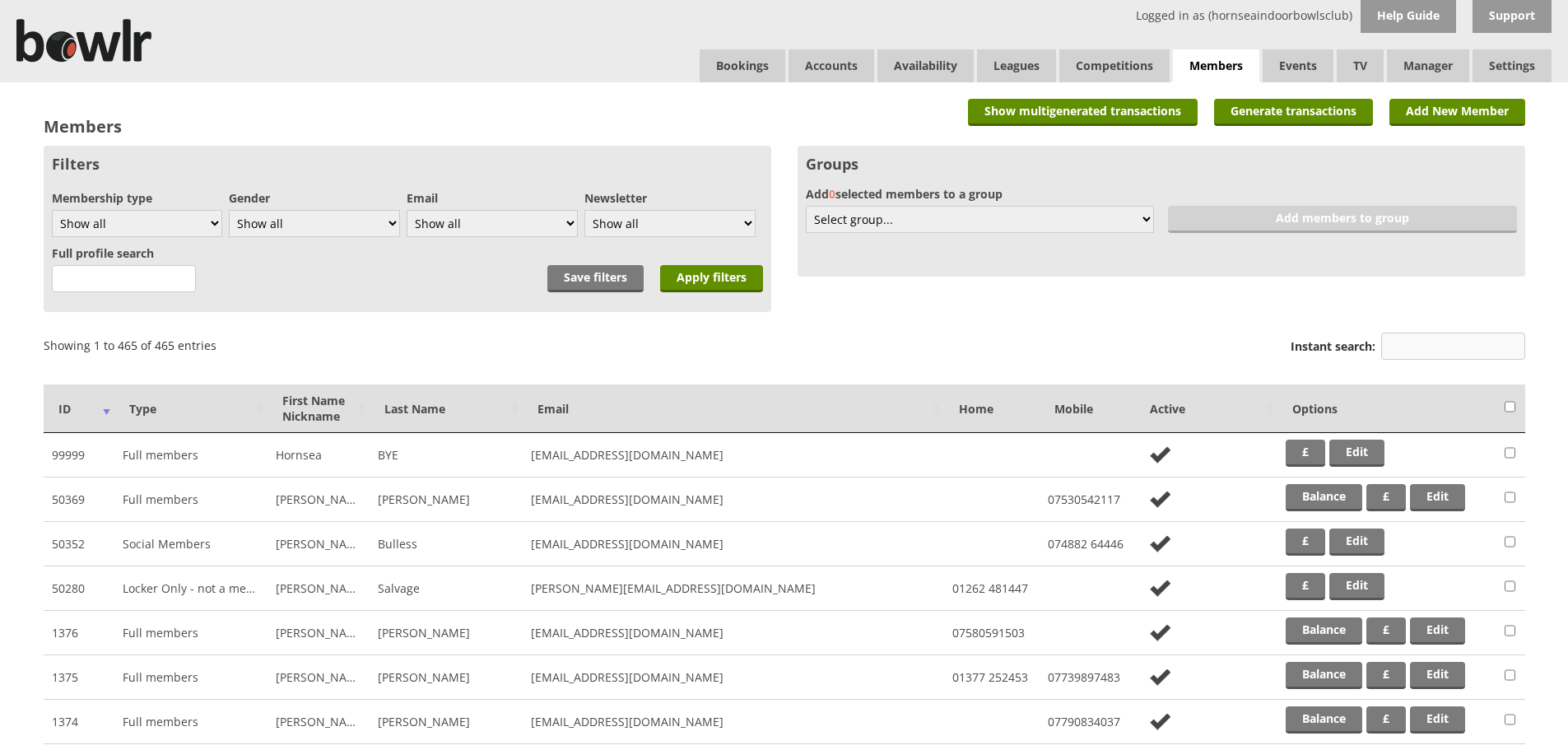
click at [1408, 334] on input "Instant search:" at bounding box center [1453, 346] width 144 height 27
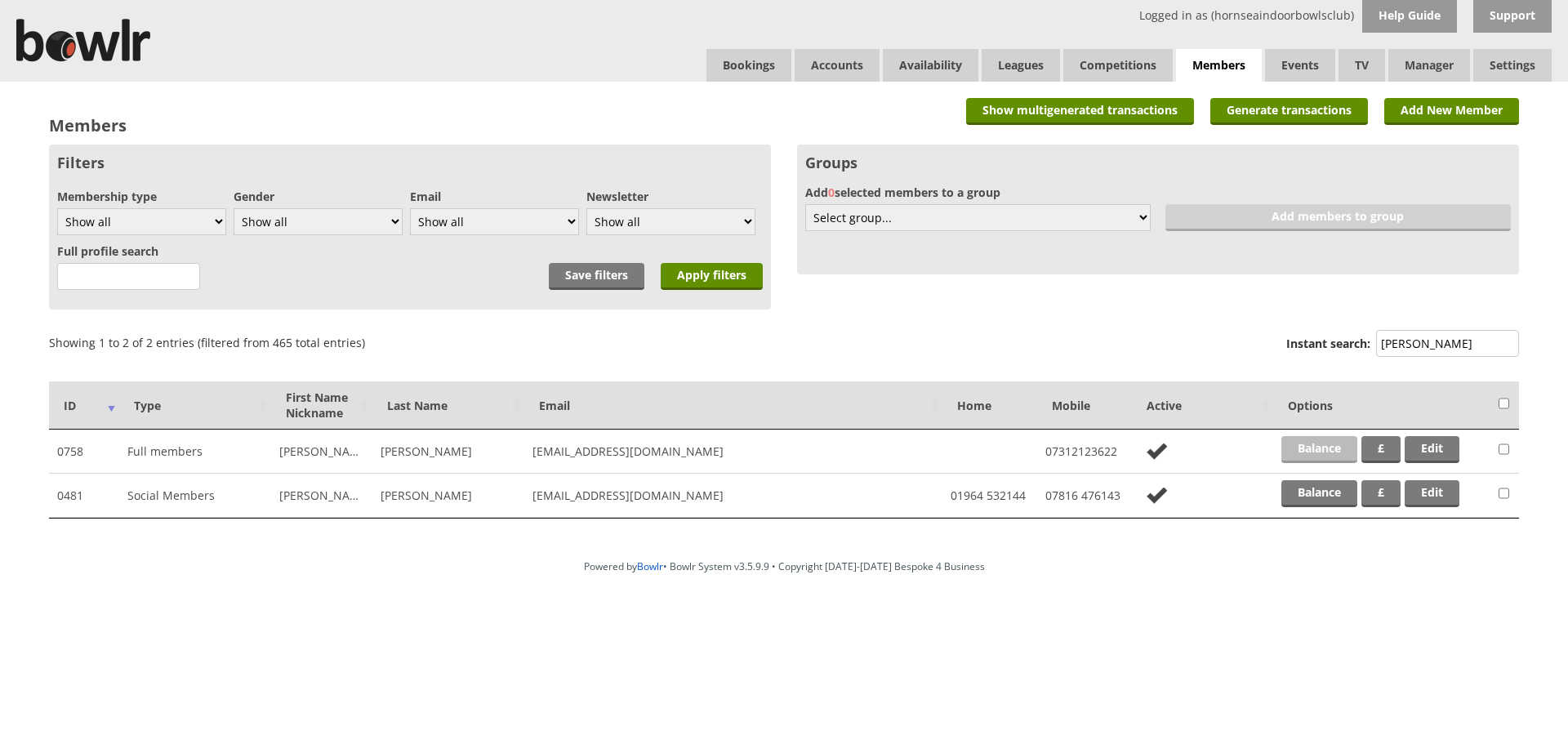
type input "kemp"
click at [1308, 436] on link "Balance" at bounding box center [1319, 450] width 76 height 27
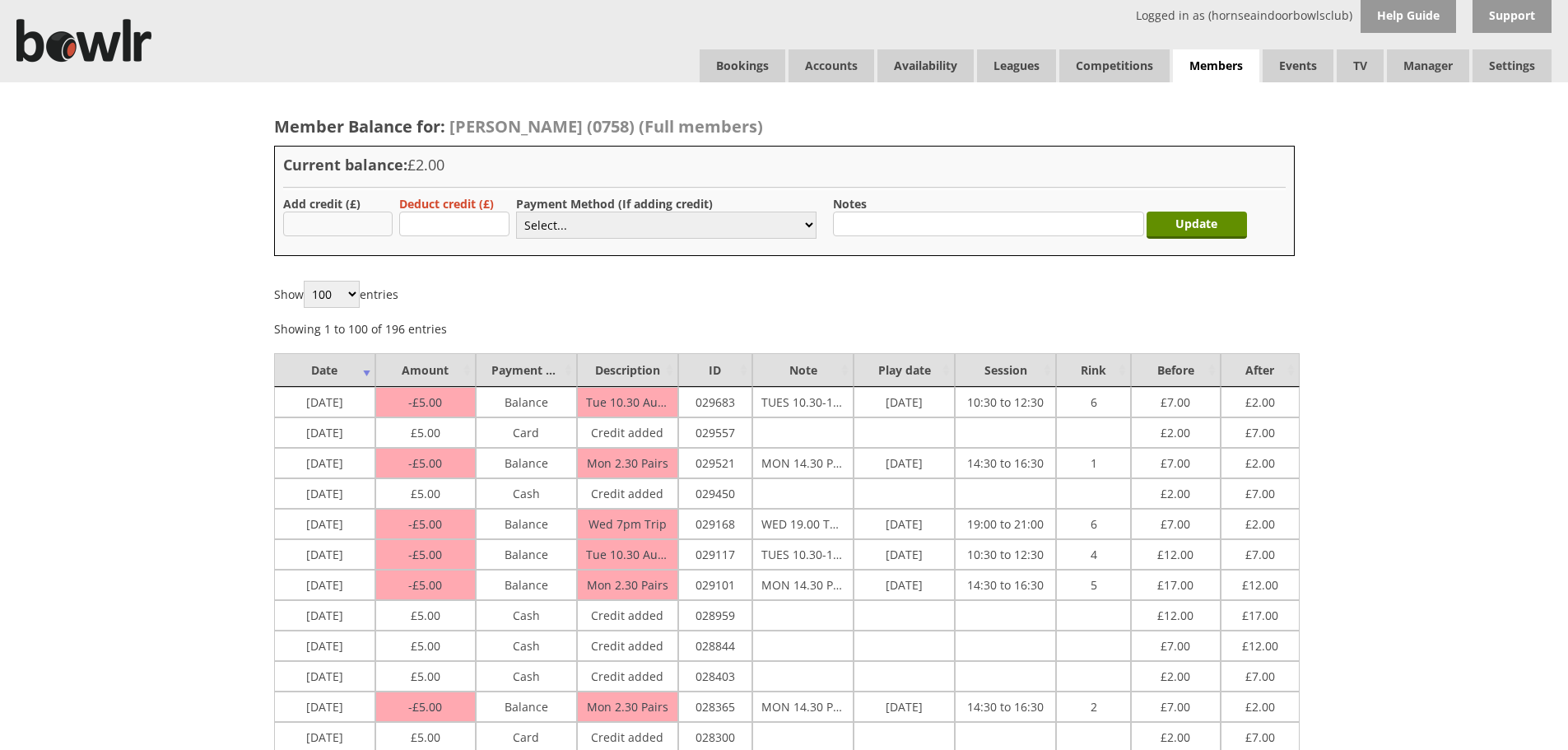
click at [334, 231] on input "text" at bounding box center [338, 224] width 111 height 25
type input "5.00"
click at [579, 213] on select "Select... Cash Card Cheque Bank Transfer Other Member Card Gift Voucher Balance" at bounding box center [666, 225] width 300 height 27
select select "1"
click at [516, 212] on select "Select... Cash Card Cheque Bank Transfer Other Member Card Gift Voucher Balance" at bounding box center [666, 225] width 300 height 27
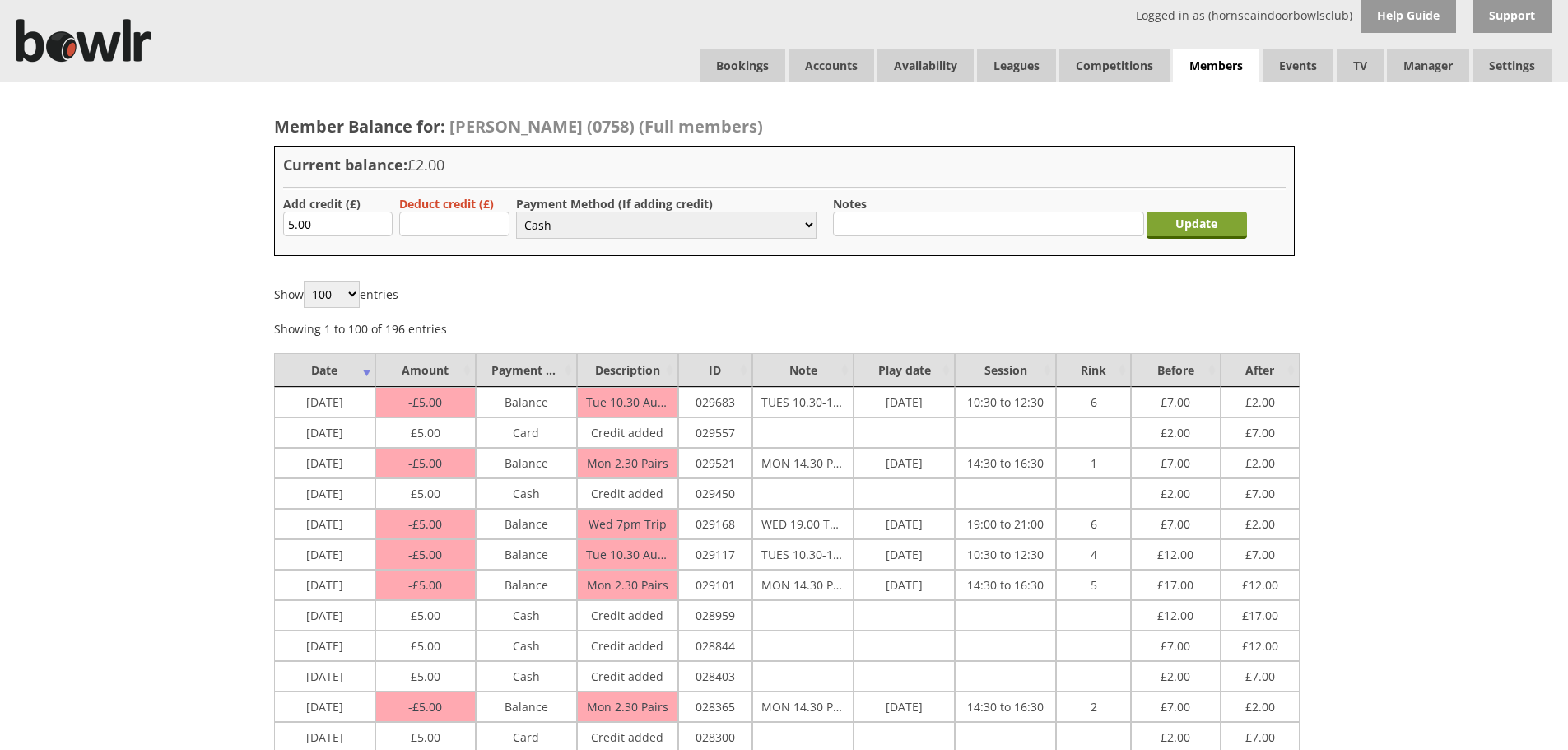
click at [1196, 228] on input "Update" at bounding box center [1197, 225] width 100 height 27
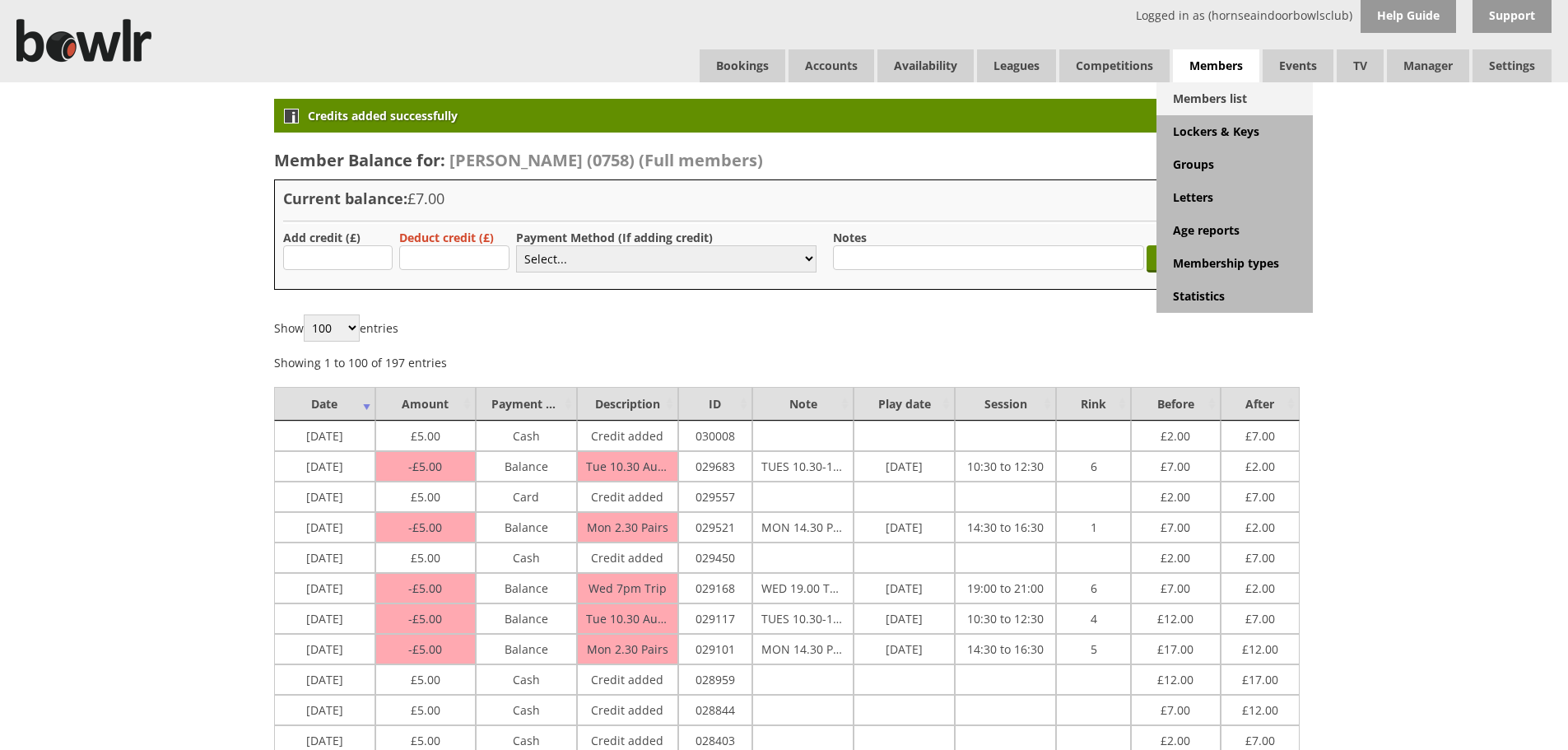
click at [1219, 90] on link "Members list" at bounding box center [1234, 98] width 156 height 32
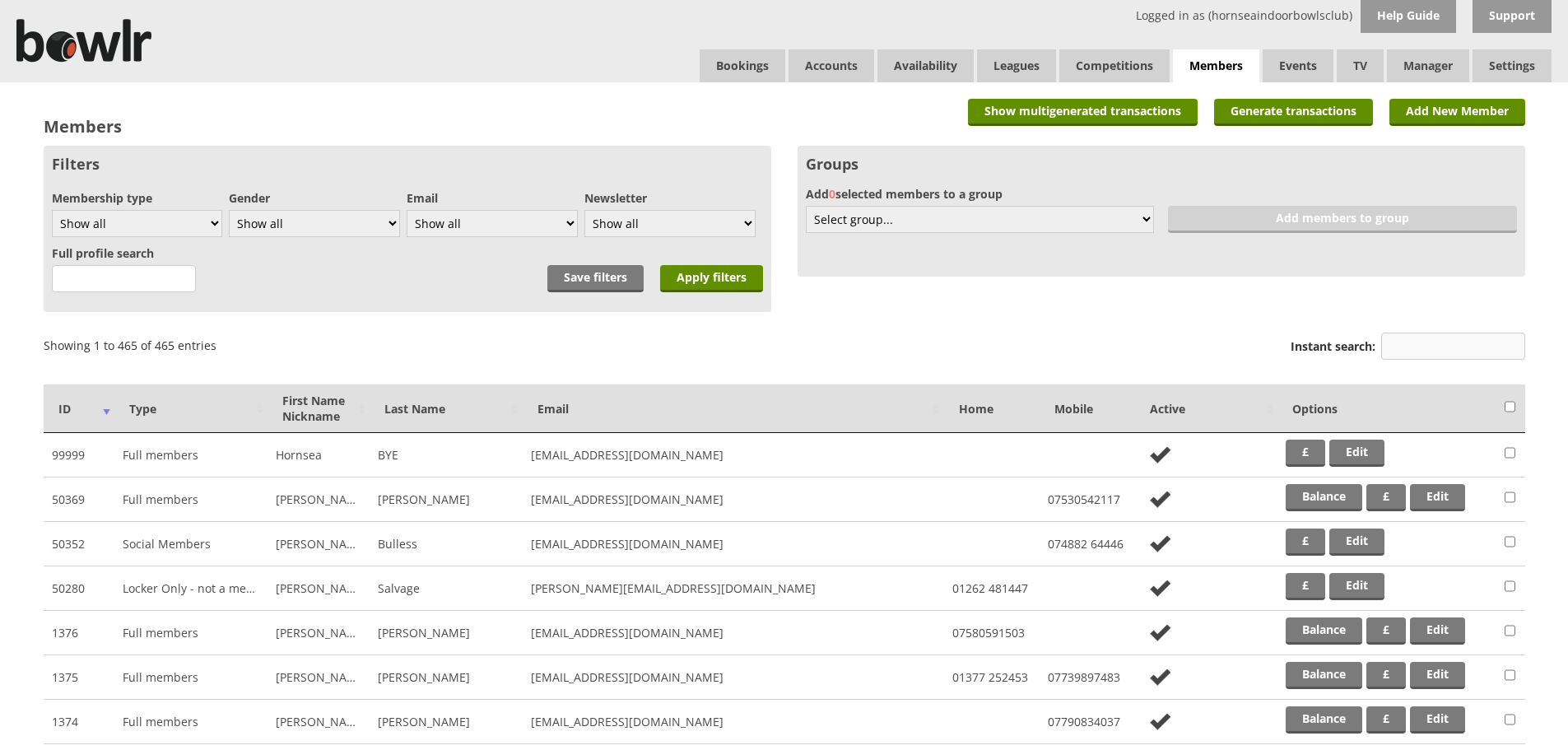
click at [1444, 353] on input "Instant search:" at bounding box center [1453, 346] width 144 height 27
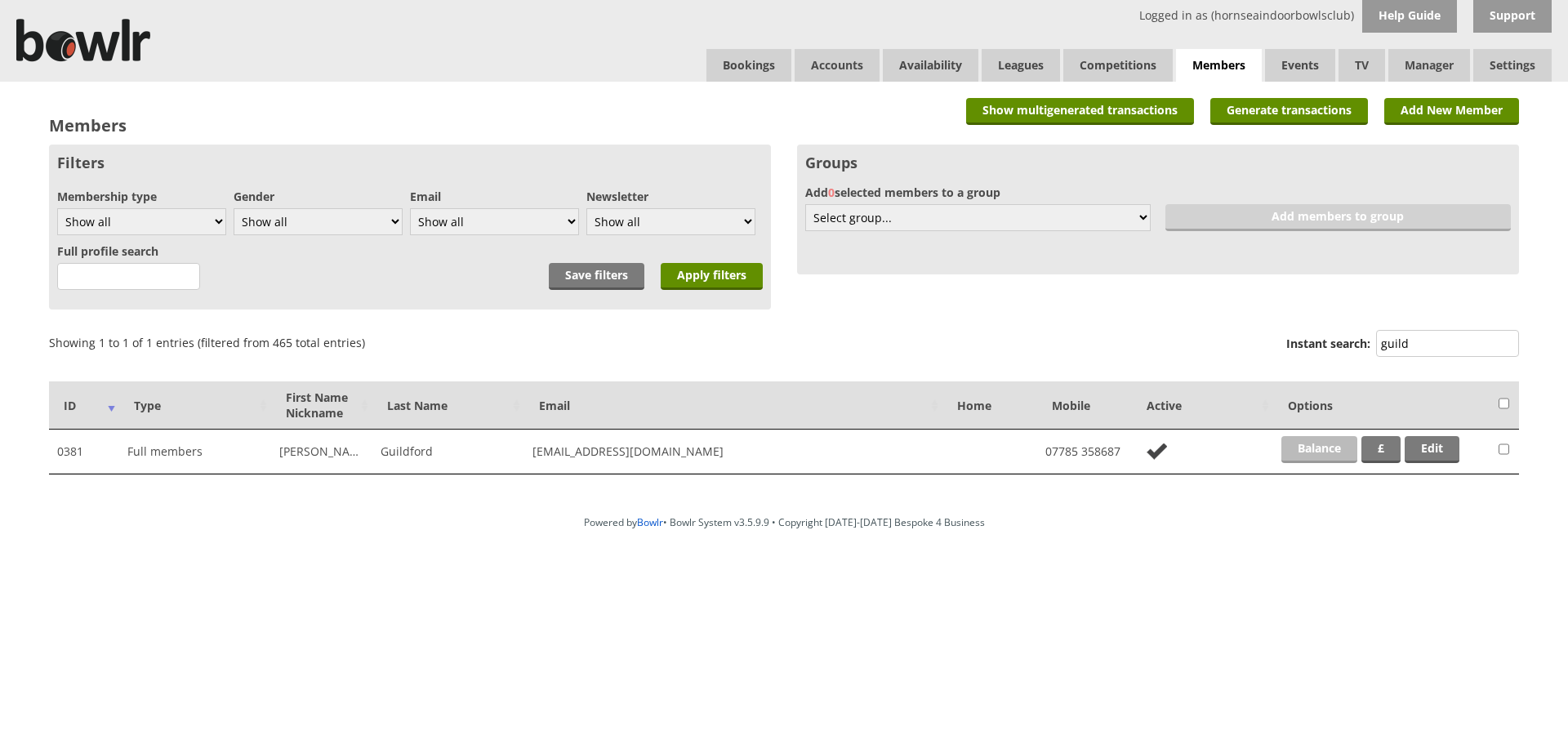
type input "guild"
click at [1315, 455] on link "Balance" at bounding box center [1319, 450] width 76 height 27
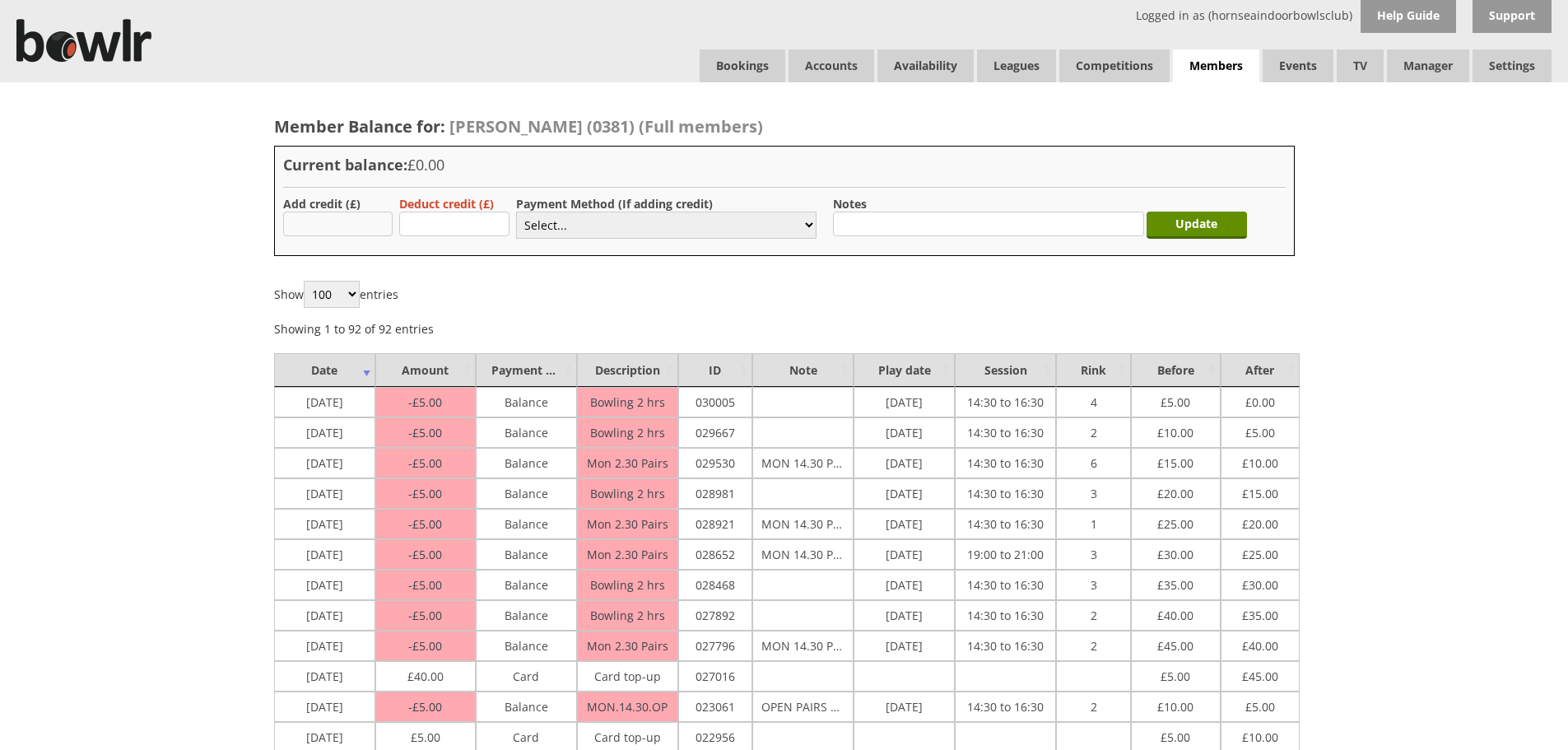
click at [345, 220] on input "text" at bounding box center [338, 224] width 111 height 25
type input "5"
type input "20.00"
click at [532, 228] on select "Select... Cash Card Cheque Bank Transfer Other Member Card Gift Voucher Balance" at bounding box center [666, 225] width 300 height 27
select select "2"
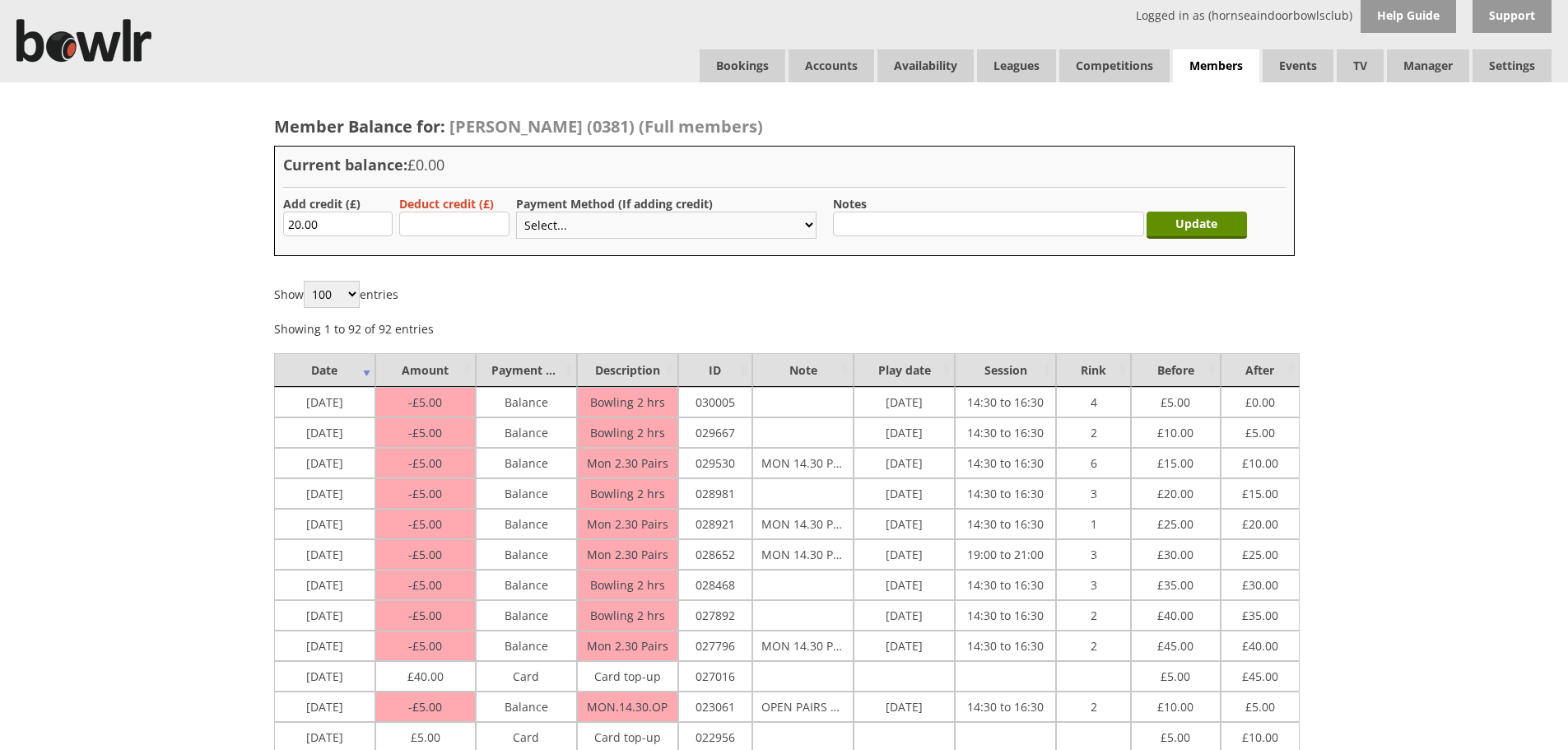
click at [516, 212] on select "Select... Cash Card Cheque Bank Transfer Other Member Card Gift Voucher Balance" at bounding box center [666, 225] width 300 height 27
click at [1203, 212] on input "Update" at bounding box center [1197, 225] width 100 height 27
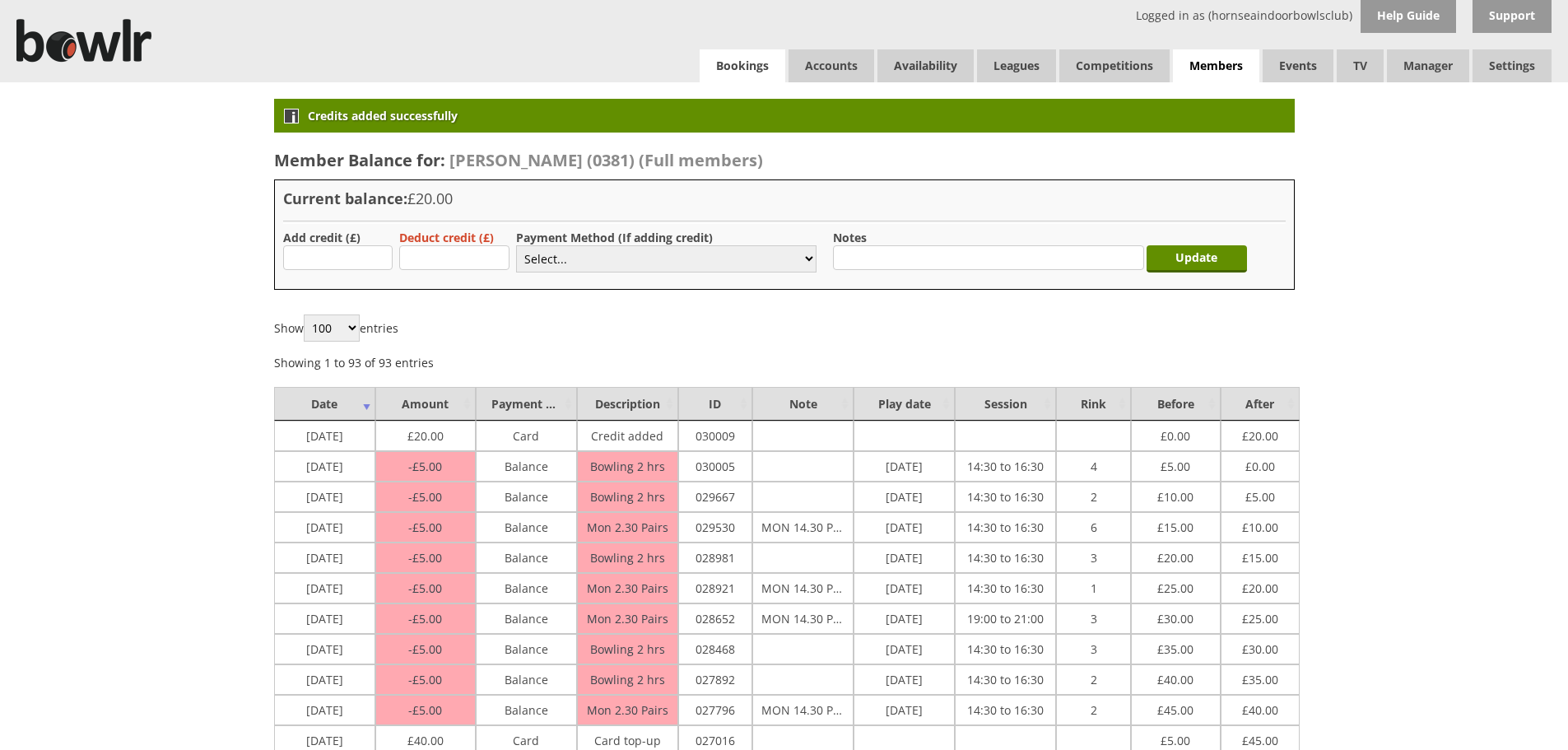
click at [731, 67] on link "Bookings" at bounding box center [742, 65] width 85 height 32
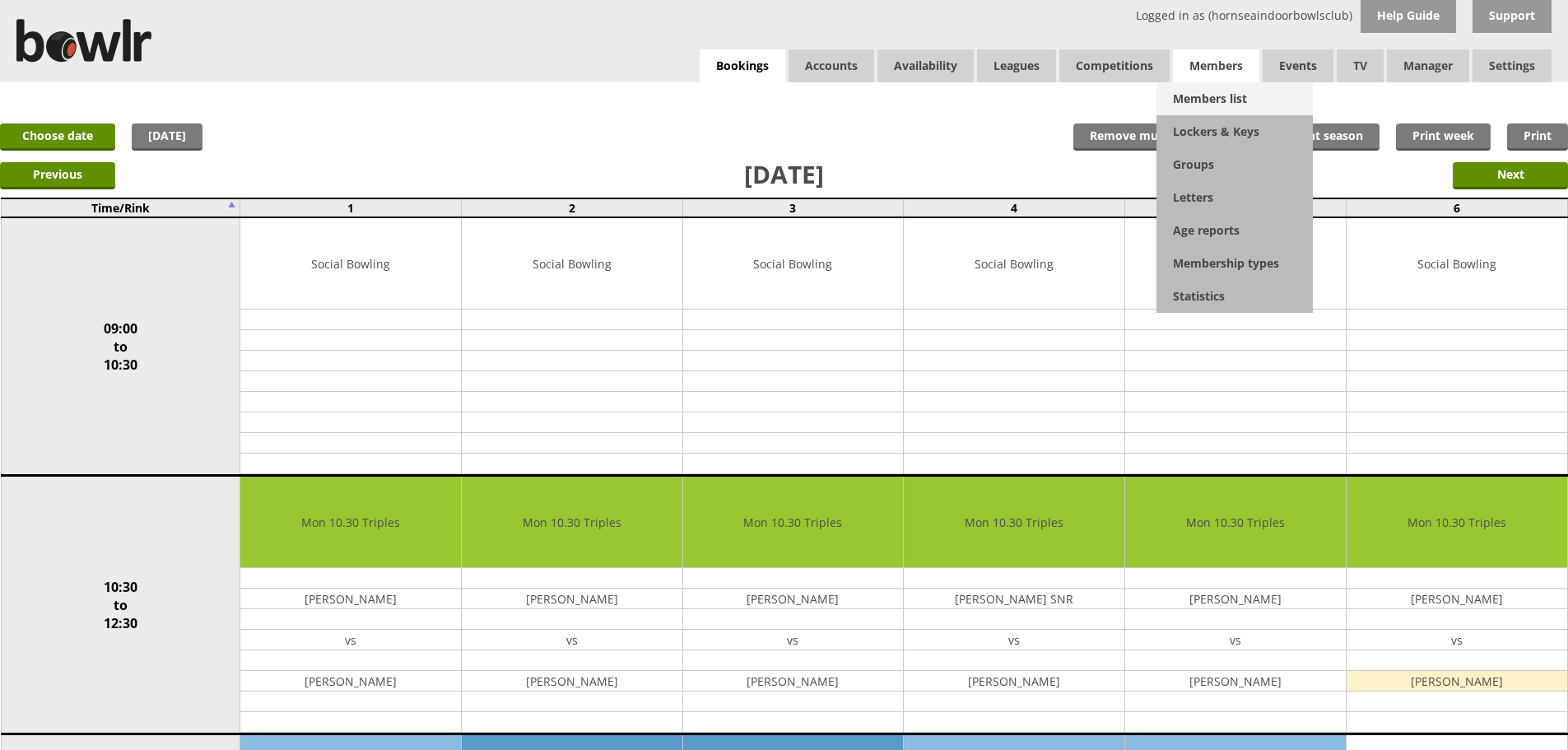
click at [1207, 100] on link "Members list" at bounding box center [1234, 98] width 156 height 32
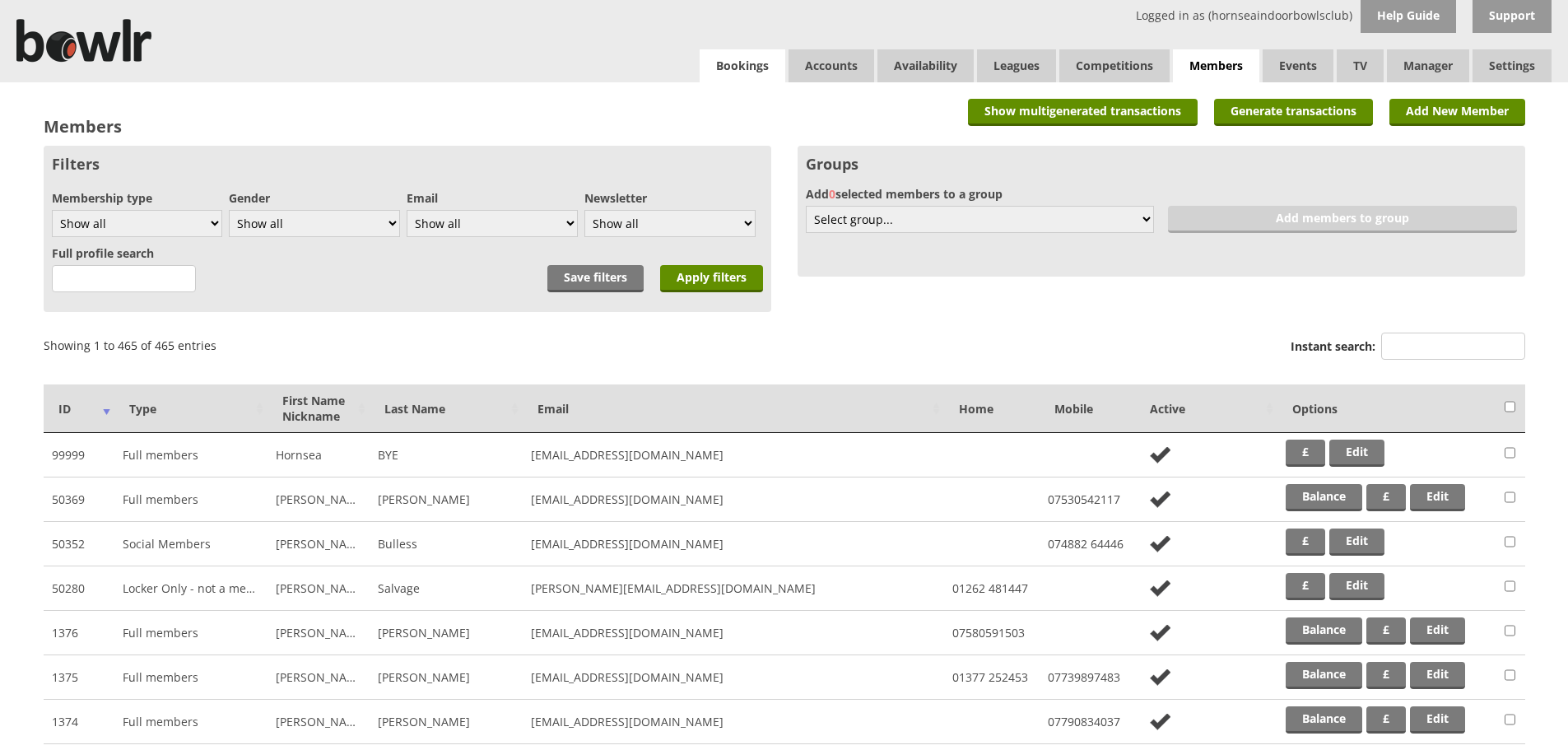
click at [723, 81] on link "Bookings" at bounding box center [742, 65] width 85 height 32
